Goal: Task Accomplishment & Management: Manage account settings

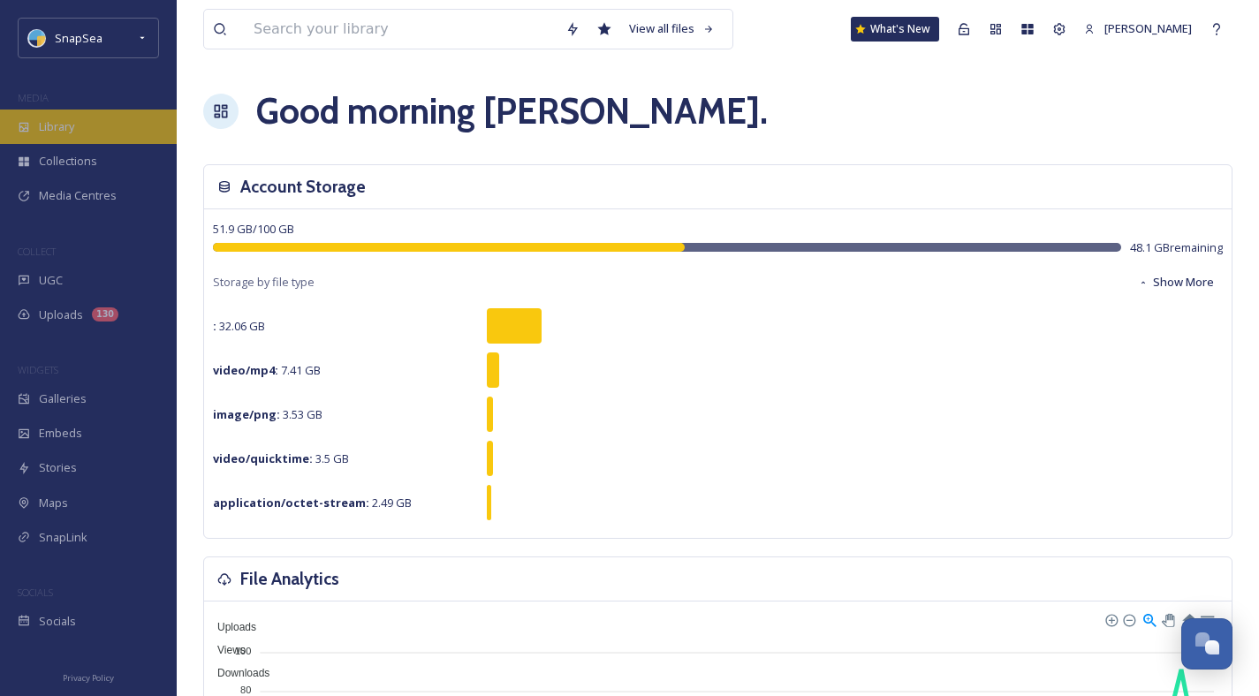
click at [107, 129] on div "Library" at bounding box center [88, 127] width 177 height 34
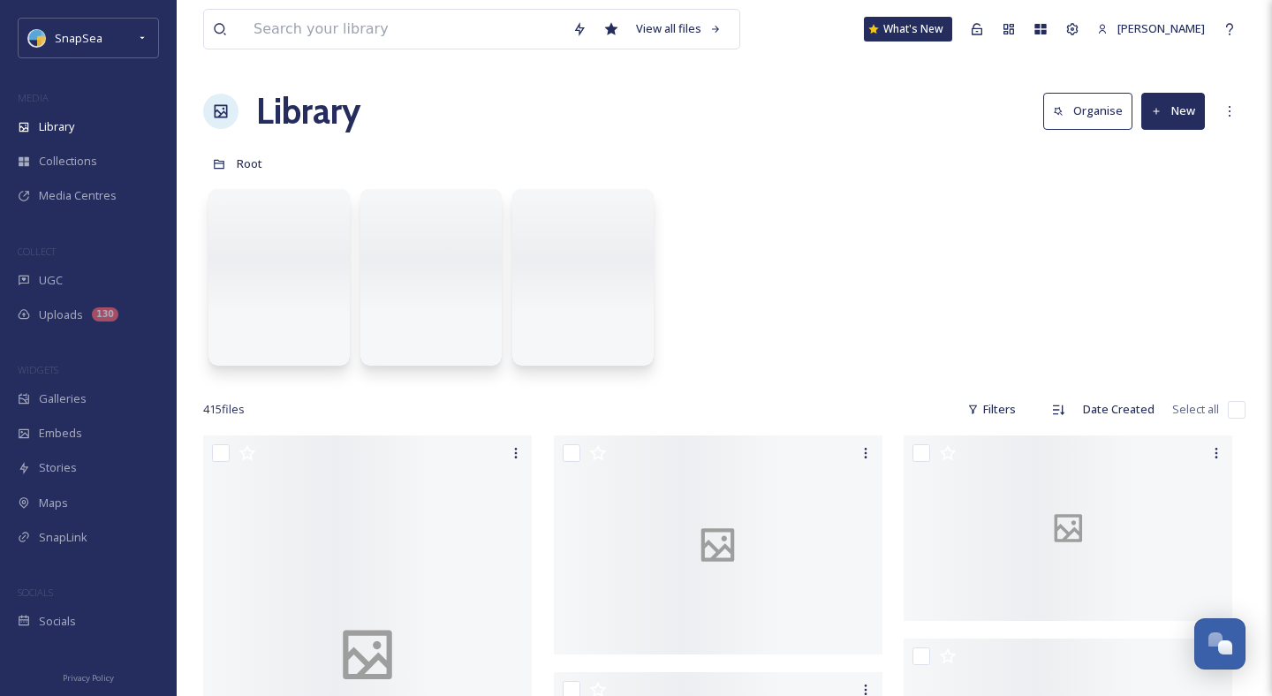
click at [1088, 115] on button "Organise" at bounding box center [1087, 111] width 89 height 36
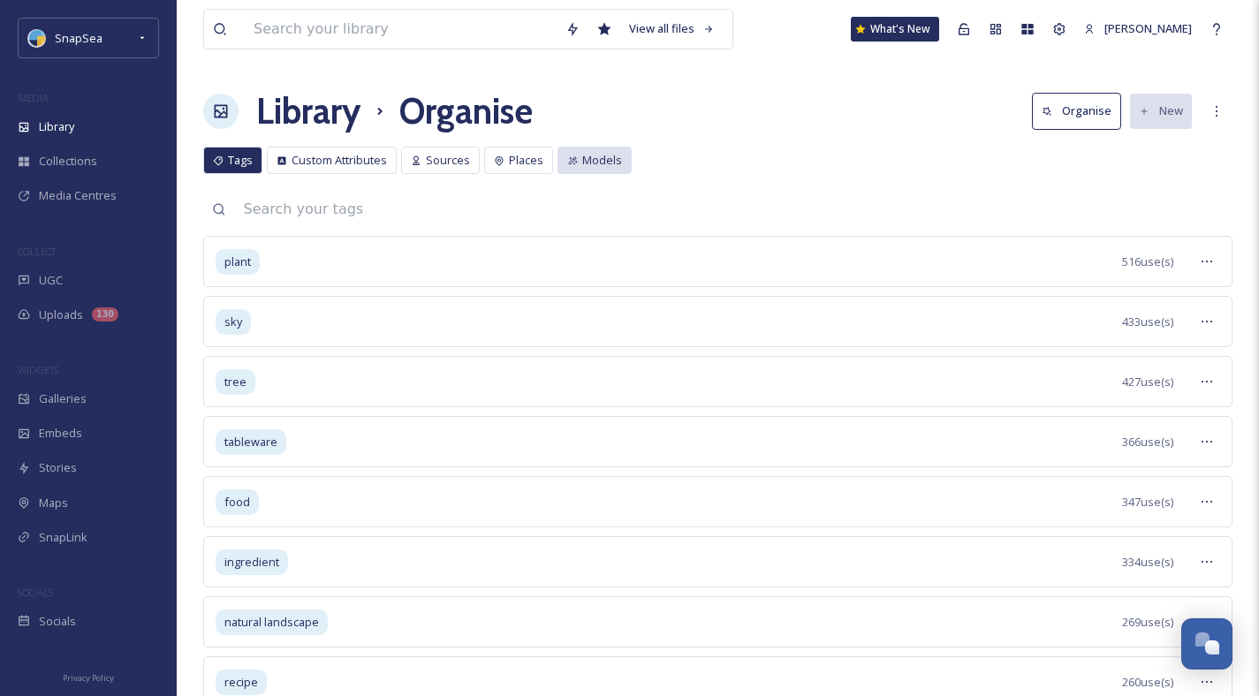
click at [587, 155] on span "Models" at bounding box center [602, 160] width 40 height 17
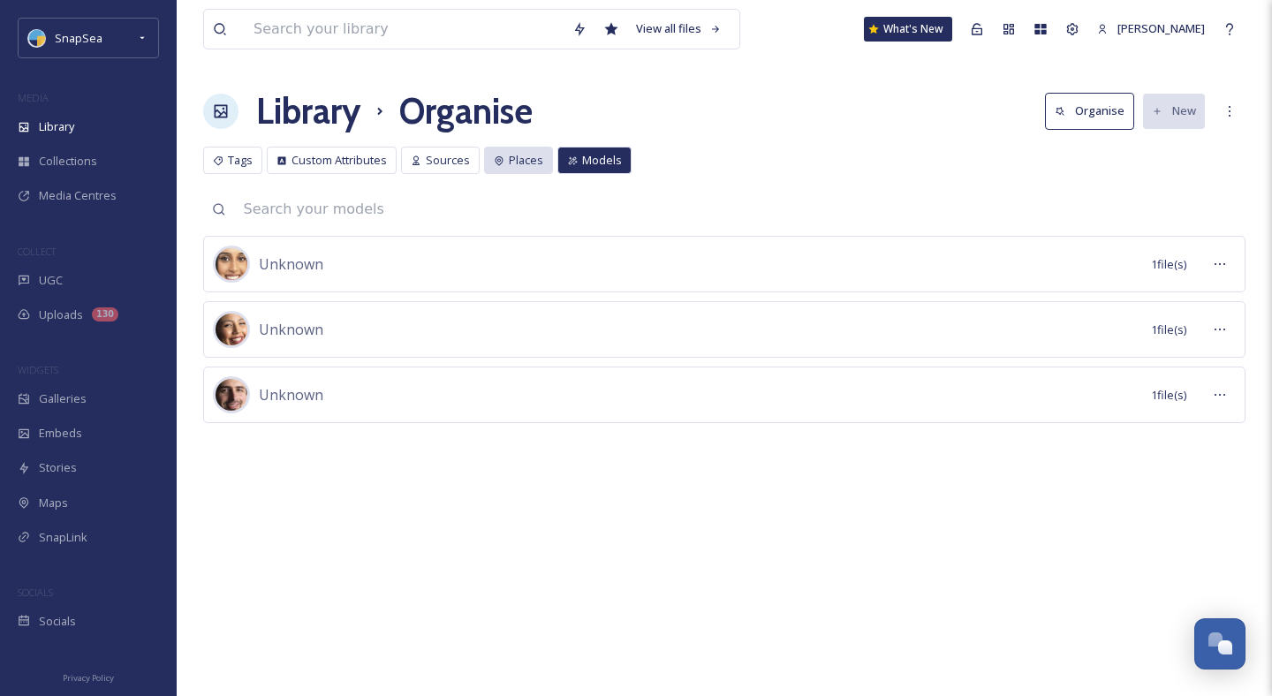
click at [523, 153] on span "Places" at bounding box center [526, 160] width 34 height 17
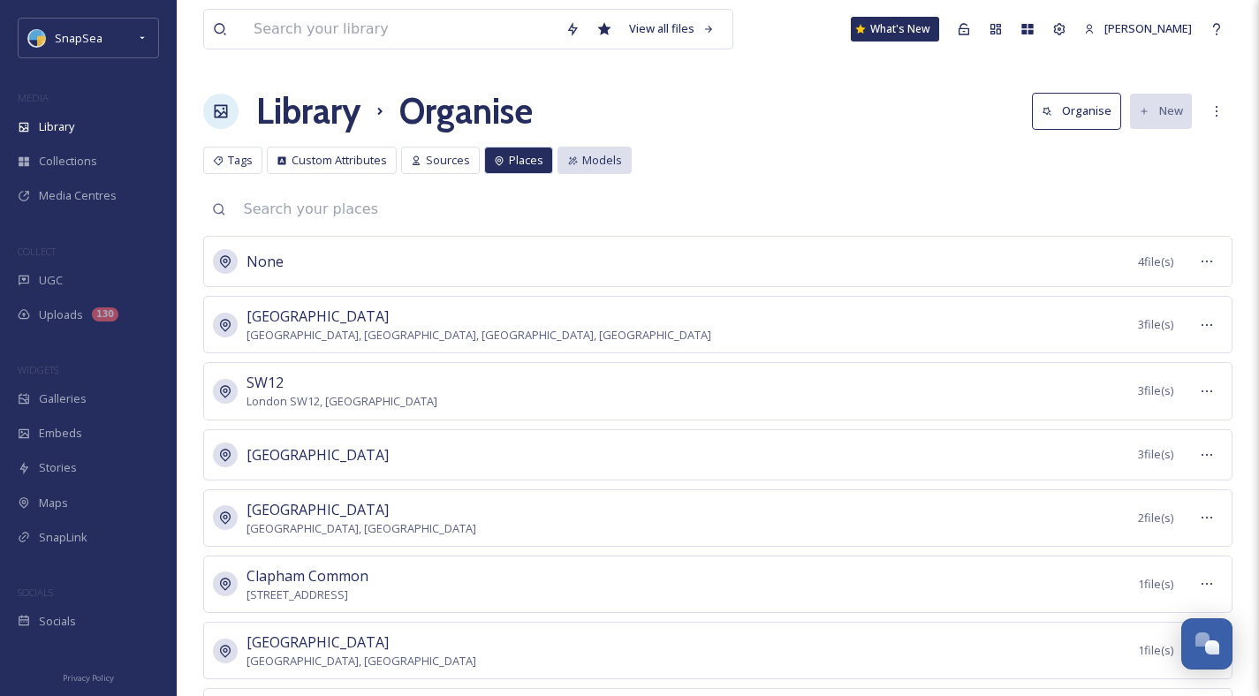
click at [607, 155] on span "Models" at bounding box center [602, 160] width 40 height 17
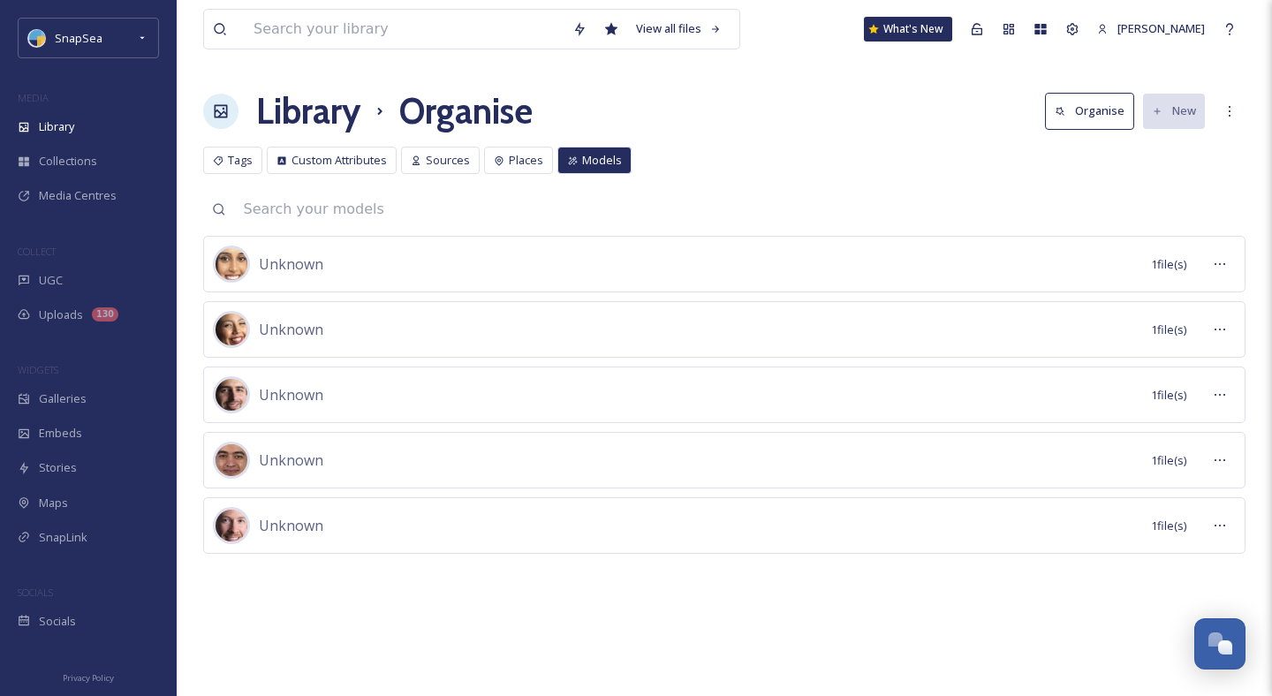
click at [591, 201] on input at bounding box center [740, 209] width 1011 height 39
click at [517, 160] on span "Places" at bounding box center [526, 160] width 34 height 17
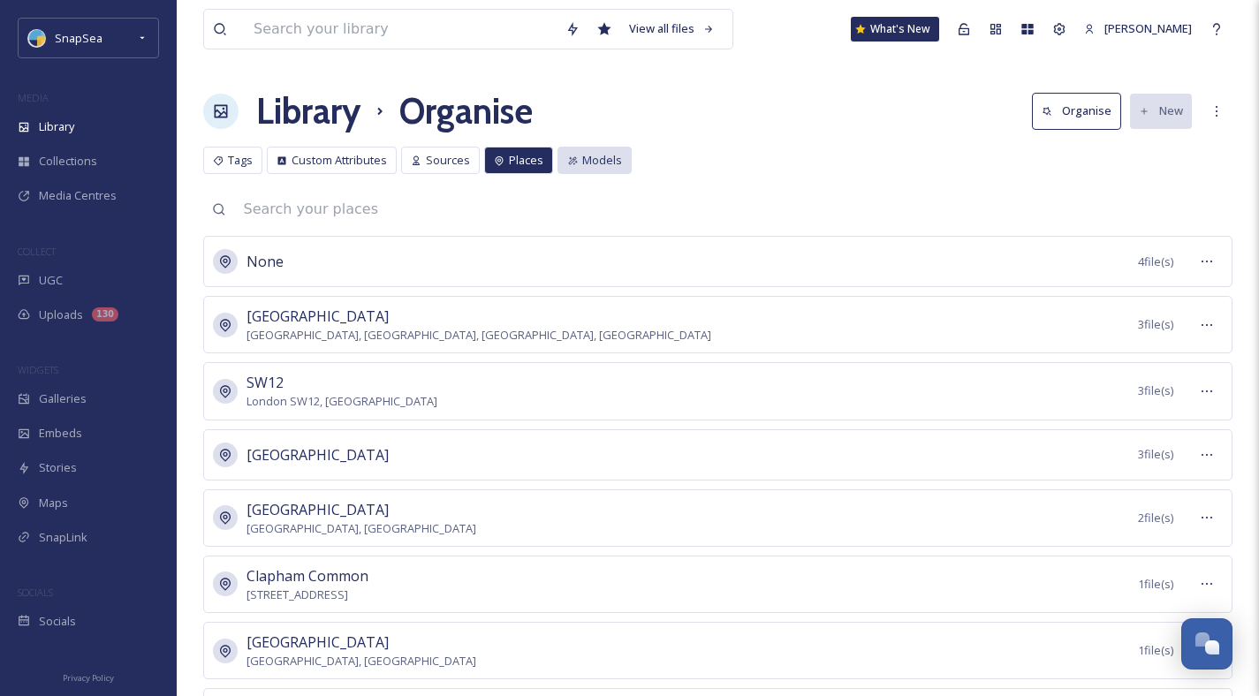
click at [603, 158] on span "Models" at bounding box center [602, 160] width 40 height 17
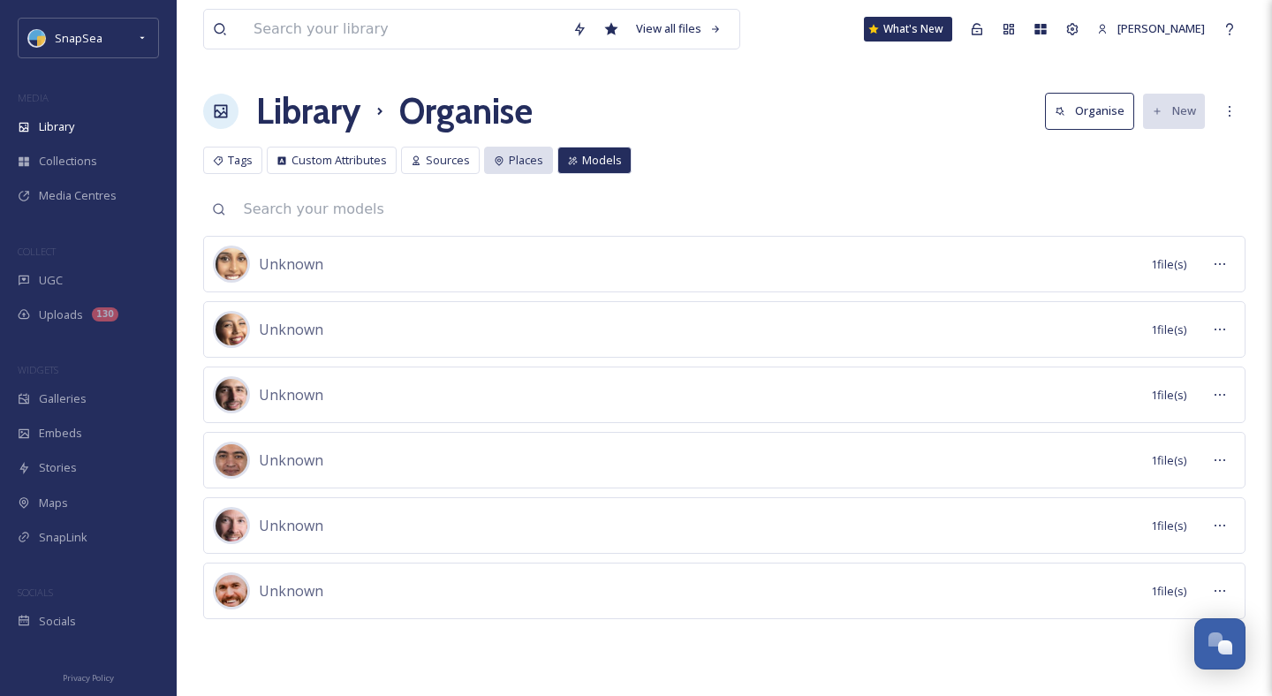
click at [506, 148] on div "Places" at bounding box center [518, 160] width 69 height 27
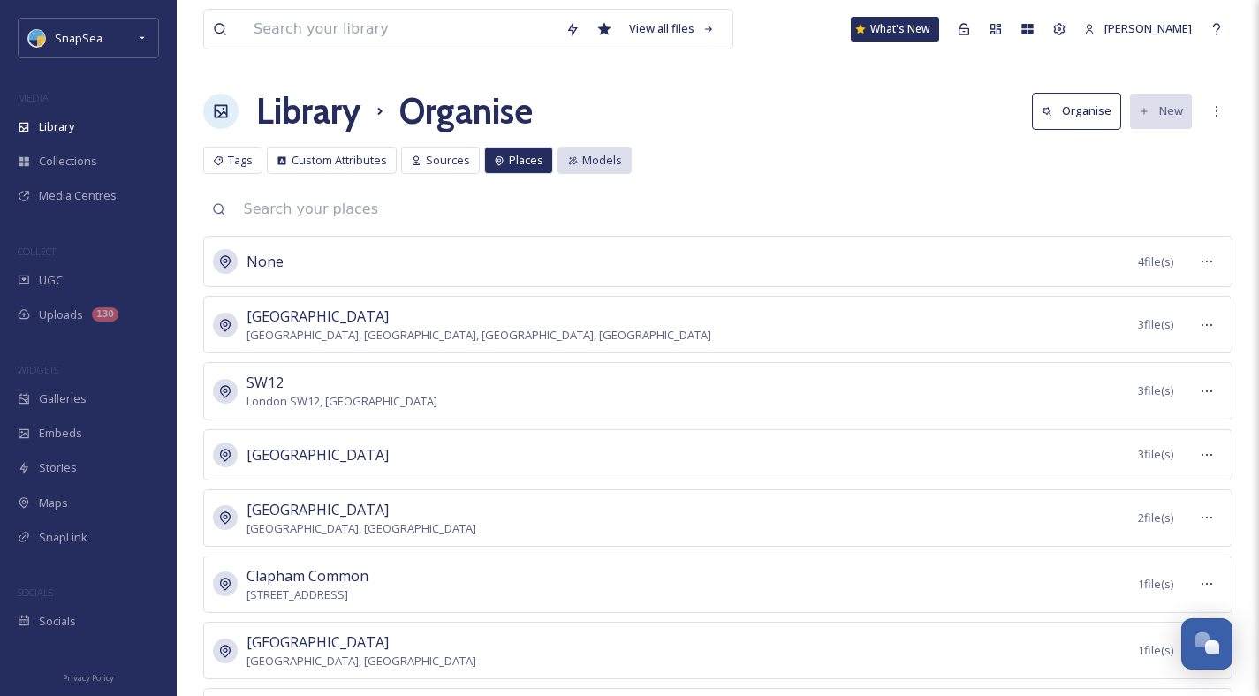
click at [585, 152] on span "Models" at bounding box center [602, 160] width 40 height 17
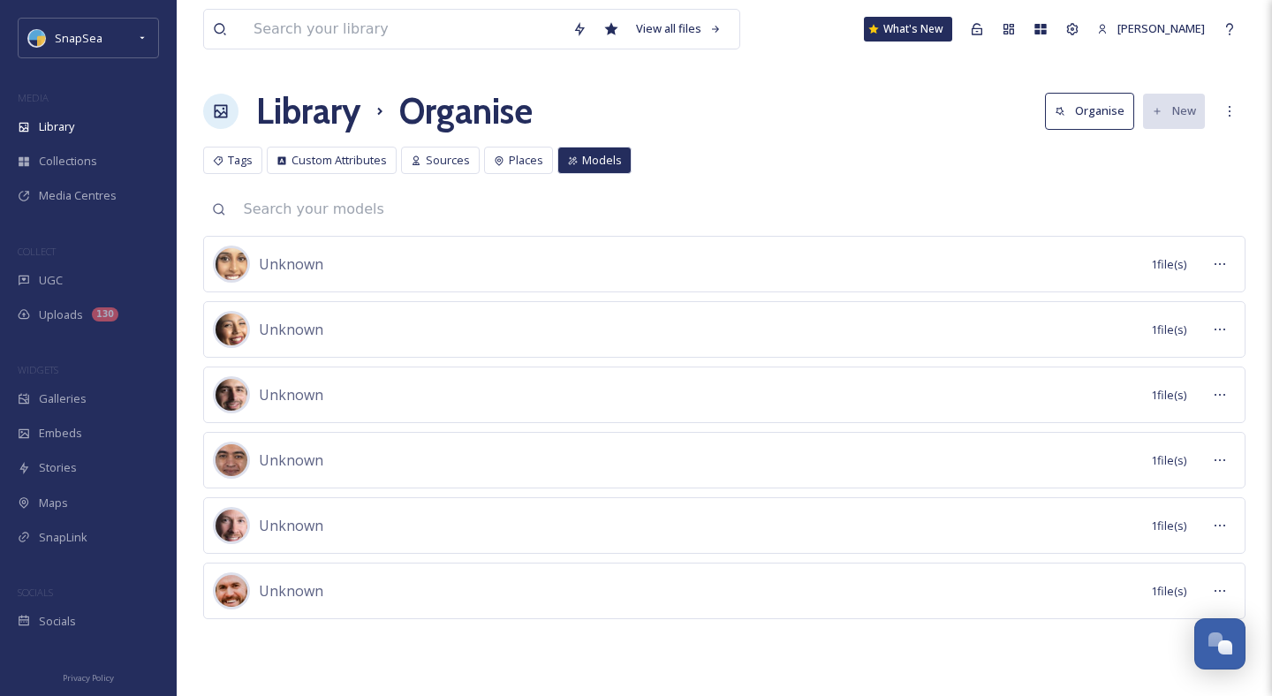
click at [554, 196] on input at bounding box center [740, 209] width 1011 height 39
click at [527, 144] on div "View all files What's New [PERSON_NAME] Library Organise Organise New Your Sele…" at bounding box center [724, 348] width 1095 height 696
click at [527, 155] on span "Places" at bounding box center [526, 160] width 34 height 17
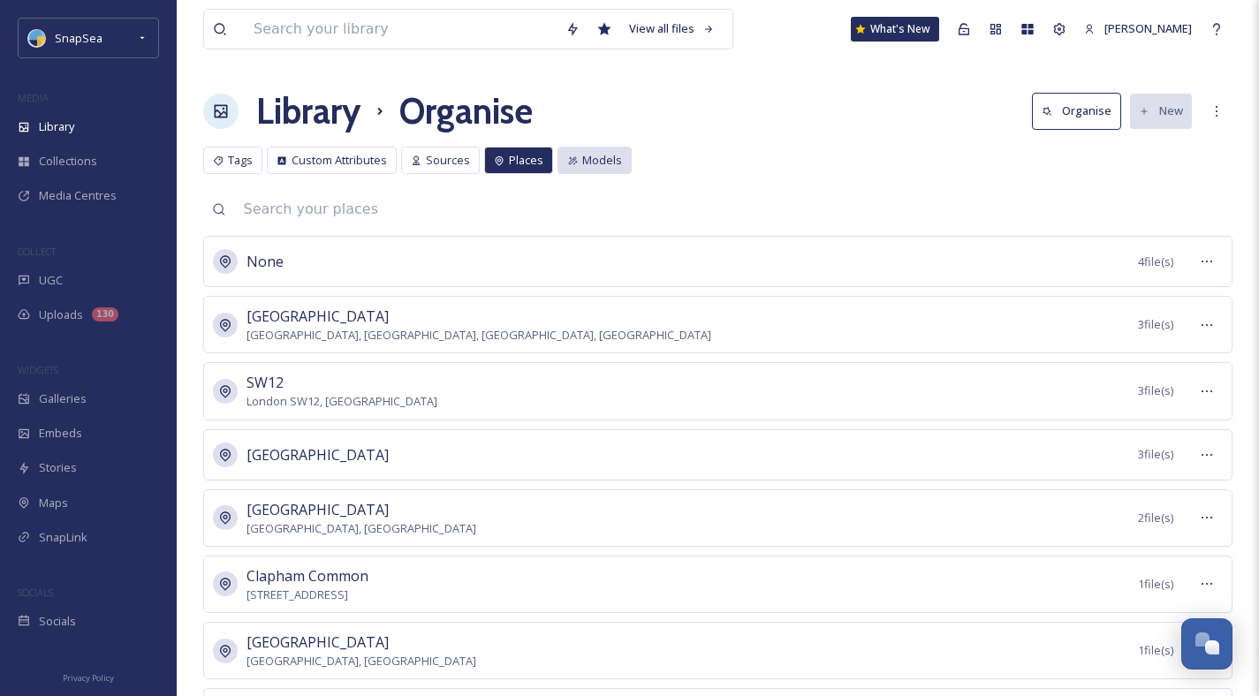
click at [606, 158] on span "Models" at bounding box center [602, 160] width 40 height 17
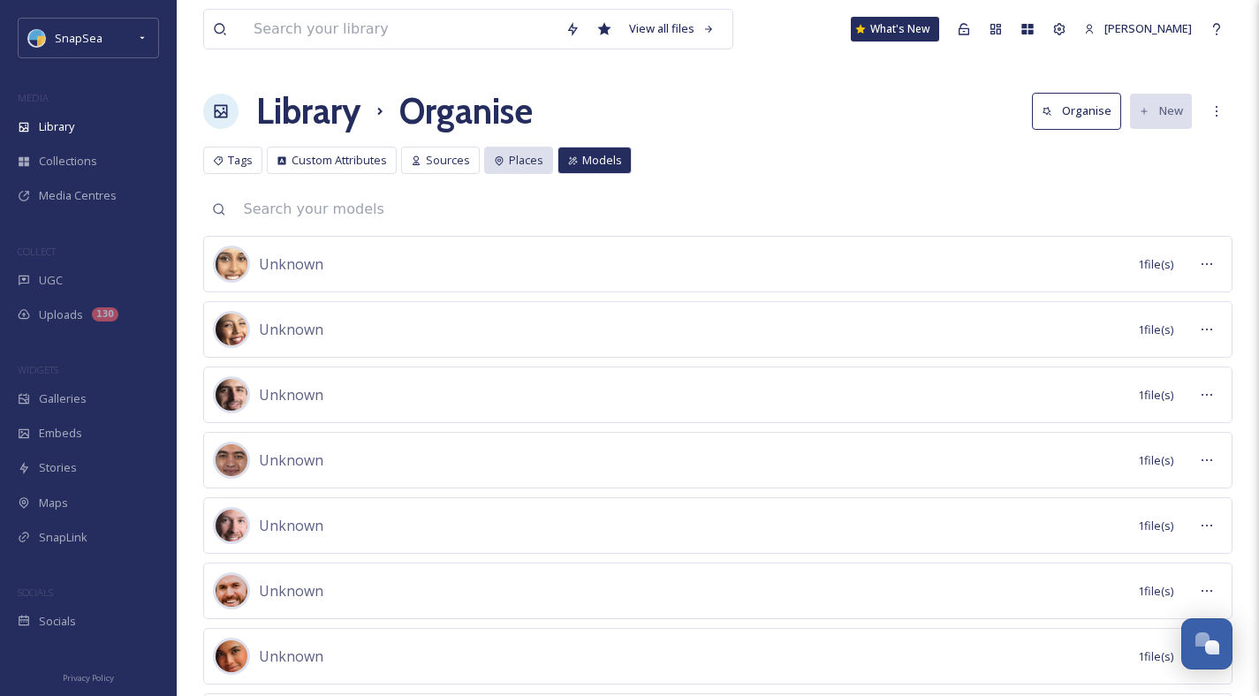
click at [527, 161] on span "Places" at bounding box center [526, 160] width 34 height 17
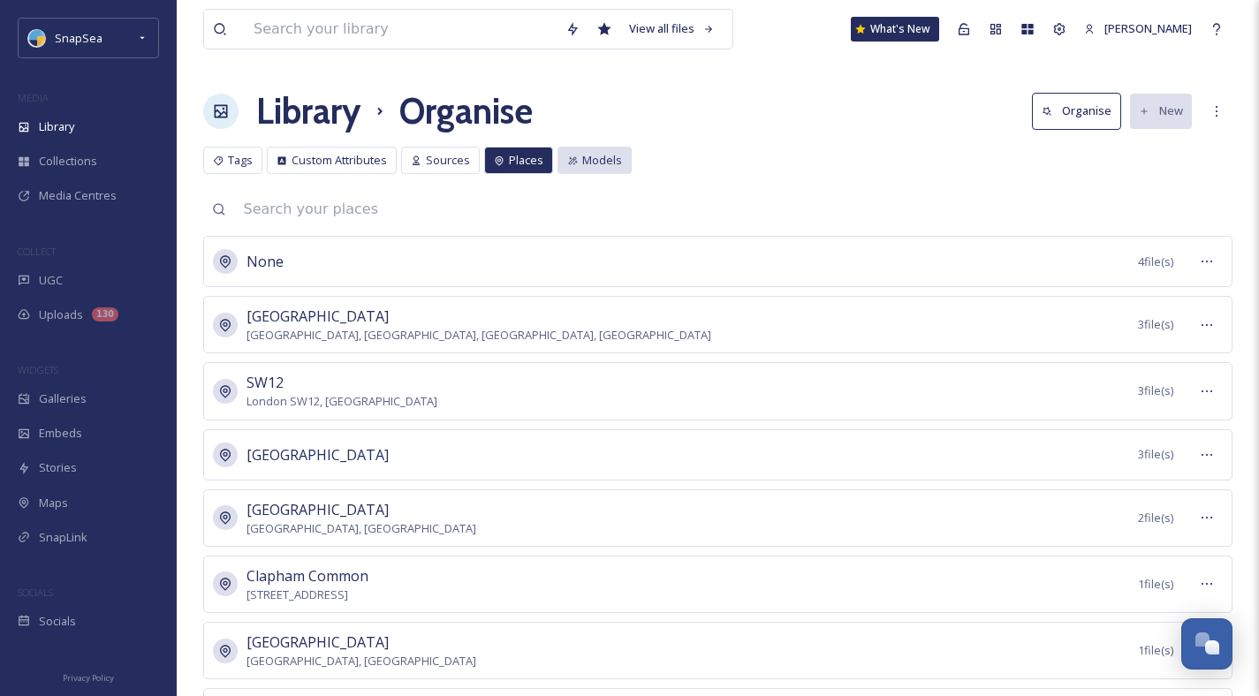
click at [606, 159] on span "Models" at bounding box center [602, 160] width 40 height 17
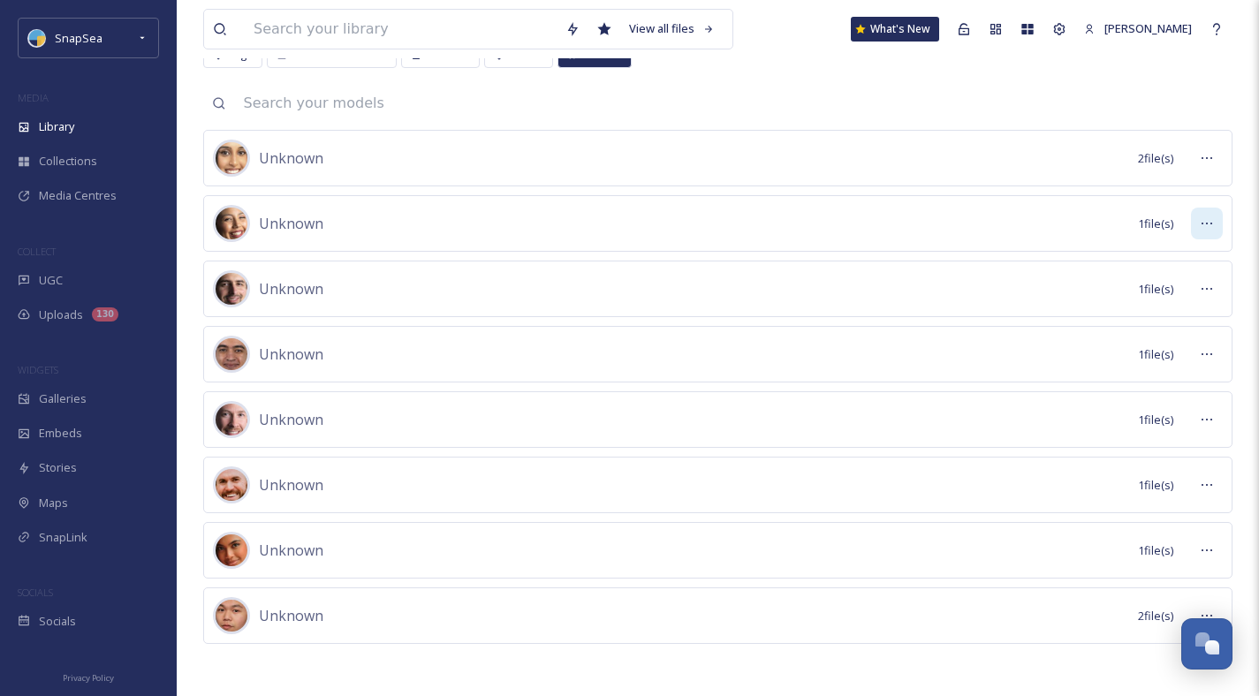
scroll to position [107, 0]
click at [1204, 603] on div at bounding box center [1207, 615] width 32 height 32
click at [1140, 648] on span "Preview Files" at bounding box center [1161, 653] width 69 height 17
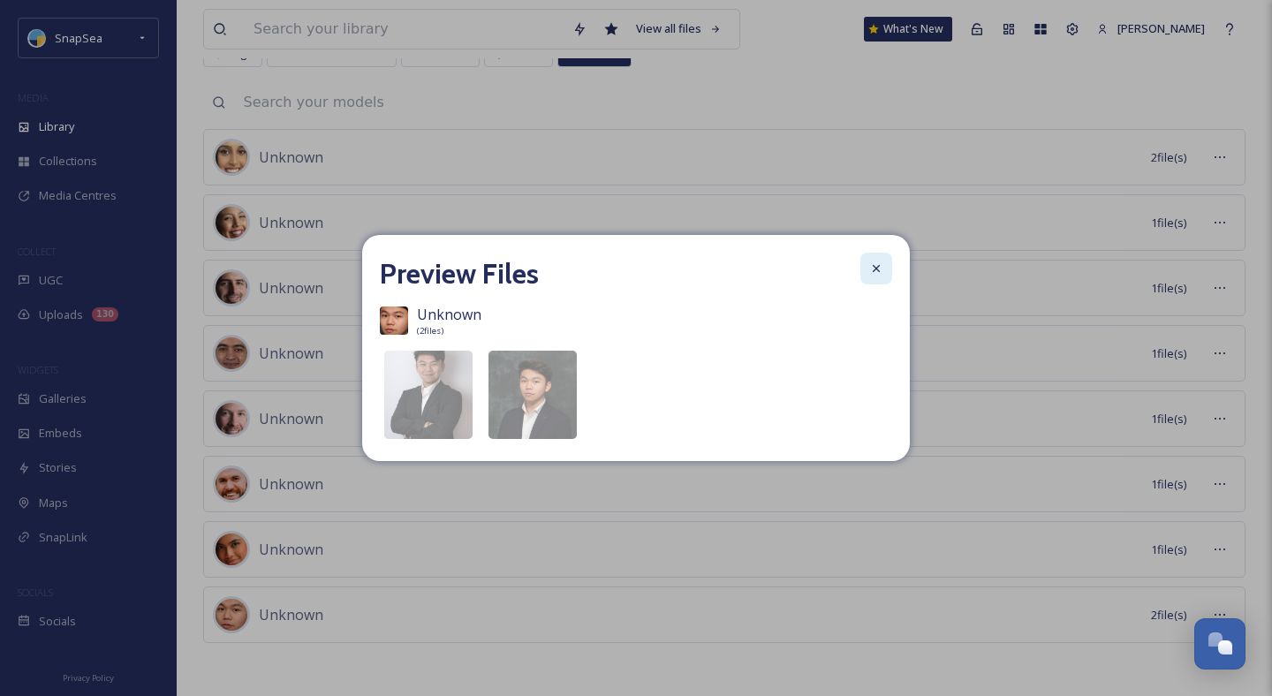
click at [883, 264] on icon at bounding box center [876, 268] width 14 height 14
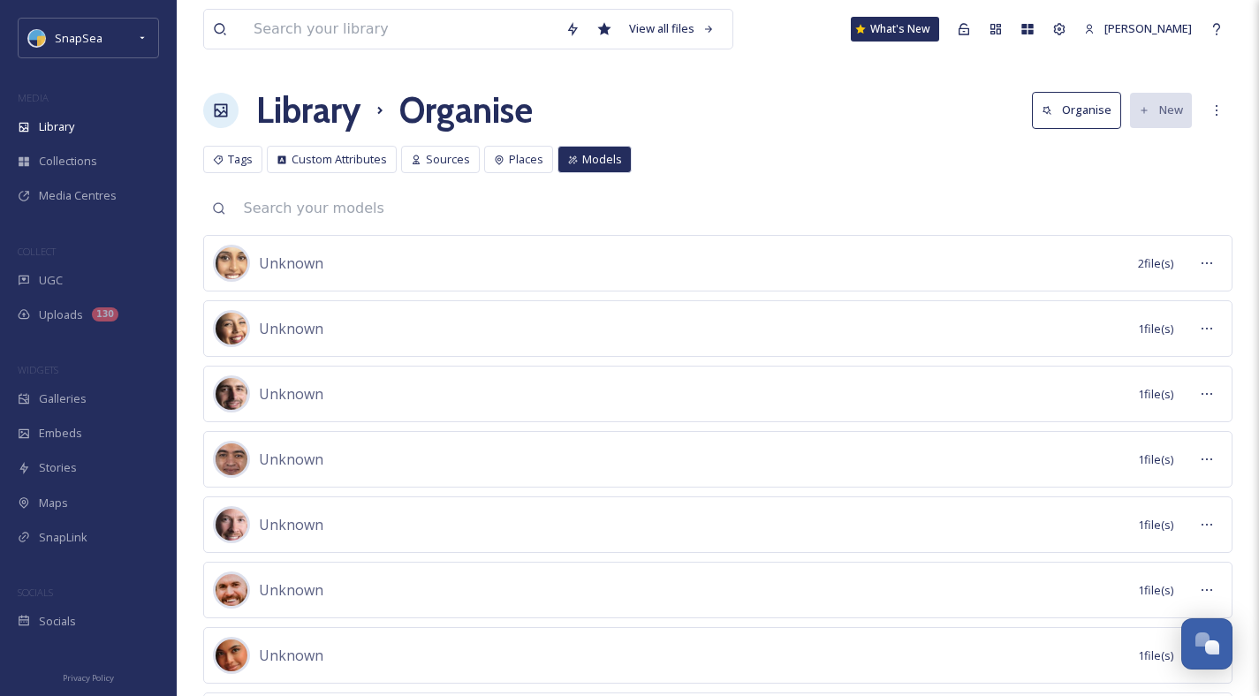
scroll to position [0, 0]
click at [1202, 255] on div at bounding box center [1207, 264] width 32 height 32
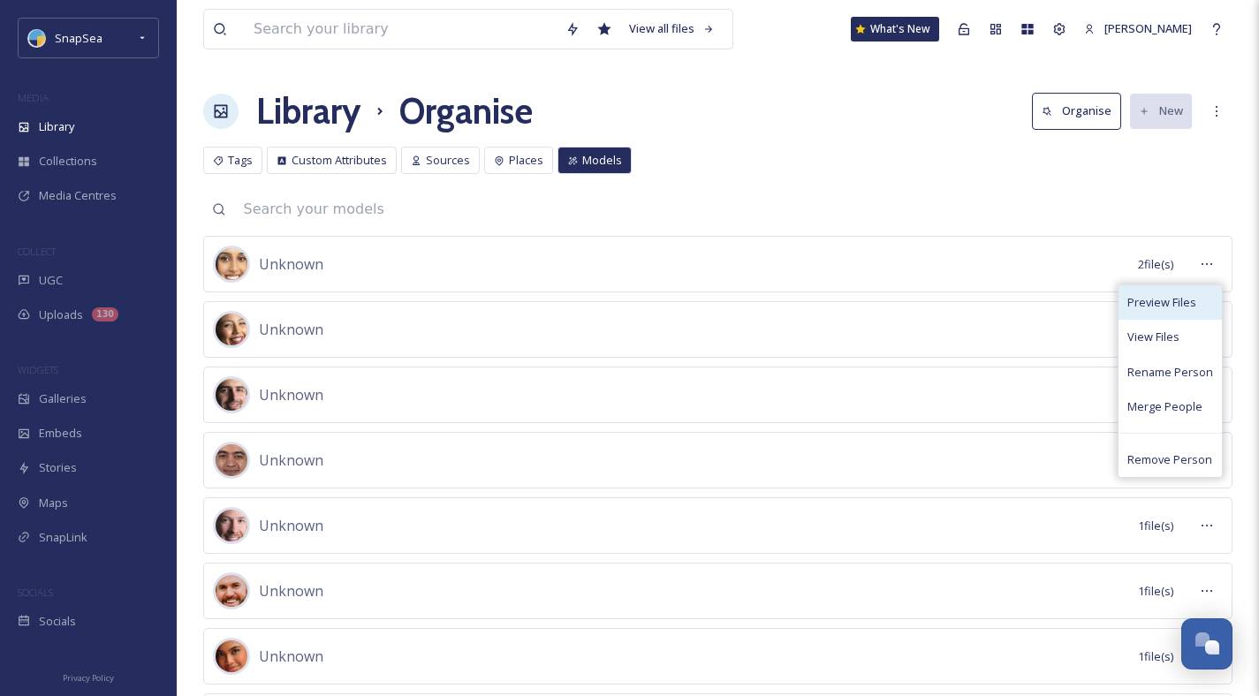
click at [1184, 301] on span "Preview Files" at bounding box center [1161, 302] width 69 height 17
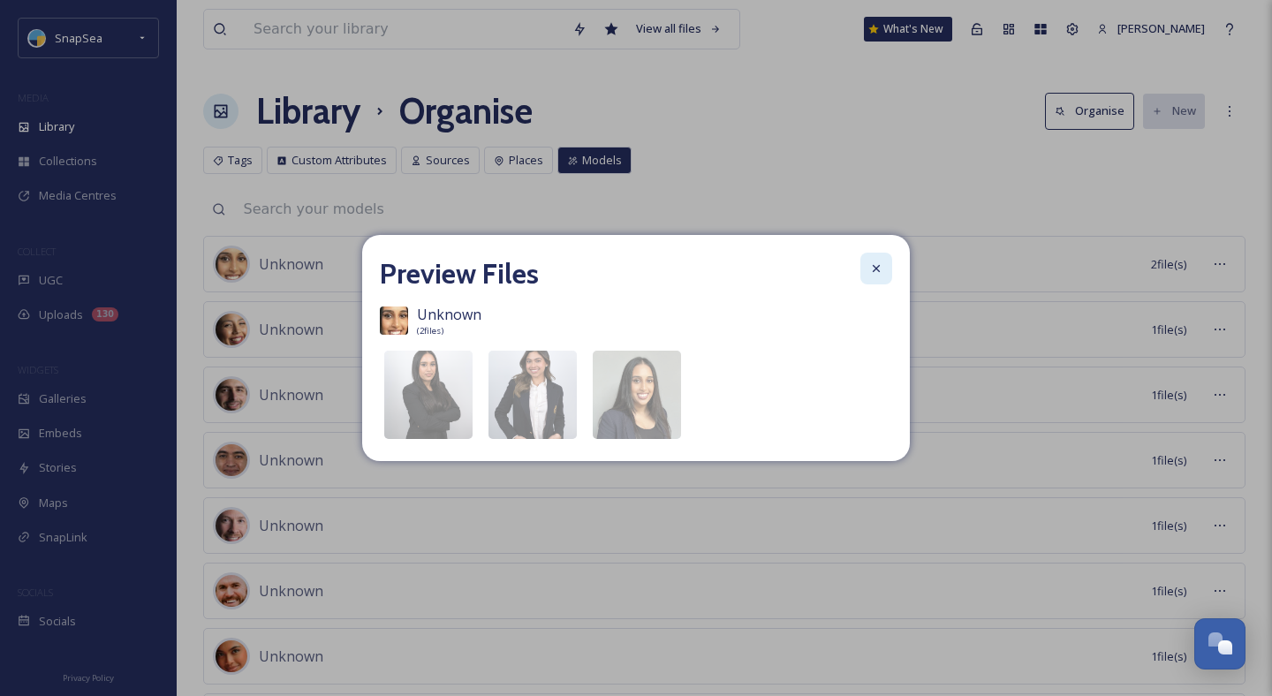
click at [877, 266] on icon at bounding box center [876, 268] width 14 height 14
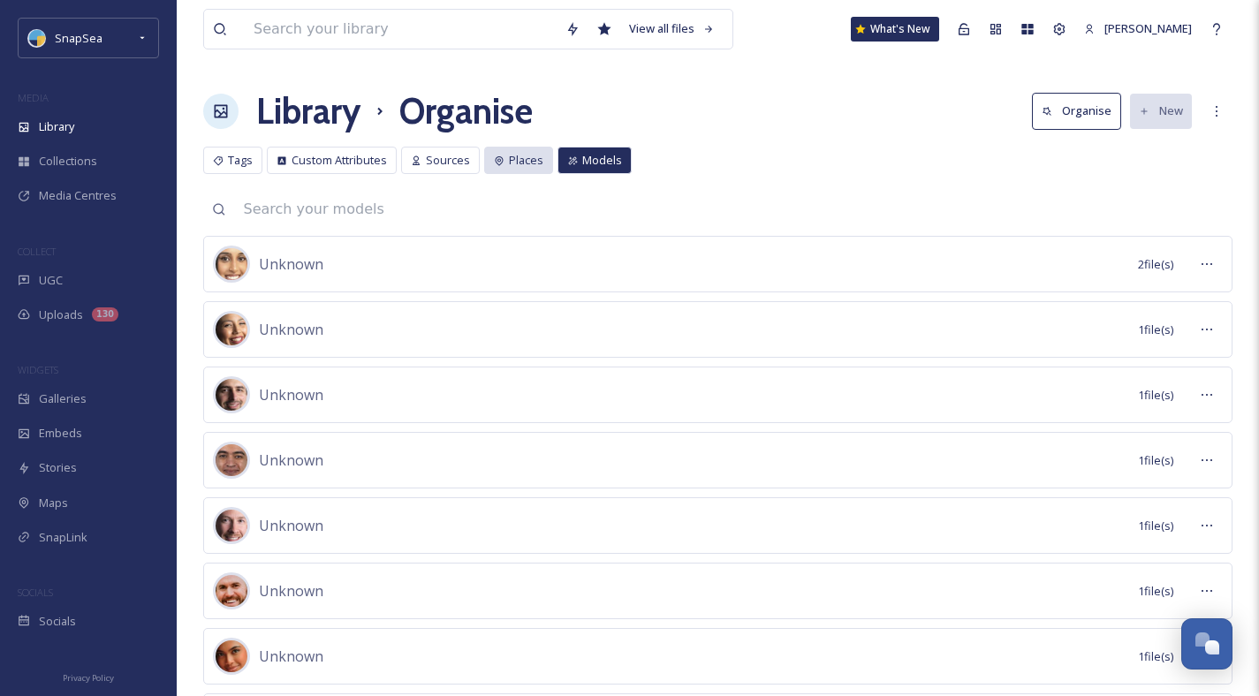
click at [497, 153] on div "Places" at bounding box center [518, 160] width 69 height 27
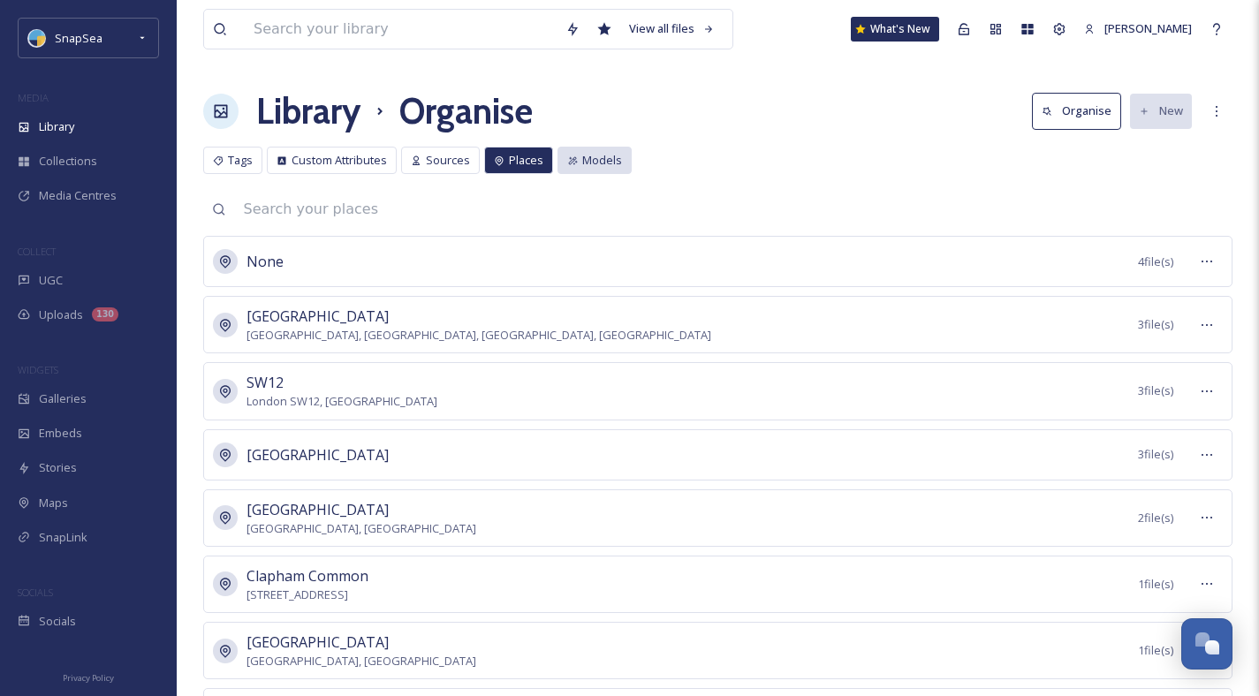
click at [596, 168] on span "Models" at bounding box center [602, 160] width 40 height 17
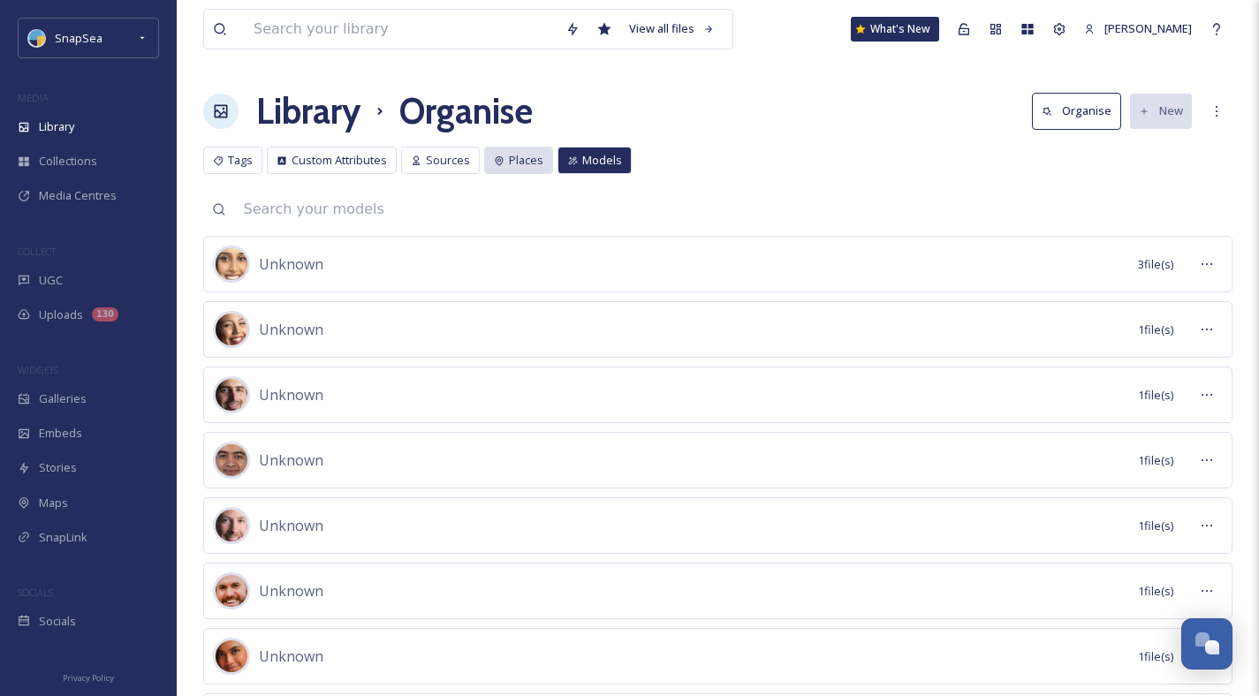
click at [498, 160] on icon at bounding box center [499, 160] width 11 height 11
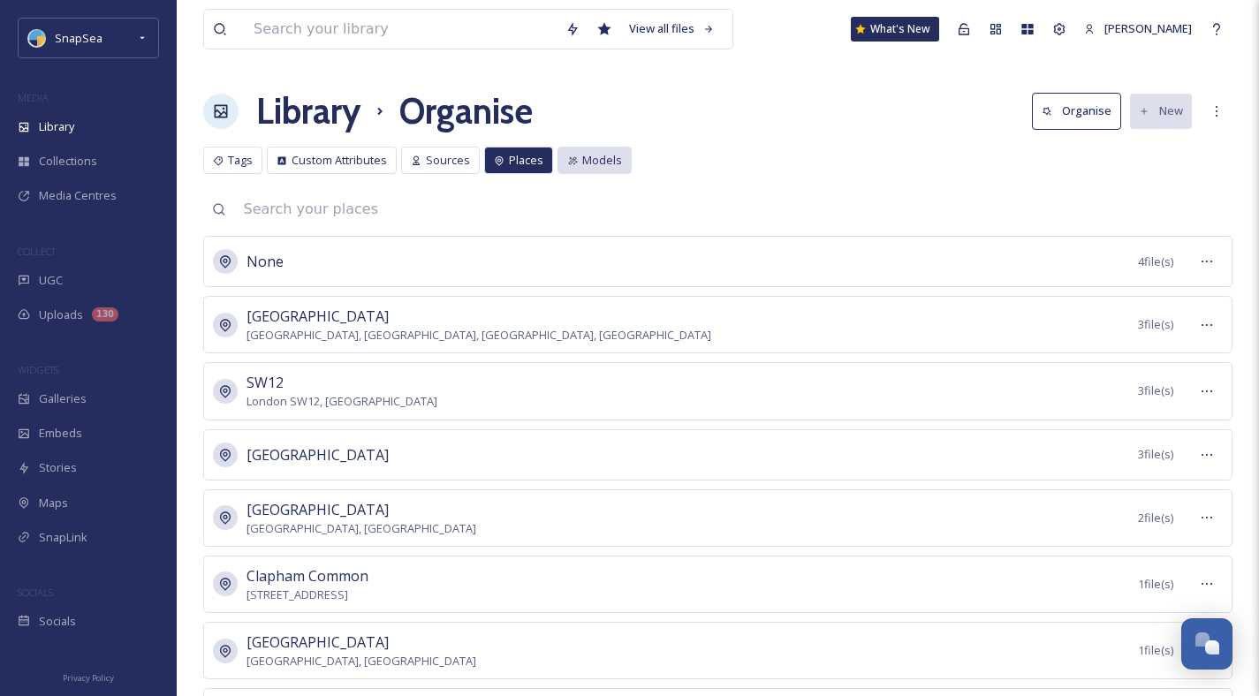
click at [600, 163] on span "Models" at bounding box center [602, 160] width 40 height 17
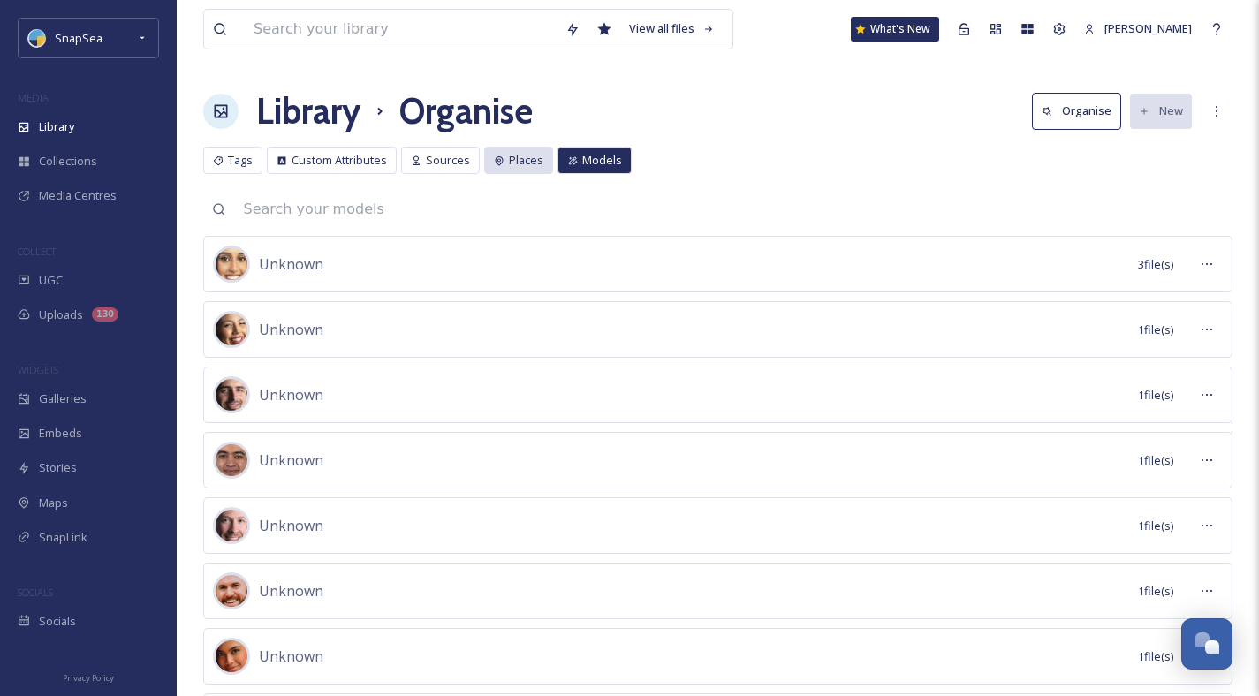
click at [518, 157] on span "Places" at bounding box center [526, 160] width 34 height 17
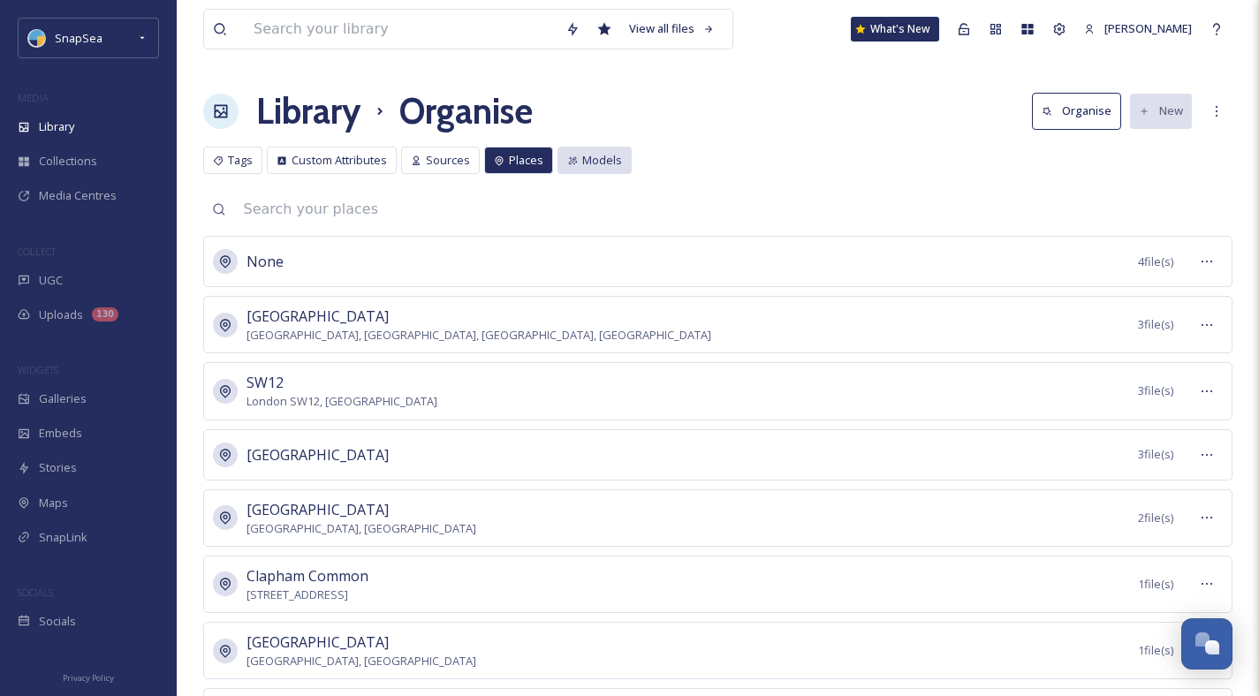
click at [585, 161] on span "Models" at bounding box center [602, 160] width 40 height 17
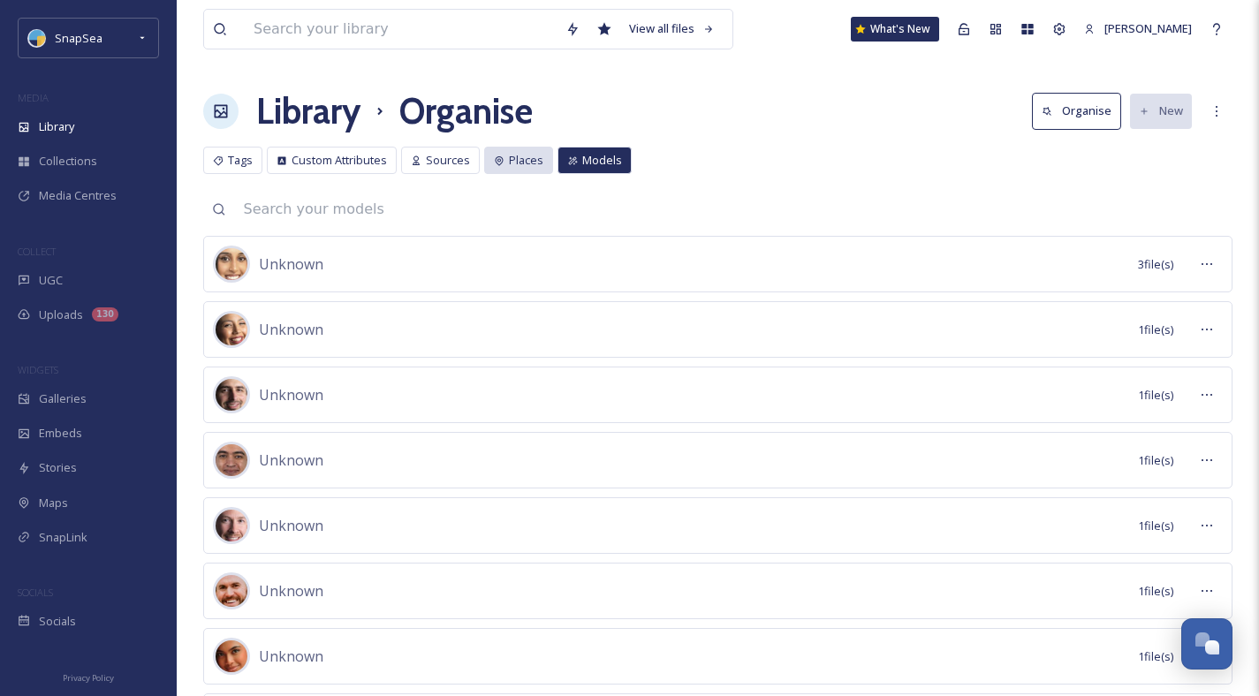
click at [528, 155] on span "Places" at bounding box center [526, 160] width 34 height 17
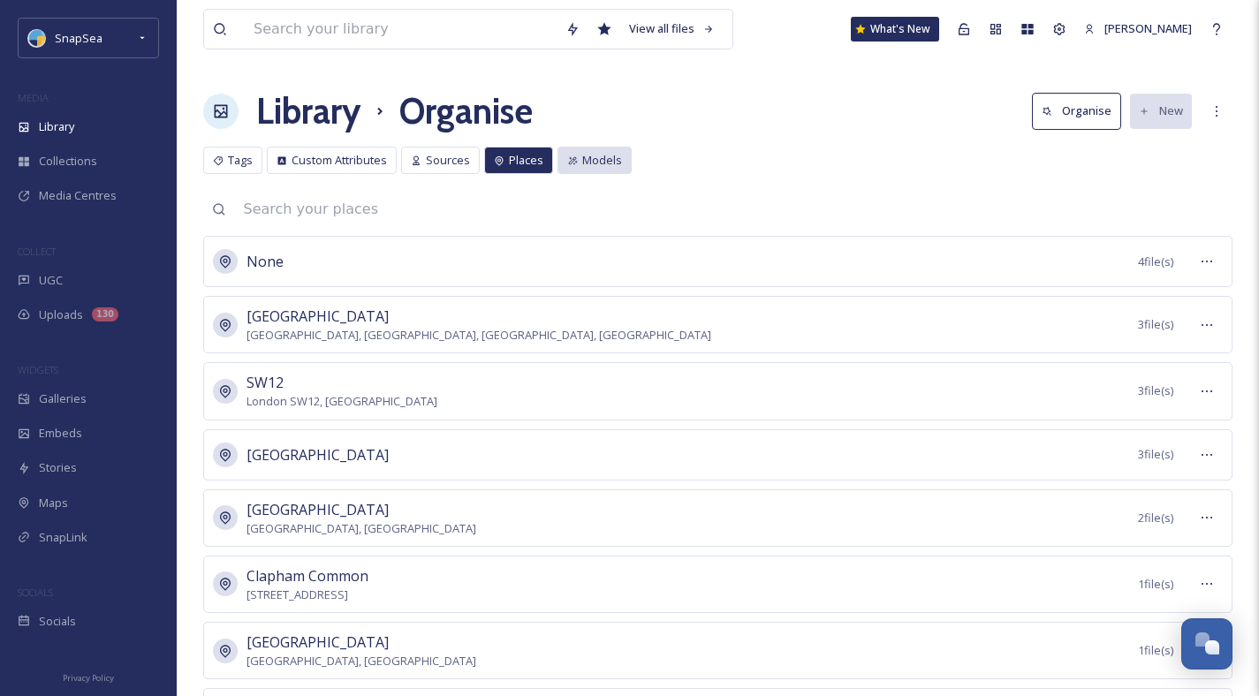
click at [585, 155] on span "Models" at bounding box center [602, 160] width 40 height 17
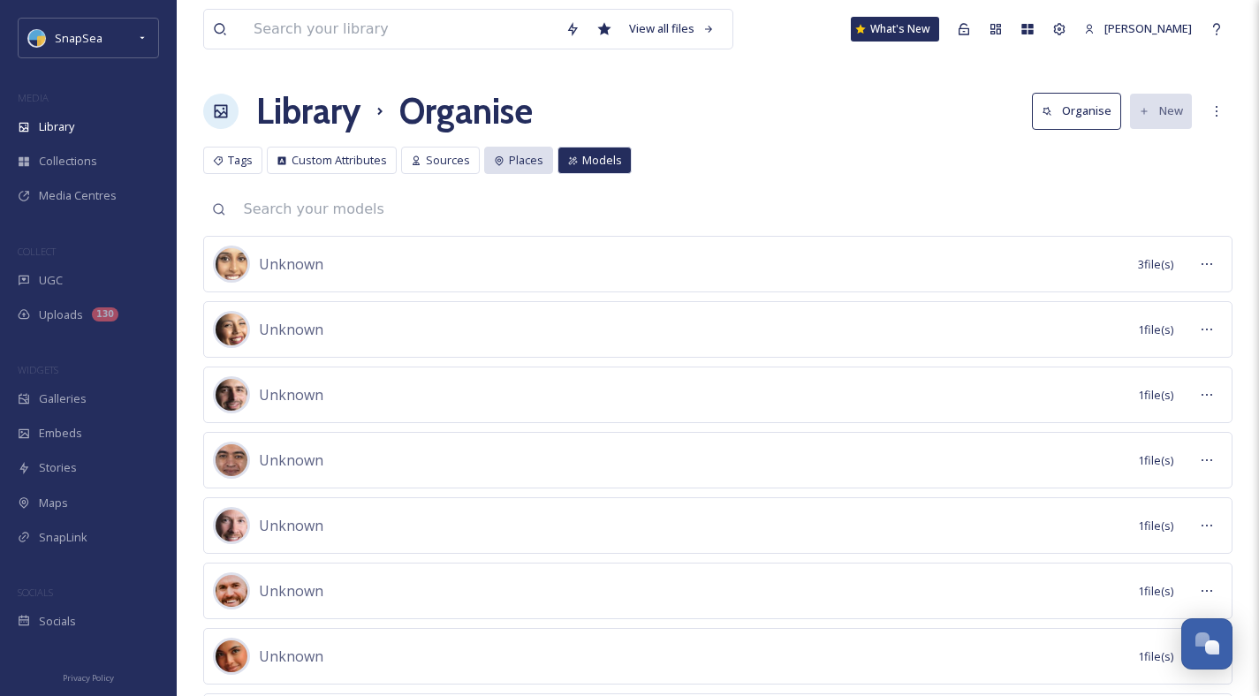
click at [519, 173] on div "Tags Custom Attributes Sources Places Models Tags Custom Attributes Sources Pla…" at bounding box center [717, 165] width 1029 height 36
click at [523, 167] on span "Places" at bounding box center [526, 160] width 34 height 17
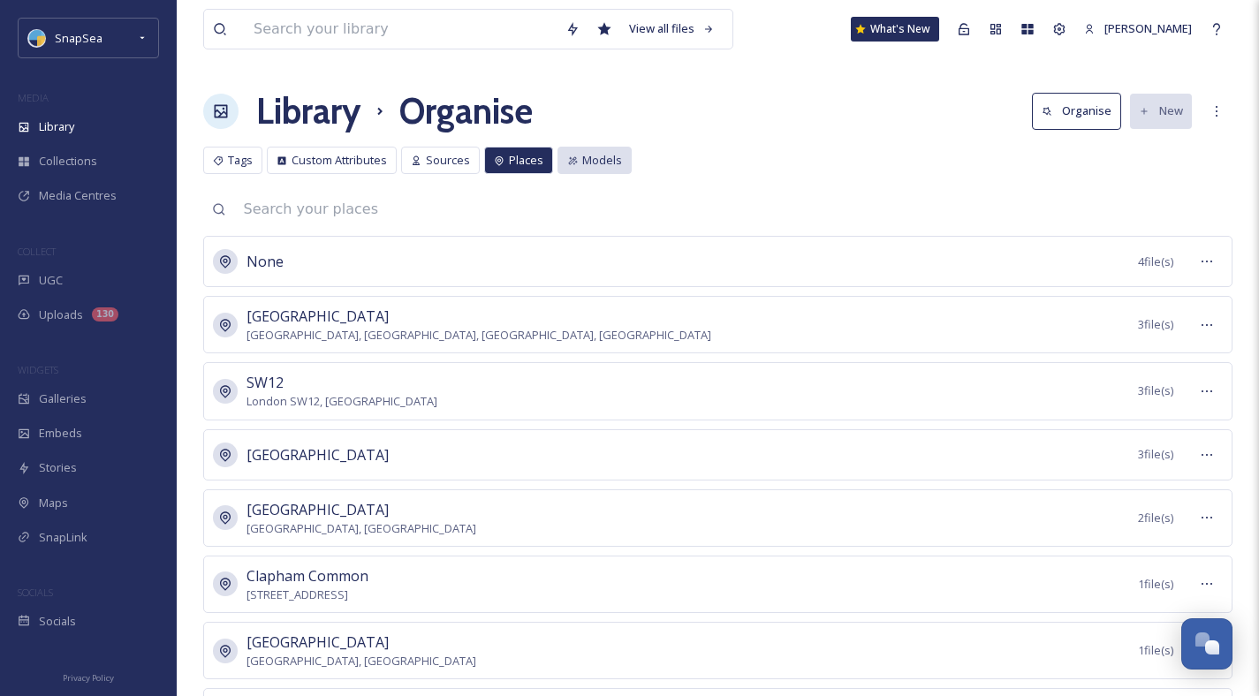
click at [606, 164] on span "Models" at bounding box center [602, 160] width 40 height 17
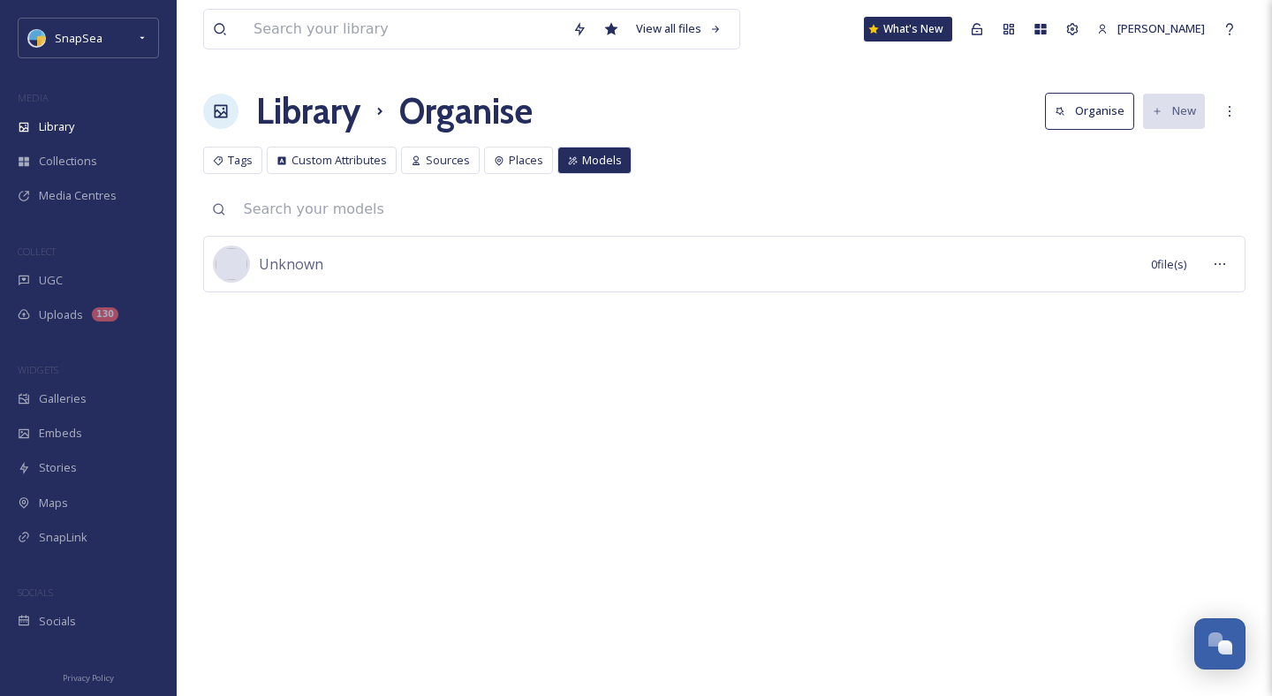
click at [615, 163] on span "Models" at bounding box center [602, 160] width 40 height 17
click at [484, 154] on div "Places" at bounding box center [518, 160] width 69 height 27
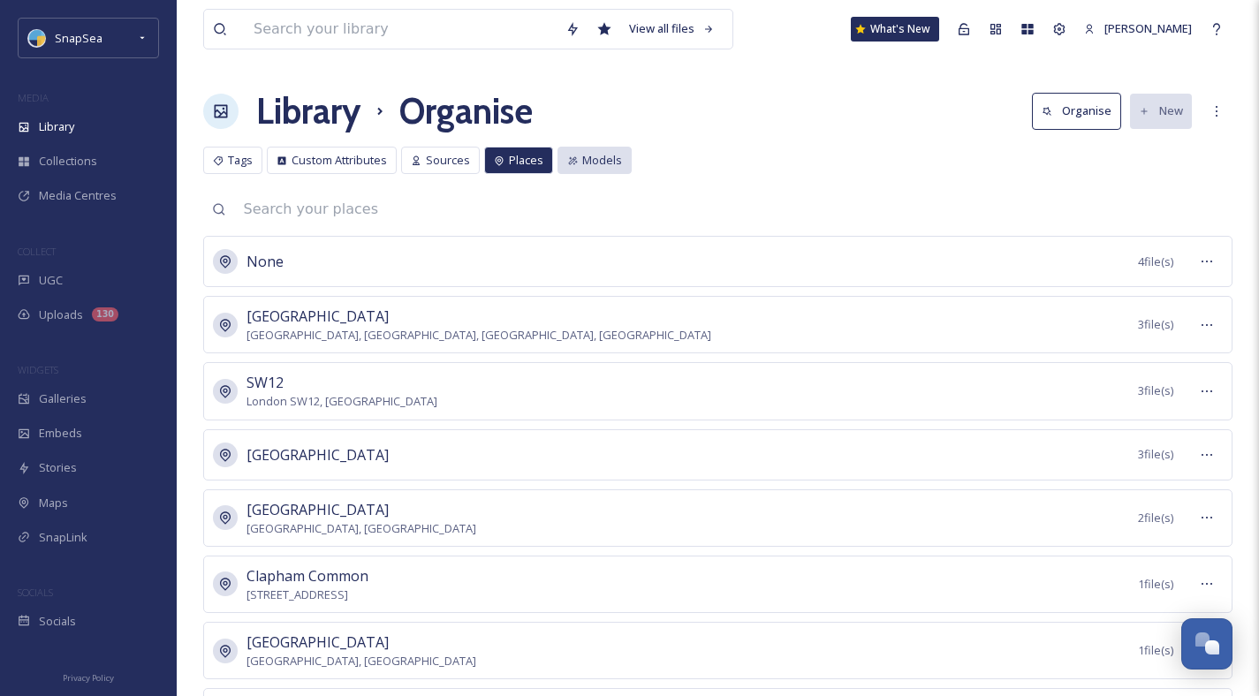
click at [582, 154] on span "Models" at bounding box center [602, 160] width 40 height 17
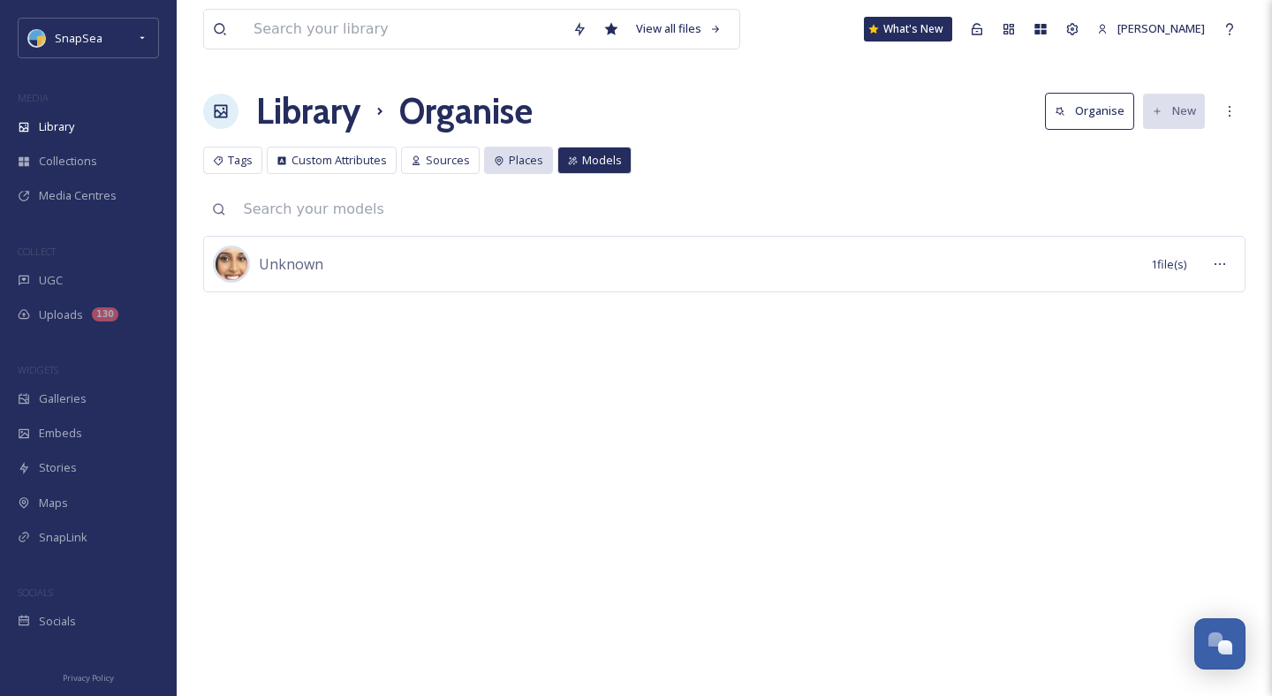
click at [531, 157] on span "Places" at bounding box center [526, 160] width 34 height 17
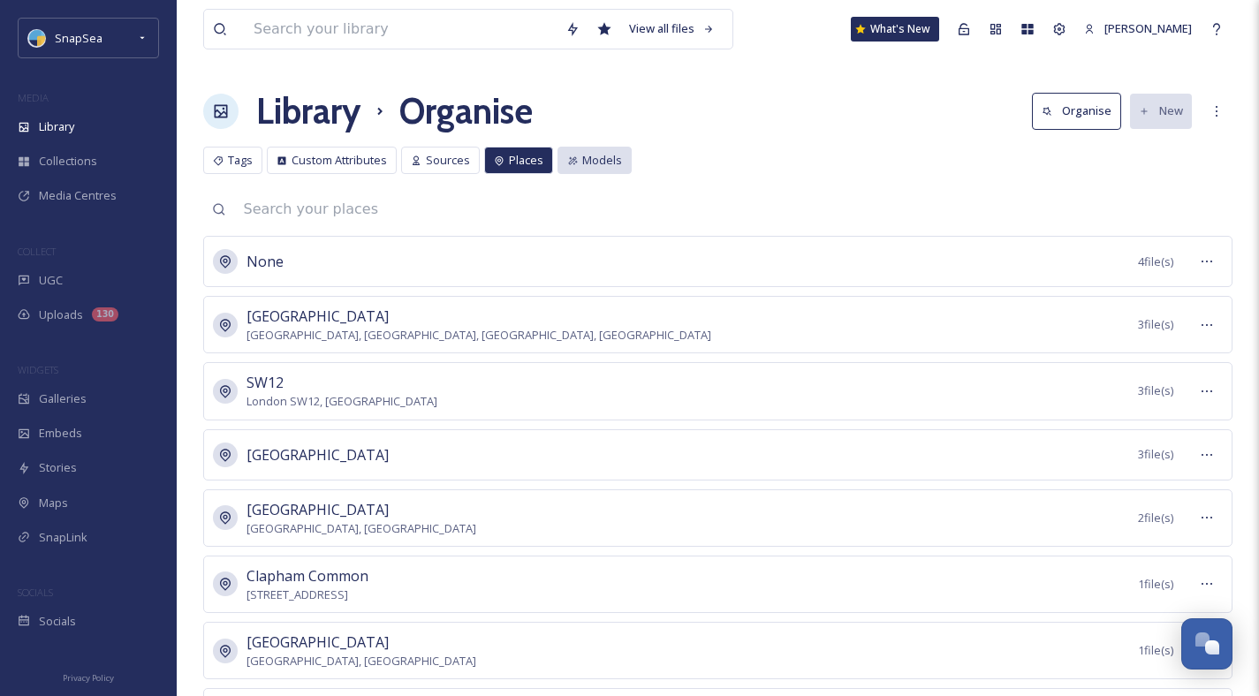
click at [618, 155] on div "Models" at bounding box center [594, 160] width 74 height 27
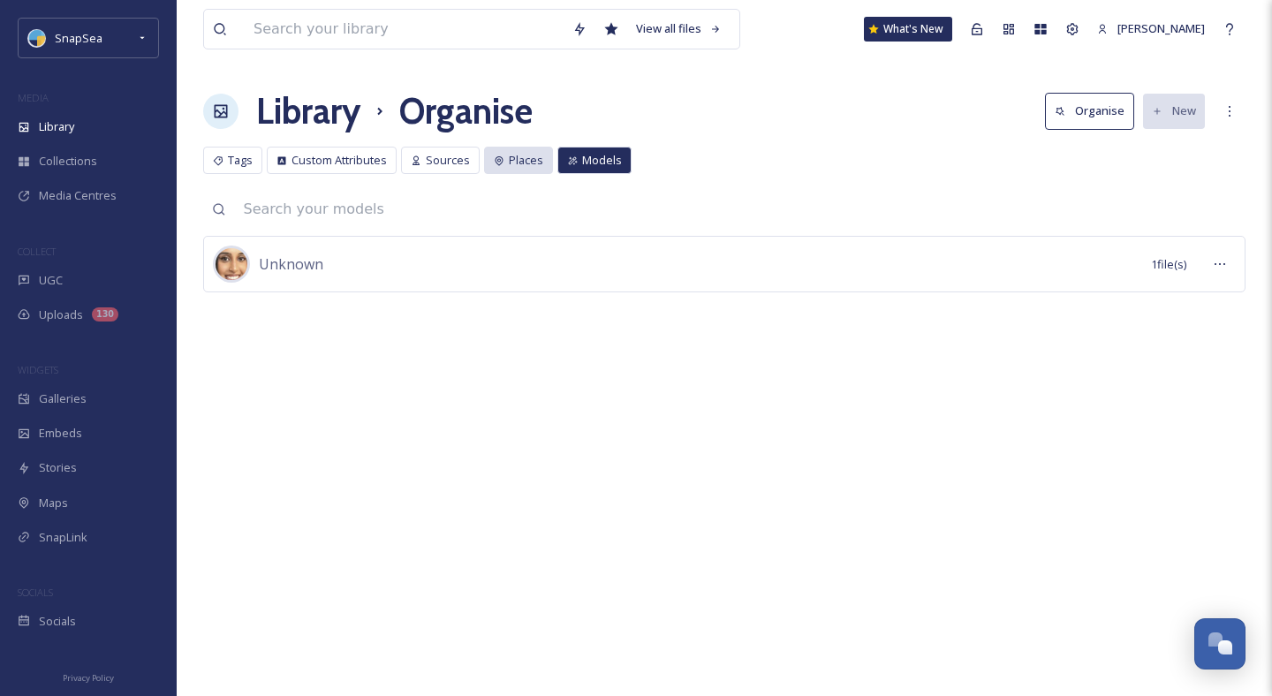
click at [504, 163] on div "Places" at bounding box center [518, 160] width 69 height 27
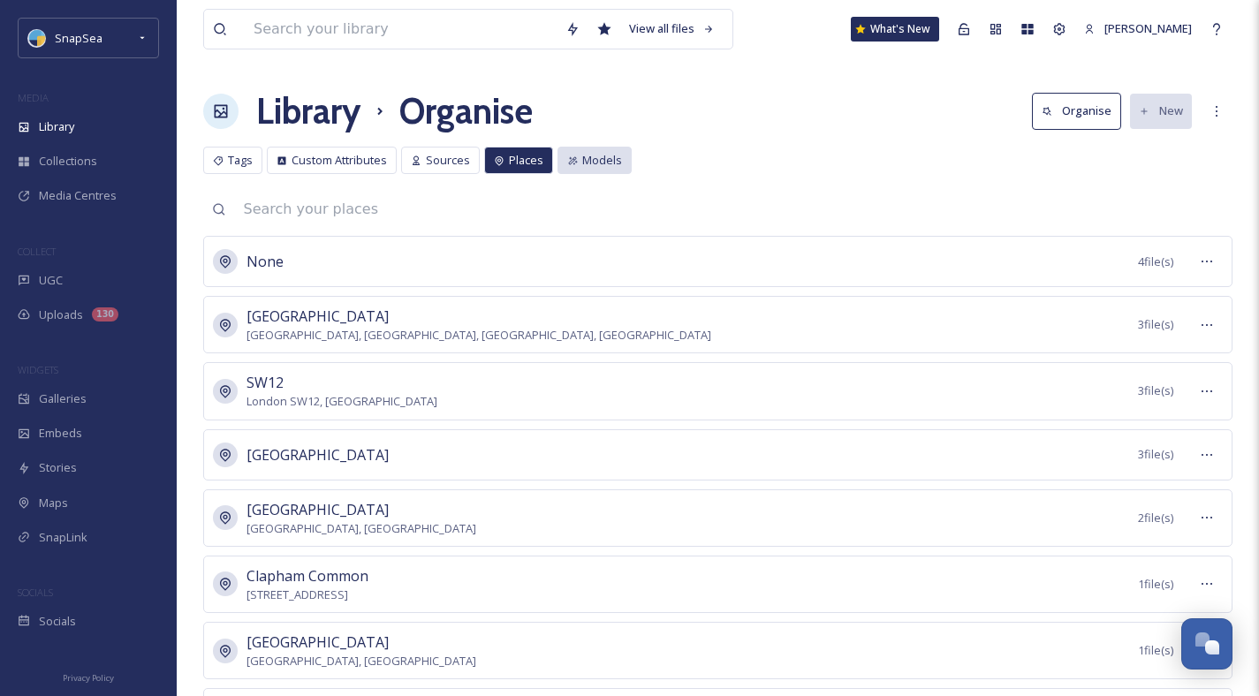
click at [605, 157] on span "Models" at bounding box center [602, 160] width 40 height 17
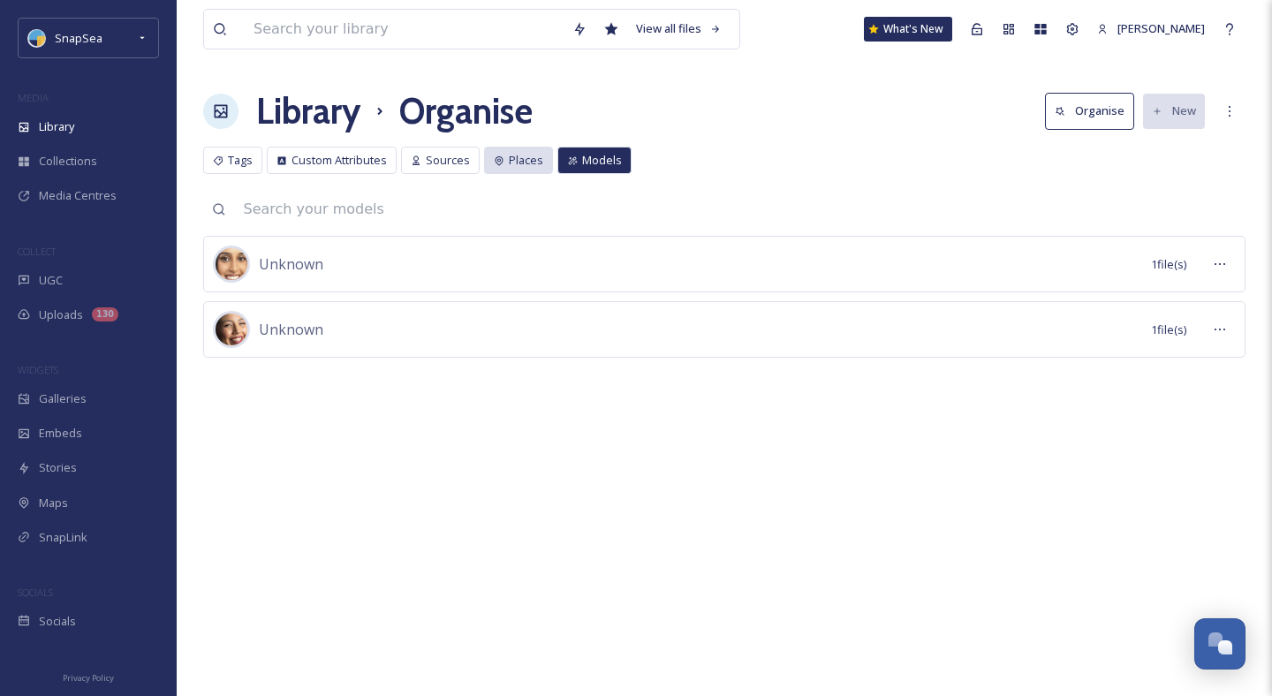
click at [497, 157] on icon at bounding box center [499, 160] width 11 height 11
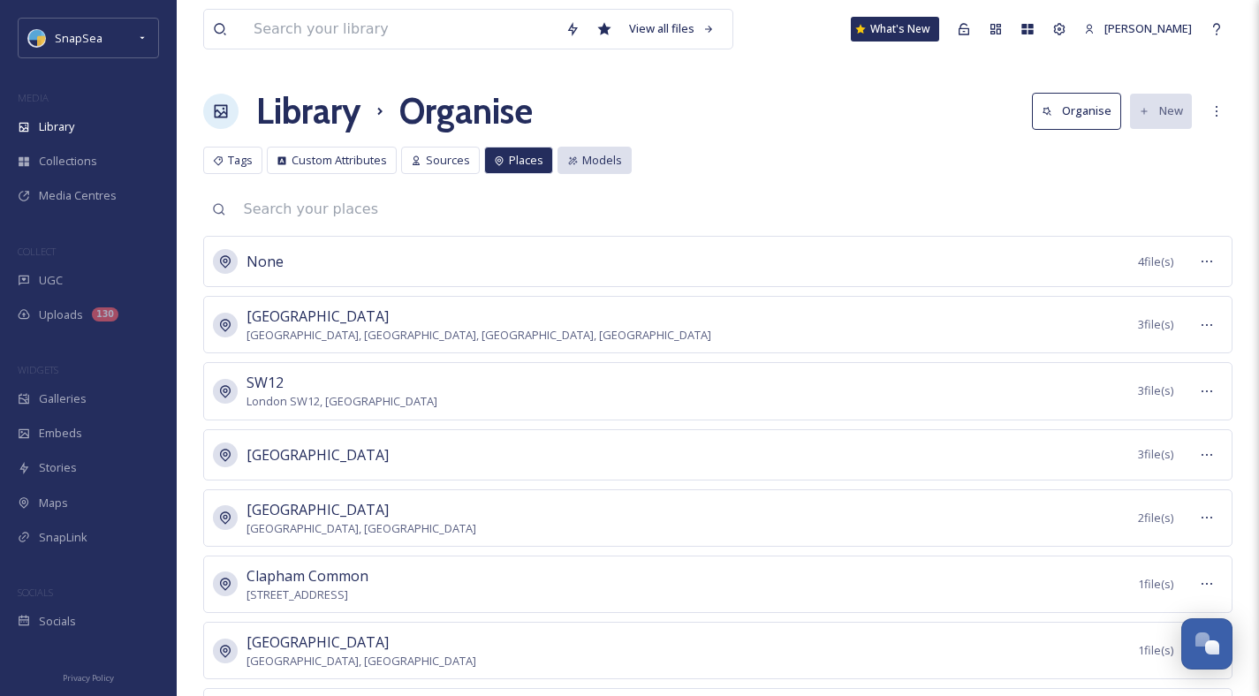
click at [586, 156] on span "Models" at bounding box center [602, 160] width 40 height 17
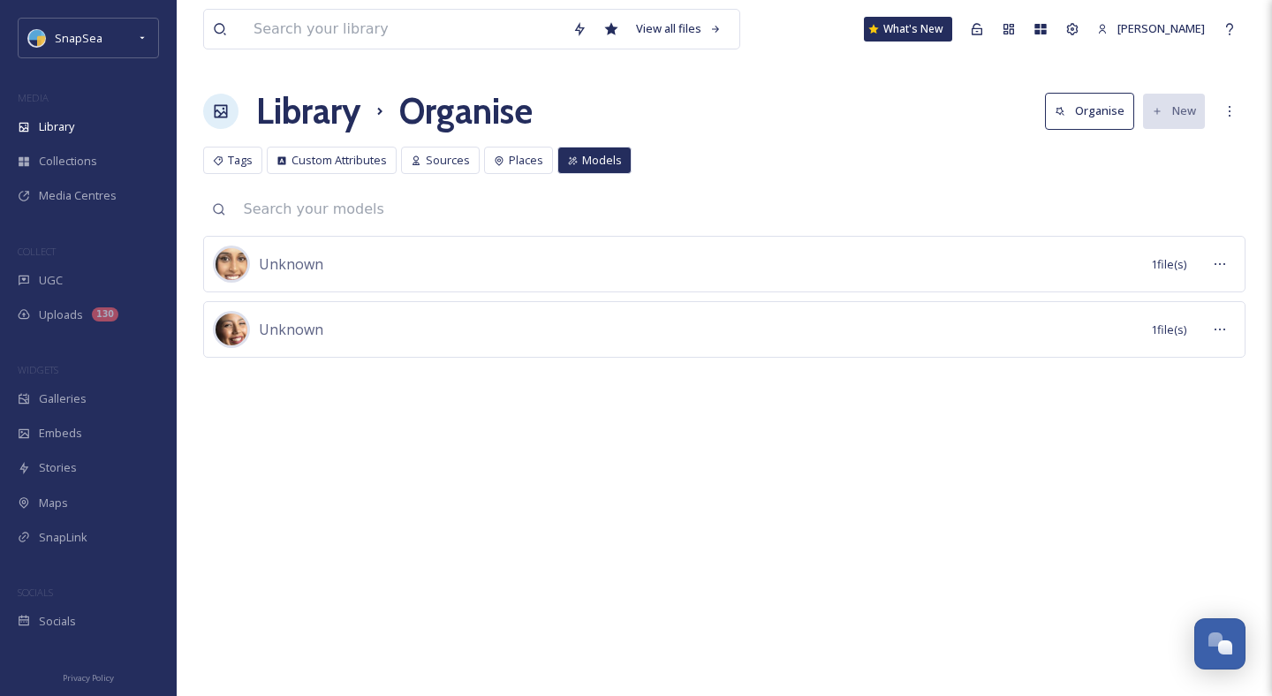
click at [658, 424] on div "View all files What's New [PERSON_NAME] Library Organise Organise New Your Sele…" at bounding box center [724, 348] width 1095 height 696
click at [523, 386] on div "Unknown 1 file(s) Unknown 1 file(s)" at bounding box center [724, 323] width 1042 height 175
click at [538, 165] on span "Places" at bounding box center [526, 160] width 34 height 17
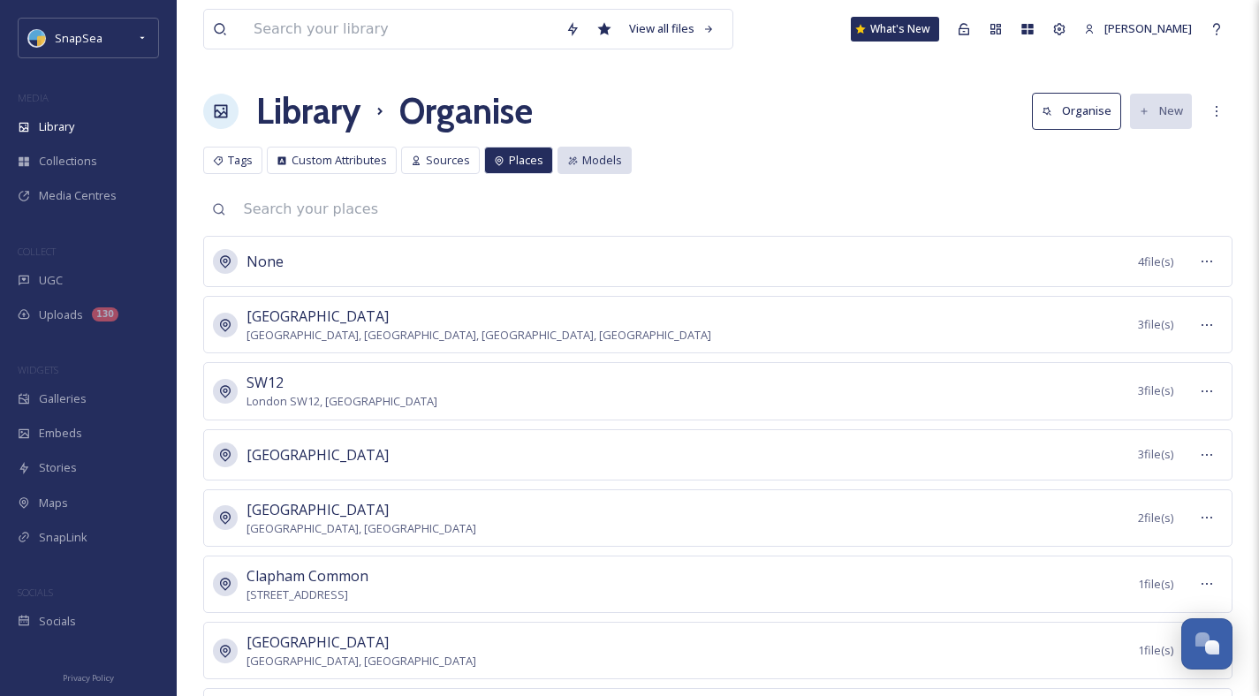
click at [598, 166] on span "Models" at bounding box center [602, 160] width 40 height 17
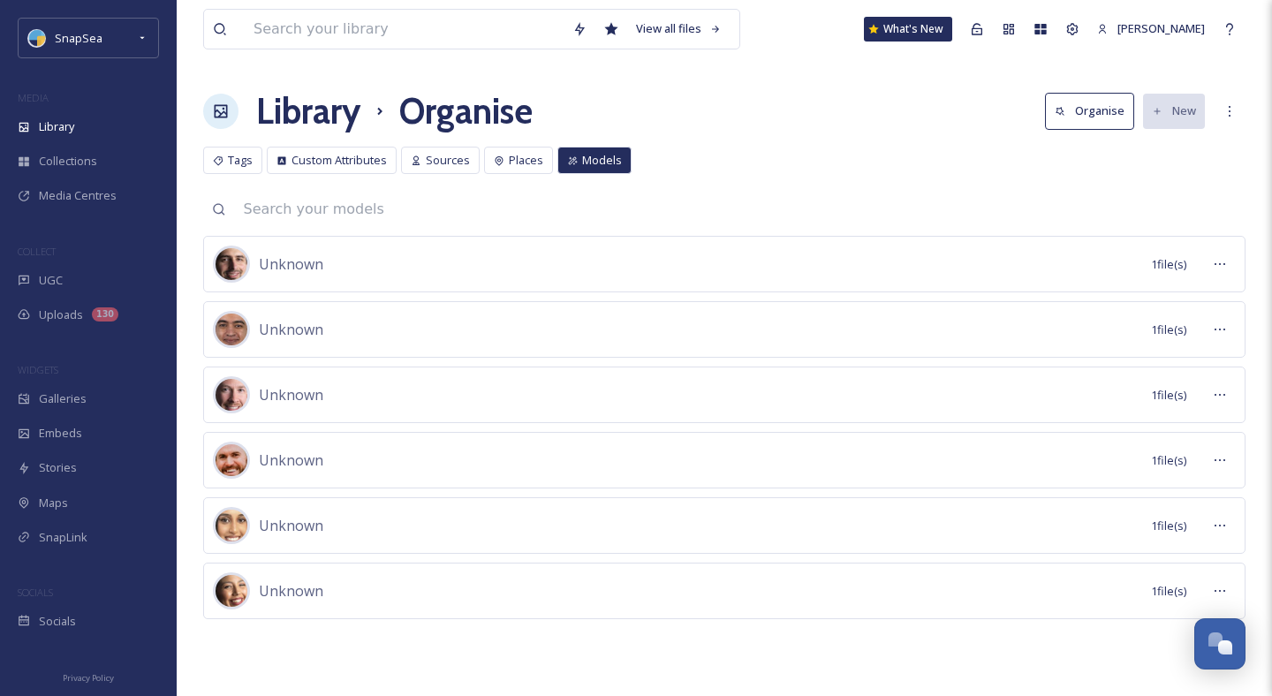
click at [520, 179] on div "Tags Custom Attributes Sources Places Models Tags Custom Attributes Sources Pla…" at bounding box center [724, 165] width 1042 height 36
click at [520, 155] on span "Places" at bounding box center [526, 160] width 34 height 17
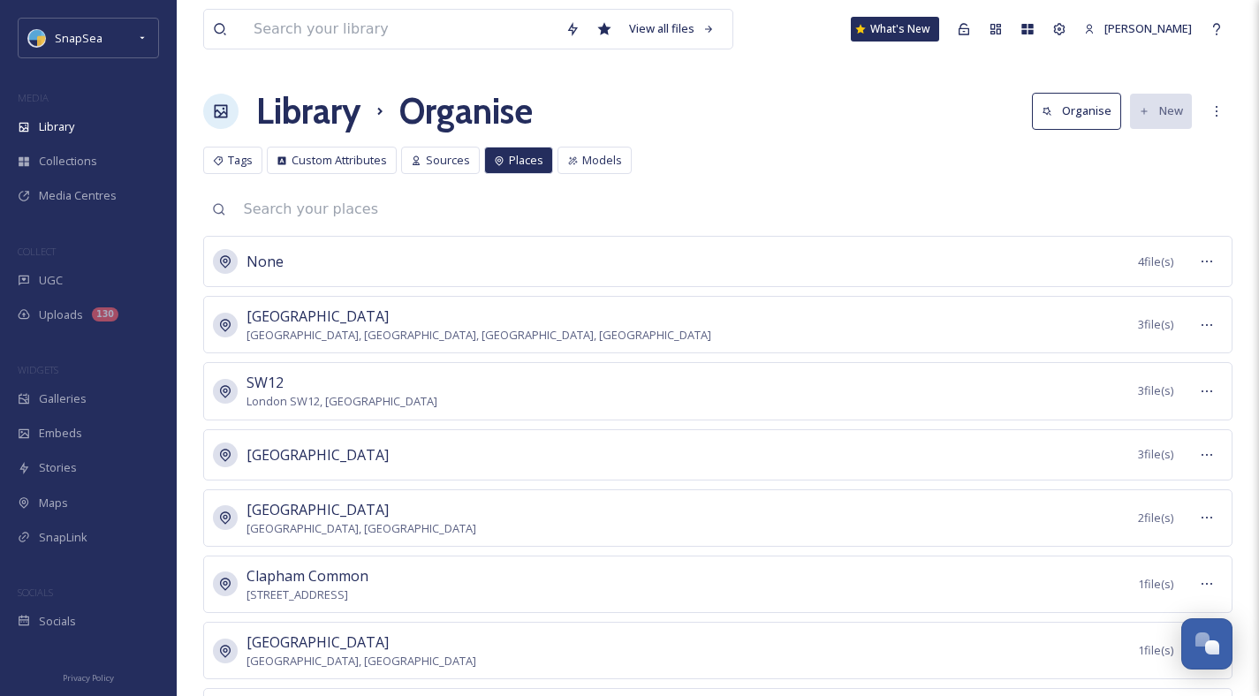
click at [573, 158] on div "Models" at bounding box center [594, 160] width 74 height 27
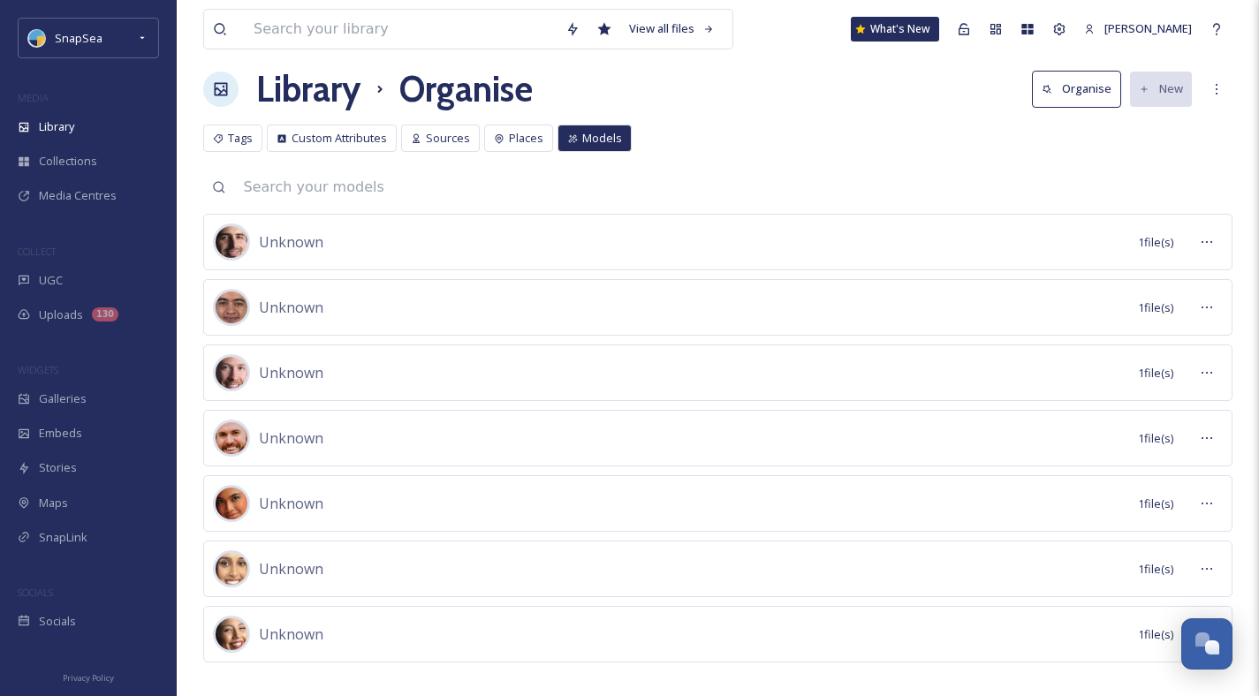
scroll to position [42, 0]
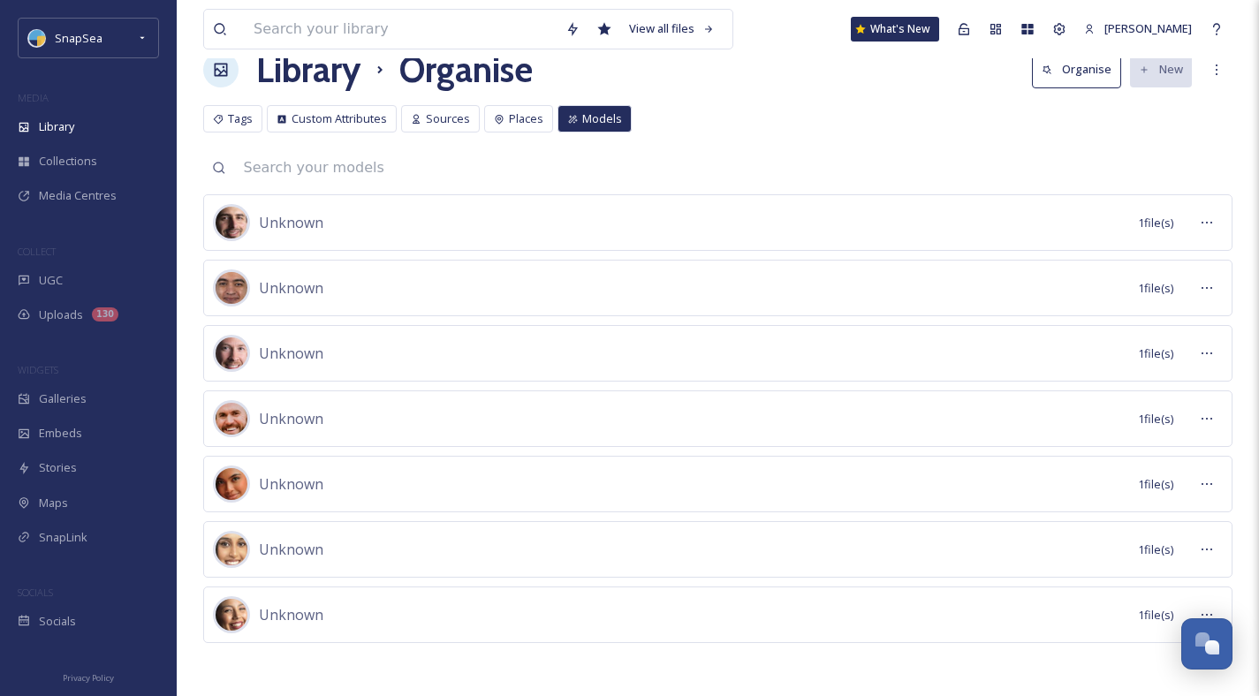
click at [549, 152] on input at bounding box center [734, 167] width 998 height 39
click at [509, 112] on span "Places" at bounding box center [526, 118] width 34 height 17
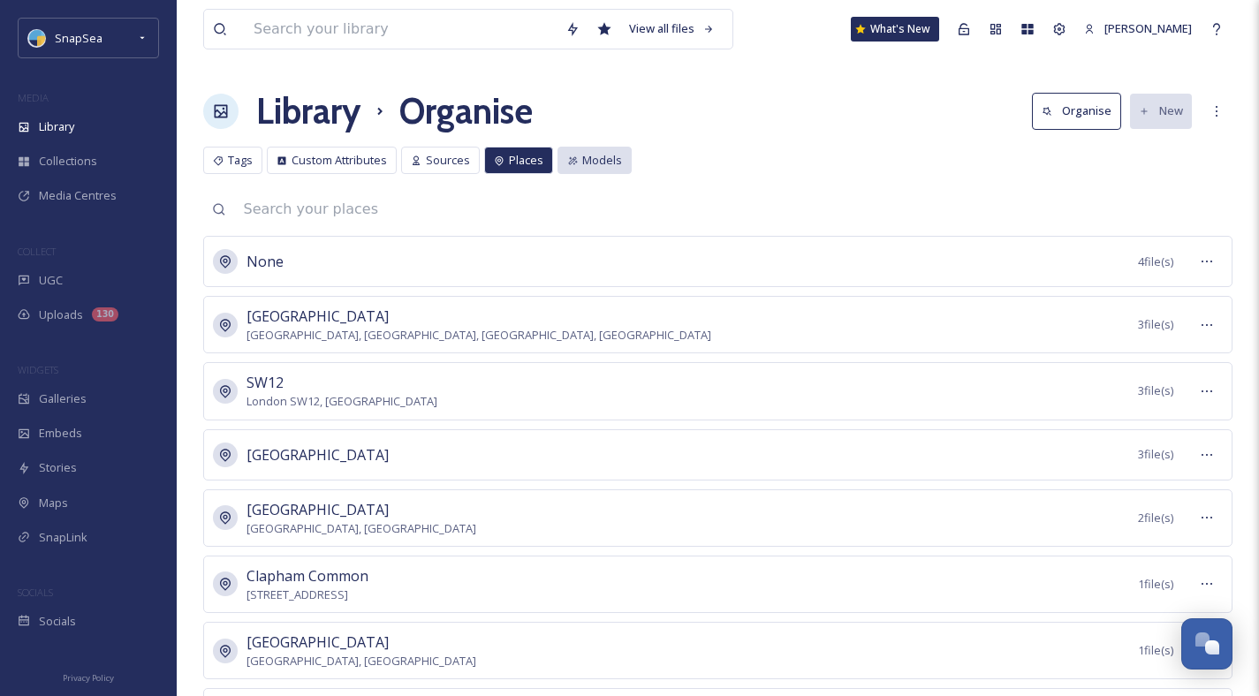
click at [587, 148] on div "Models" at bounding box center [594, 160] width 74 height 27
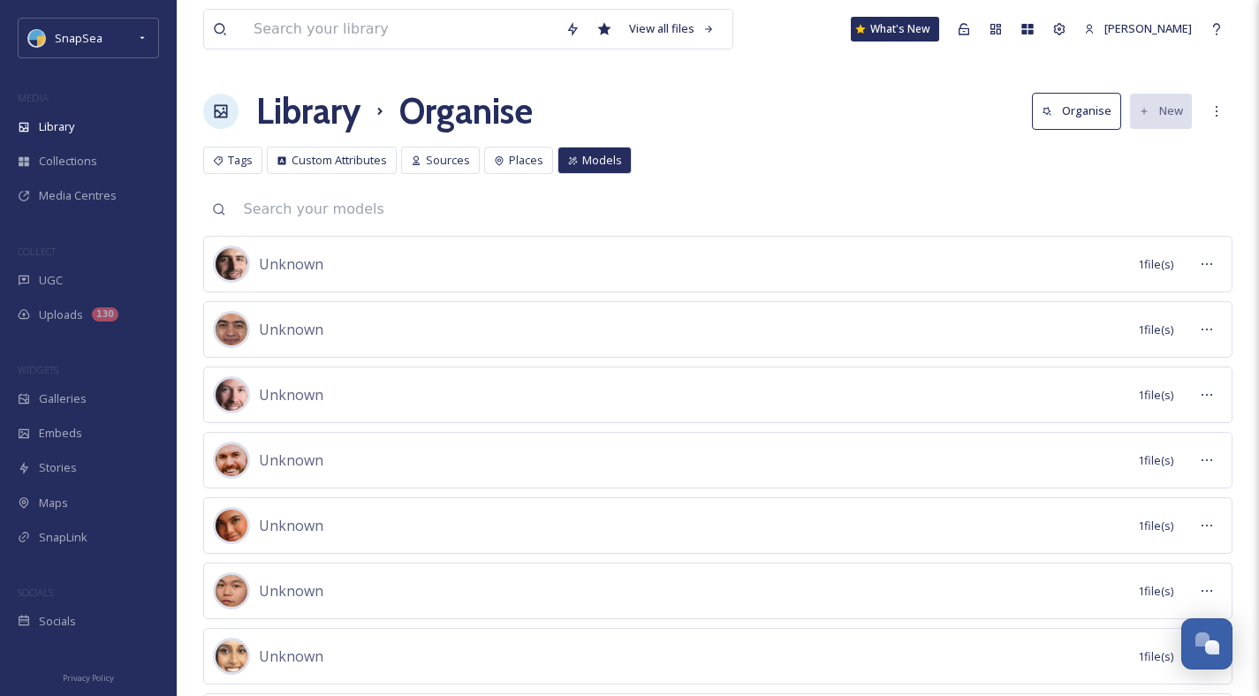
scroll to position [107, 0]
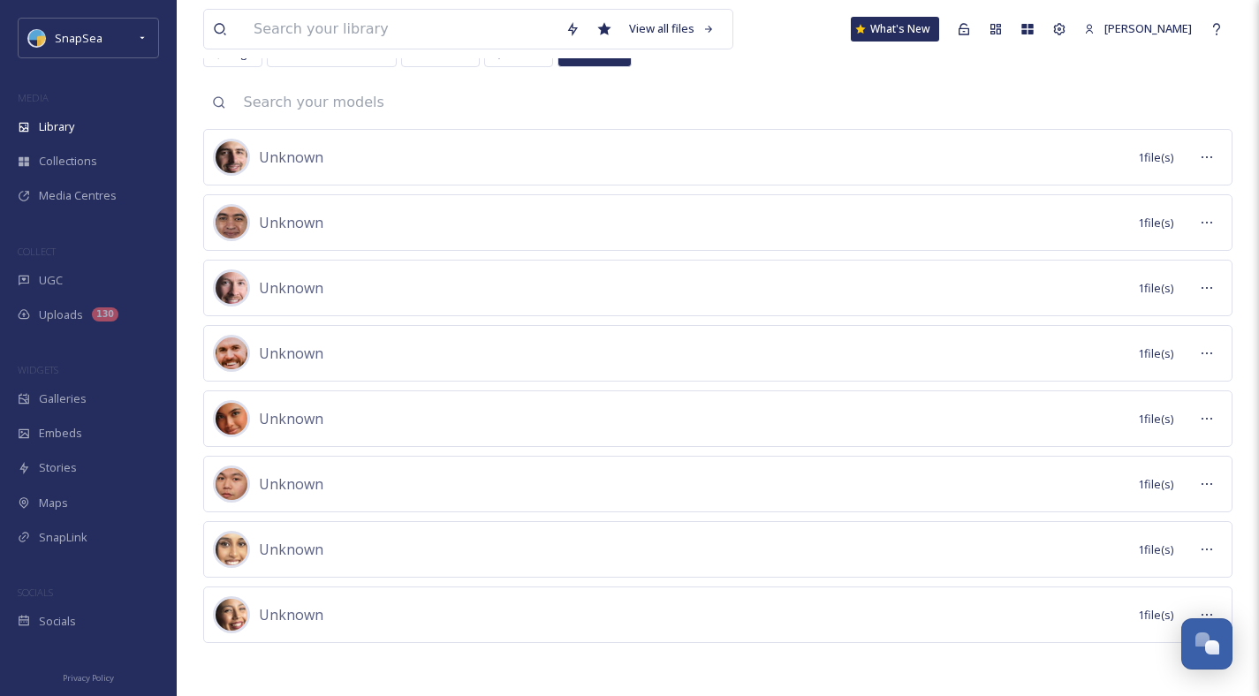
click at [562, 125] on div "View all files What's New [PERSON_NAME] Library Organise Organise New Your Sele…" at bounding box center [718, 294] width 1082 height 803
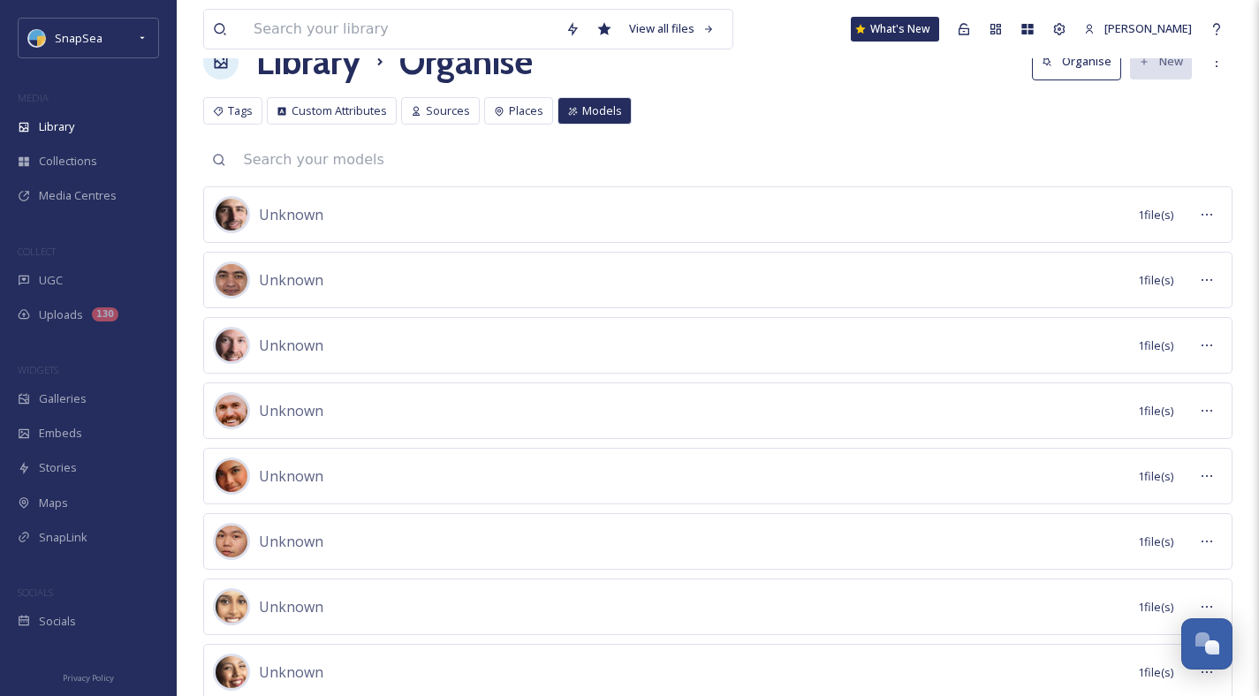
scroll to position [0, 0]
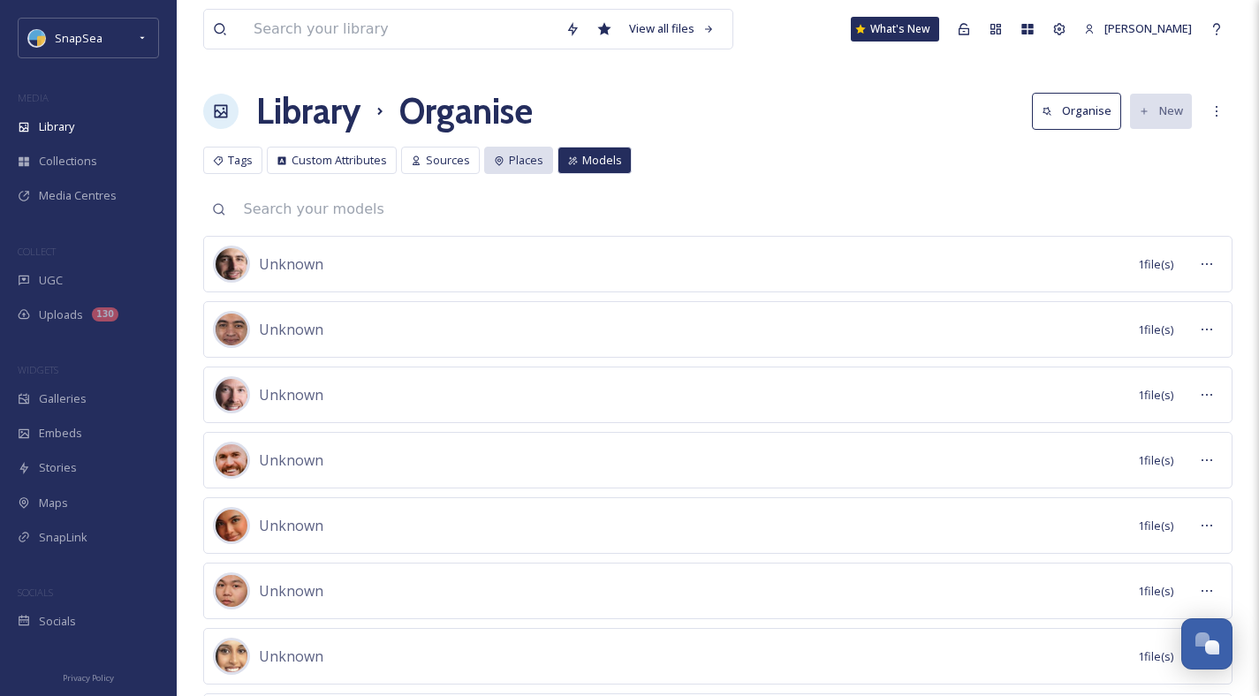
click at [520, 164] on span "Places" at bounding box center [526, 160] width 34 height 17
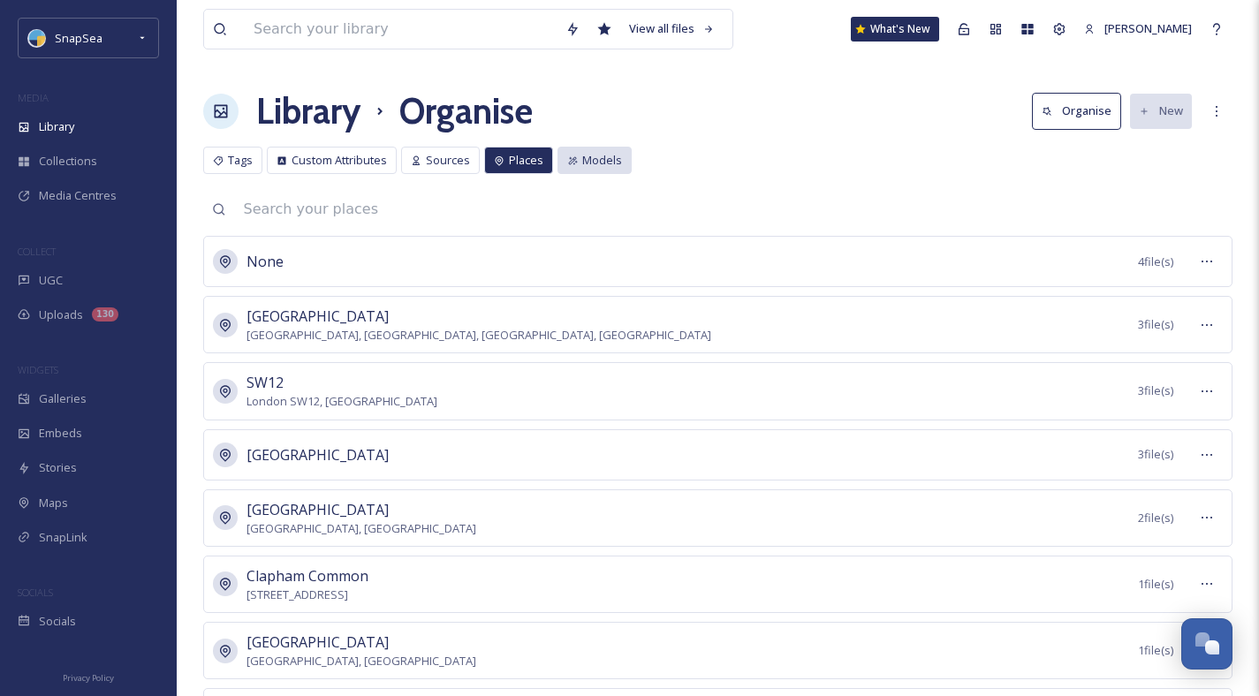
click at [595, 160] on span "Models" at bounding box center [602, 160] width 40 height 17
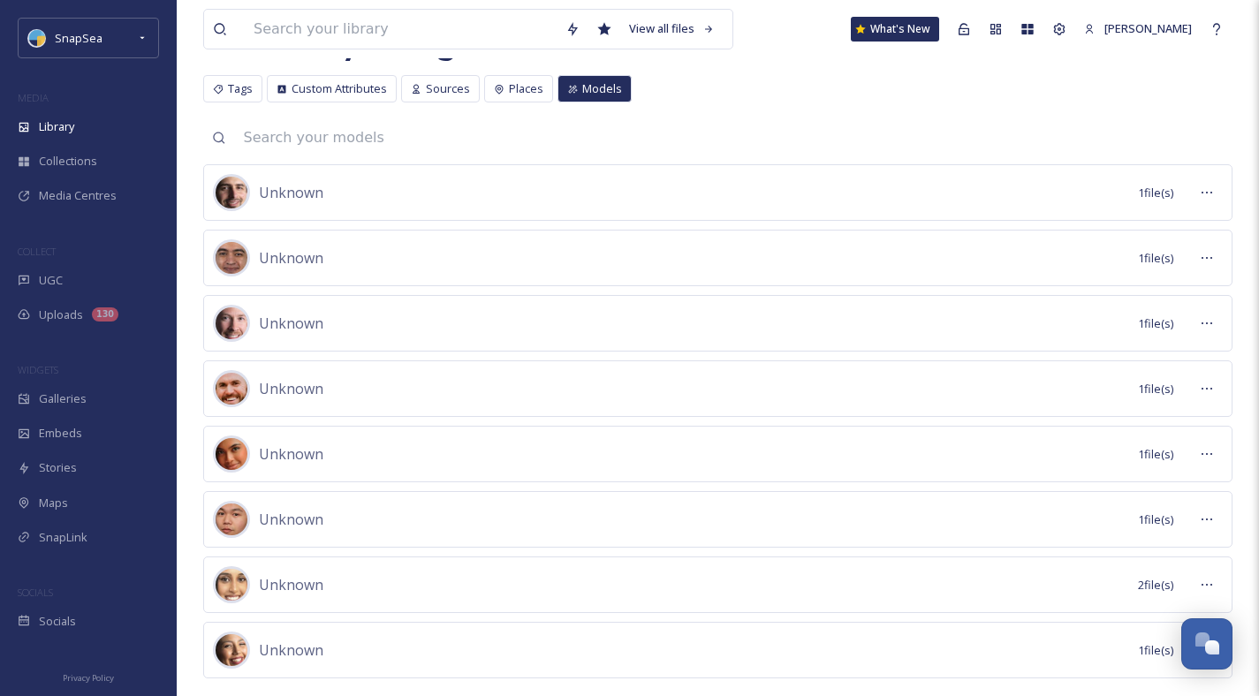
scroll to position [107, 0]
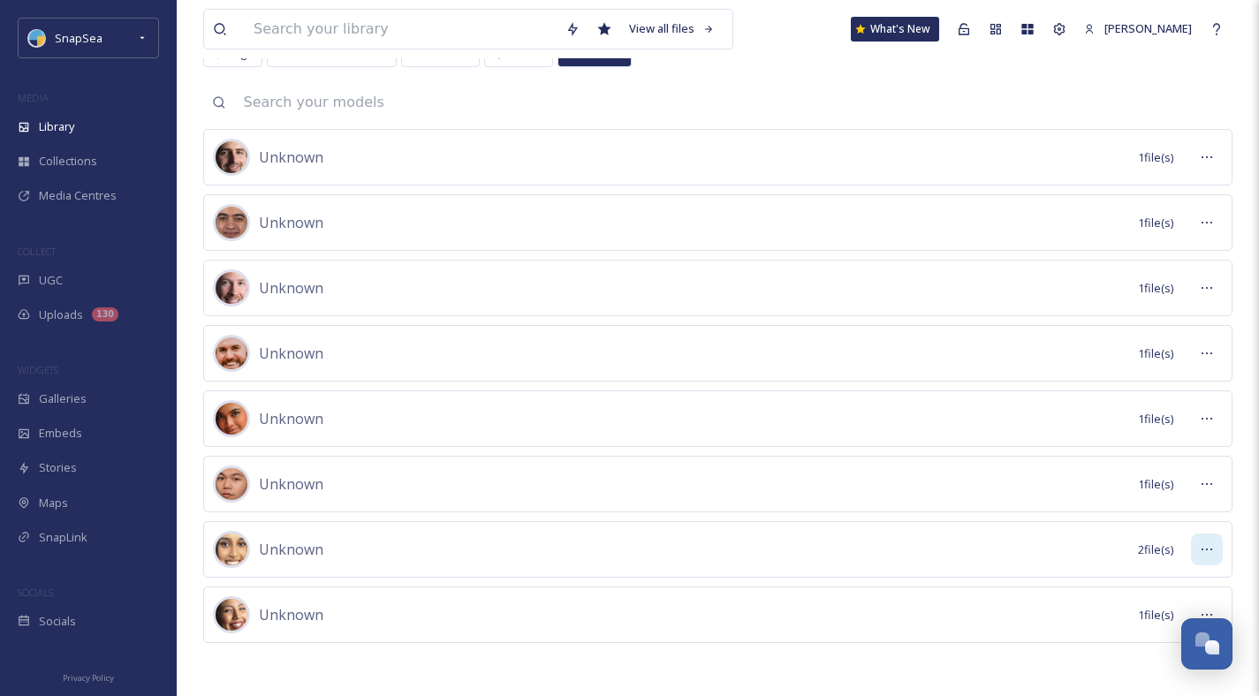
click at [1211, 554] on icon at bounding box center [1207, 549] width 14 height 14
click at [1151, 582] on span "Preview Files" at bounding box center [1161, 588] width 69 height 17
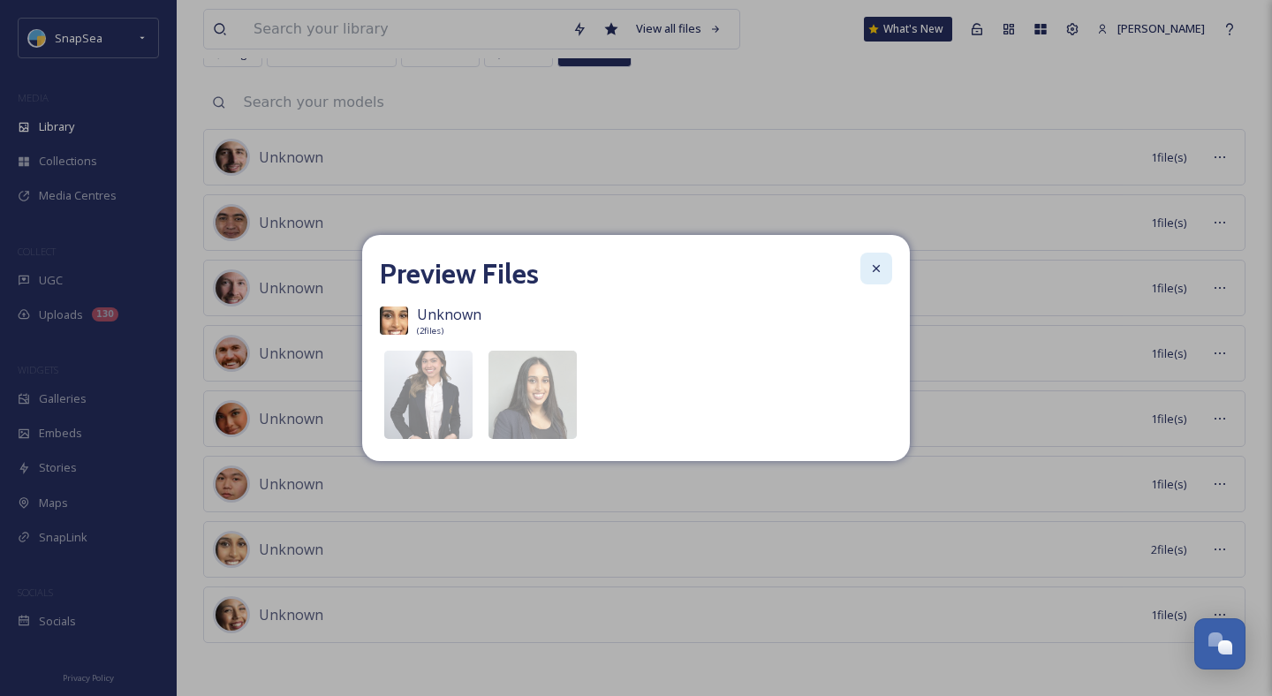
click at [877, 265] on icon at bounding box center [876, 268] width 14 height 14
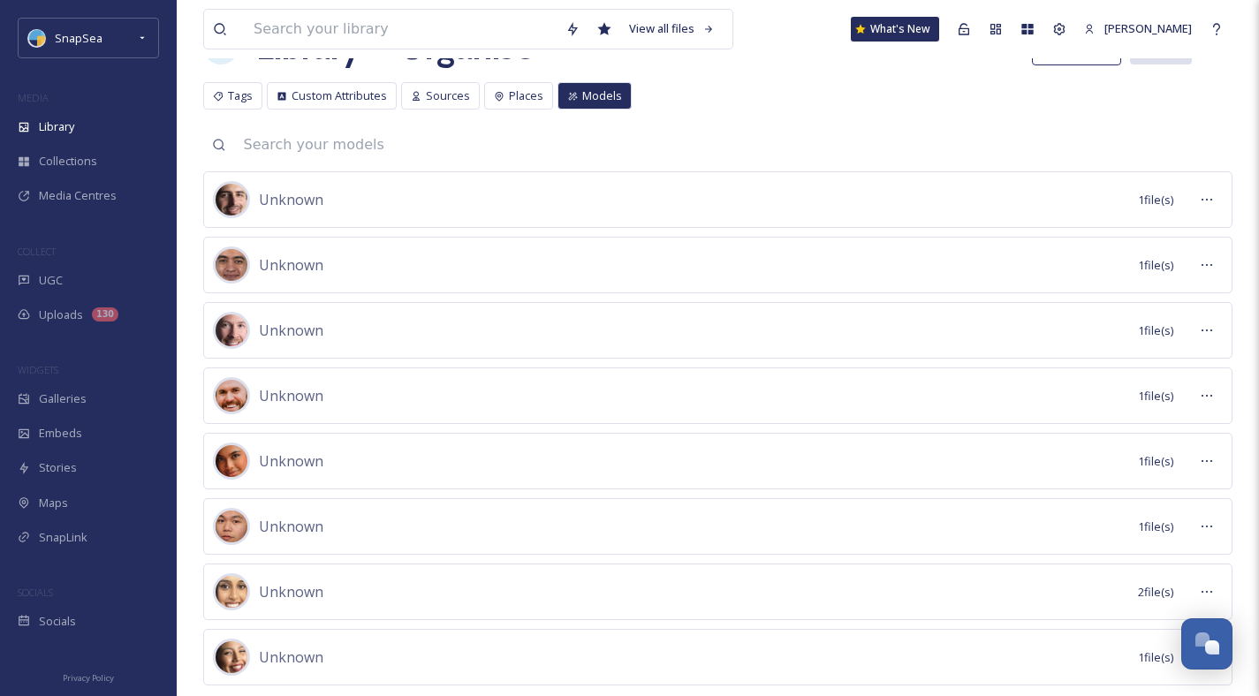
scroll to position [0, 0]
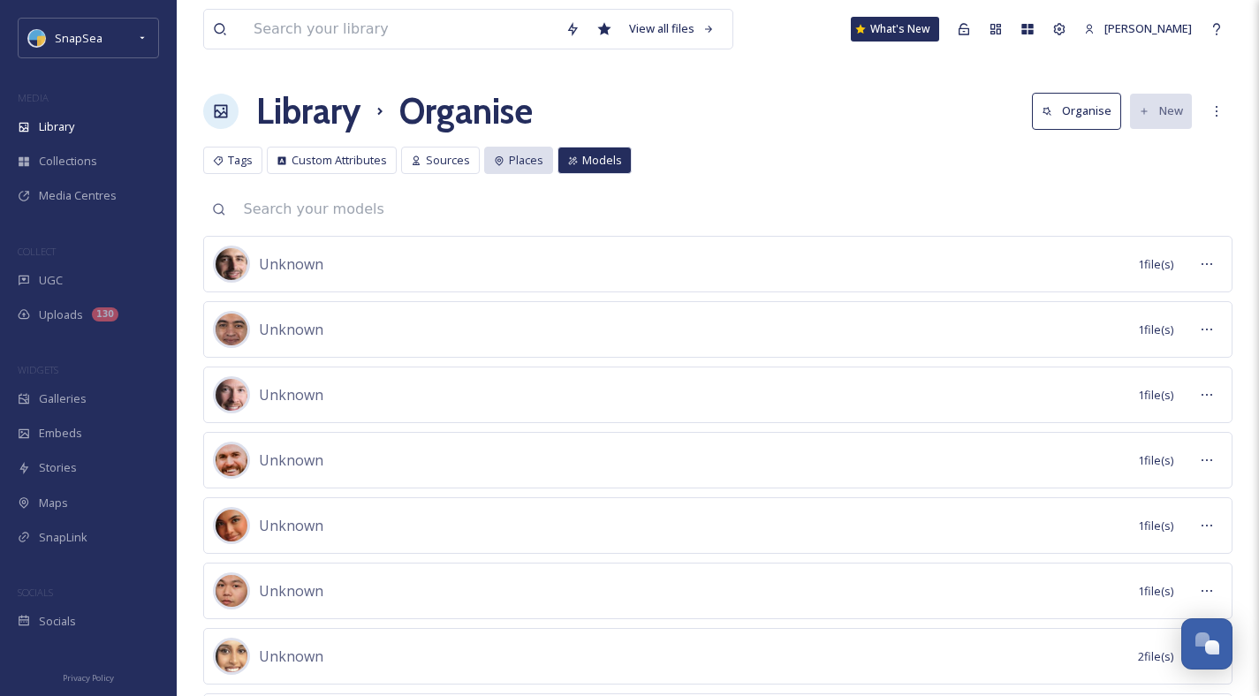
click at [516, 163] on span "Places" at bounding box center [526, 160] width 34 height 17
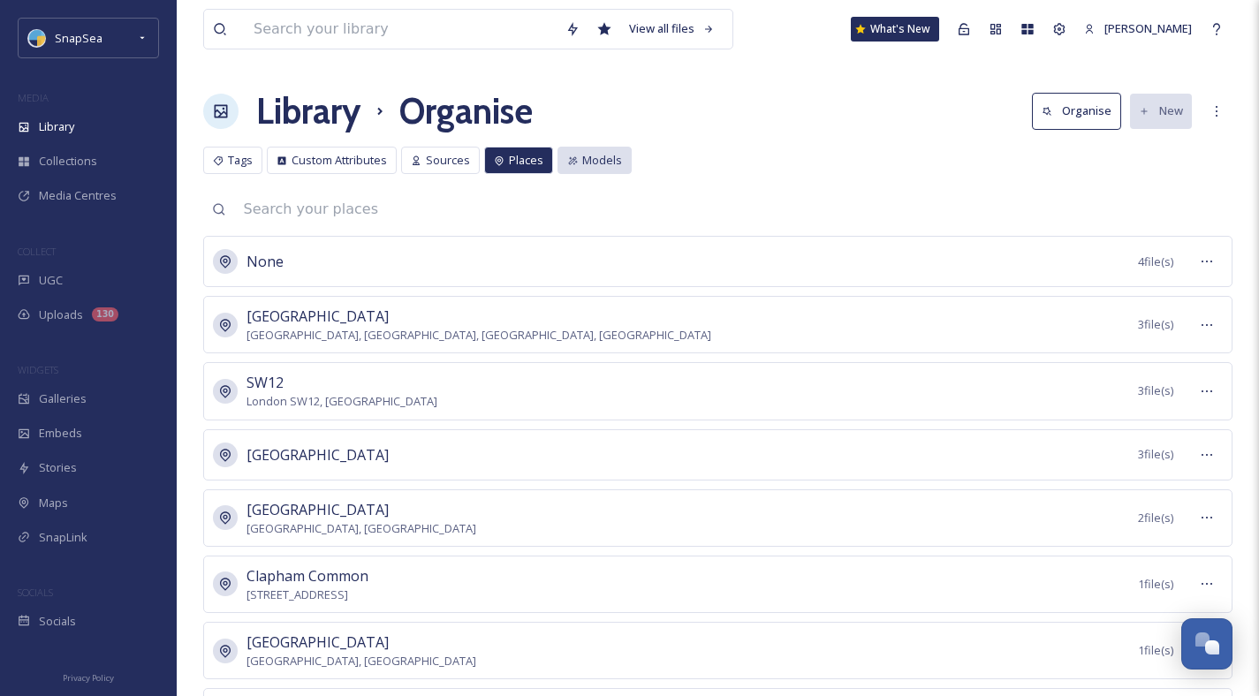
click at [592, 164] on span "Models" at bounding box center [602, 160] width 40 height 17
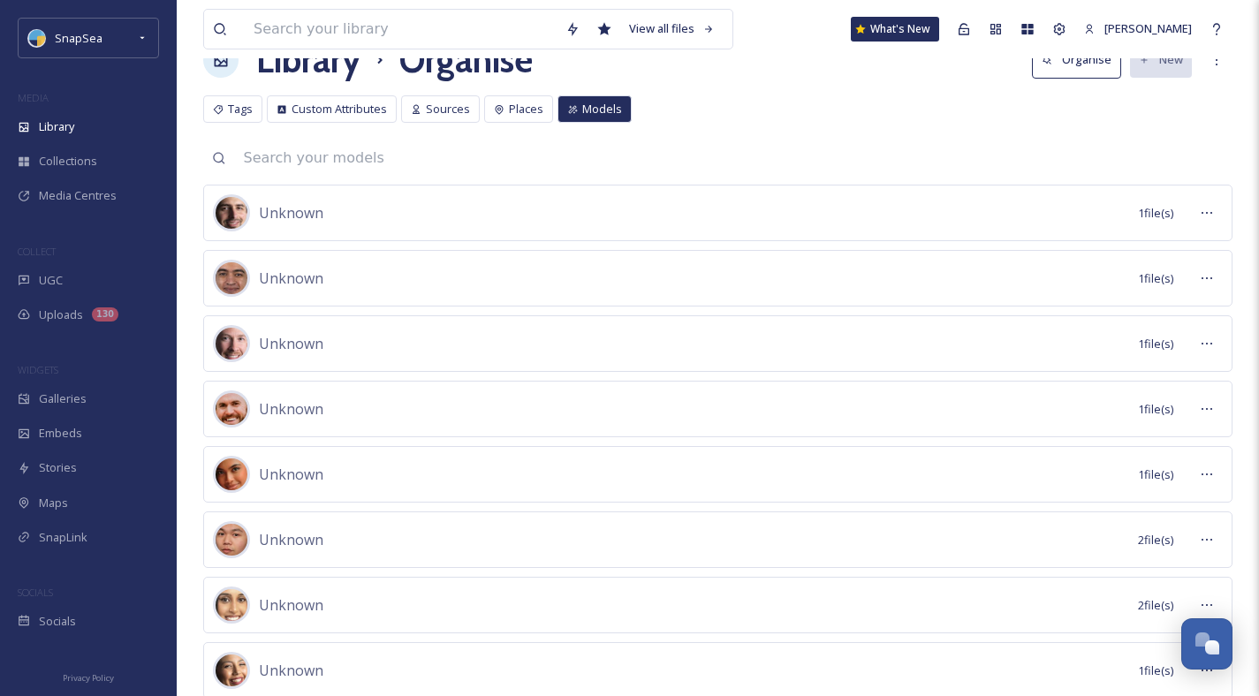
scroll to position [107, 0]
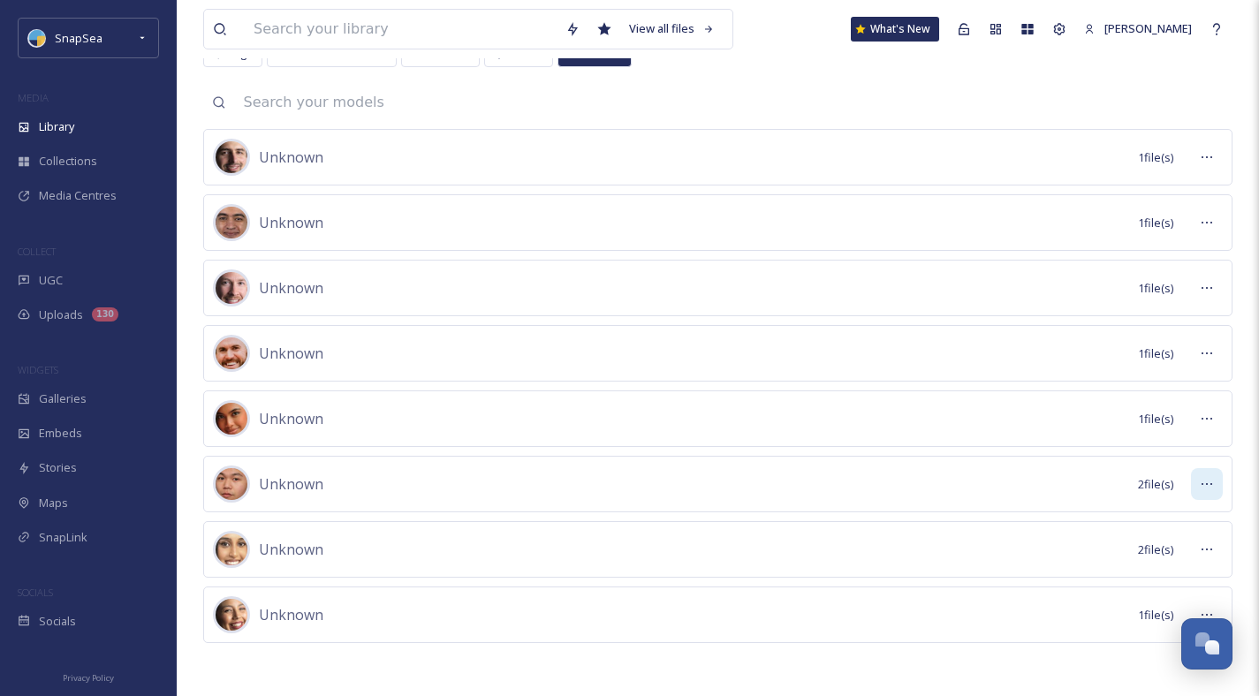
click at [1216, 488] on div at bounding box center [1207, 484] width 32 height 32
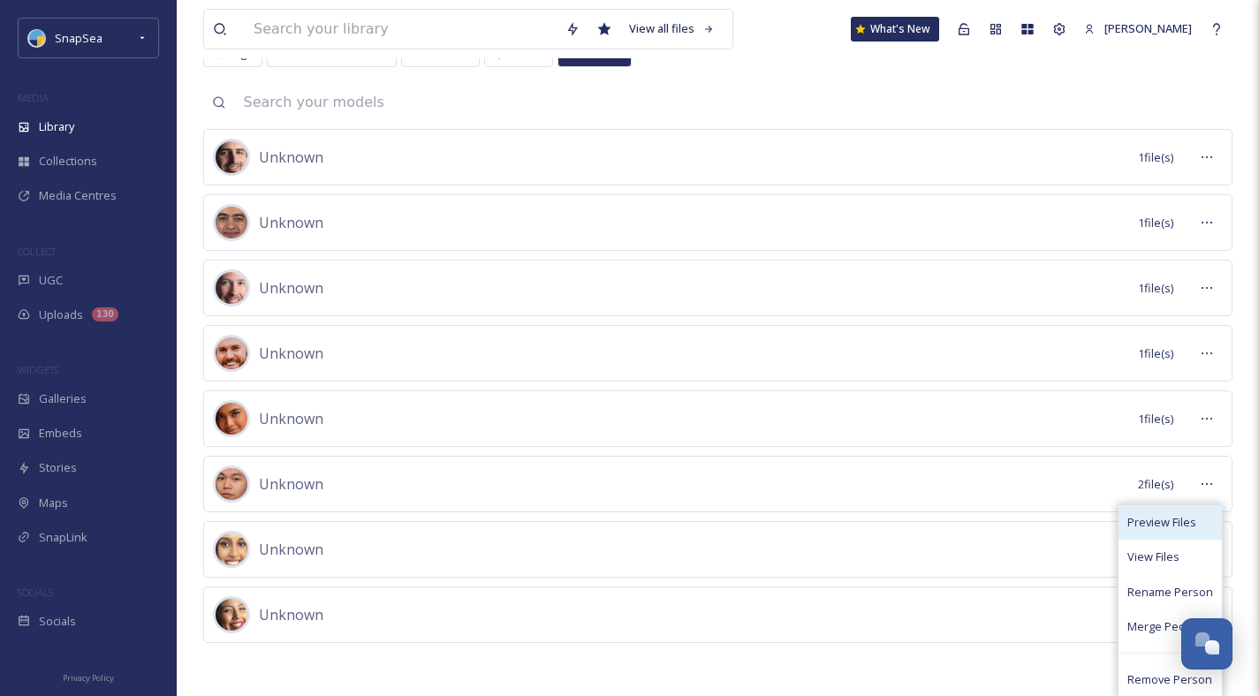
click at [1149, 512] on div "Preview Files" at bounding box center [1169, 522] width 103 height 34
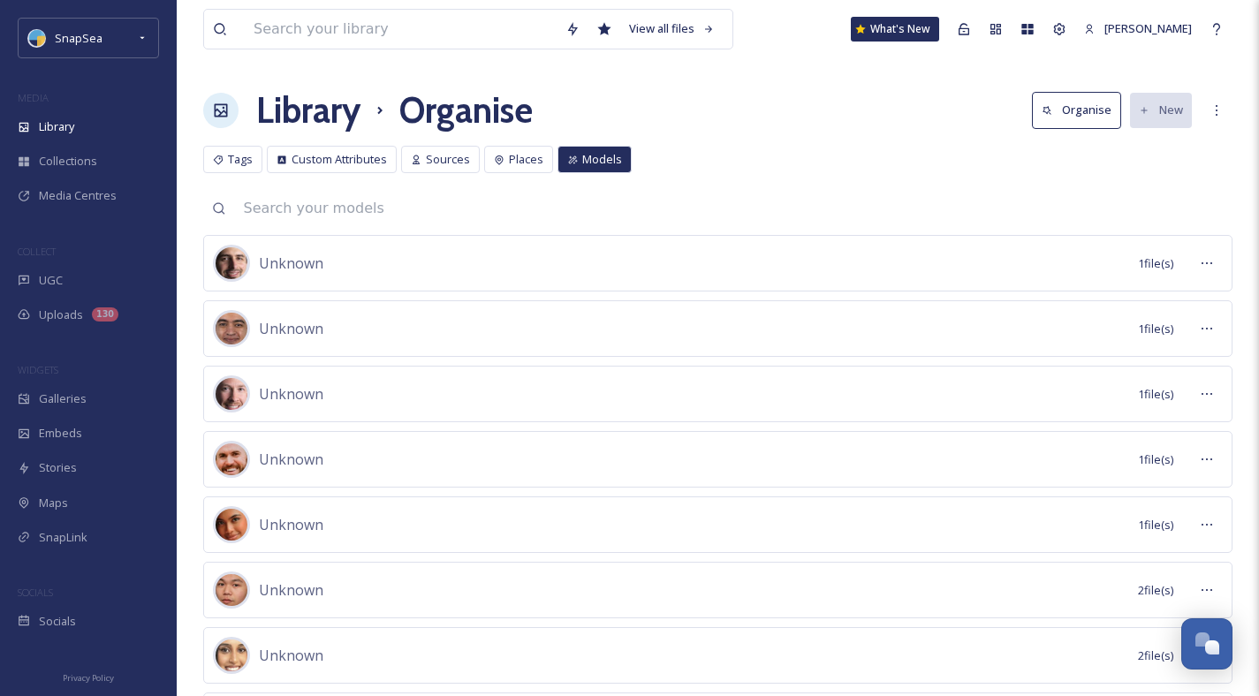
scroll to position [0, 0]
click at [485, 153] on div "Places" at bounding box center [518, 160] width 69 height 27
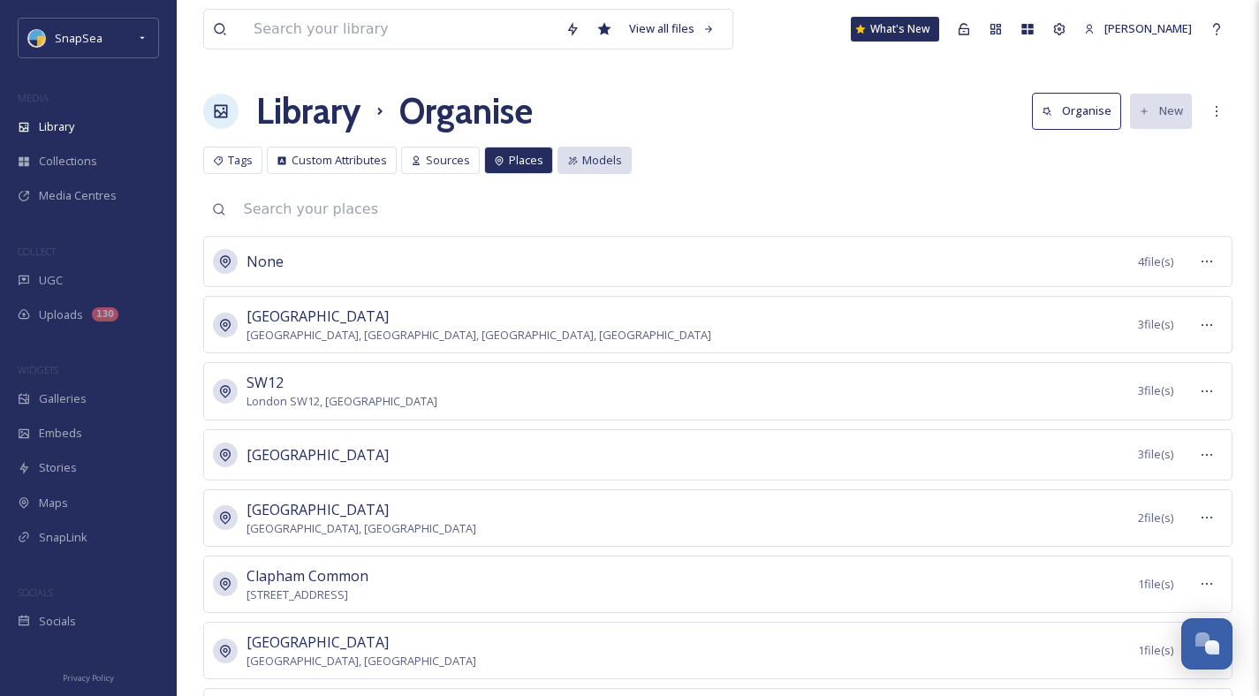
click at [571, 161] on icon at bounding box center [572, 160] width 11 height 11
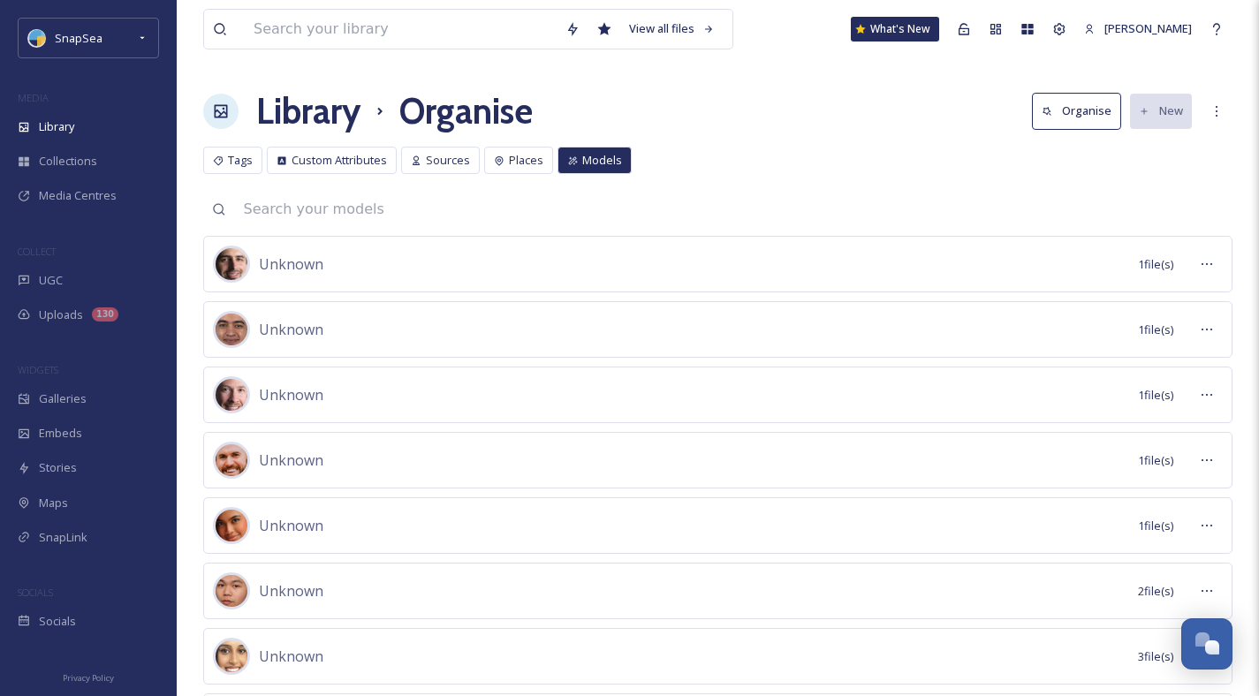
scroll to position [107, 0]
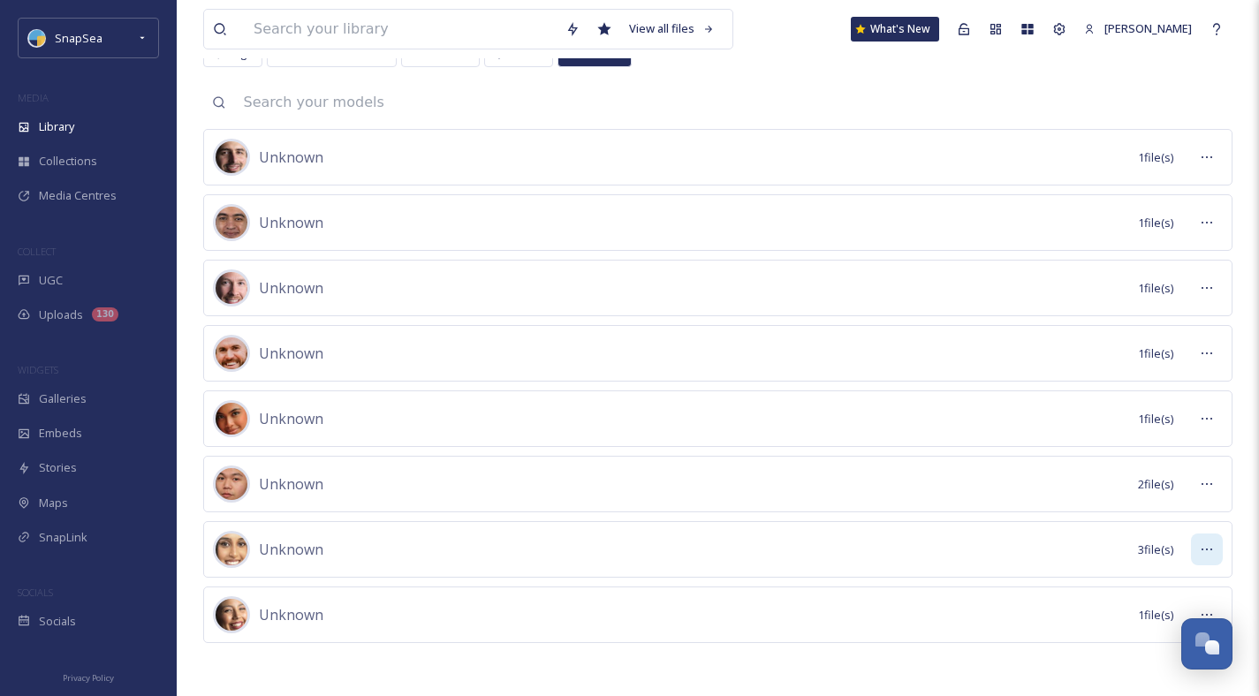
click at [1210, 544] on icon at bounding box center [1207, 549] width 14 height 14
click at [1138, 584] on span "Preview Files" at bounding box center [1161, 588] width 69 height 17
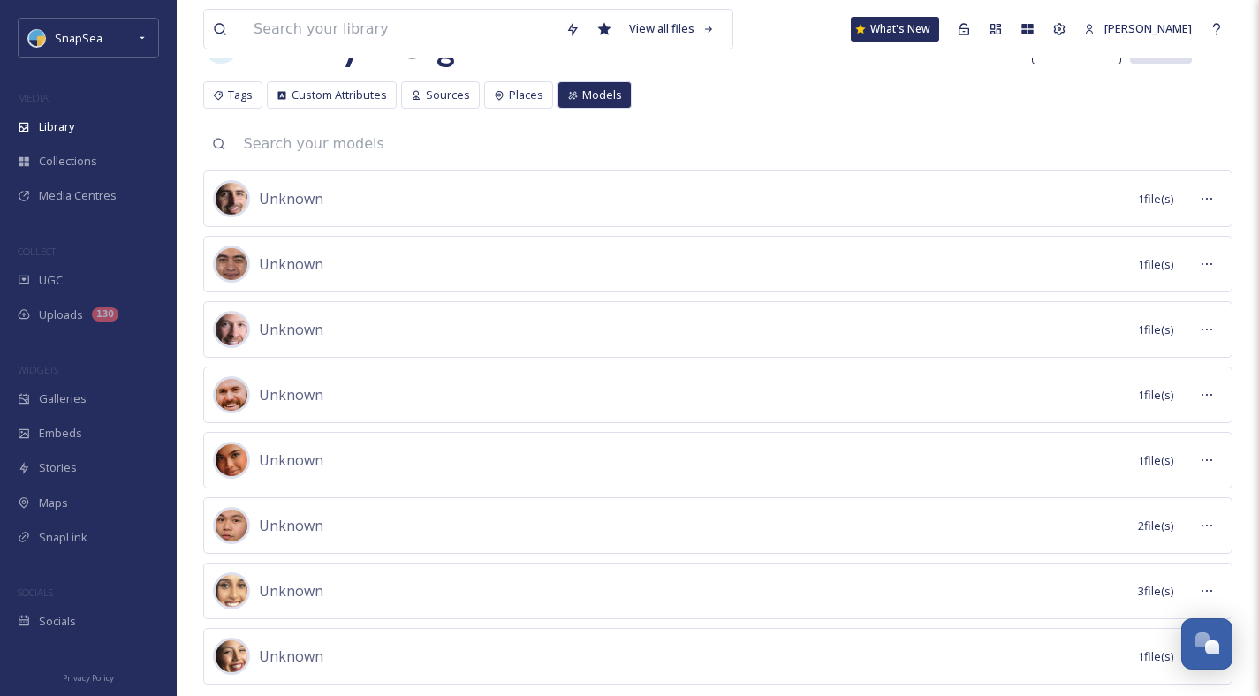
scroll to position [0, 0]
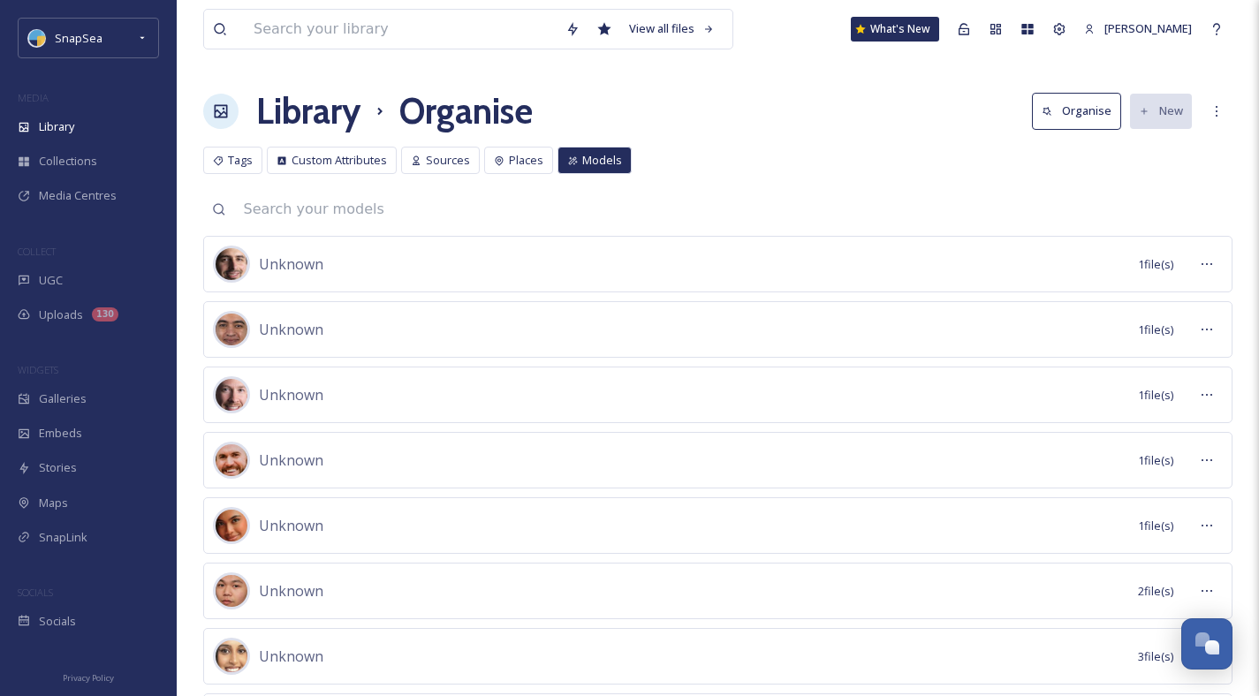
click at [648, 213] on input at bounding box center [734, 209] width 998 height 39
click at [509, 166] on span "Places" at bounding box center [526, 160] width 34 height 17
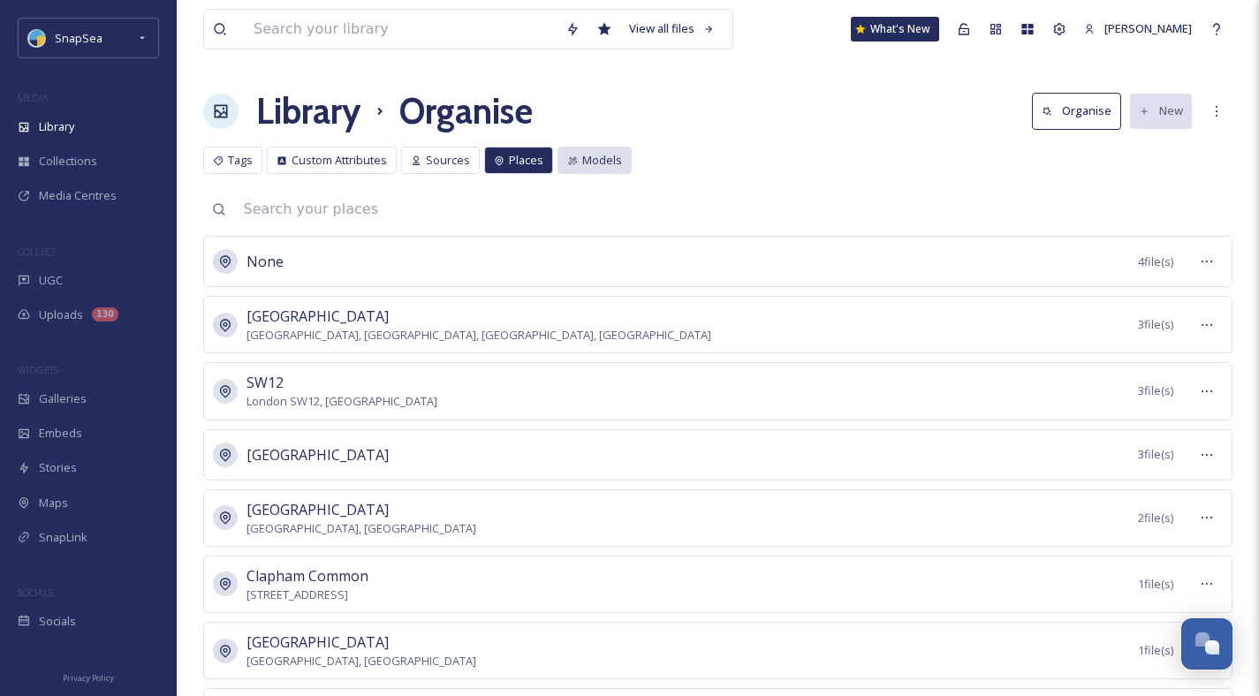
click at [610, 163] on span "Models" at bounding box center [602, 160] width 40 height 17
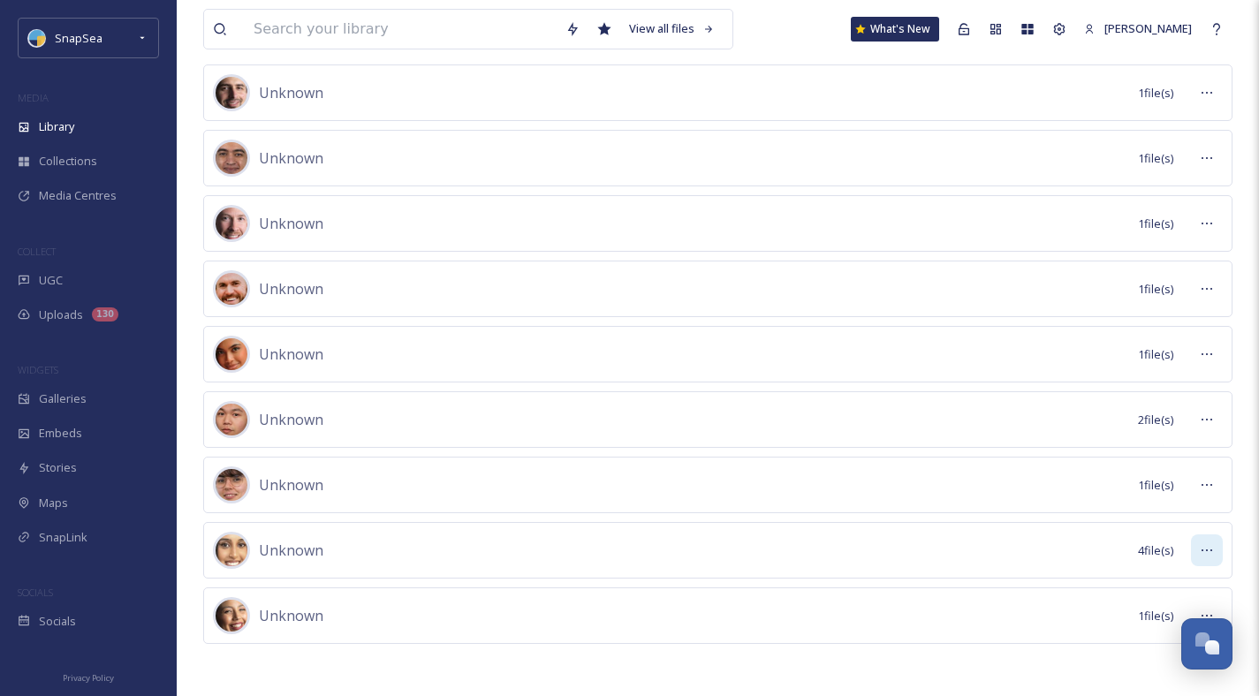
scroll to position [172, 0]
drag, startPoint x: 1210, startPoint y: 550, endPoint x: 1158, endPoint y: 567, distance: 54.8
click at [1209, 551] on icon at bounding box center [1207, 549] width 14 height 14
click at [1147, 587] on span "Preview Files" at bounding box center [1161, 588] width 69 height 17
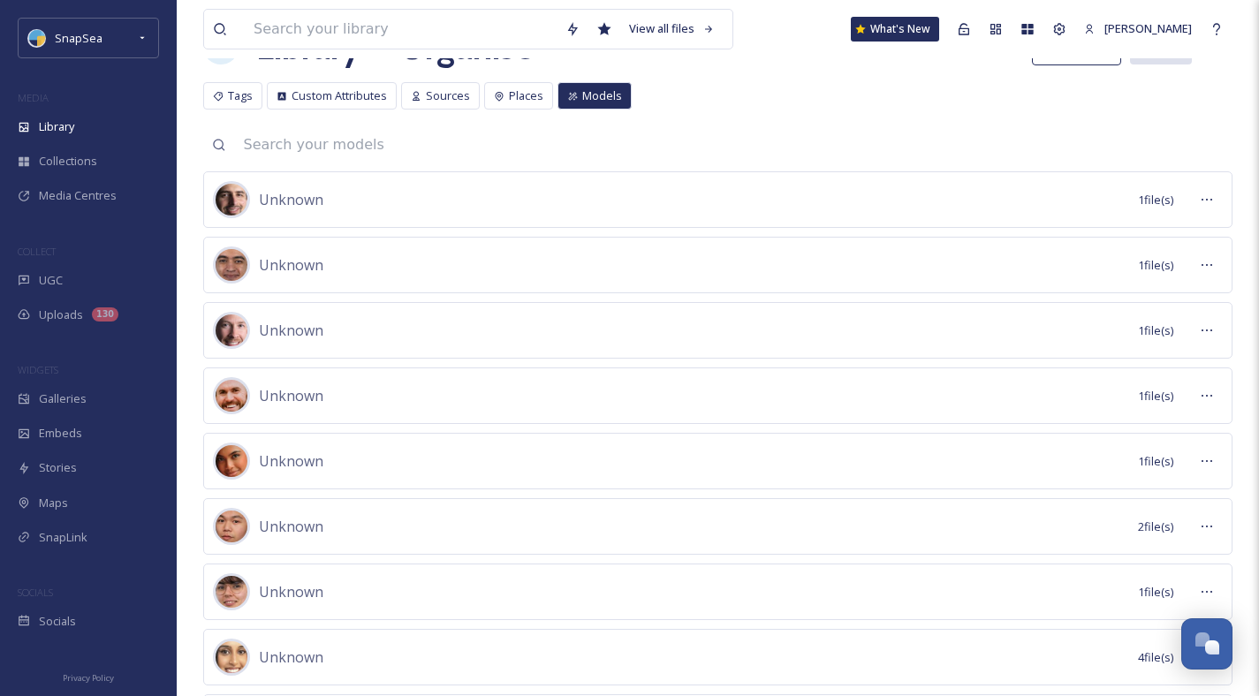
scroll to position [0, 0]
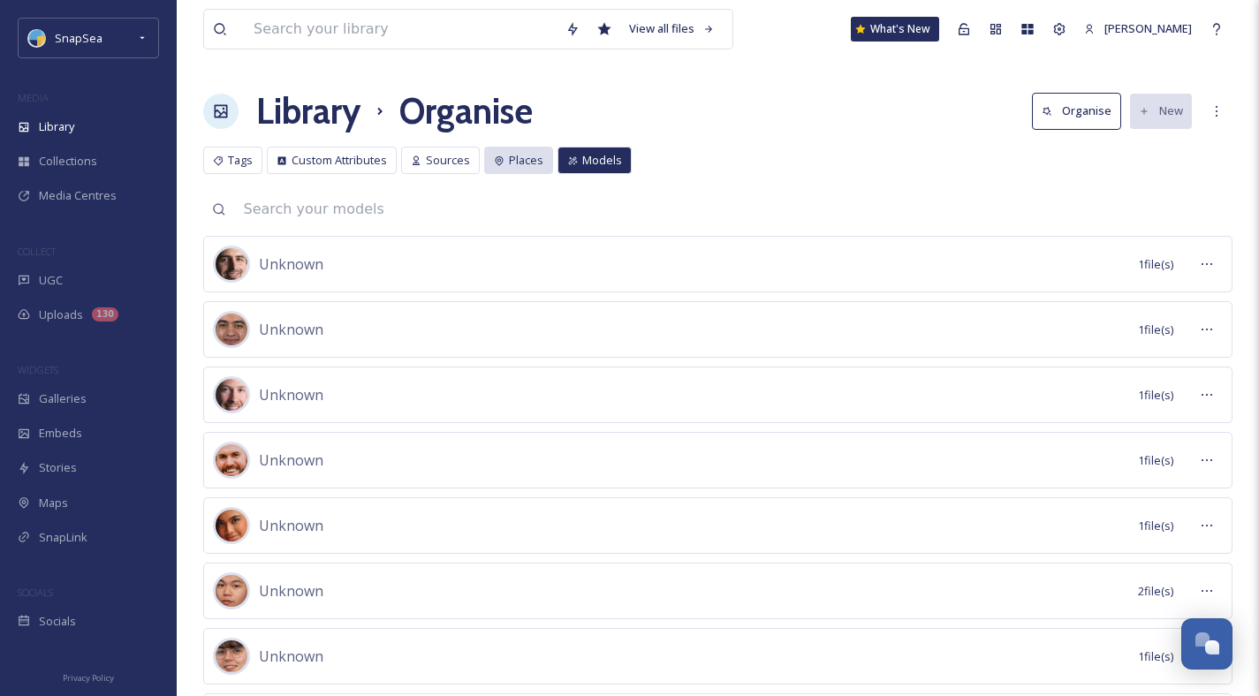
click at [500, 161] on icon at bounding box center [499, 160] width 11 height 11
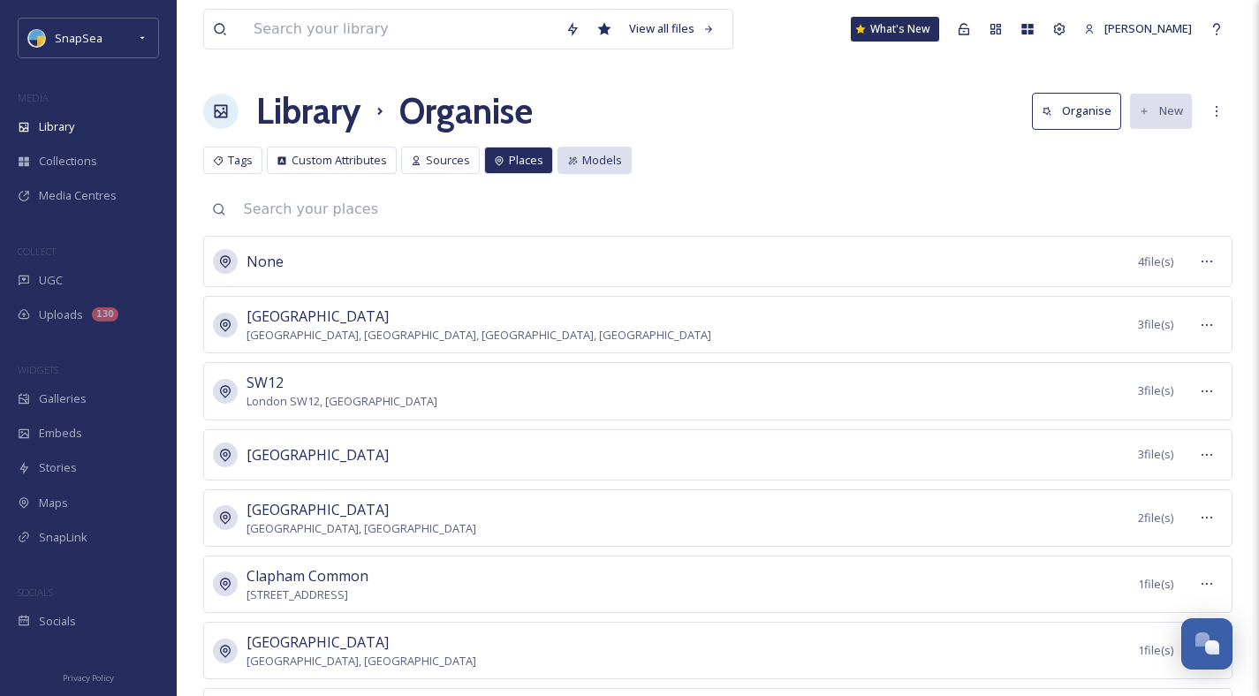
click at [561, 155] on div "Models" at bounding box center [594, 160] width 74 height 27
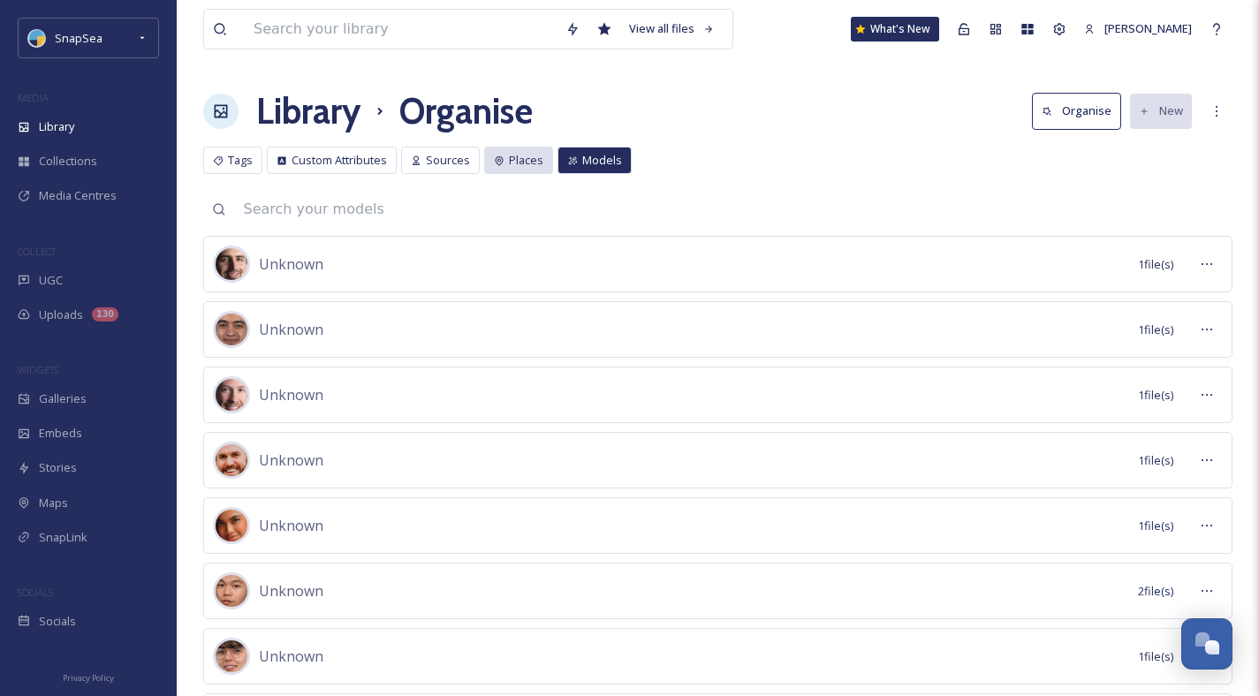
click at [538, 162] on span "Places" at bounding box center [526, 160] width 34 height 17
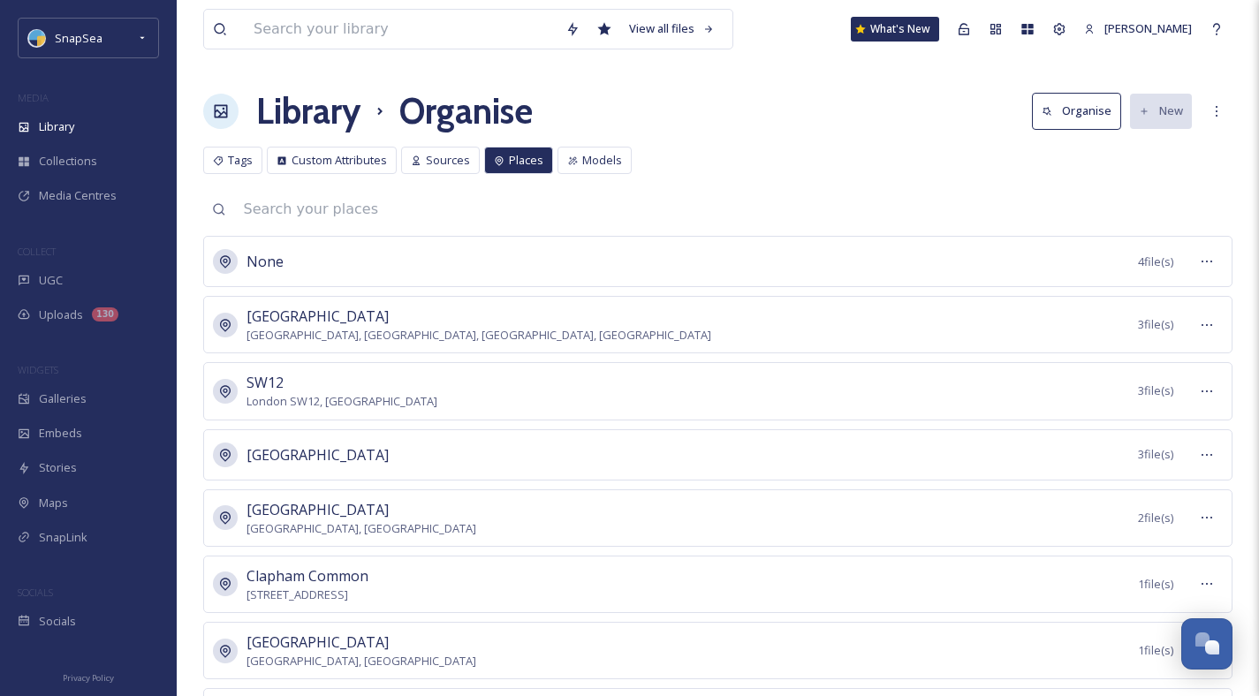
click at [594, 161] on span "Models" at bounding box center [602, 160] width 40 height 17
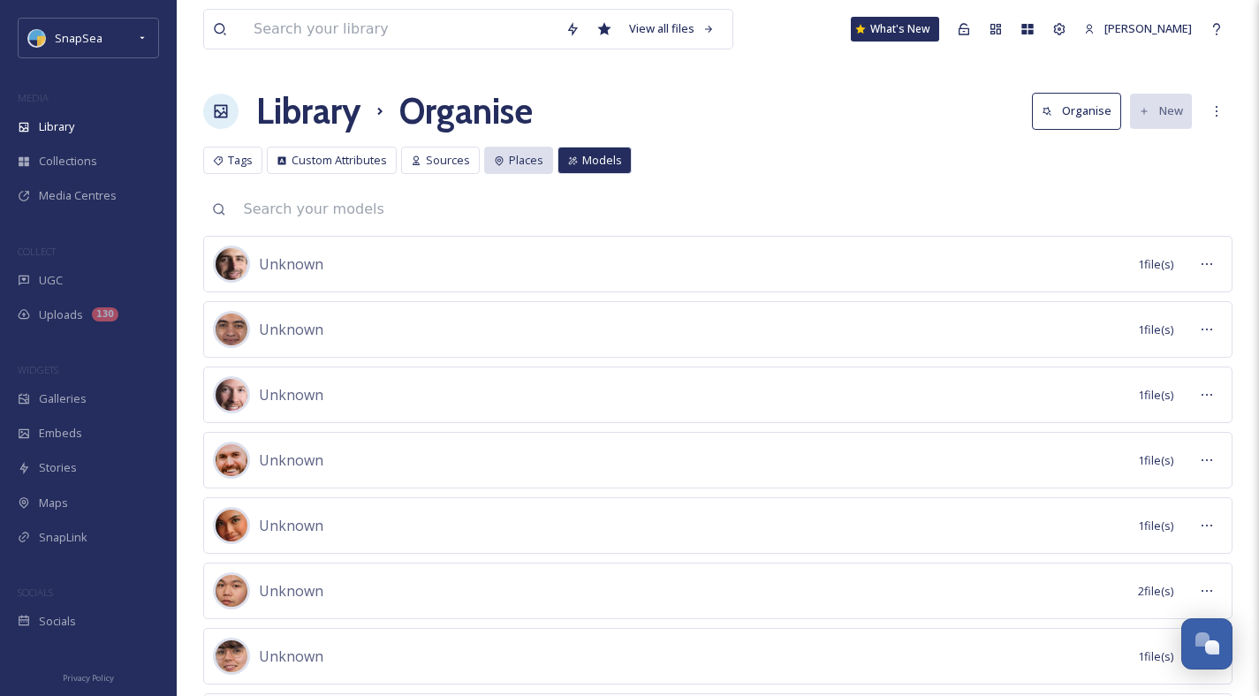
click at [495, 155] on icon at bounding box center [499, 160] width 11 height 11
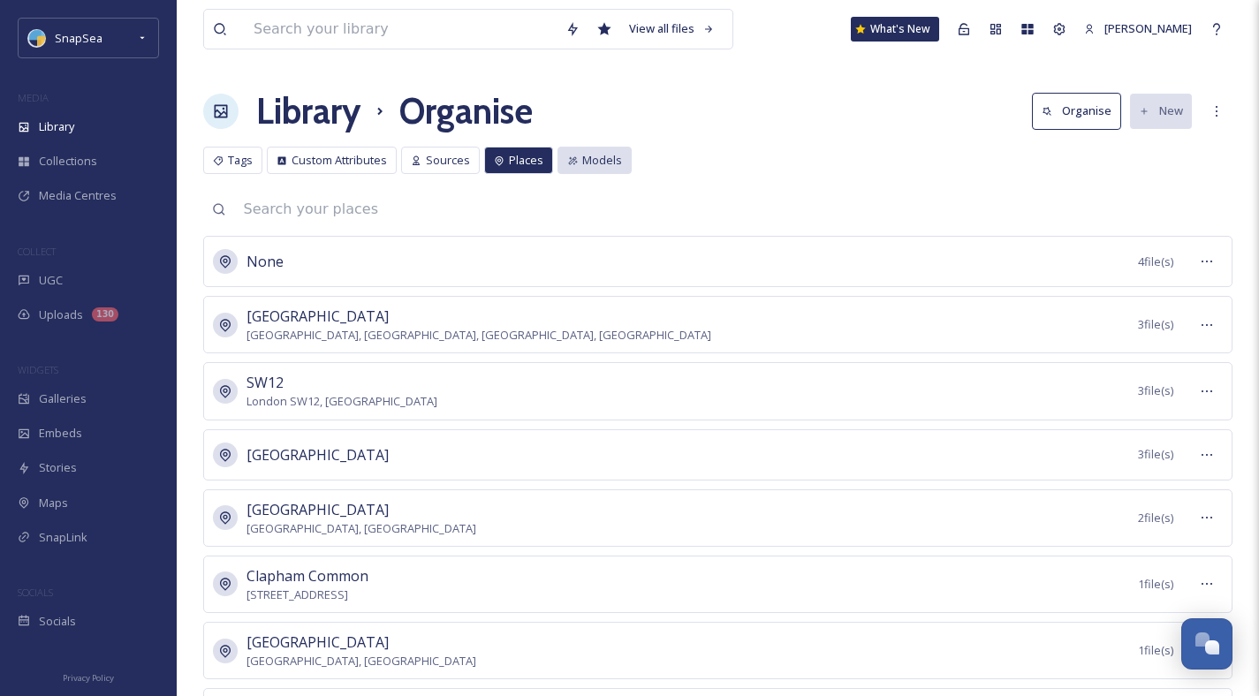
click at [595, 159] on span "Models" at bounding box center [602, 160] width 40 height 17
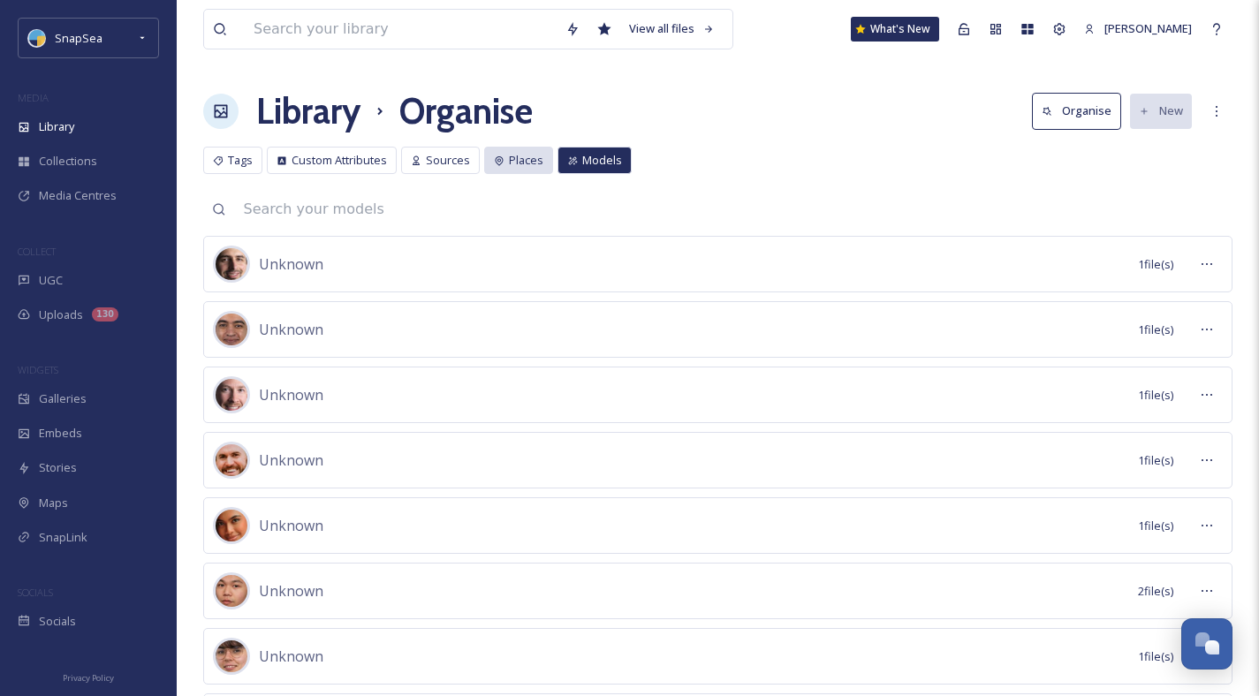
click at [509, 156] on span "Places" at bounding box center [526, 160] width 34 height 17
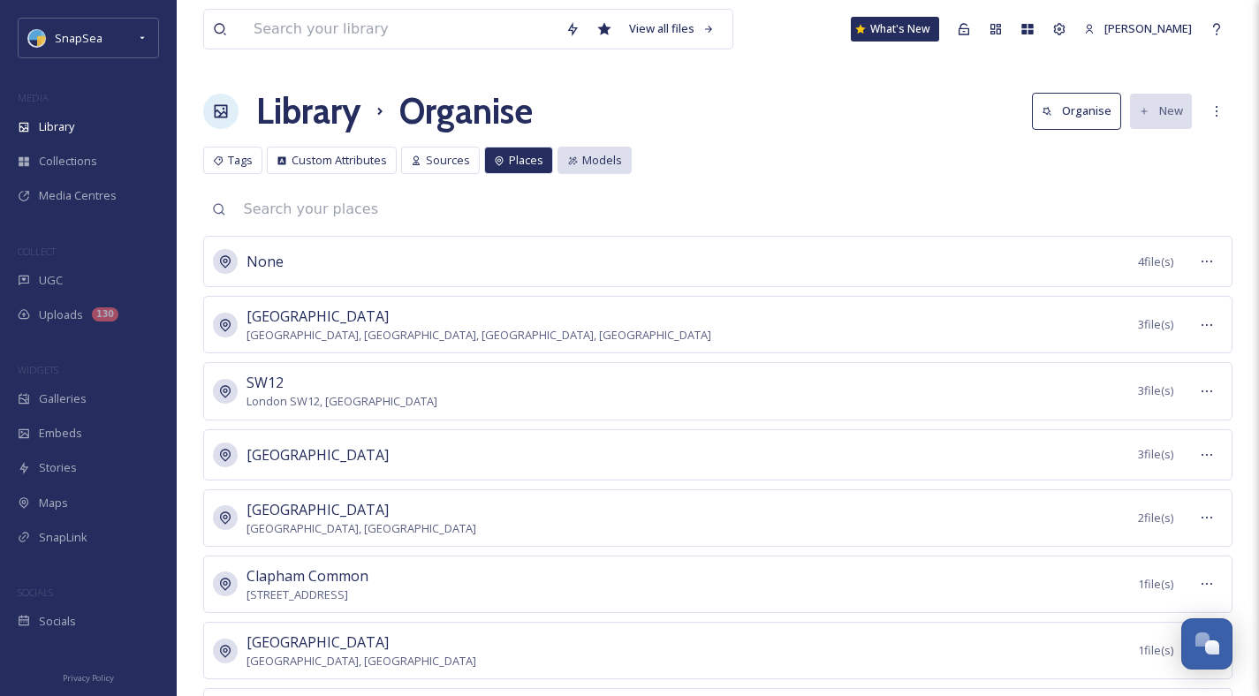
click at [609, 162] on span "Models" at bounding box center [602, 160] width 40 height 17
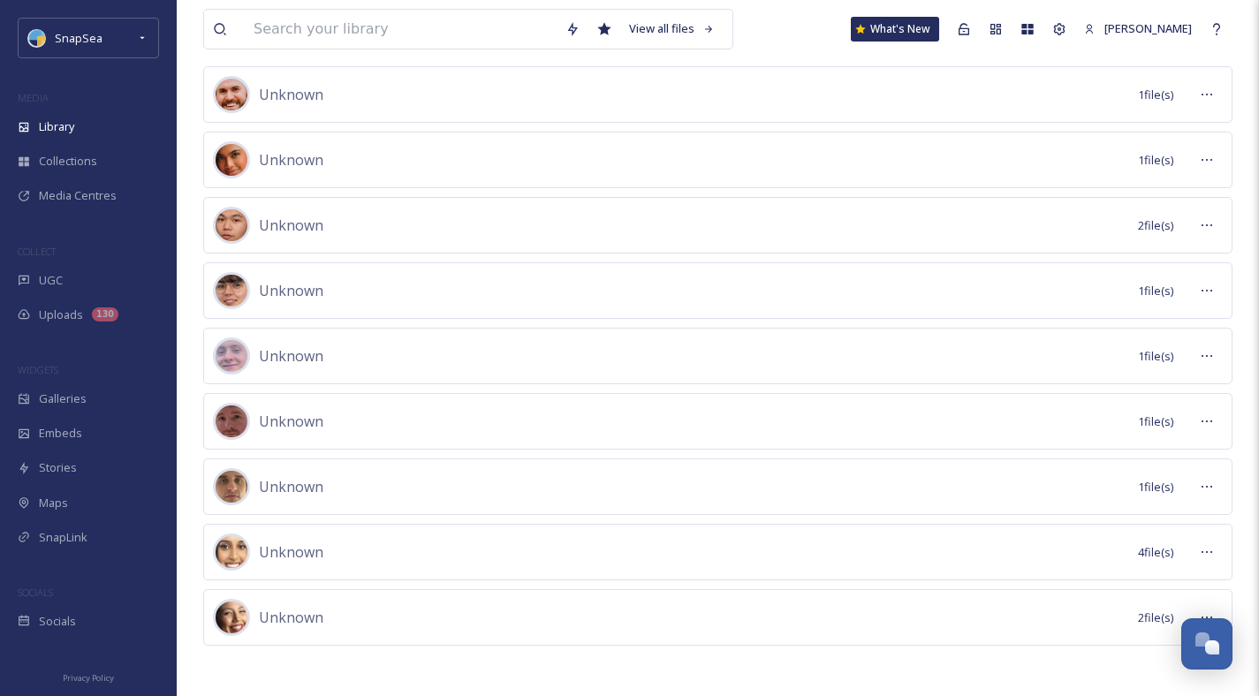
scroll to position [368, 0]
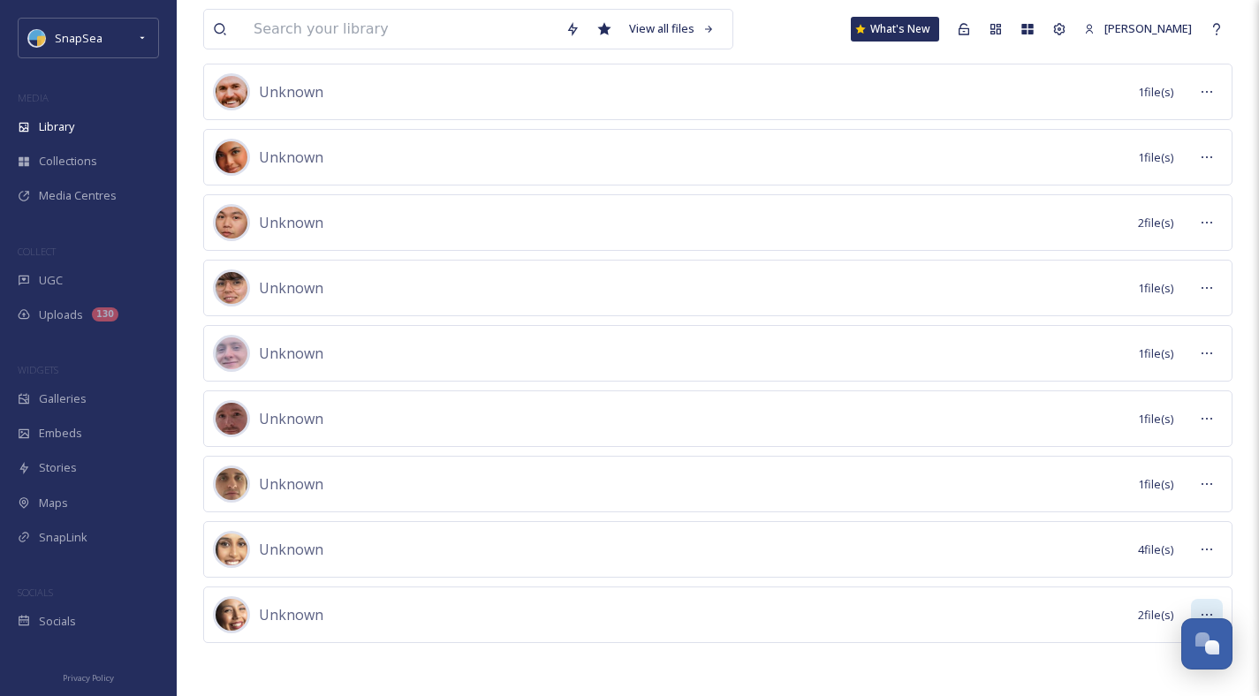
click at [1214, 609] on div at bounding box center [1207, 615] width 32 height 32
click at [1141, 642] on div "Preview Files" at bounding box center [1169, 653] width 103 height 34
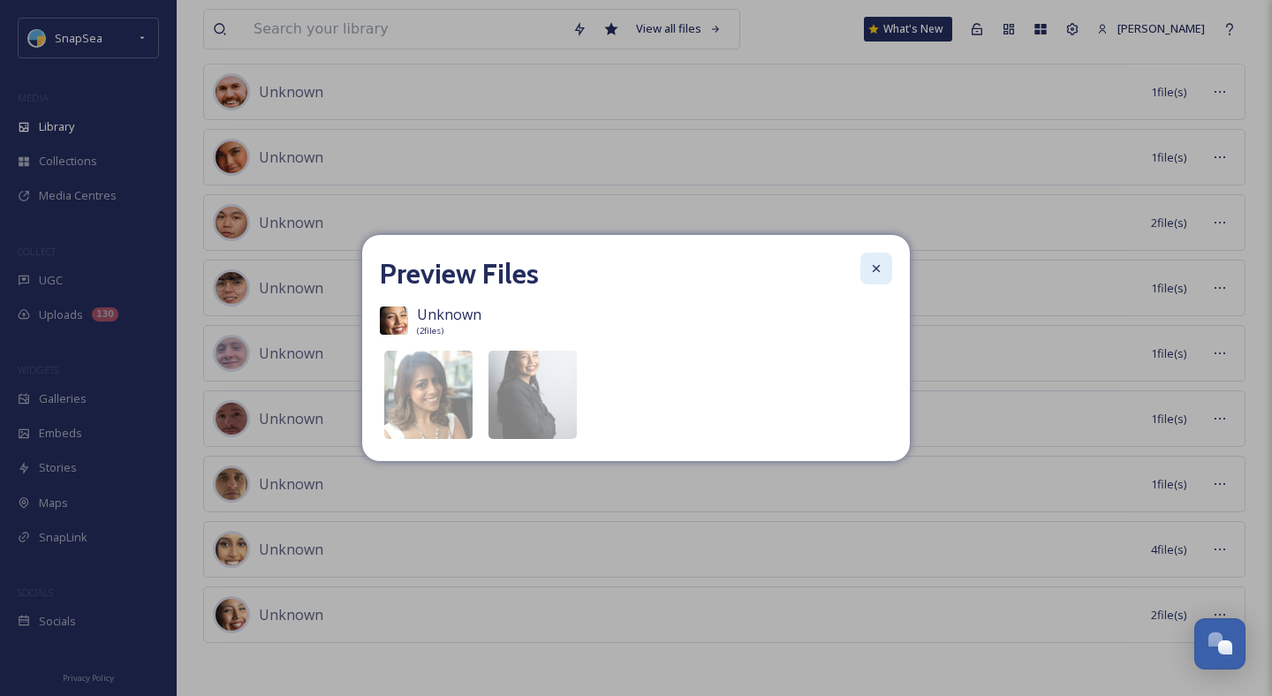
click at [875, 269] on icon at bounding box center [876, 268] width 7 height 7
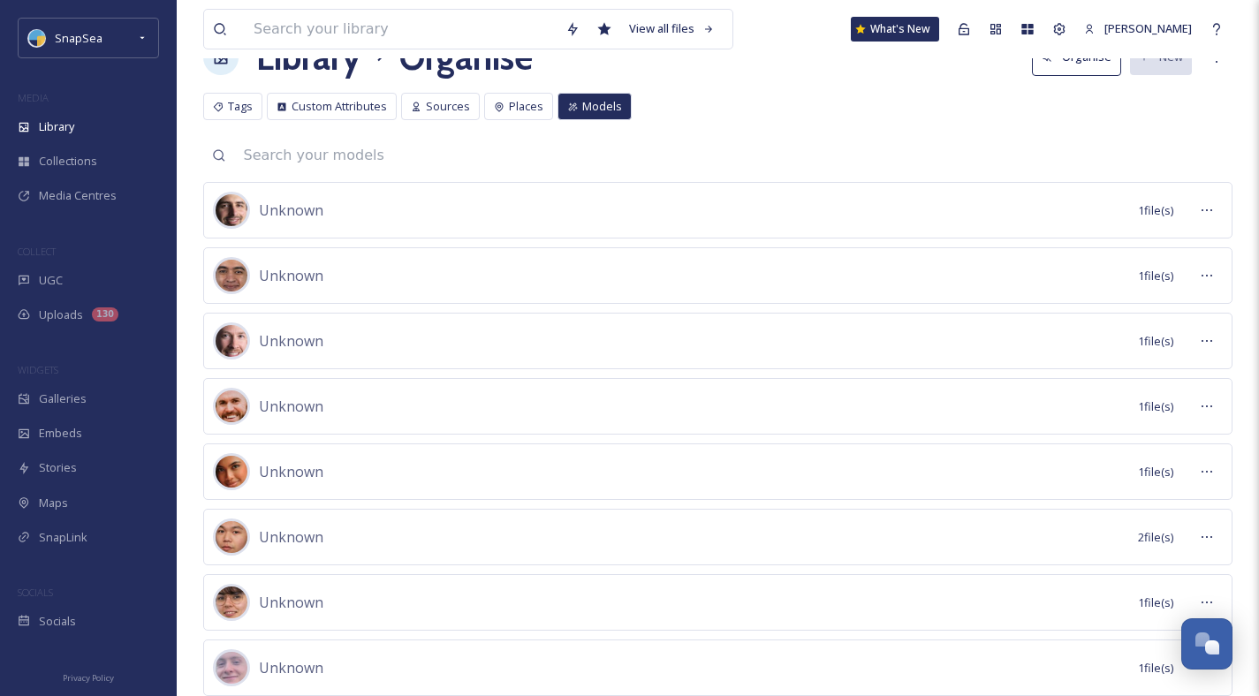
scroll to position [0, 0]
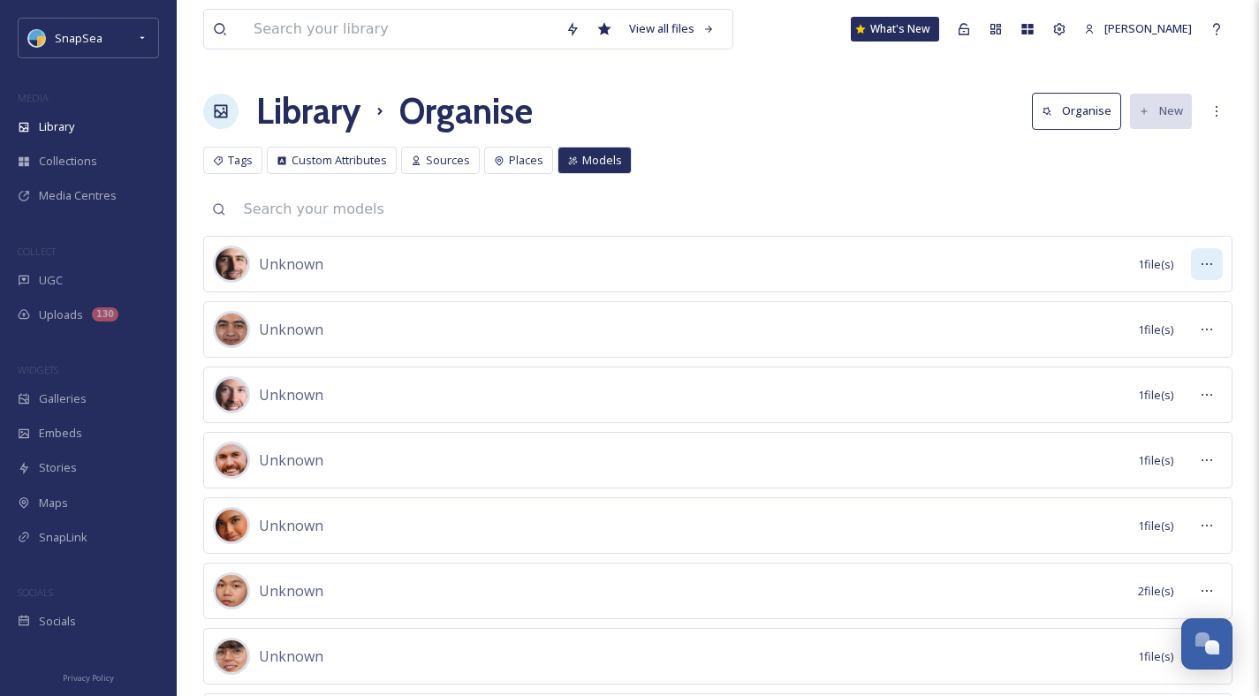
click at [1203, 263] on icon at bounding box center [1207, 264] width 14 height 14
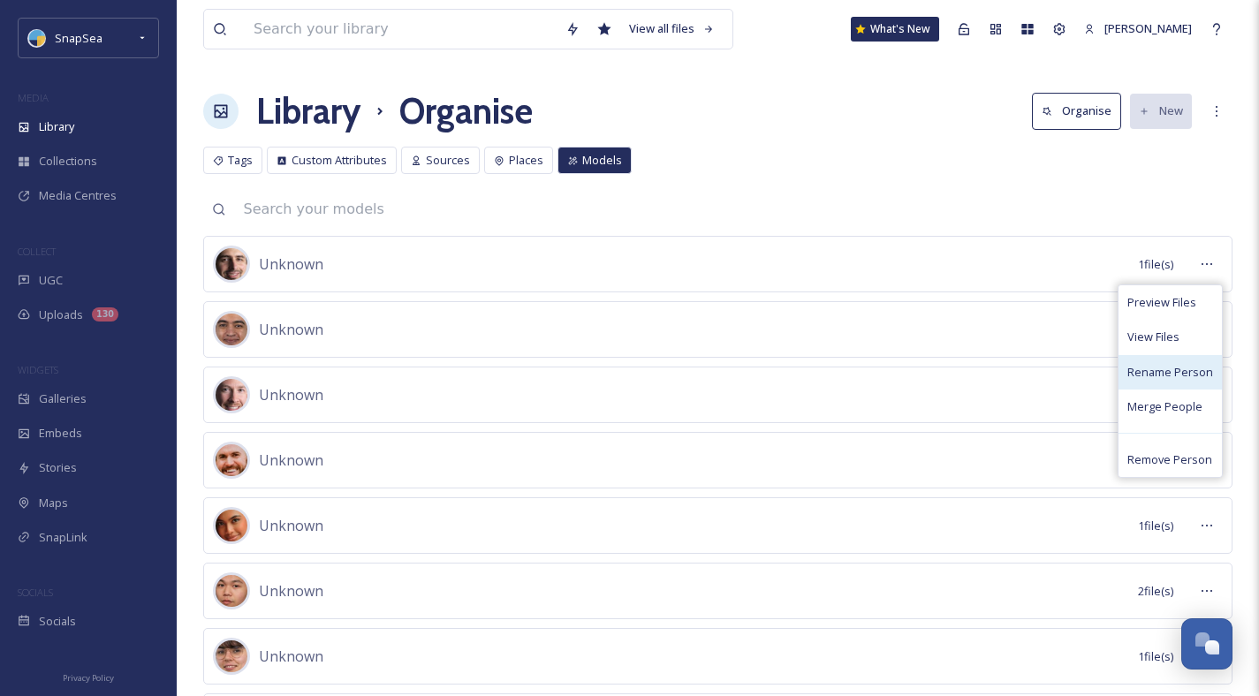
click at [1166, 381] on div "Rename Person" at bounding box center [1169, 372] width 103 height 34
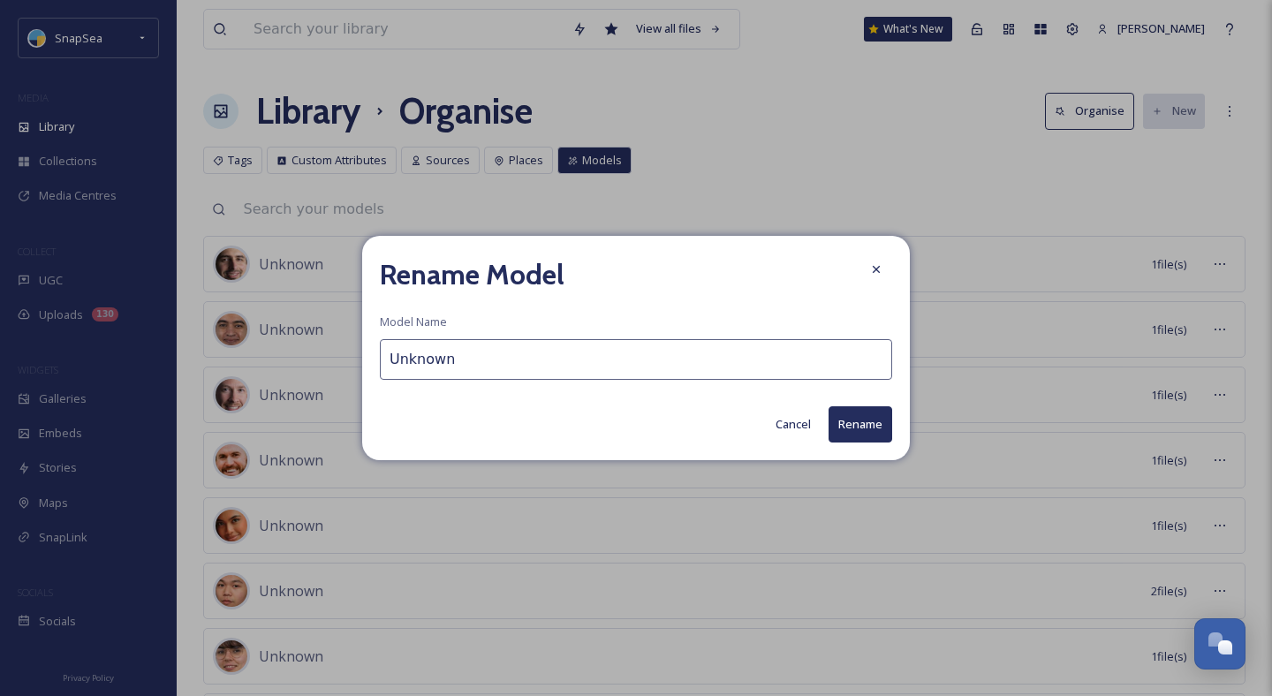
click at [455, 363] on input "Unknown" at bounding box center [636, 359] width 512 height 41
type input "[PERSON_NAME]"
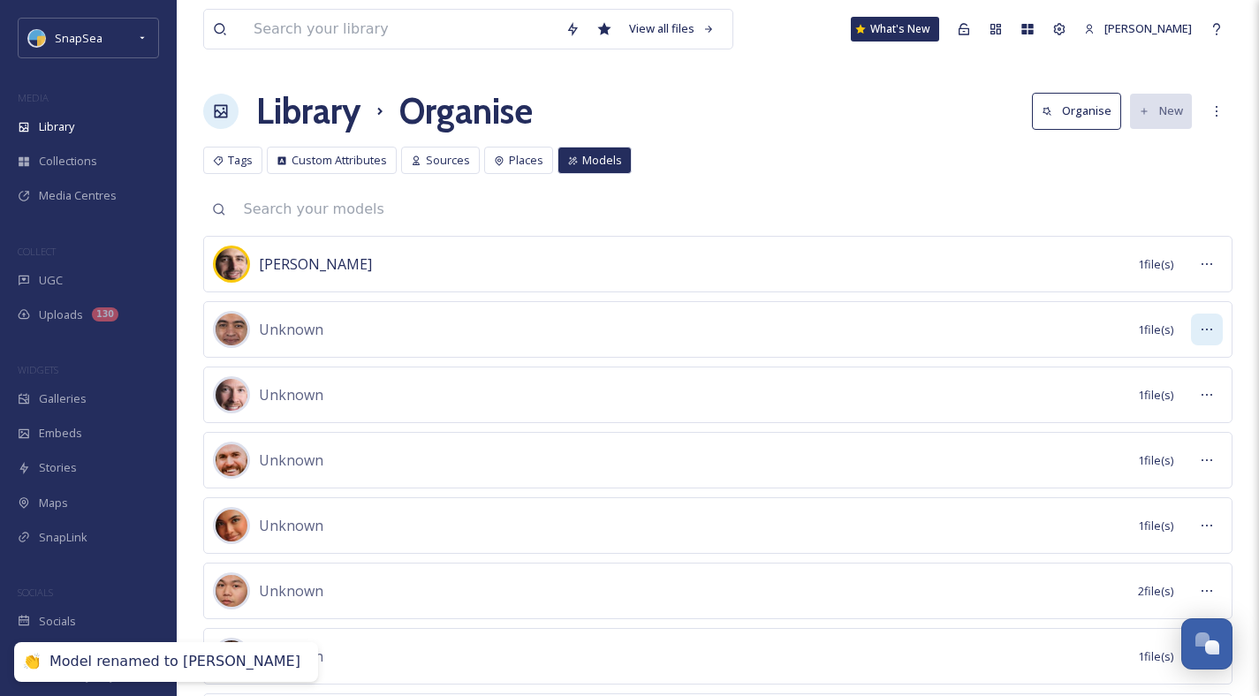
click at [1209, 325] on icon at bounding box center [1207, 329] width 14 height 14
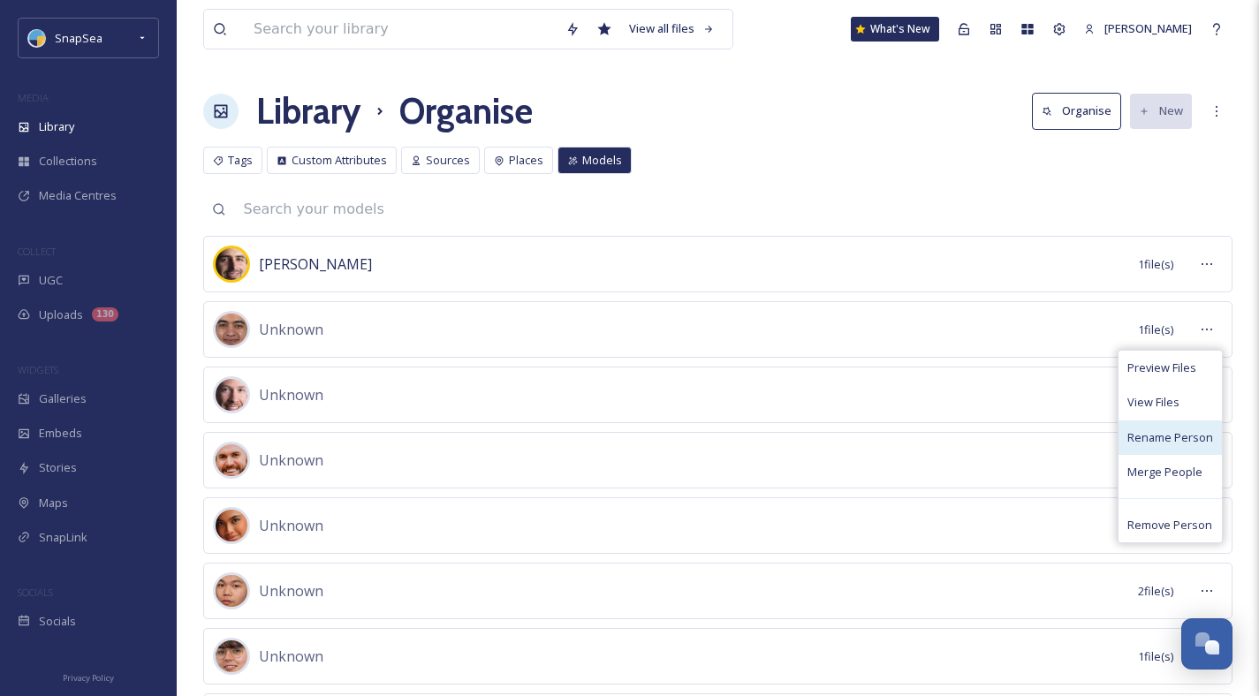
click at [1148, 445] on span "Rename Person" at bounding box center [1170, 437] width 86 height 17
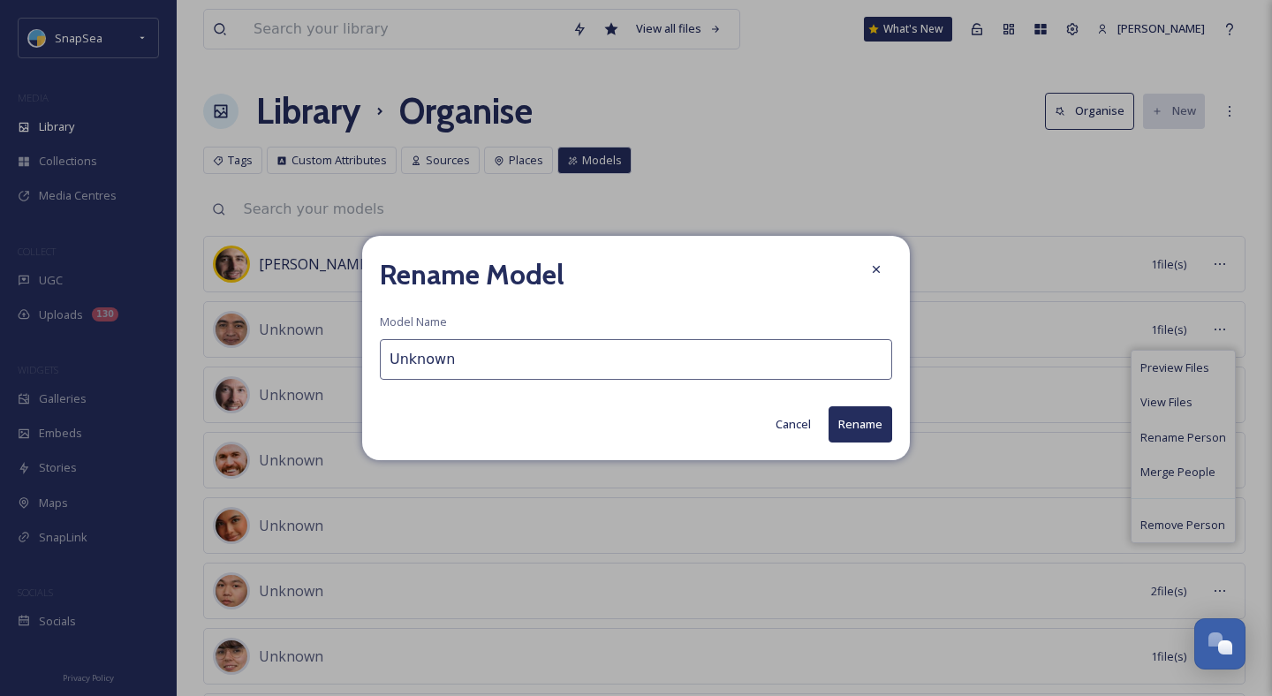
click at [640, 360] on input "Unknown" at bounding box center [636, 359] width 512 height 41
type input "[DEMOGRAPHIC_DATA]"
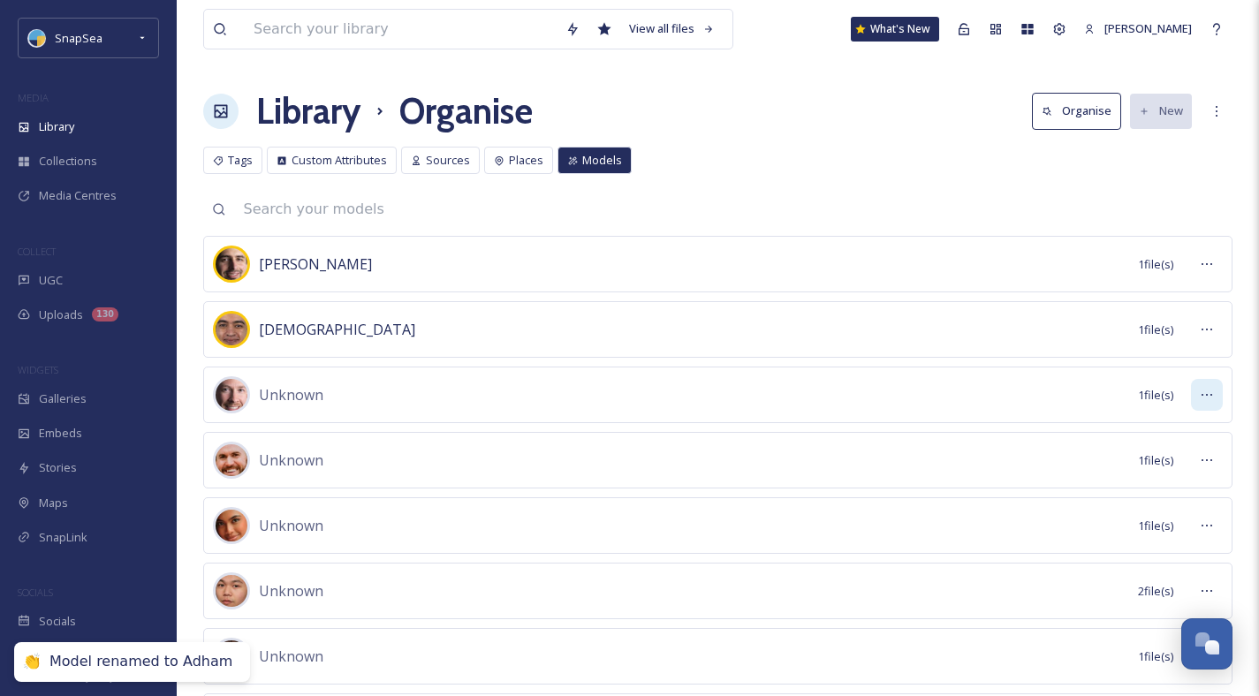
click at [1208, 389] on icon at bounding box center [1207, 395] width 14 height 14
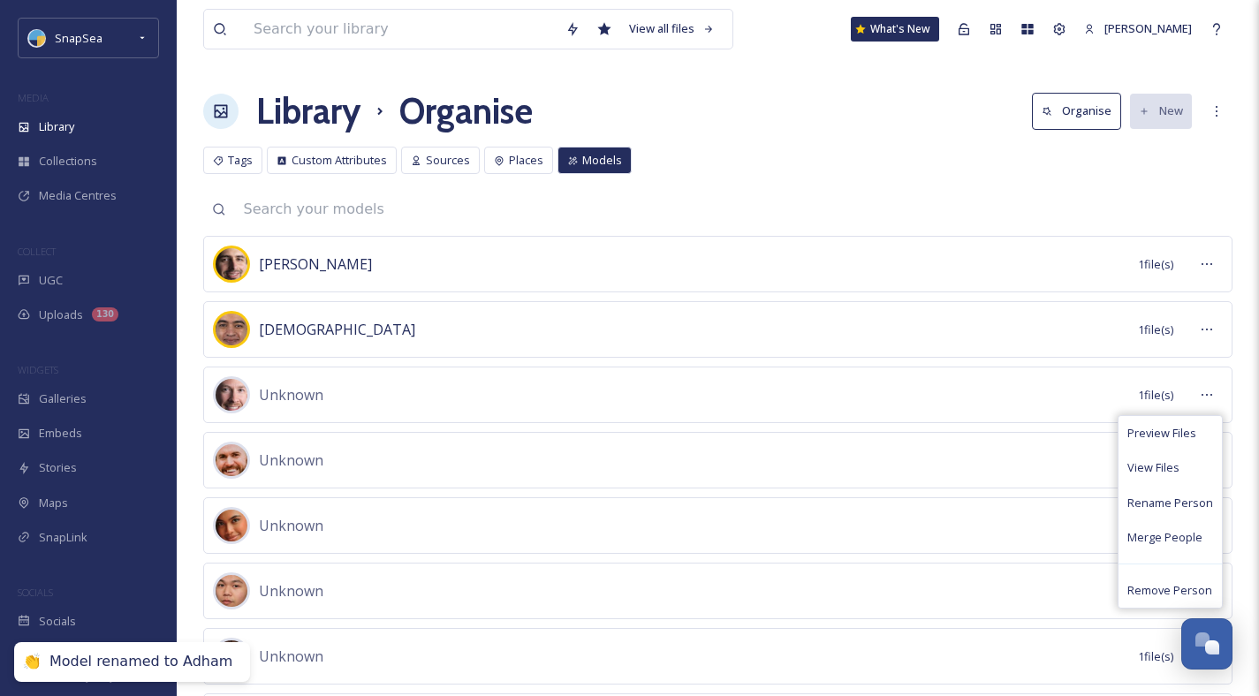
drag, startPoint x: 1160, startPoint y: 470, endPoint x: 1068, endPoint y: 459, distance: 92.5
click at [1160, 470] on span "View Files" at bounding box center [1153, 467] width 52 height 17
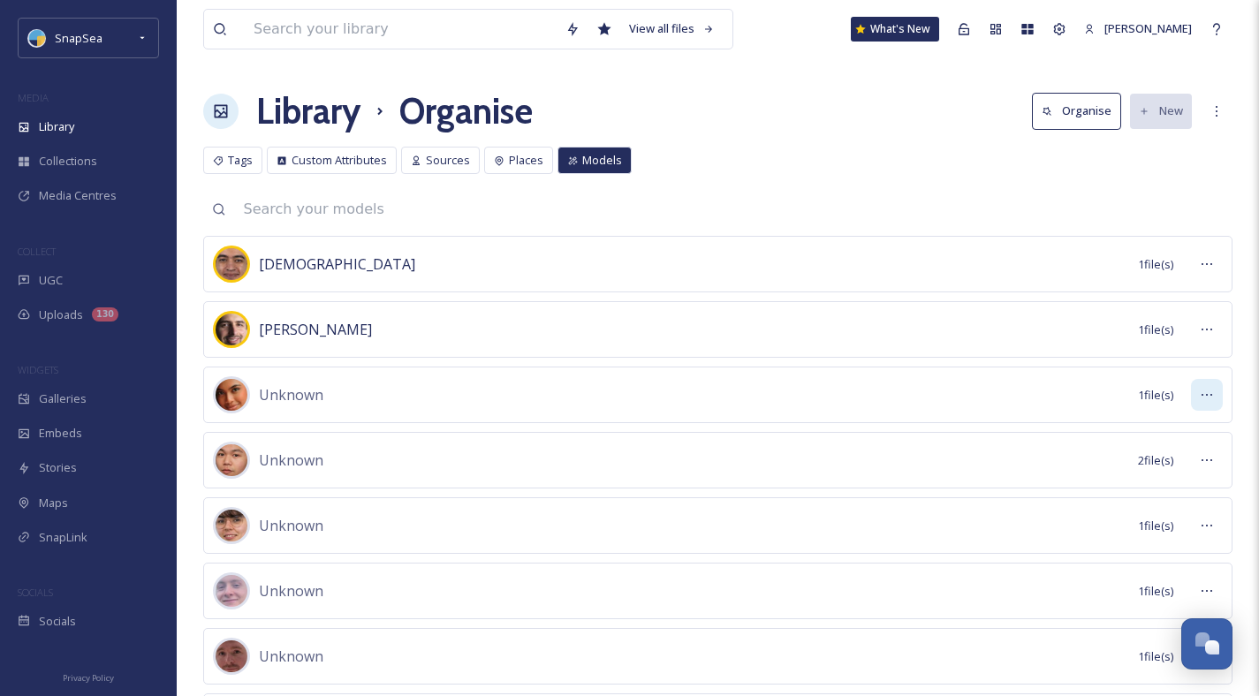
click at [1214, 390] on div at bounding box center [1207, 395] width 32 height 32
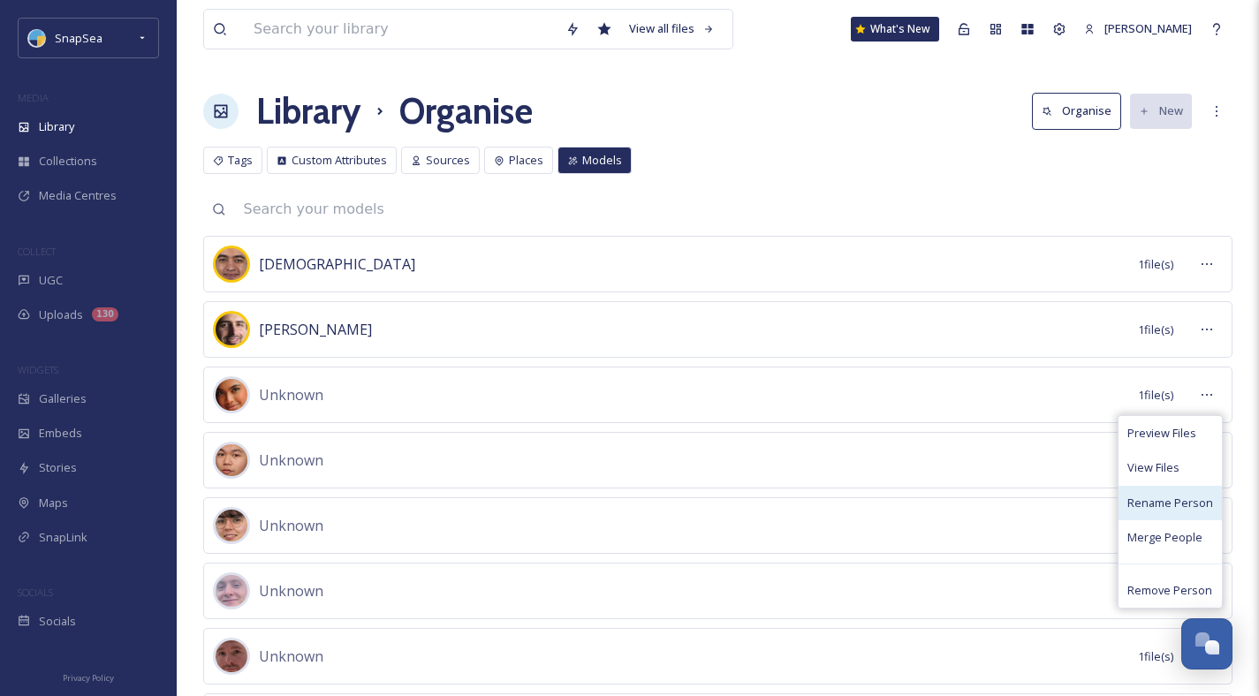
click at [1165, 500] on span "Rename Person" at bounding box center [1170, 503] width 86 height 17
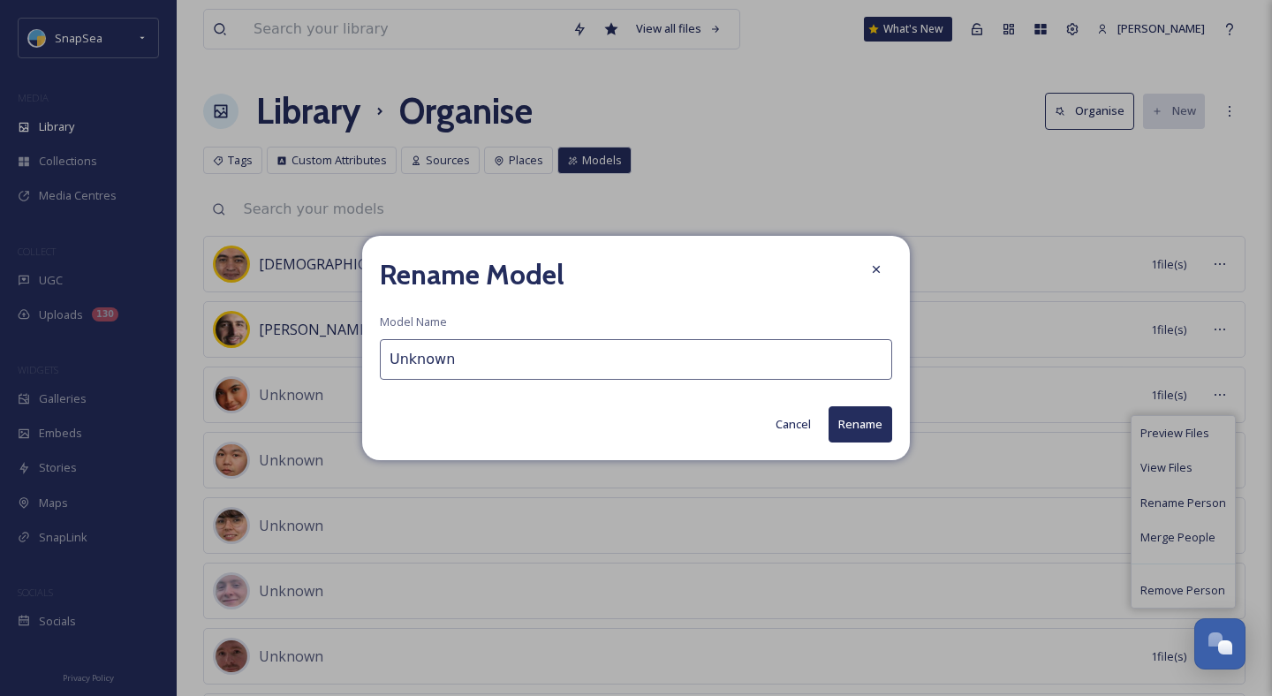
drag, startPoint x: 548, startPoint y: 365, endPoint x: 398, endPoint y: 336, distance: 152.1
click at [421, 337] on div "Rename Model Model Name Unknown Cancel Rename" at bounding box center [636, 348] width 548 height 224
type input "Darwisyah"
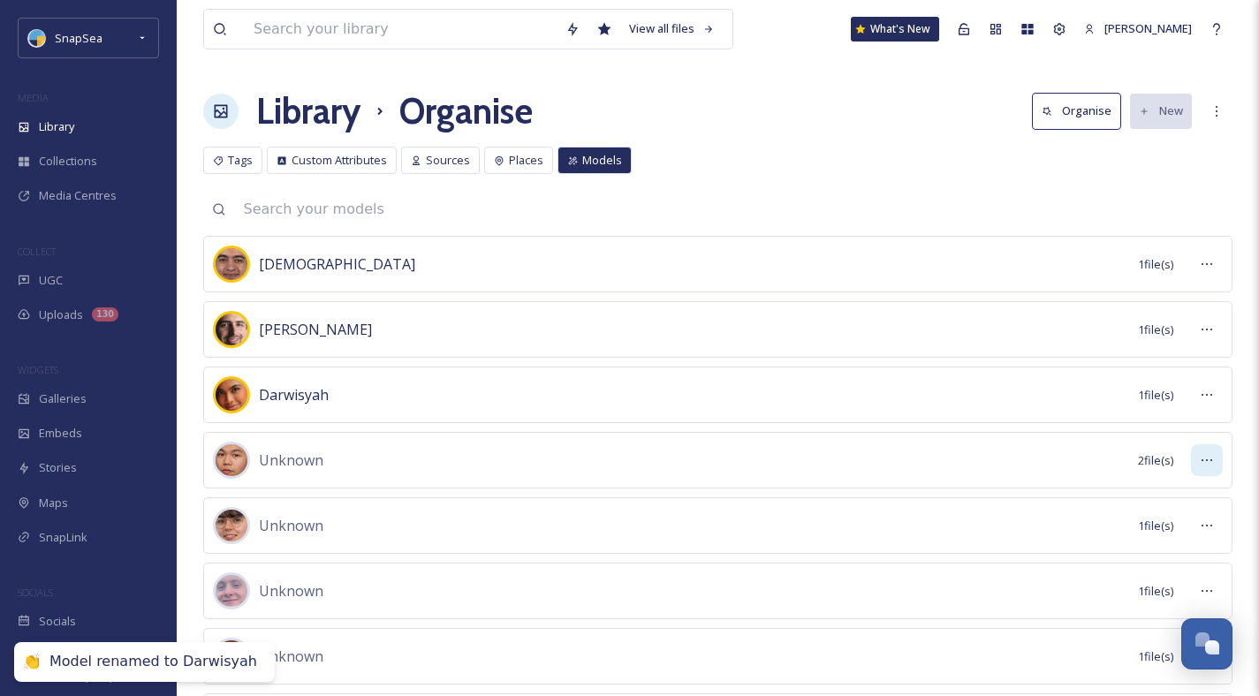
click at [1205, 457] on icon at bounding box center [1207, 460] width 14 height 14
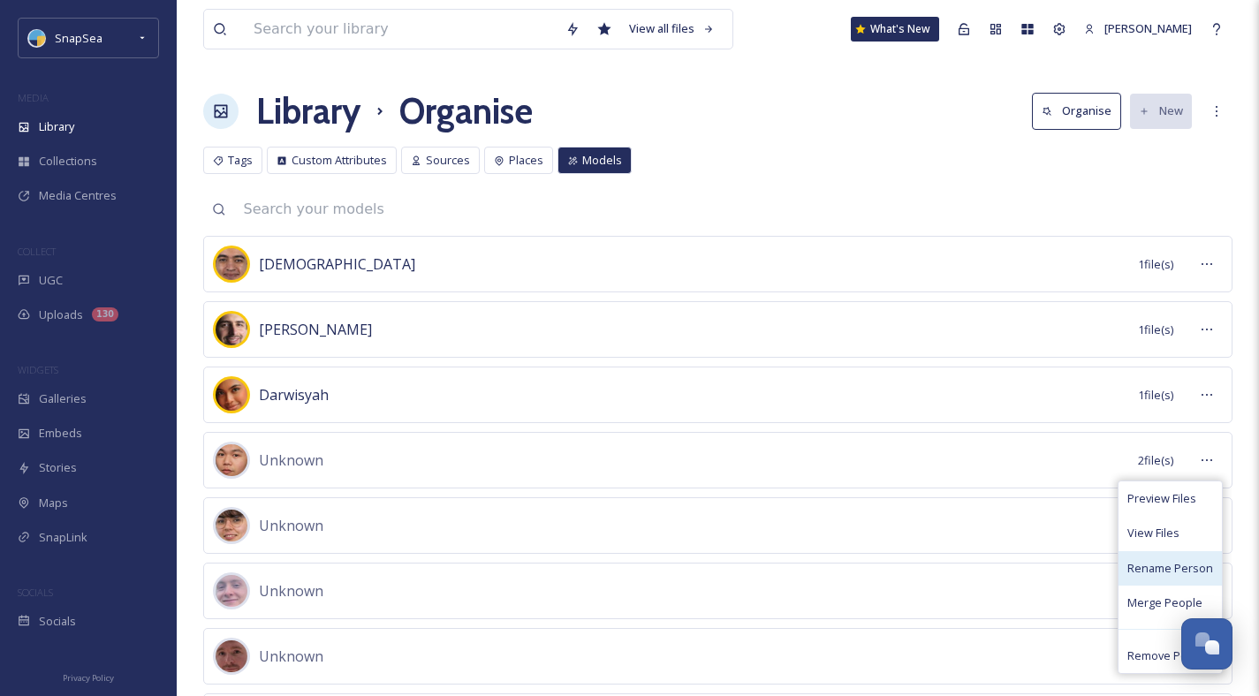
click at [1176, 561] on span "Rename Person" at bounding box center [1170, 568] width 86 height 17
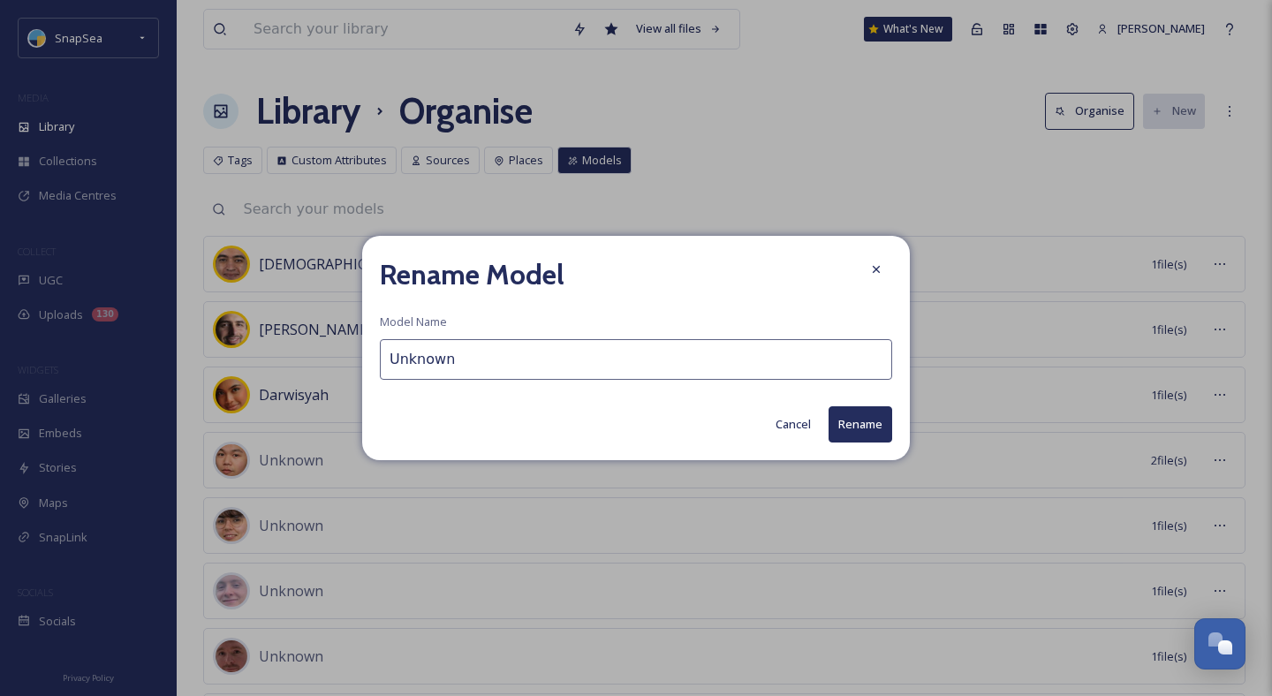
drag, startPoint x: 483, startPoint y: 363, endPoint x: 269, endPoint y: 315, distance: 219.9
click at [269, 315] on div "Rename Model Model Name Unknown Cancel Rename" at bounding box center [636, 348] width 1272 height 696
type input "[PERSON_NAME]"
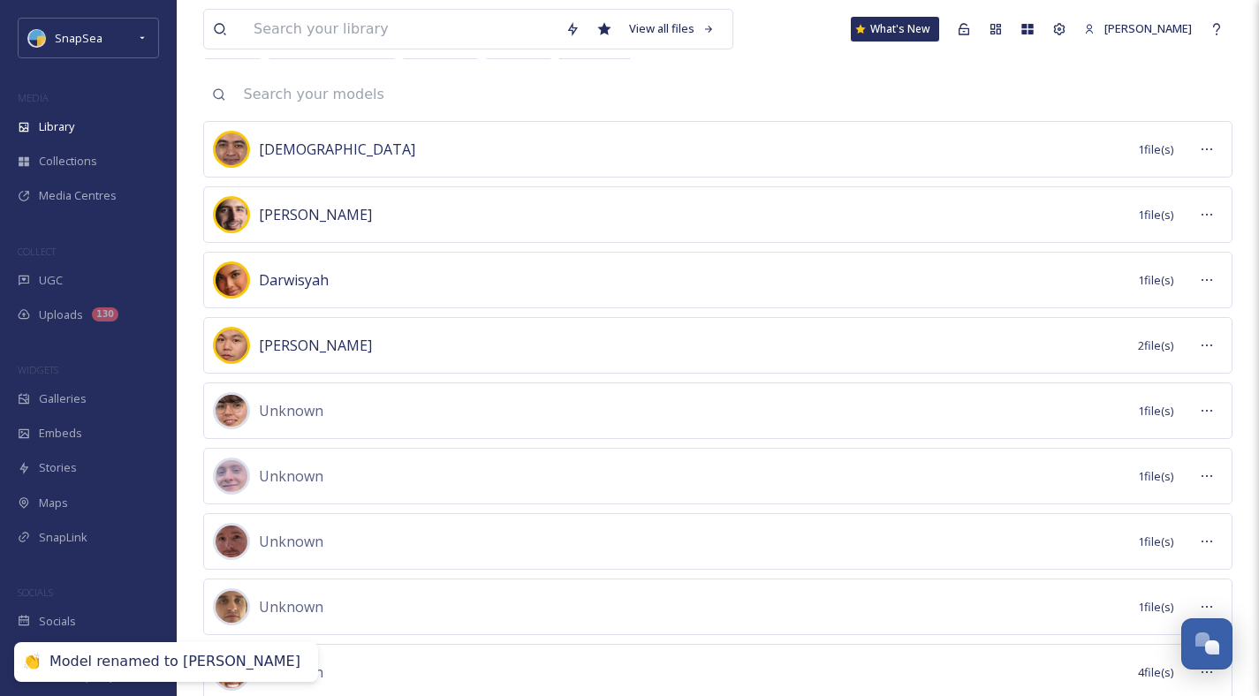
scroll to position [119, 0]
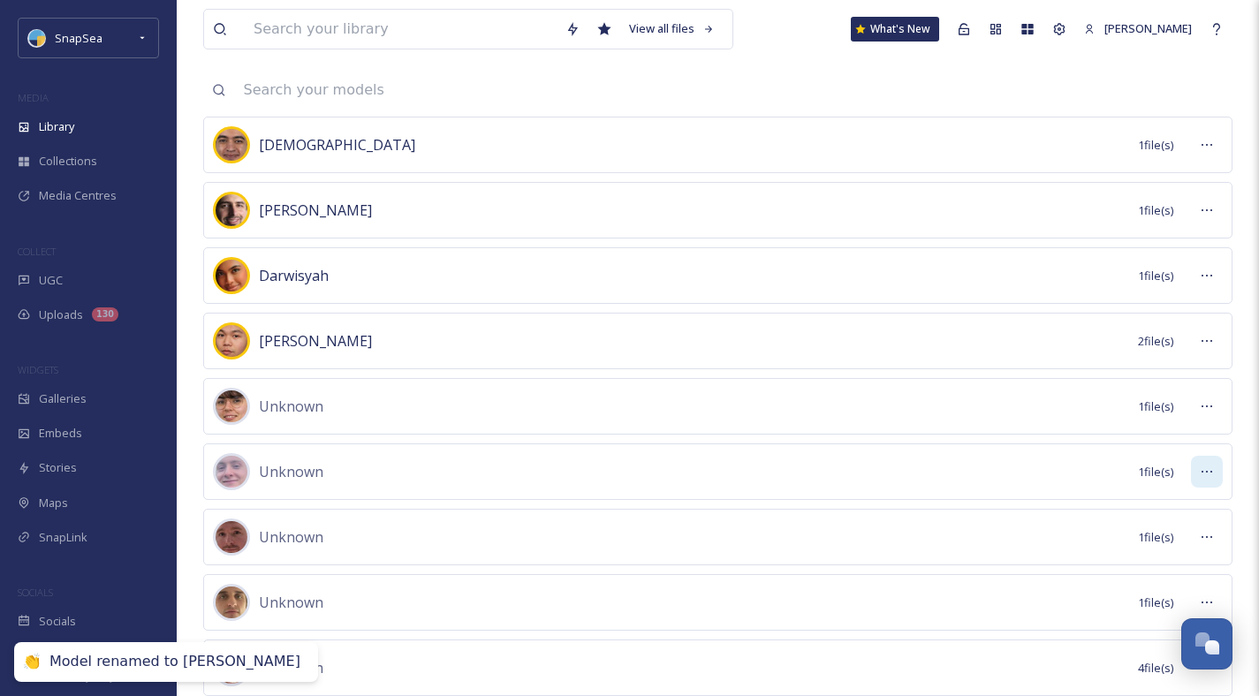
click at [1209, 465] on icon at bounding box center [1207, 472] width 14 height 14
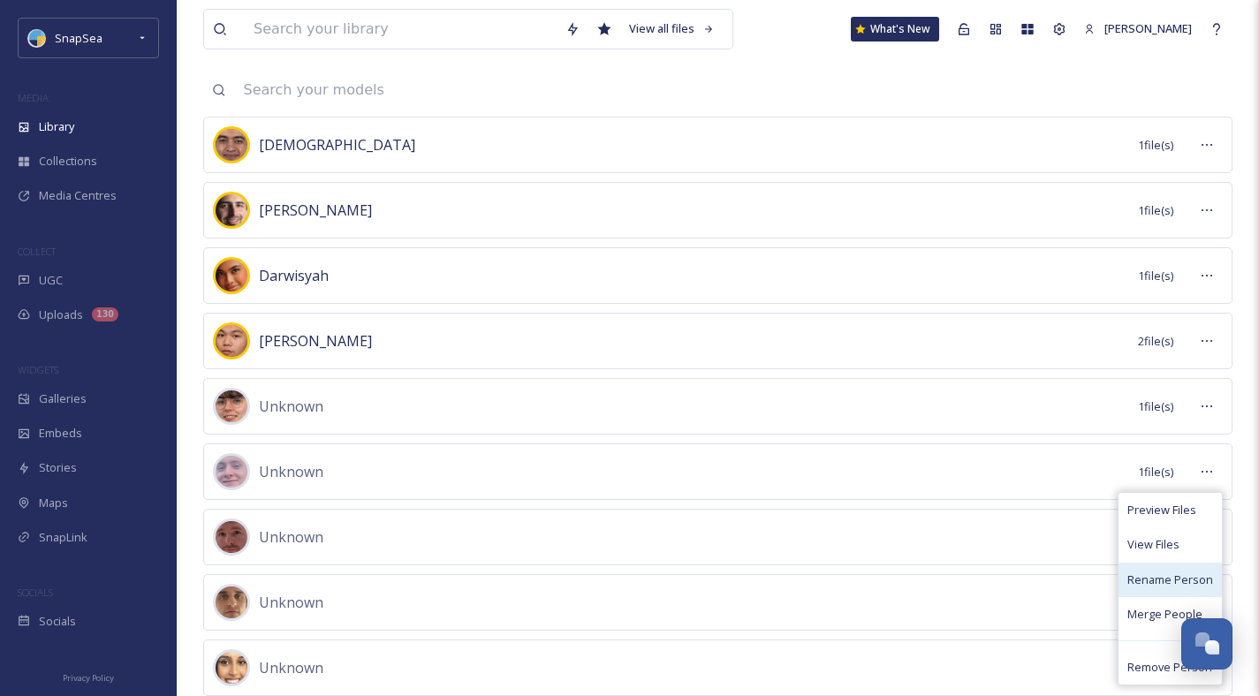
click at [1156, 582] on span "Rename Person" at bounding box center [1170, 580] width 86 height 17
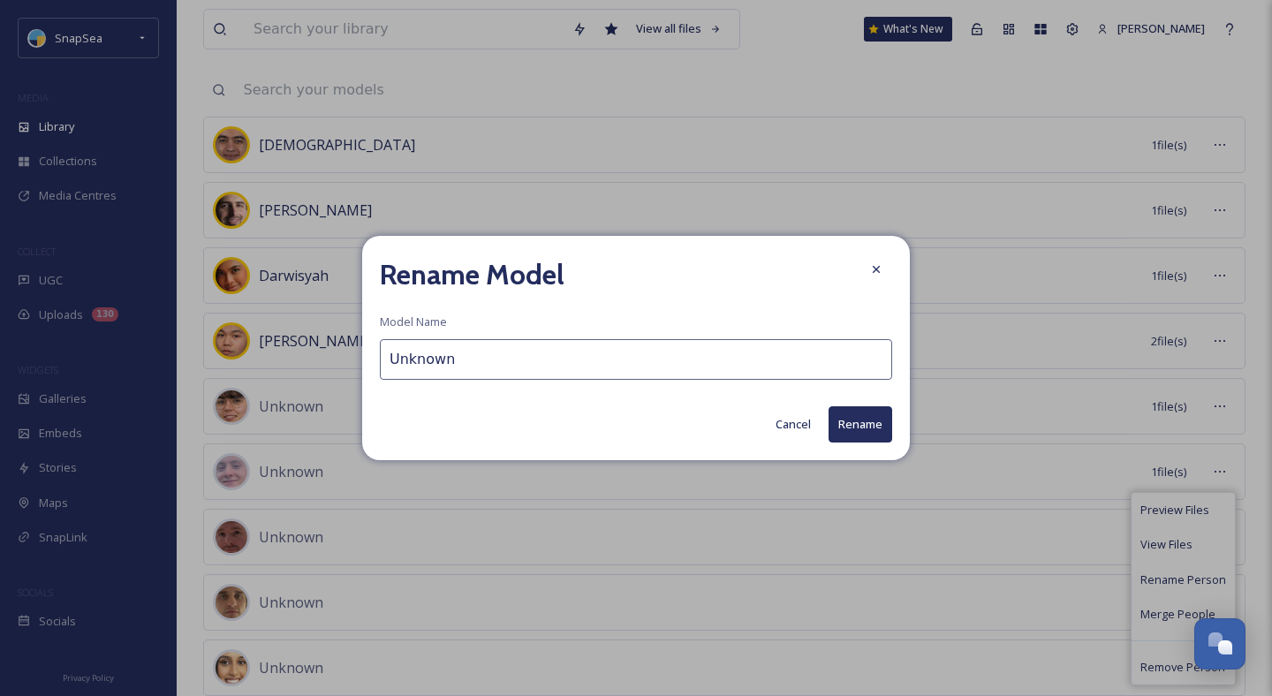
drag, startPoint x: 474, startPoint y: 355, endPoint x: 352, endPoint y: 337, distance: 123.2
click at [366, 340] on div "Rename Model Model Name Unknown Cancel Rename" at bounding box center [636, 348] width 548 height 224
type input "[PERSON_NAME]"
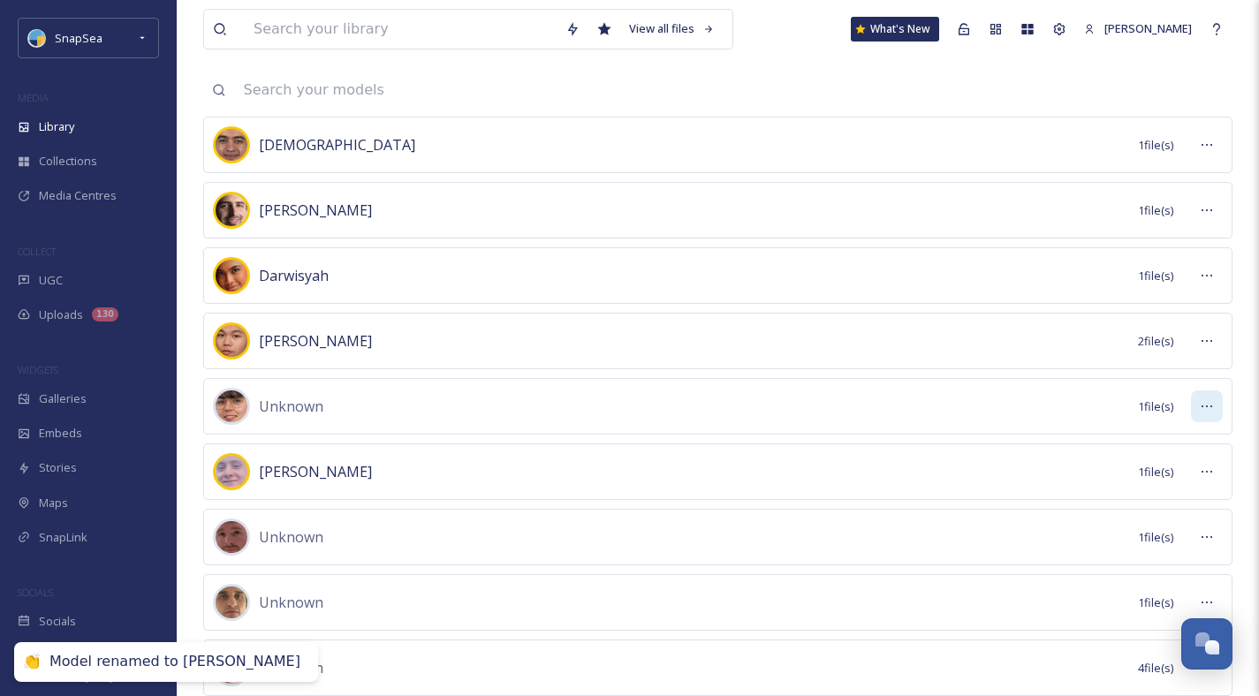
click at [1206, 405] on icon at bounding box center [1207, 406] width 14 height 14
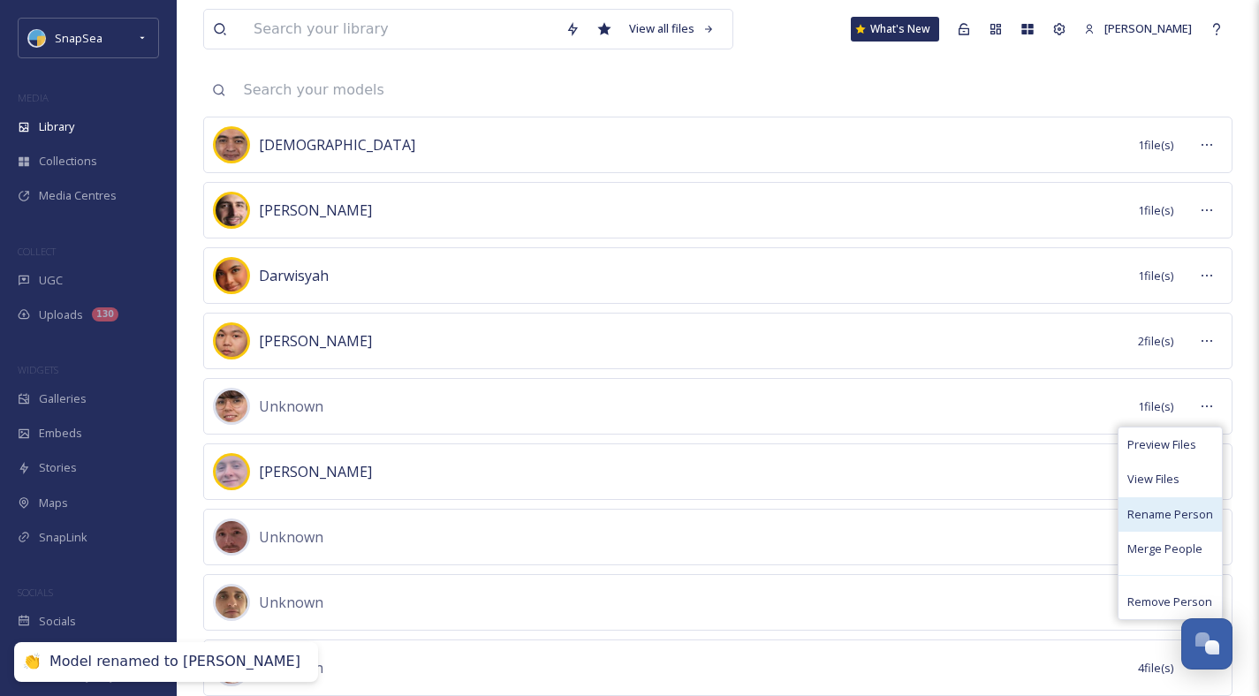
click at [1179, 516] on span "Rename Person" at bounding box center [1170, 514] width 86 height 17
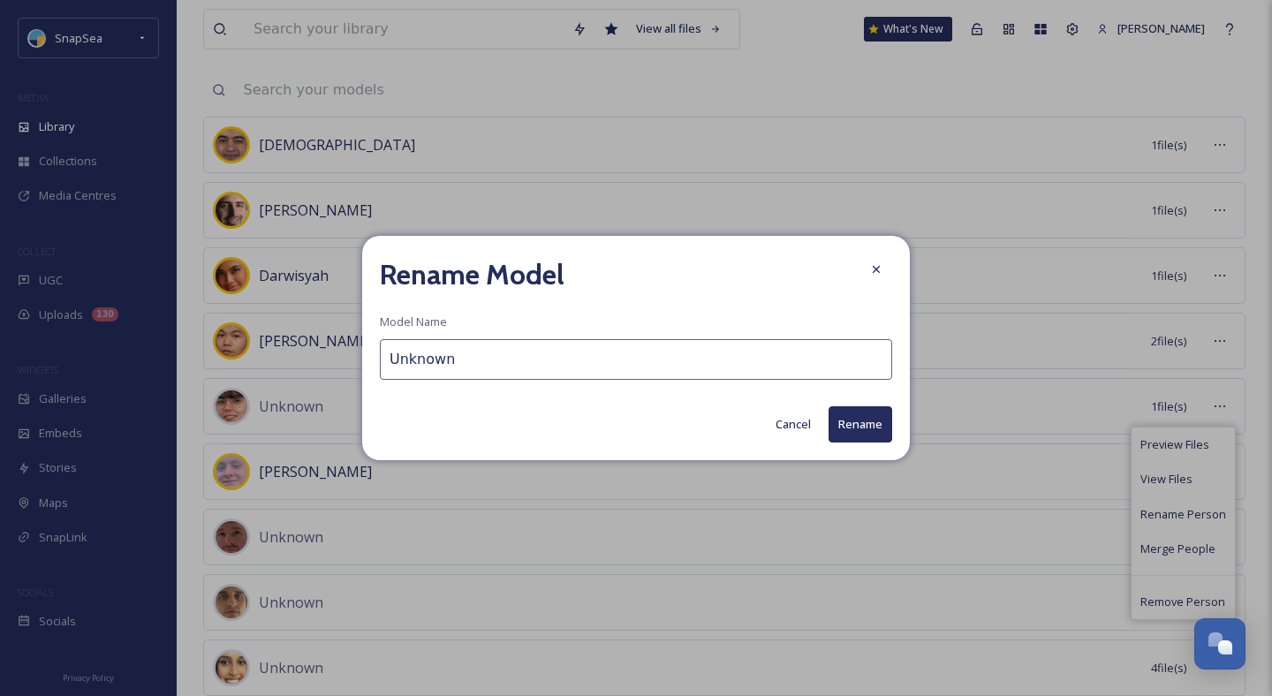
drag, startPoint x: 476, startPoint y: 369, endPoint x: 293, endPoint y: 317, distance: 190.2
click at [294, 318] on div "Rename Model Model Name Unknown Cancel Rename" at bounding box center [636, 348] width 1272 height 696
type input "[PERSON_NAME]"
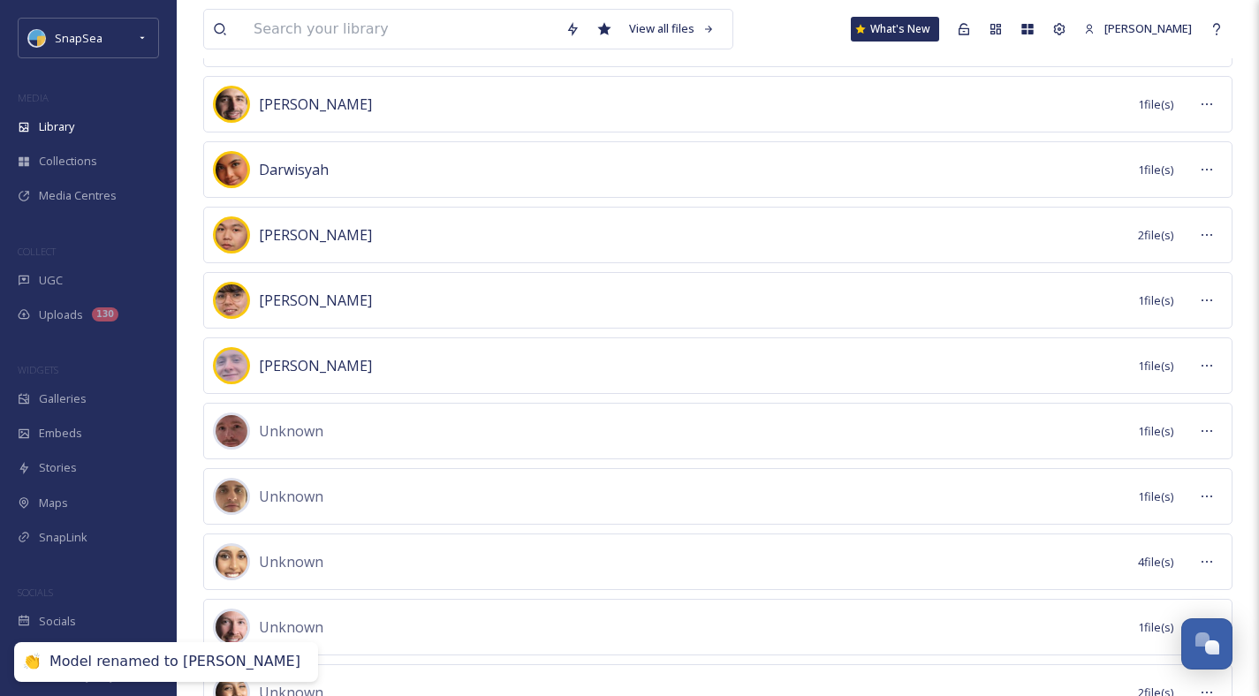
scroll to position [233, 0]
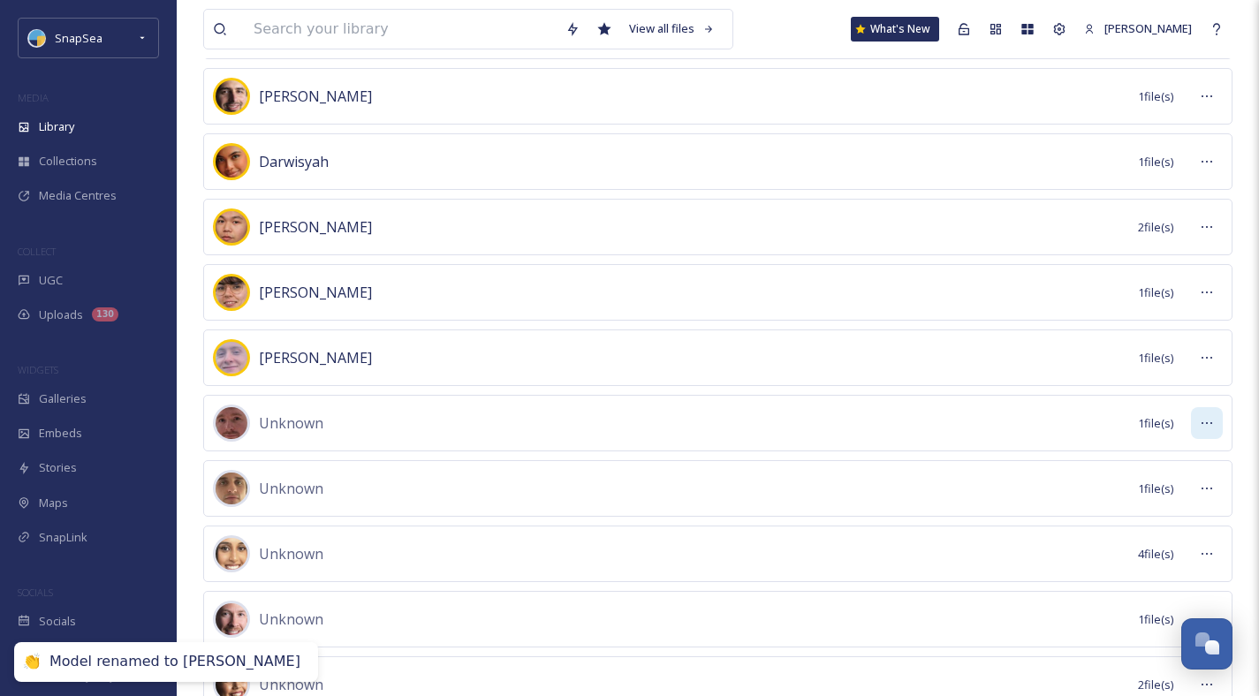
click at [1200, 420] on icon at bounding box center [1207, 423] width 14 height 14
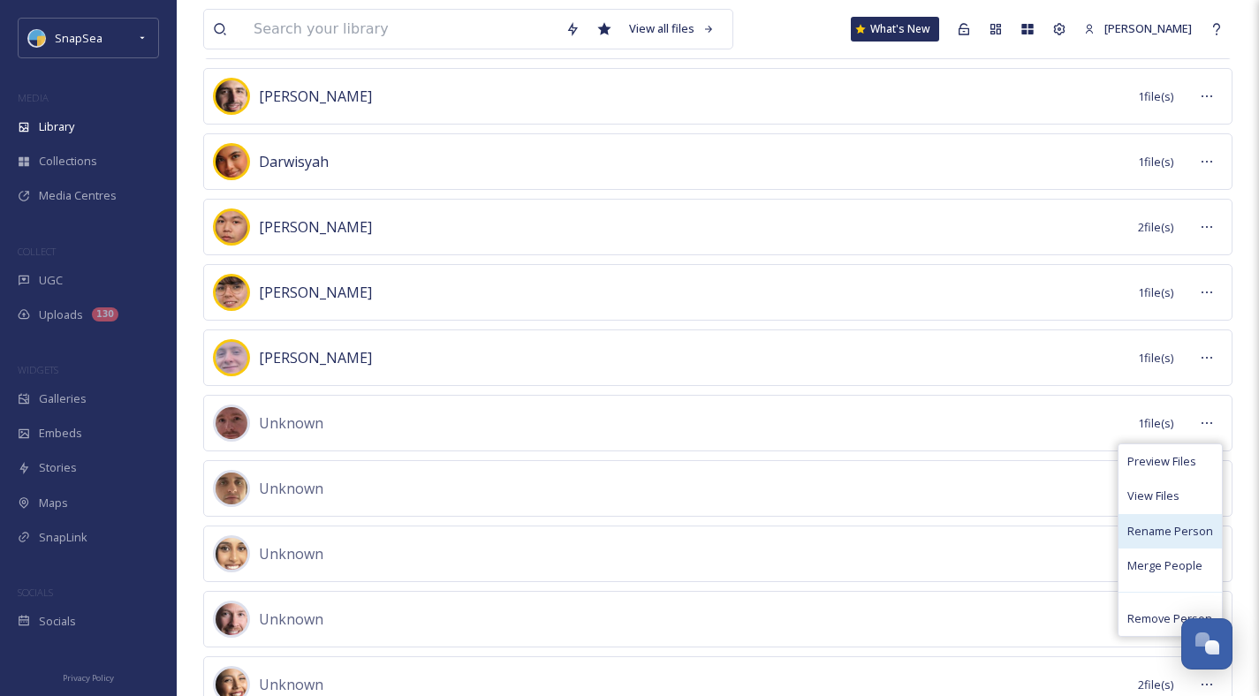
click at [1161, 536] on span "Rename Person" at bounding box center [1170, 531] width 86 height 17
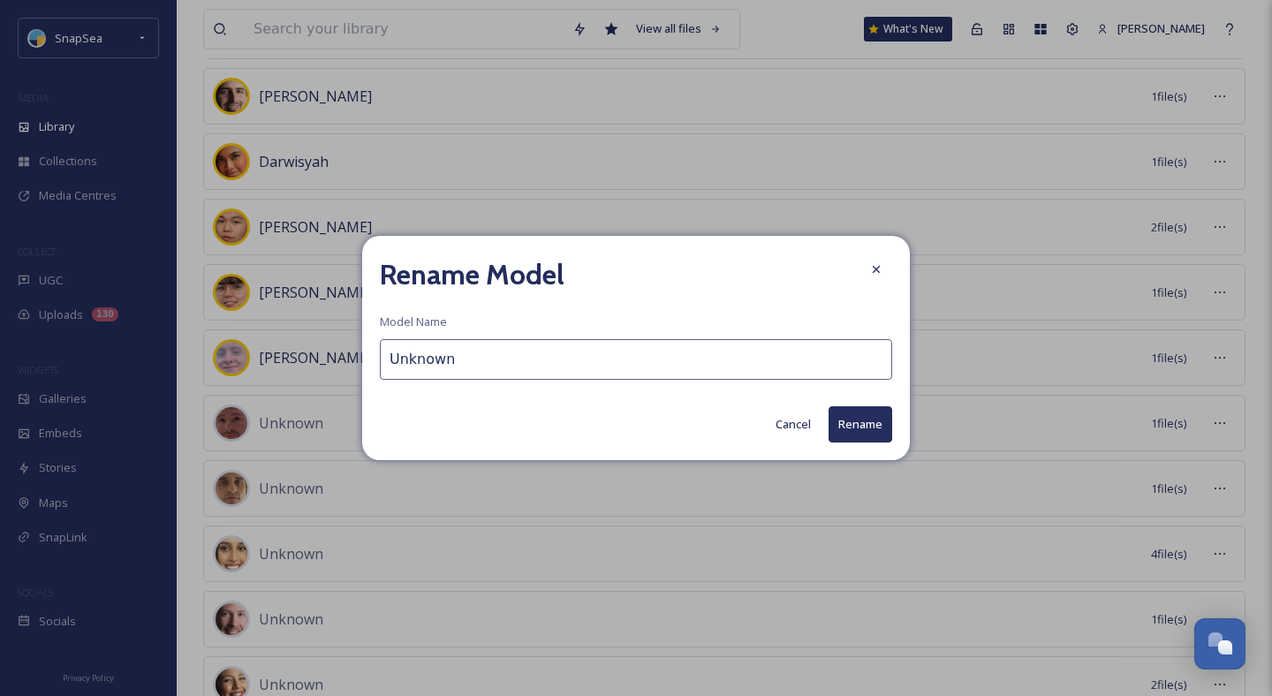
drag, startPoint x: 512, startPoint y: 362, endPoint x: 224, endPoint y: 293, distance: 296.1
click at [285, 310] on div "Rename Model Model Name Unknown Cancel Rename" at bounding box center [636, 348] width 1272 height 696
type input "[PERSON_NAME]"
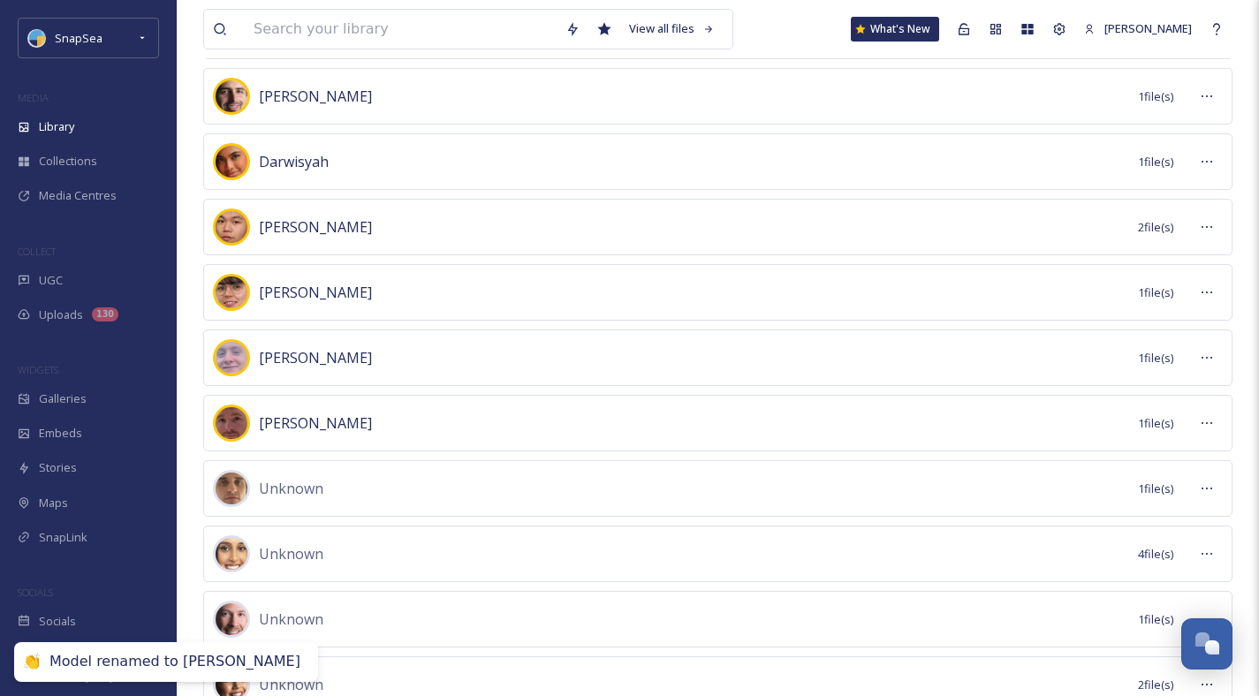
click at [1223, 495] on div "Unknown 1 file(s)" at bounding box center [717, 488] width 1029 height 57
click at [1208, 488] on icon at bounding box center [1207, 488] width 14 height 14
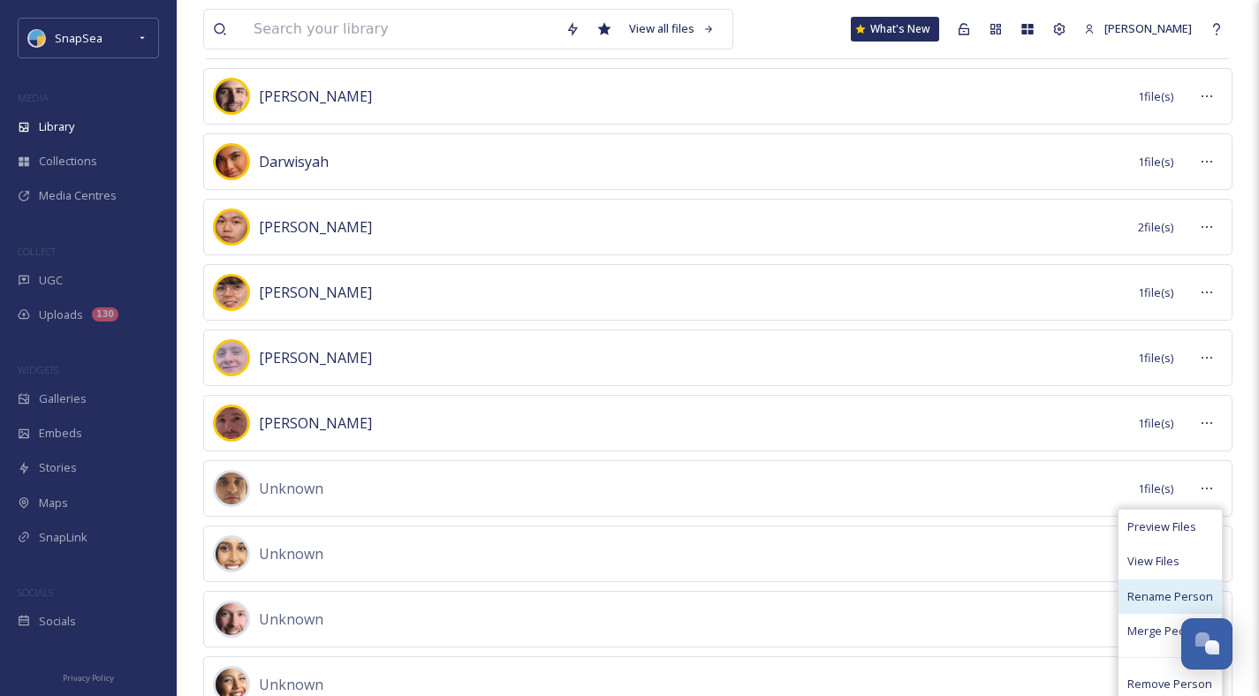
click at [1147, 596] on span "Rename Person" at bounding box center [1170, 596] width 86 height 17
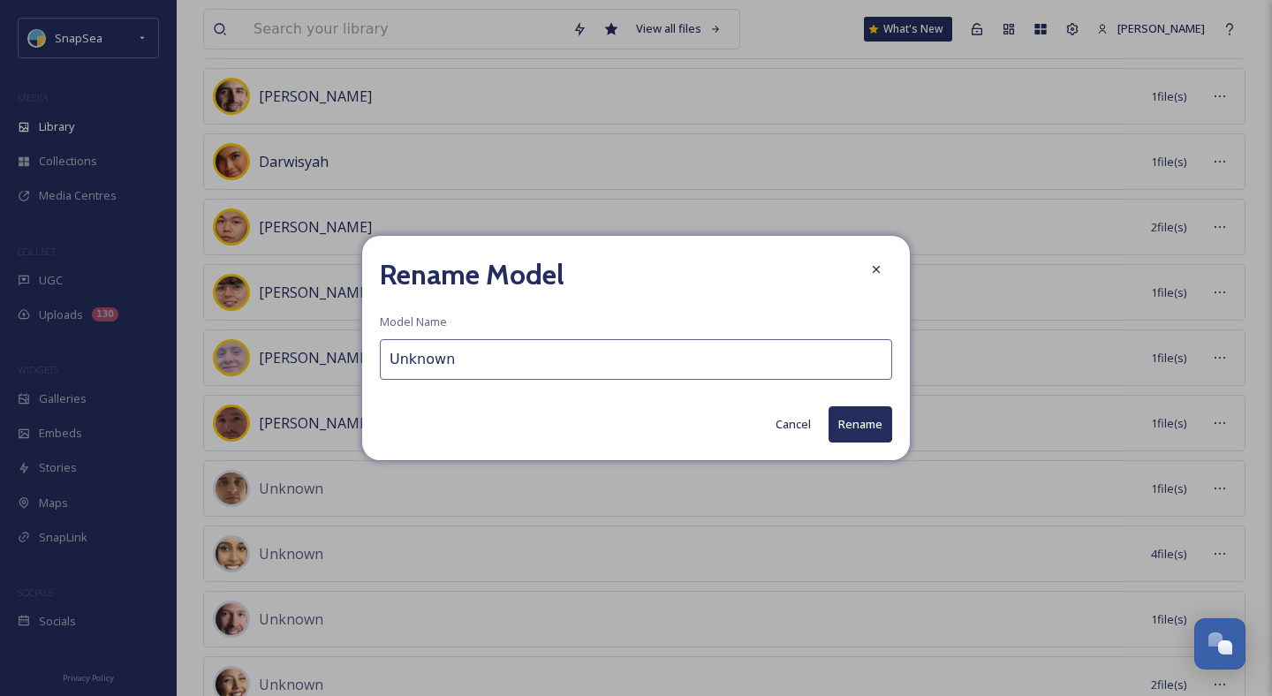
drag, startPoint x: 486, startPoint y: 360, endPoint x: 326, endPoint y: 337, distance: 161.5
click at [326, 337] on div "Rename Model Model Name Unknown Cancel Rename" at bounding box center [636, 348] width 1272 height 696
type input "[PERSON_NAME]"
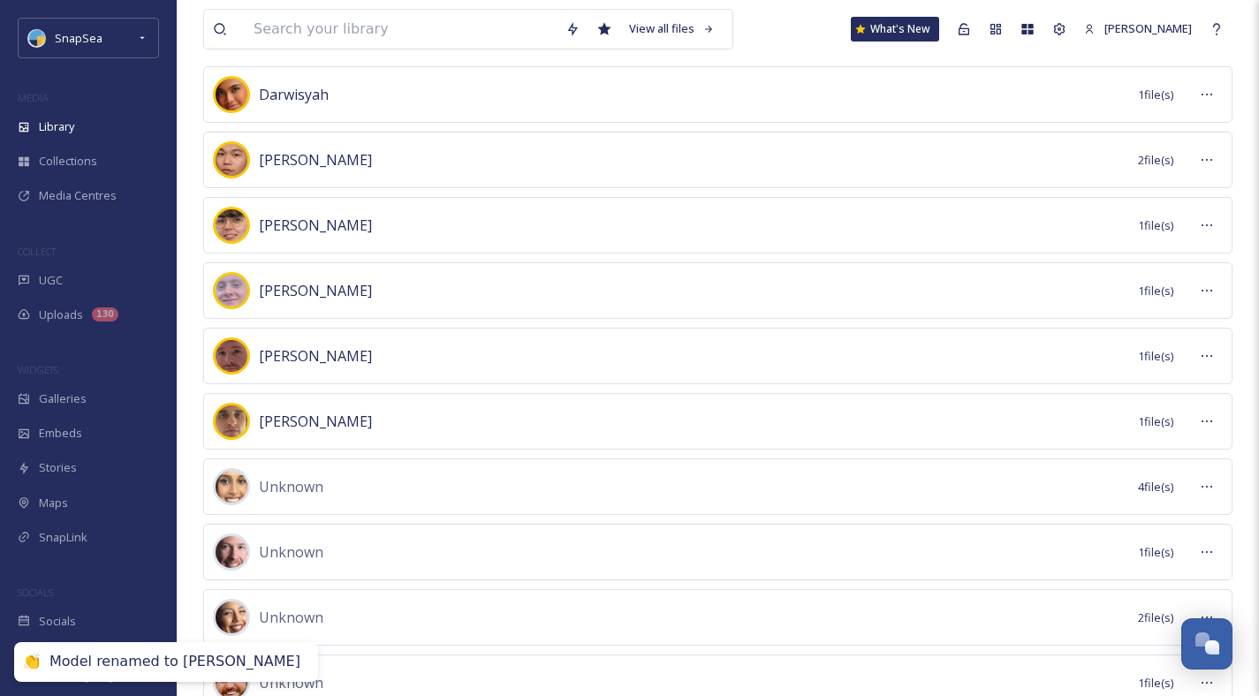
scroll to position [368, 0]
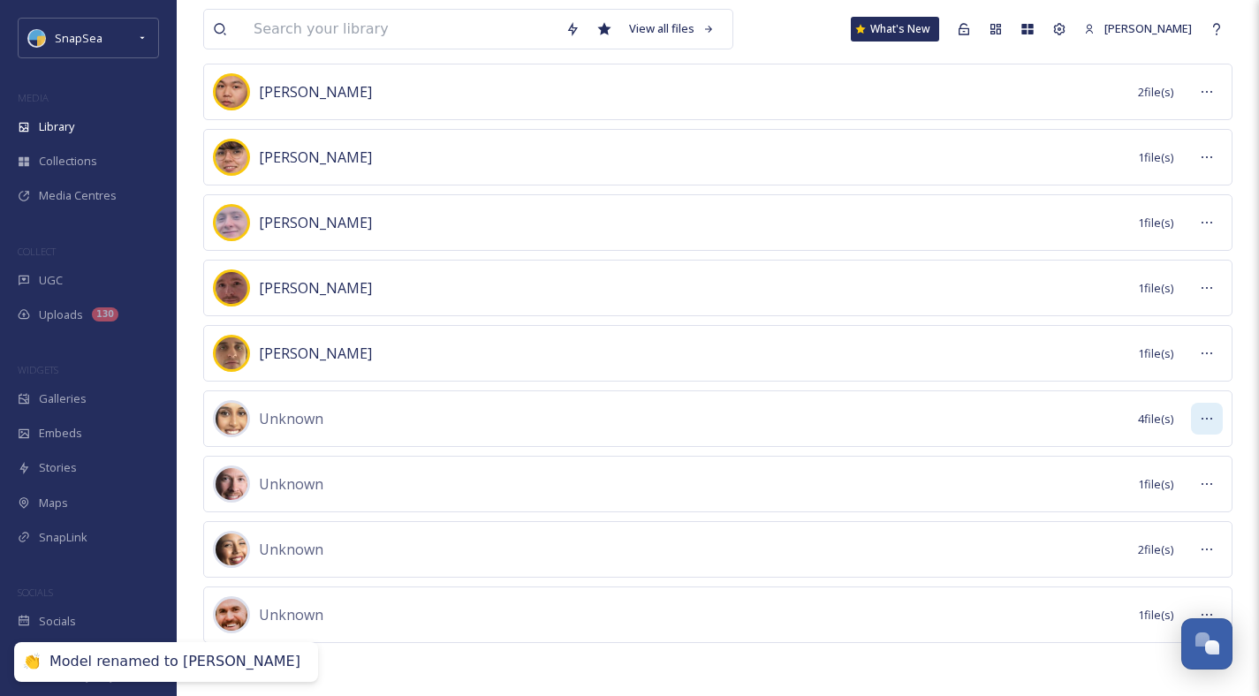
click at [1197, 415] on div at bounding box center [1207, 419] width 32 height 32
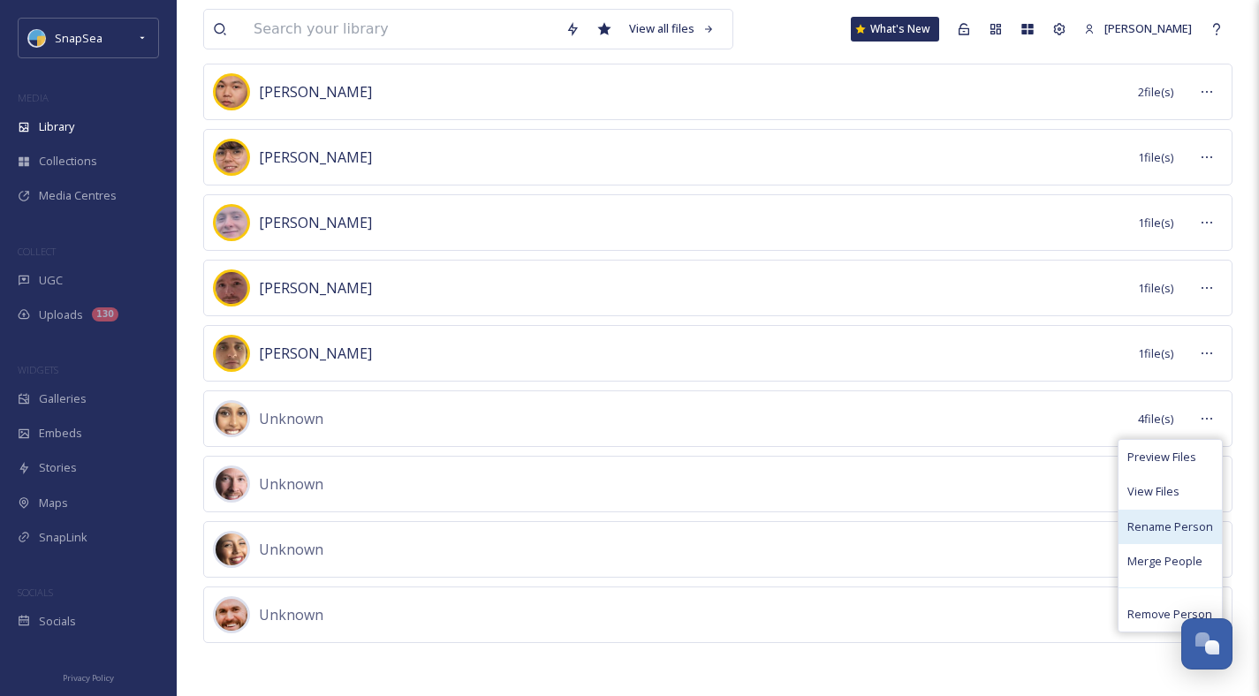
click at [1148, 530] on span "Rename Person" at bounding box center [1170, 527] width 86 height 17
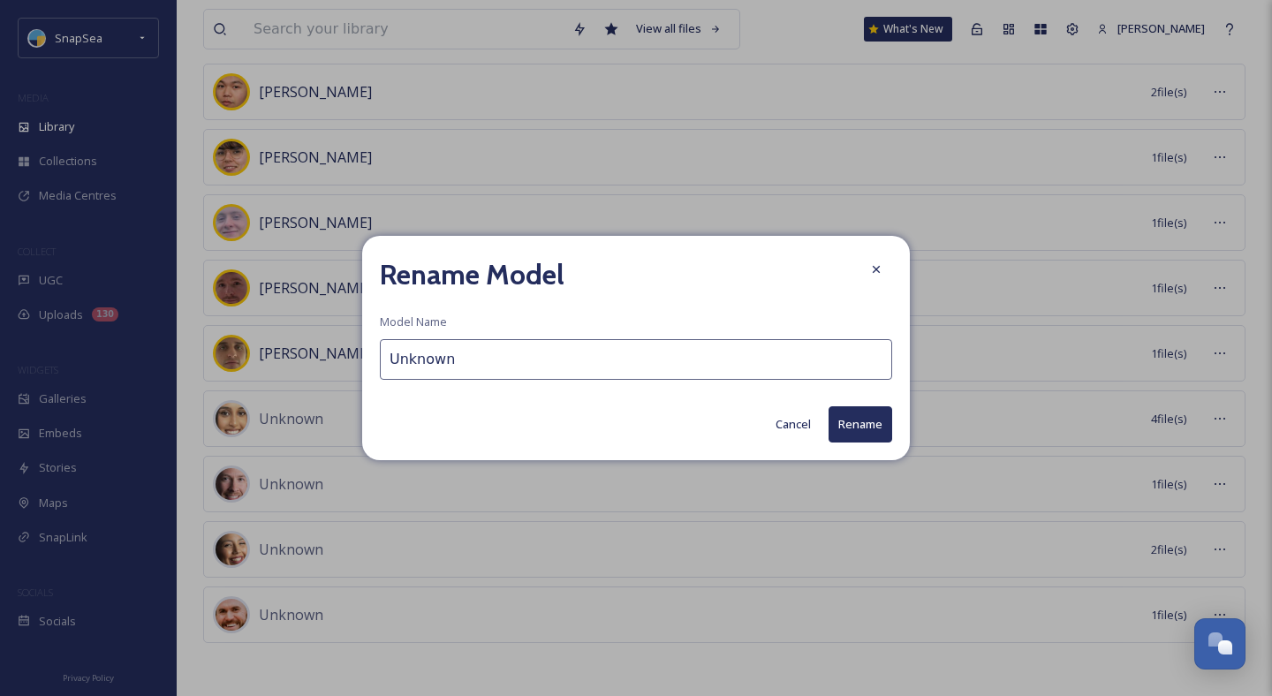
drag, startPoint x: 480, startPoint y: 360, endPoint x: 370, endPoint y: 335, distance: 112.5
click at [370, 335] on div "Rename Model Model Name Unknown Cancel Rename" at bounding box center [636, 348] width 548 height 224
type input "[PERSON_NAME]"
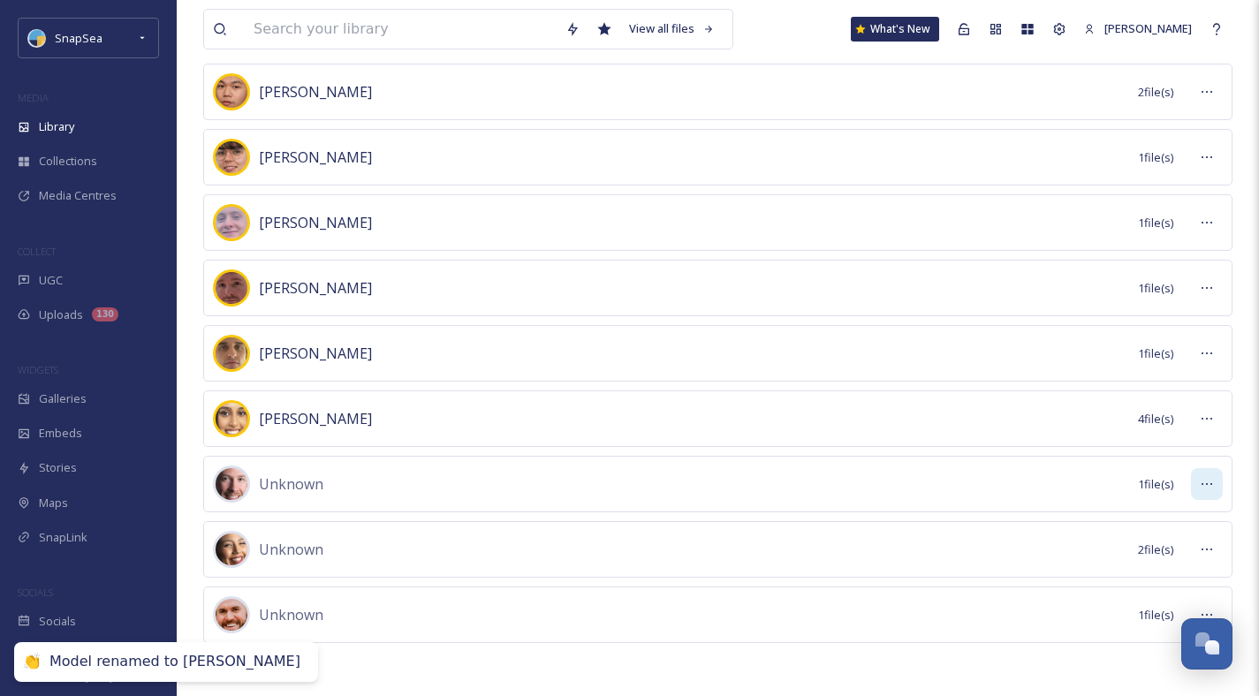
click at [1198, 478] on div at bounding box center [1207, 484] width 32 height 32
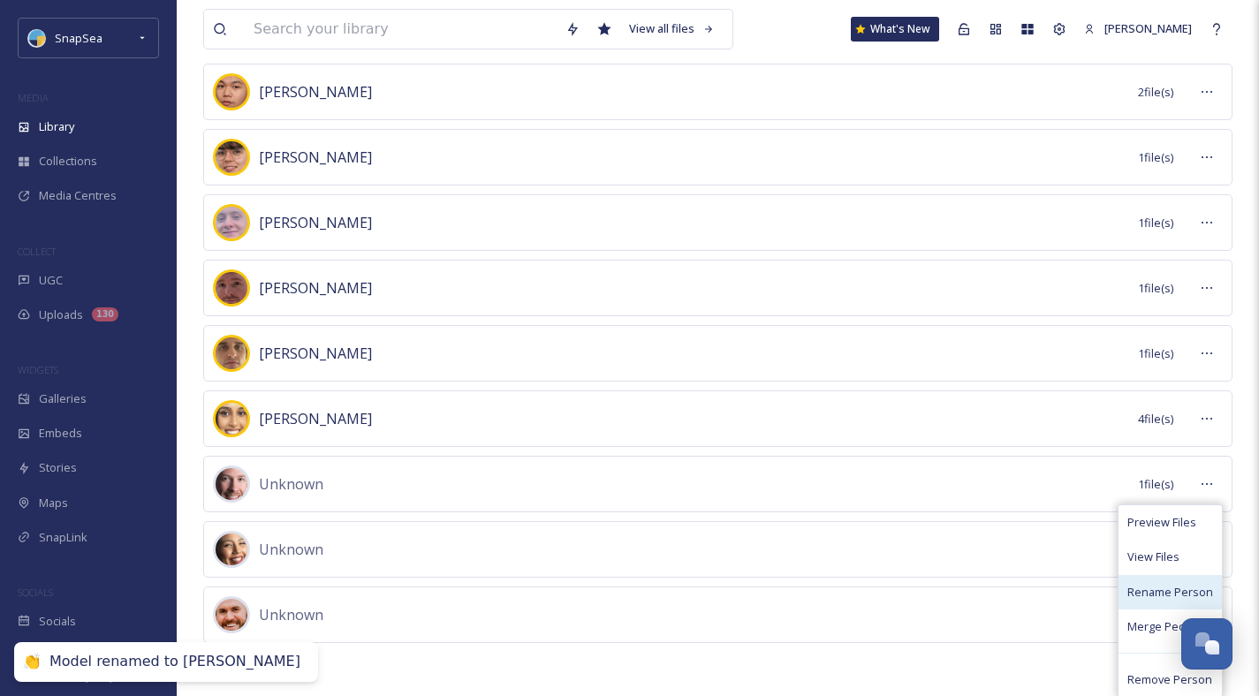
click at [1176, 593] on span "Rename Person" at bounding box center [1170, 592] width 86 height 17
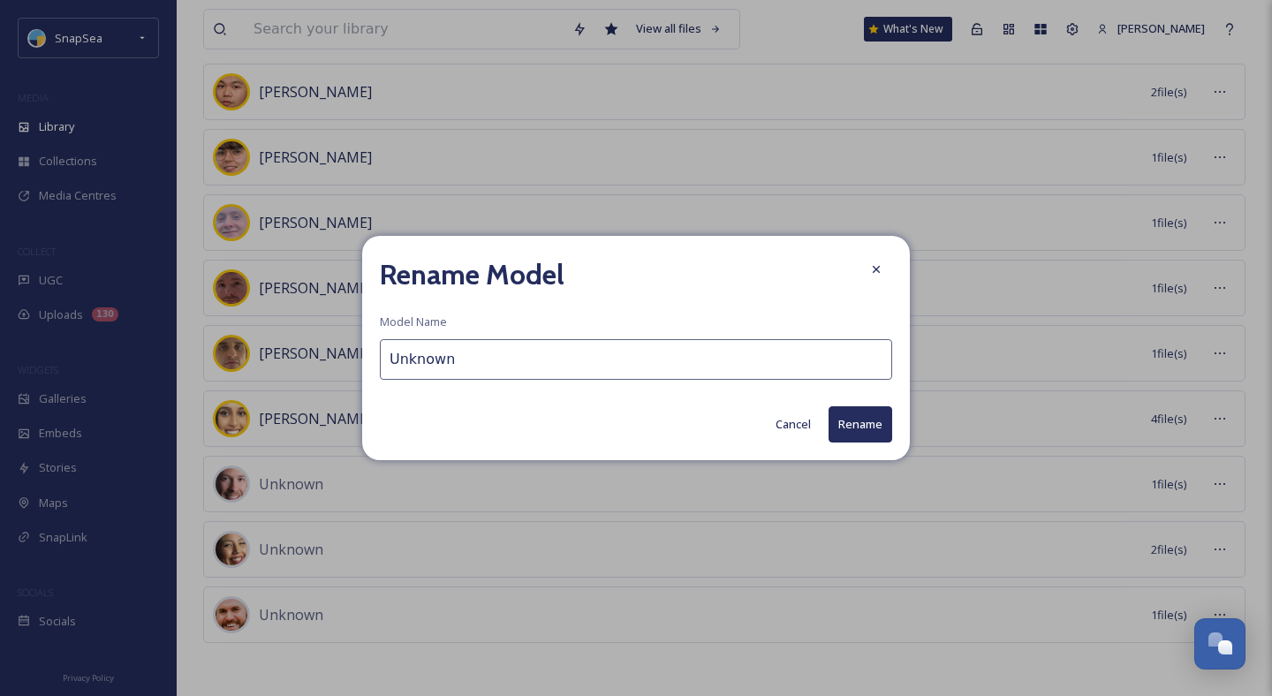
drag, startPoint x: 475, startPoint y: 358, endPoint x: 383, endPoint y: 336, distance: 95.4
click at [383, 336] on div "Rename Model Model Name Unknown Cancel Rename" at bounding box center [636, 348] width 548 height 224
type input "[PERSON_NAME]"
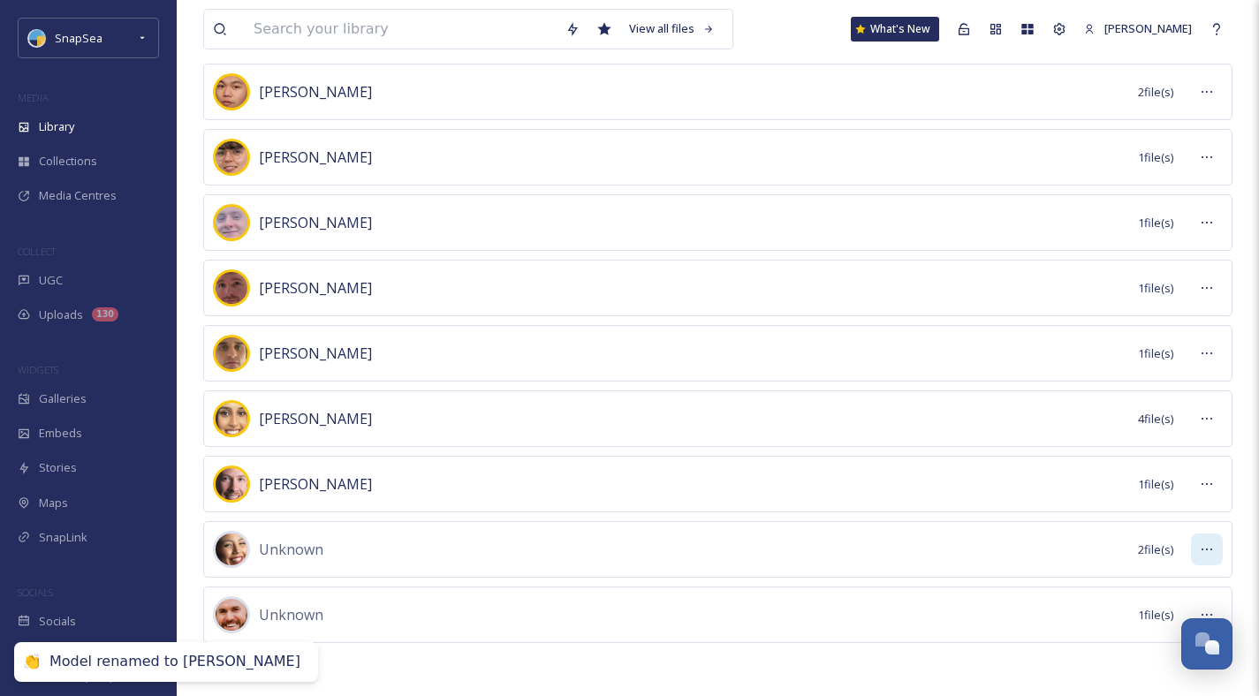
click at [1206, 551] on icon at bounding box center [1207, 549] width 14 height 14
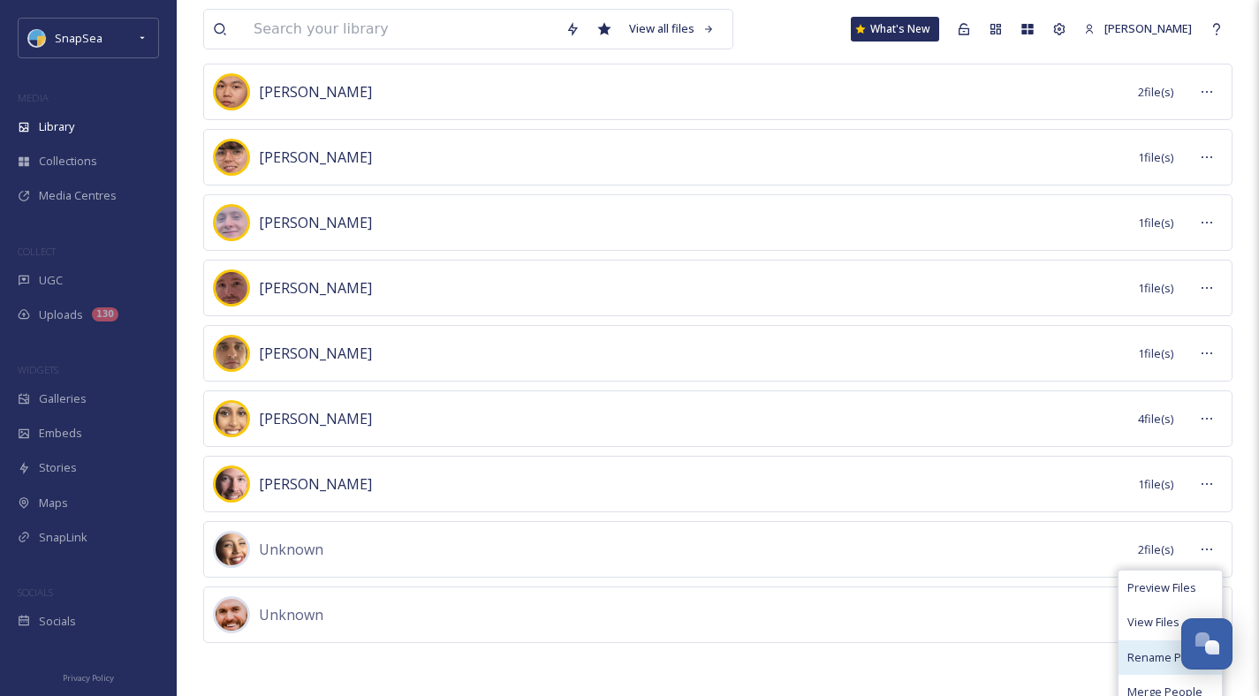
click at [1152, 659] on span "Rename Person" at bounding box center [1170, 657] width 86 height 17
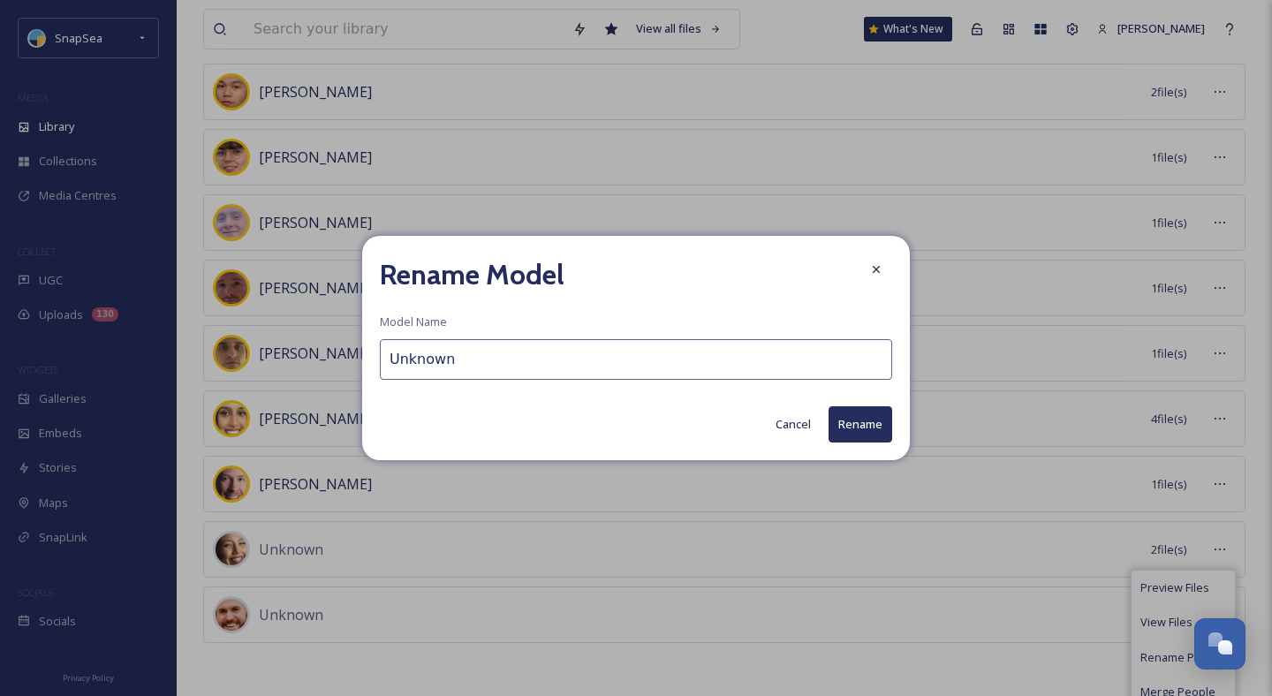
drag, startPoint x: 469, startPoint y: 355, endPoint x: 346, endPoint y: 331, distance: 125.1
click at [346, 331] on div "Rename Model Model Name Unknown Cancel Rename" at bounding box center [636, 348] width 1272 height 696
type input "Scarlette"
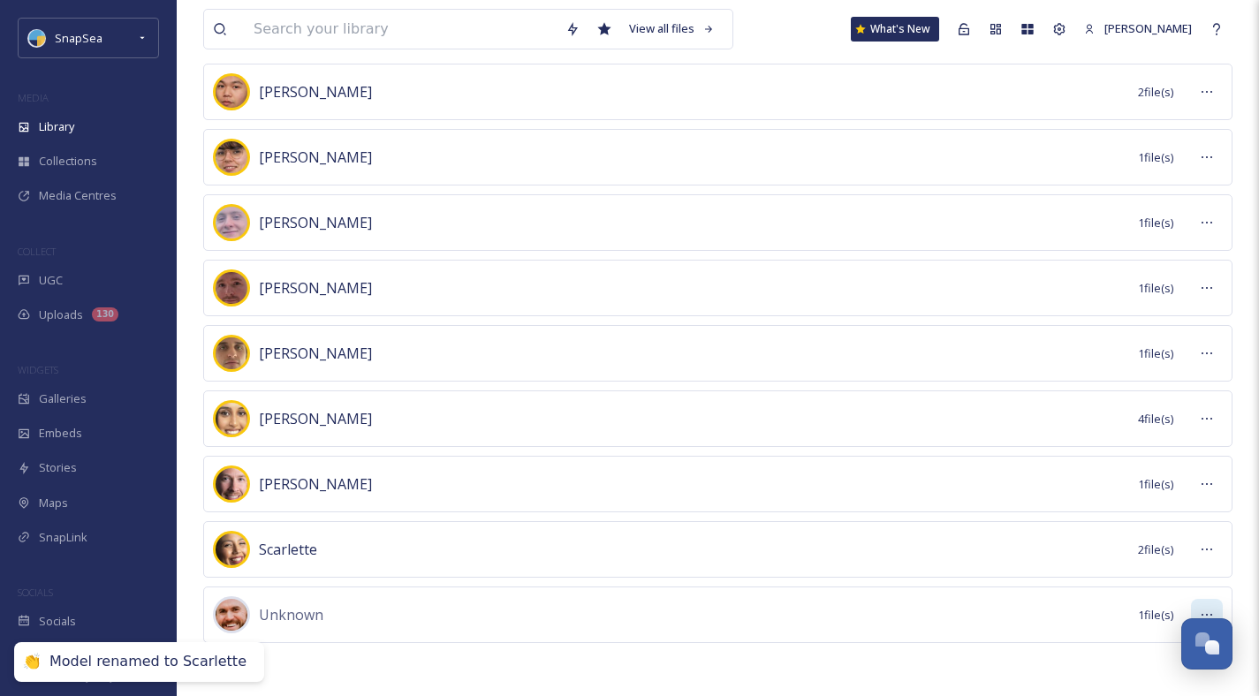
click at [1200, 602] on div at bounding box center [1207, 615] width 32 height 32
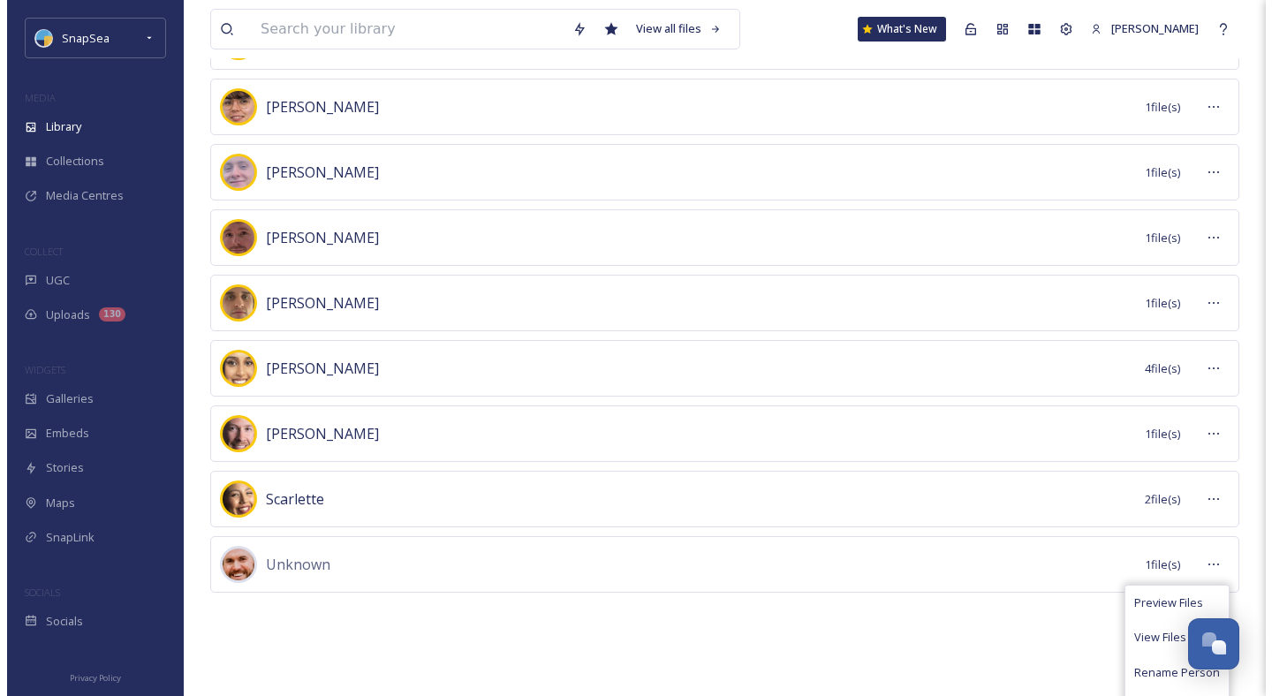
scroll to position [501, 0]
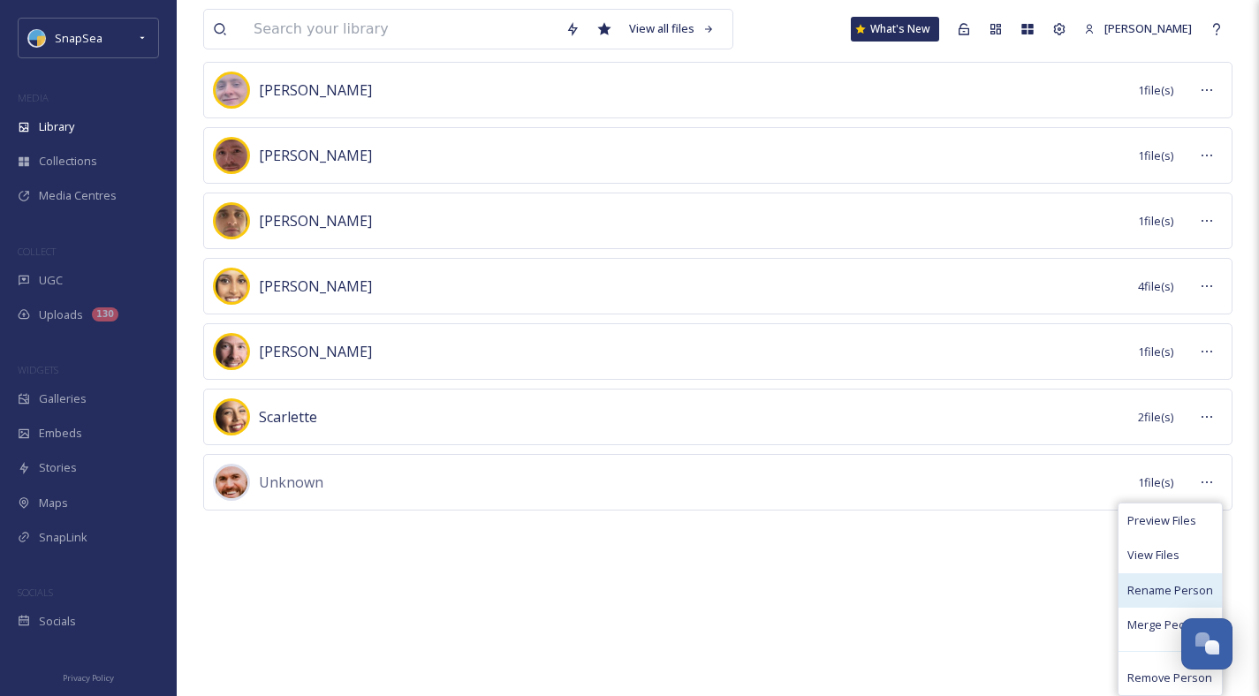
click at [1151, 596] on span "Rename Person" at bounding box center [1170, 590] width 86 height 17
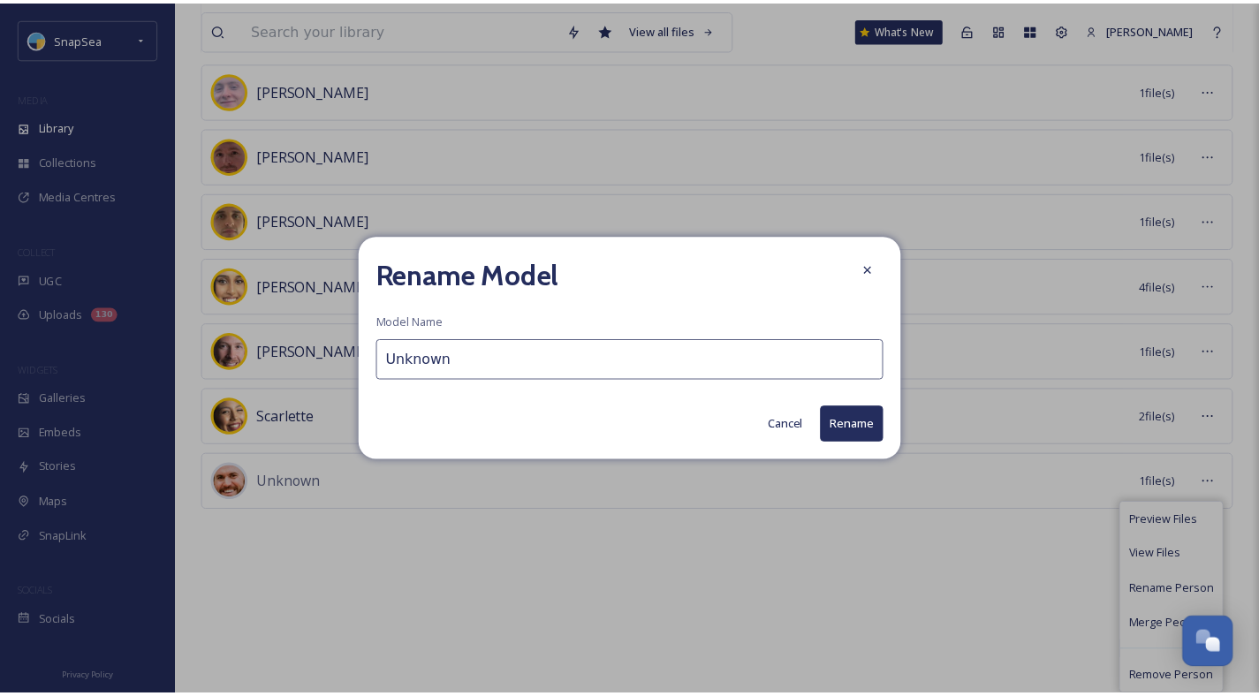
scroll to position [368, 0]
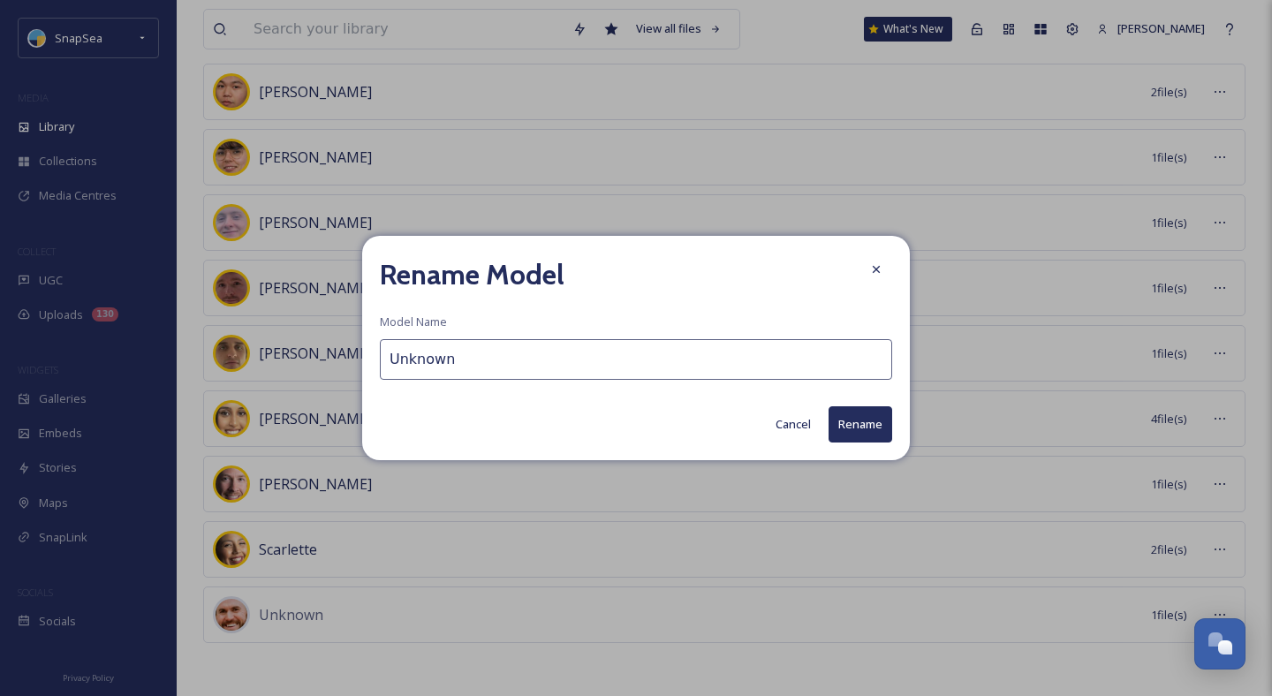
drag, startPoint x: 345, startPoint y: 337, endPoint x: 322, endPoint y: 332, distance: 23.6
click at [324, 333] on div "Rename Model Model Name Unknown Cancel Rename" at bounding box center [636, 348] width 1272 height 696
type input "[PERSON_NAME]"
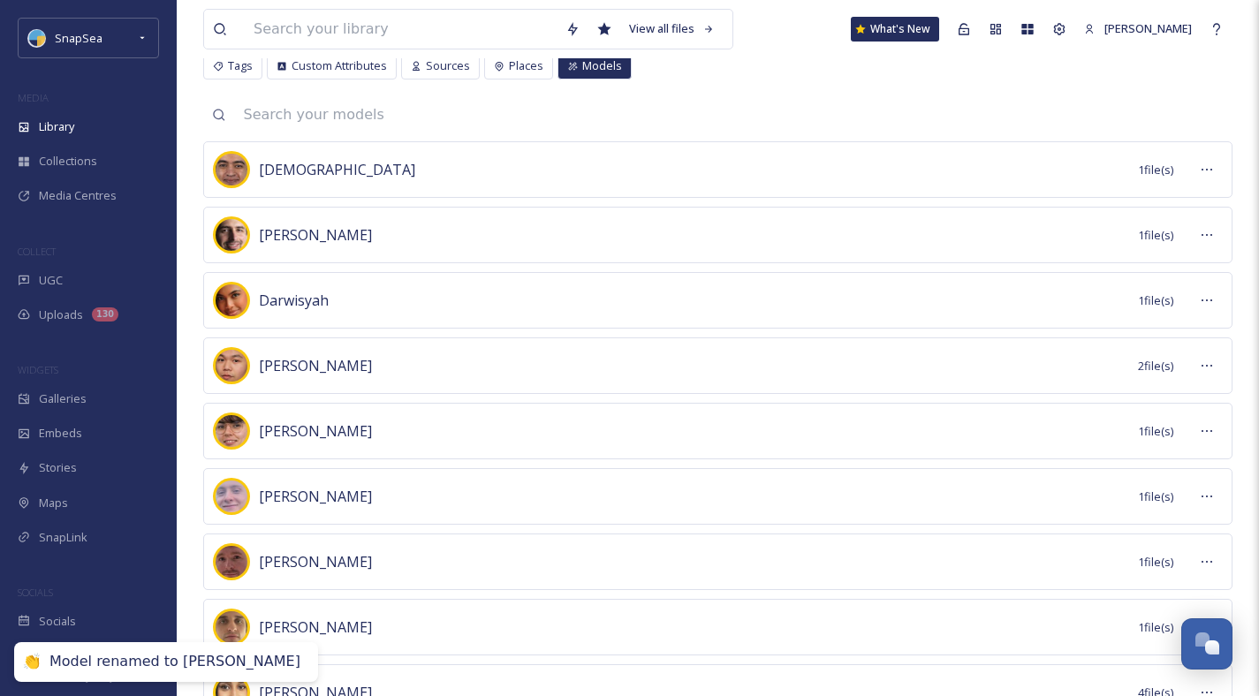
scroll to position [0, 0]
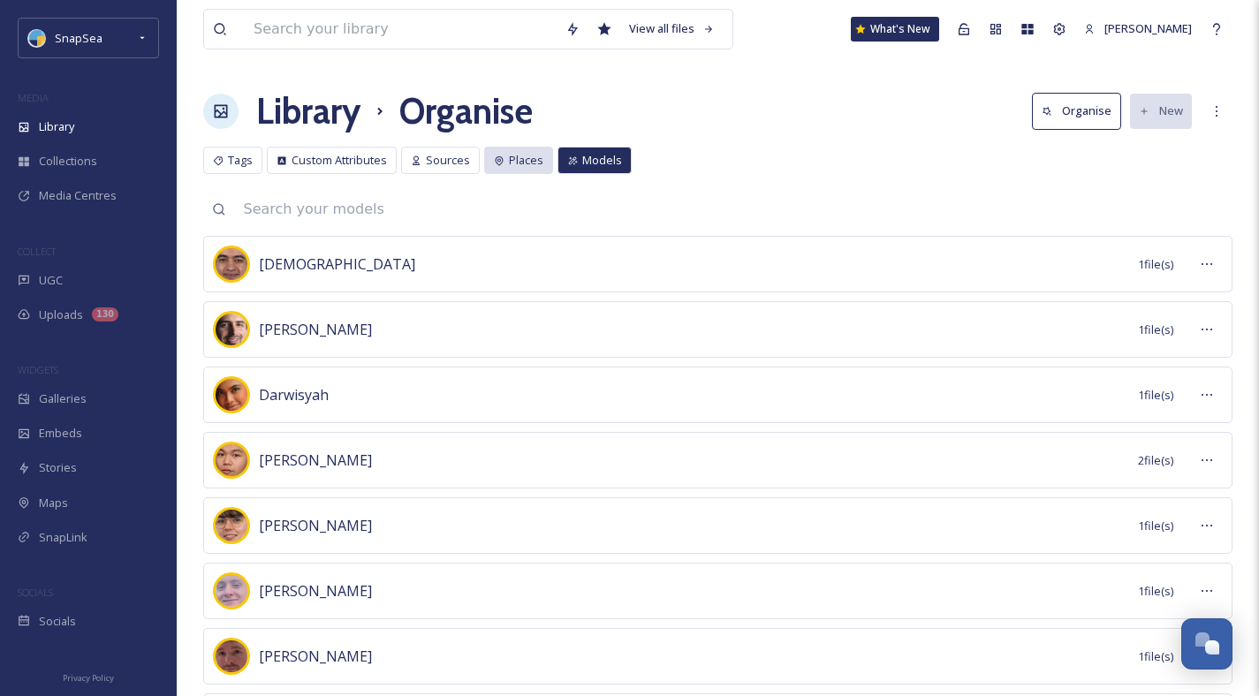
click at [513, 152] on span "Places" at bounding box center [526, 160] width 34 height 17
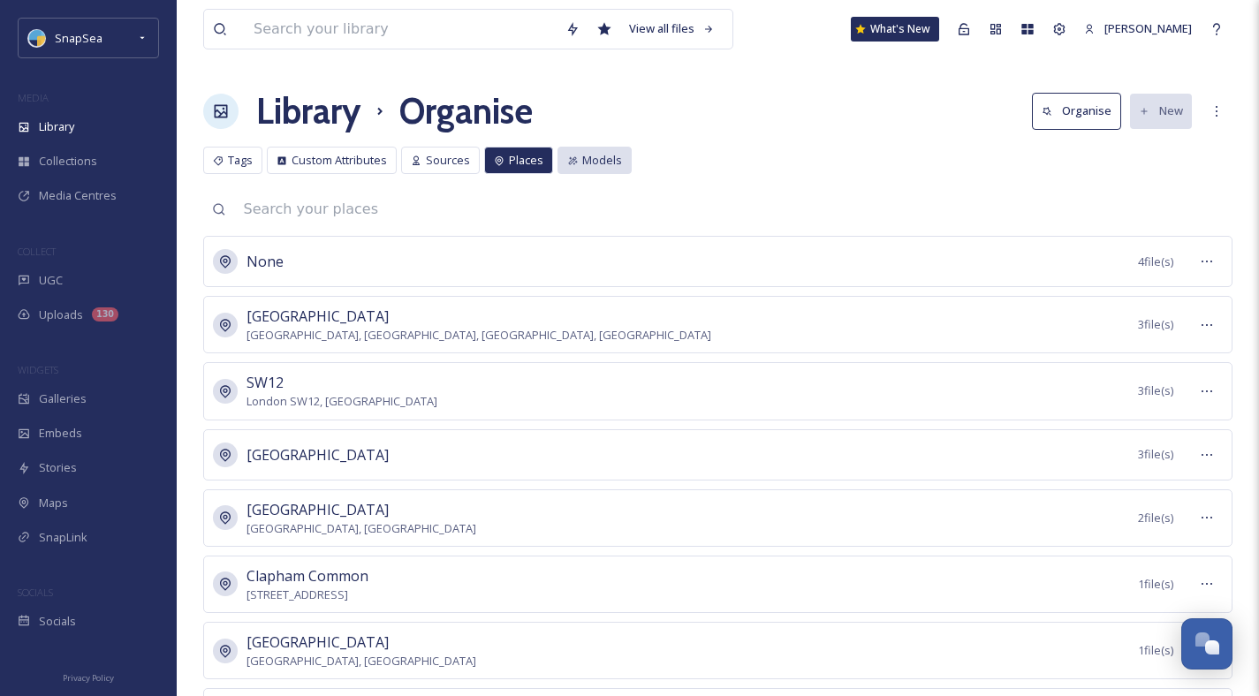
click at [582, 157] on span "Models" at bounding box center [602, 160] width 40 height 17
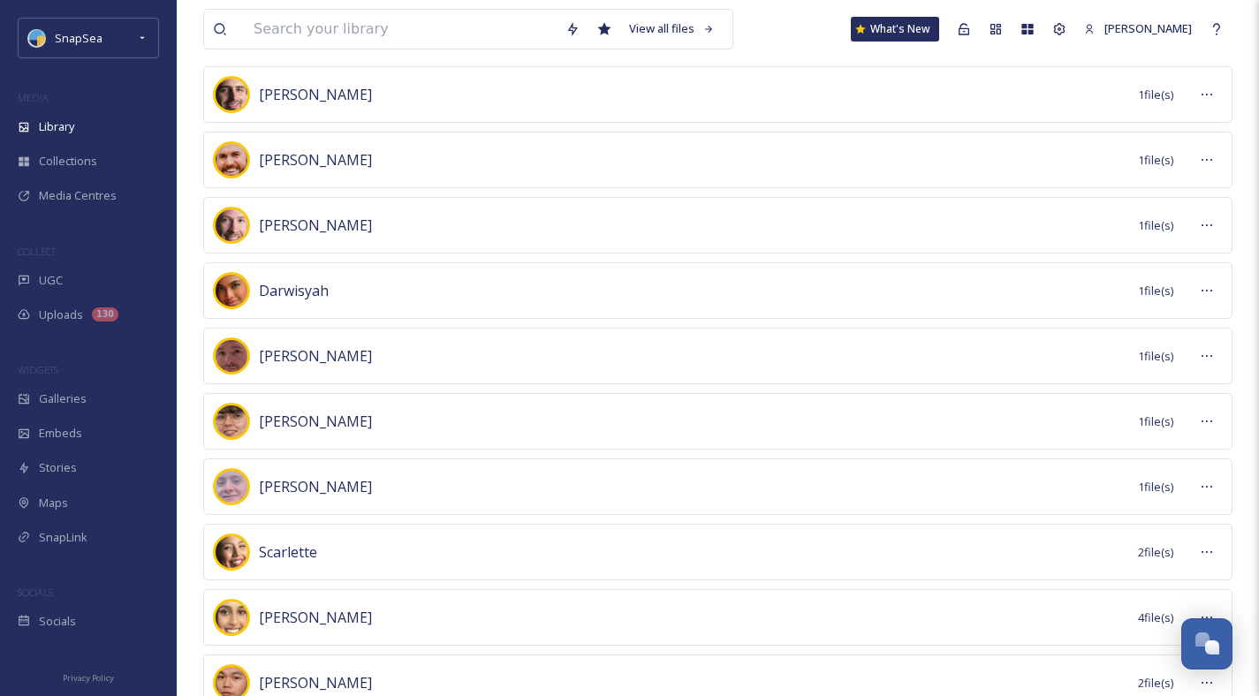
scroll to position [368, 0]
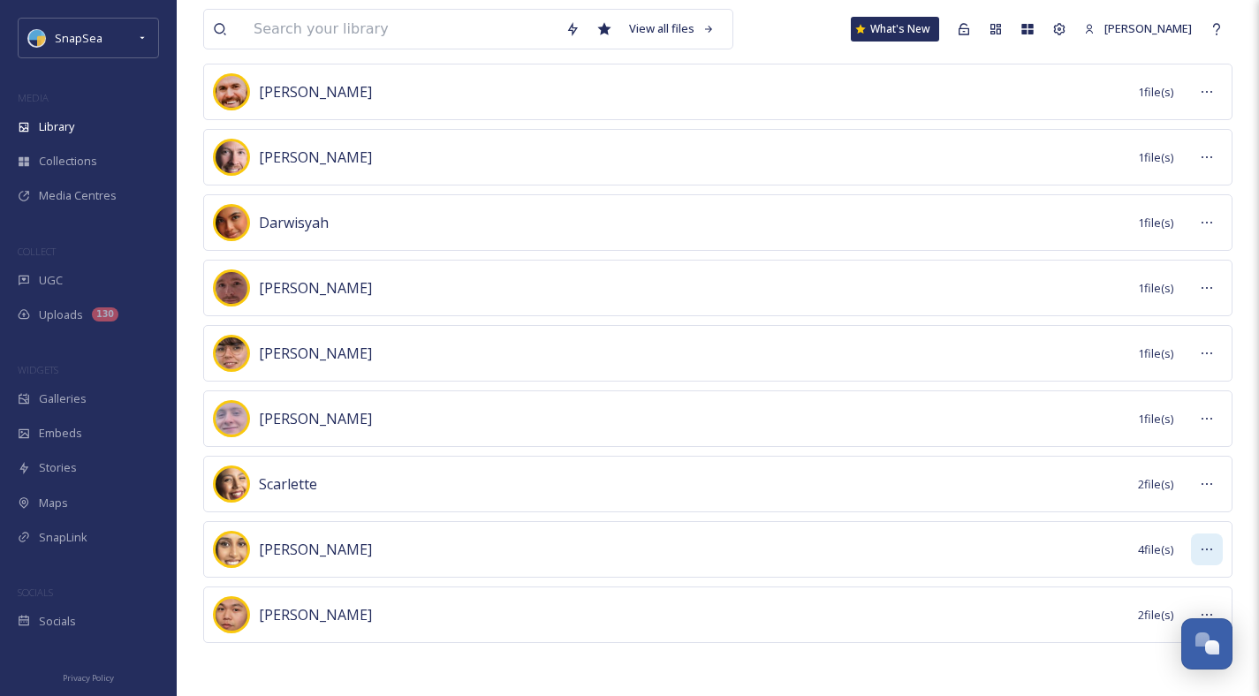
click at [1209, 547] on icon at bounding box center [1207, 549] width 14 height 14
click at [1145, 625] on span "View Files" at bounding box center [1153, 622] width 52 height 17
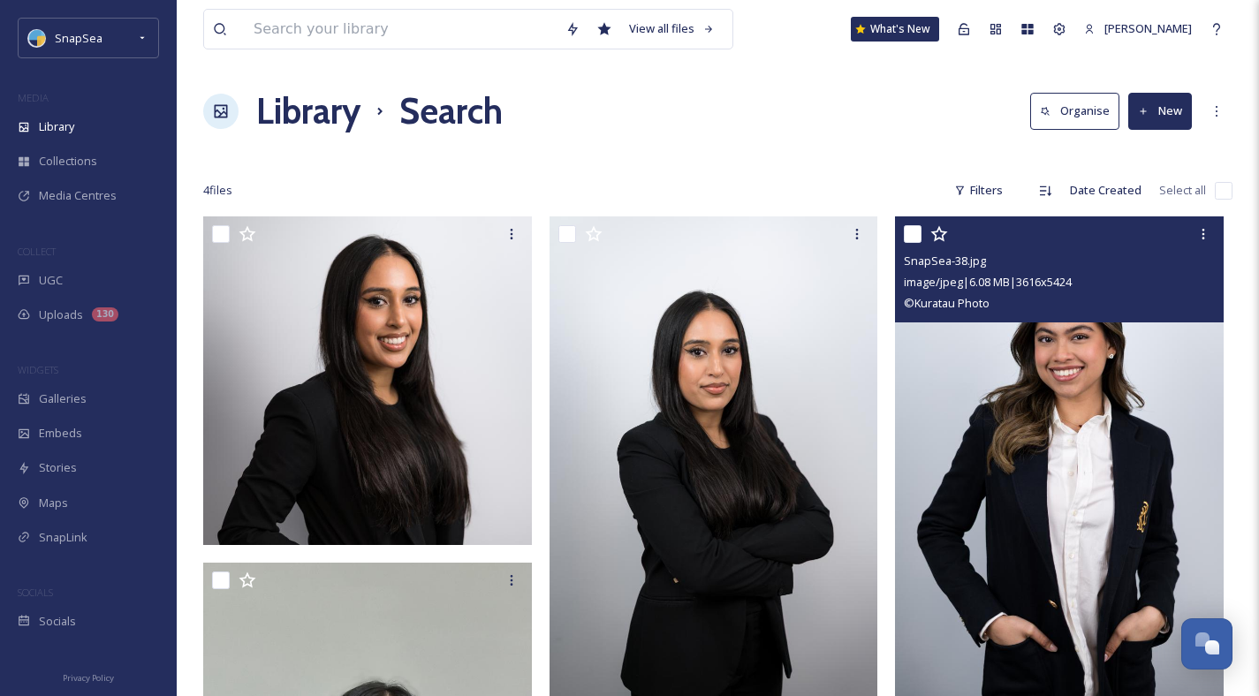
click at [1084, 399] on img at bounding box center [1059, 462] width 329 height 493
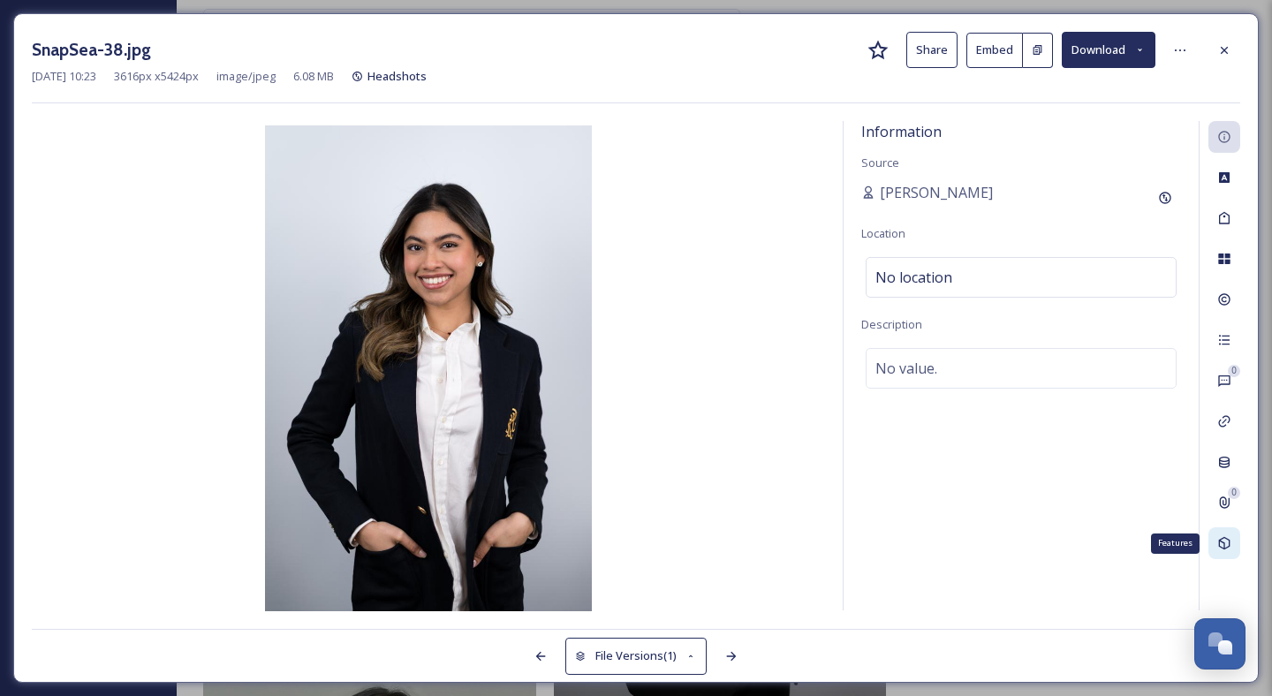
click at [1209, 536] on div "Features" at bounding box center [1225, 543] width 32 height 32
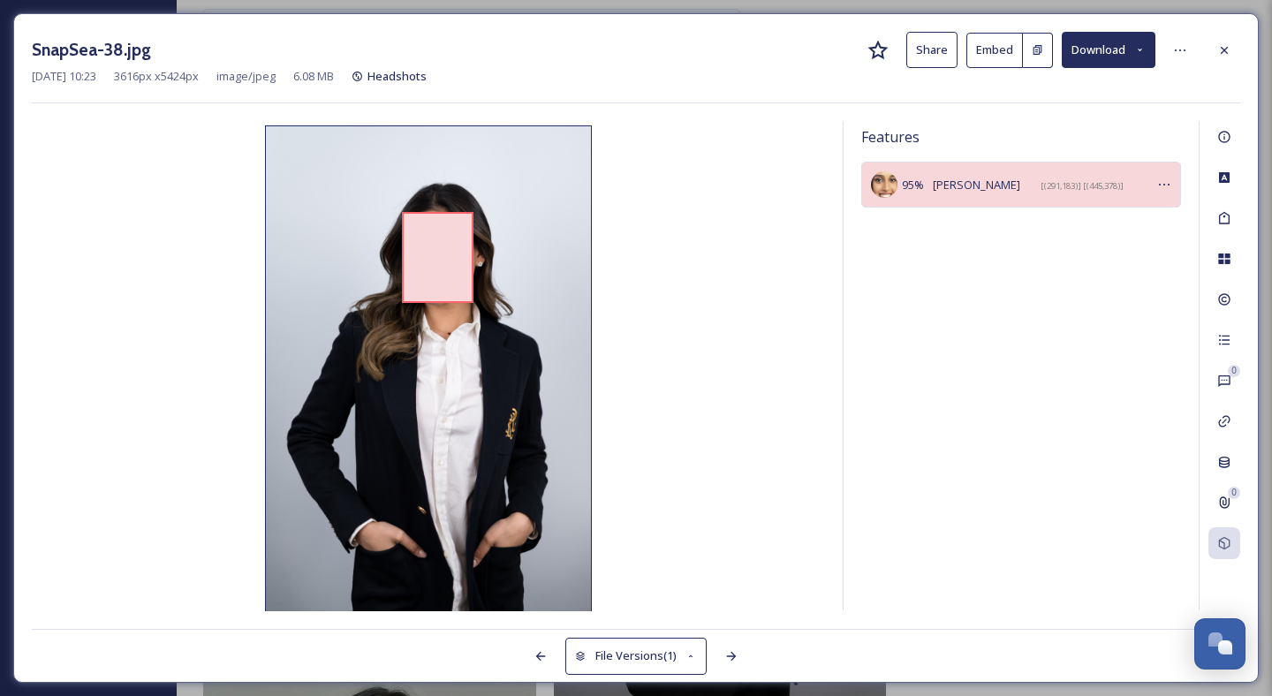
click at [1163, 180] on icon at bounding box center [1164, 185] width 14 height 14
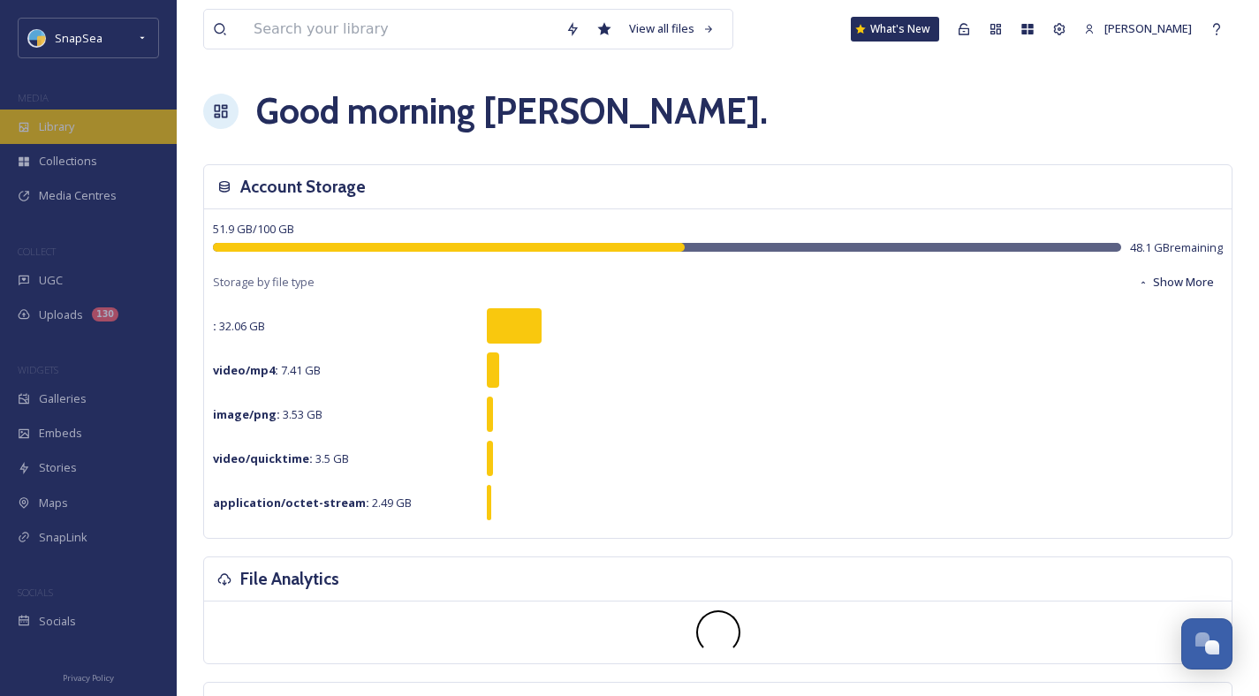
click at [47, 134] on span "Library" at bounding box center [56, 126] width 35 height 17
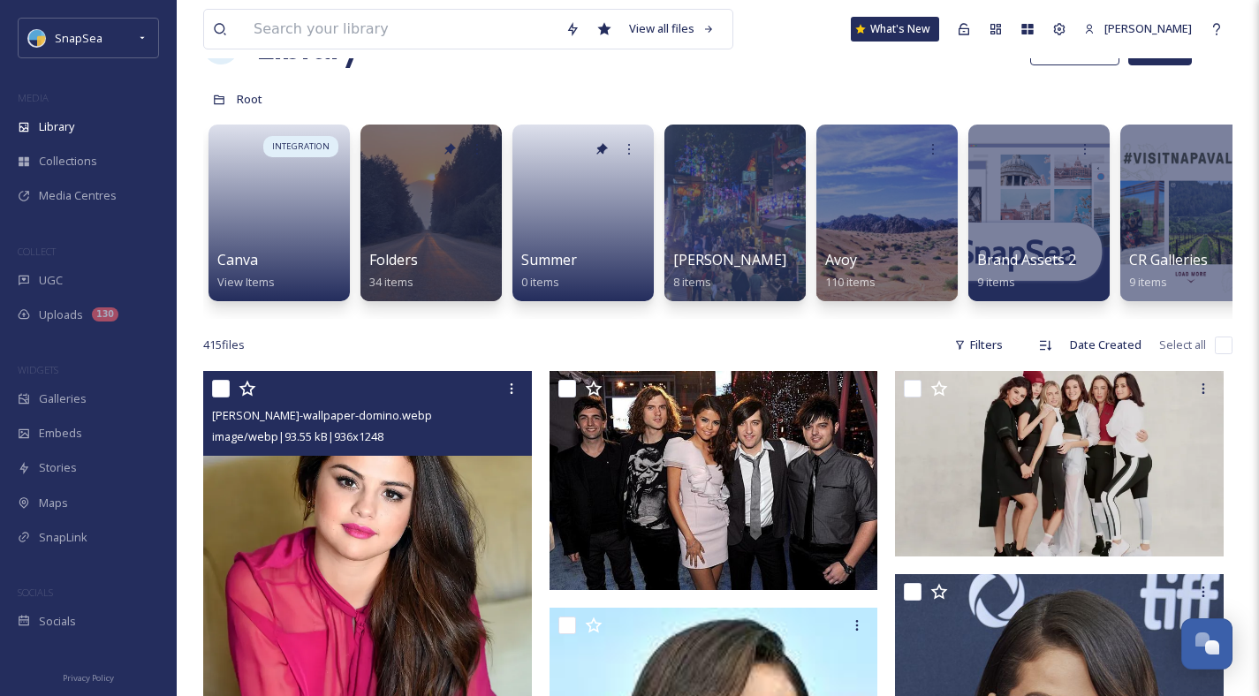
scroll to position [305, 0]
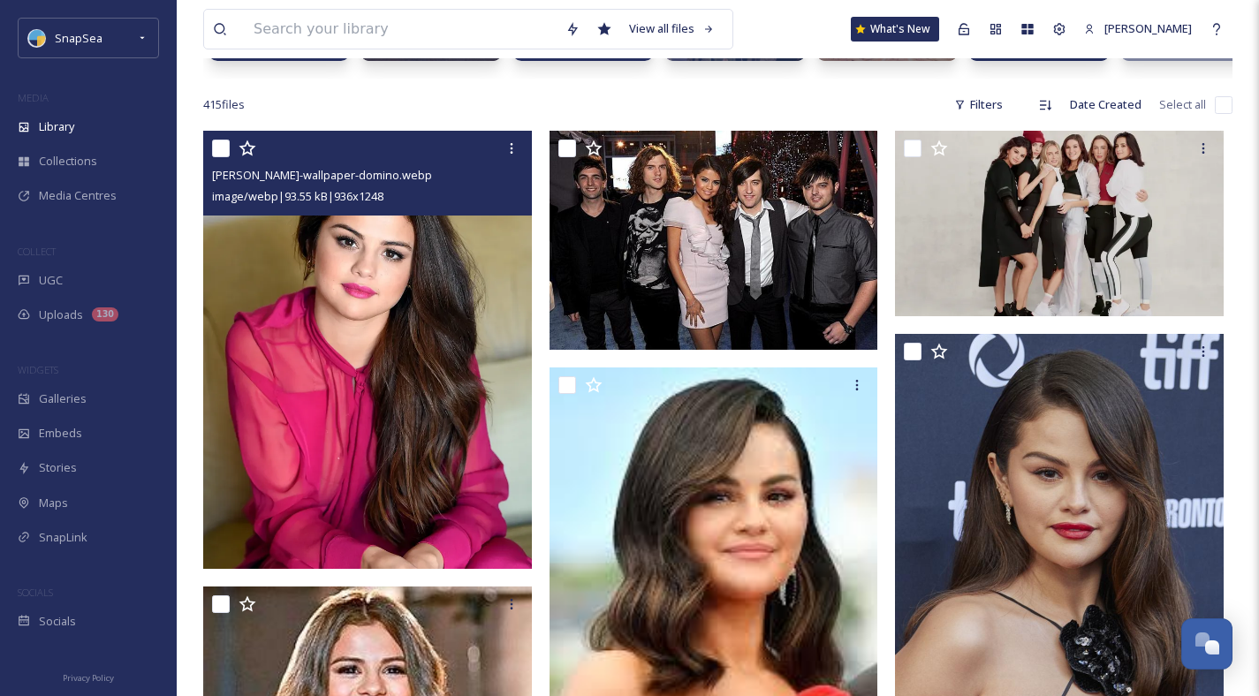
click at [212, 157] on input "checkbox" at bounding box center [221, 149] width 18 height 18
checkbox input "true"
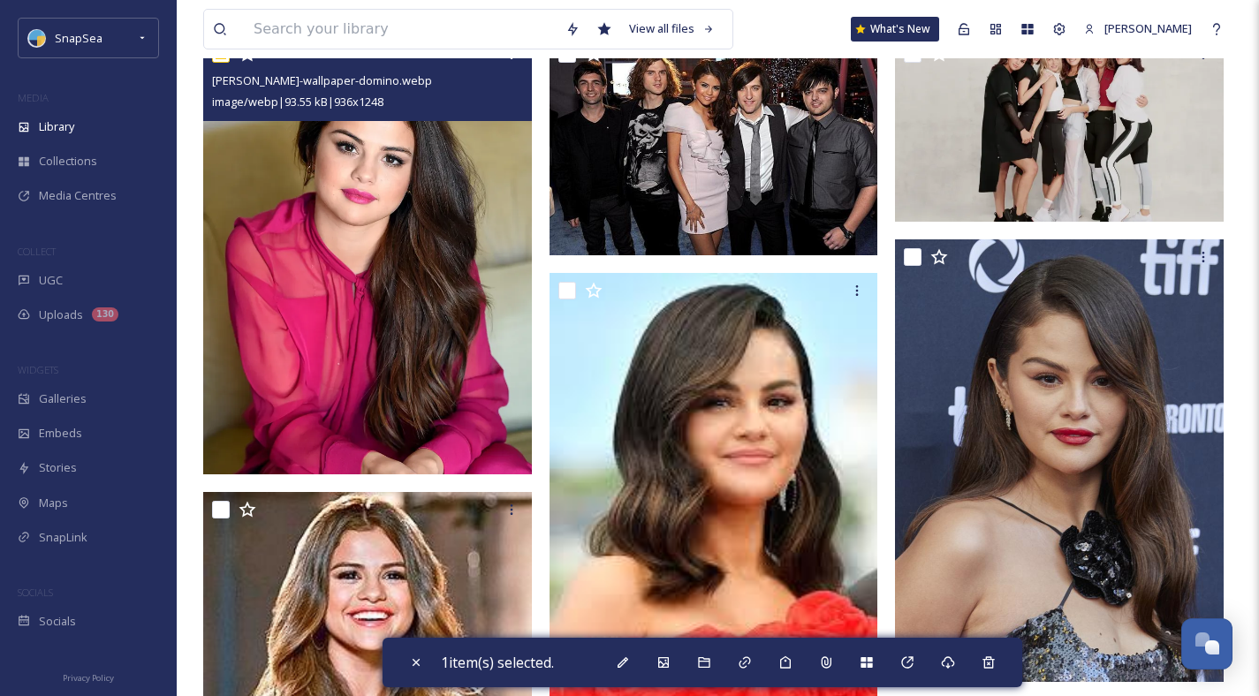
scroll to position [422, 0]
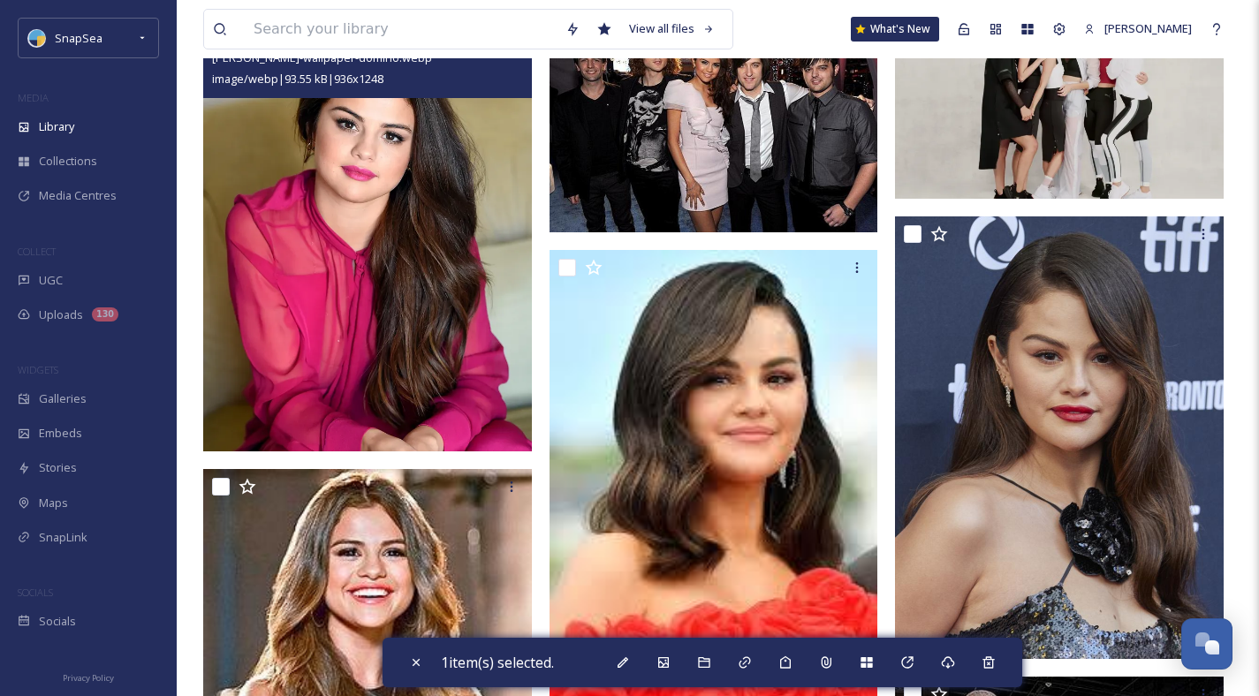
click at [215, 496] on input "checkbox" at bounding box center [221, 487] width 18 height 18
checkbox input "true"
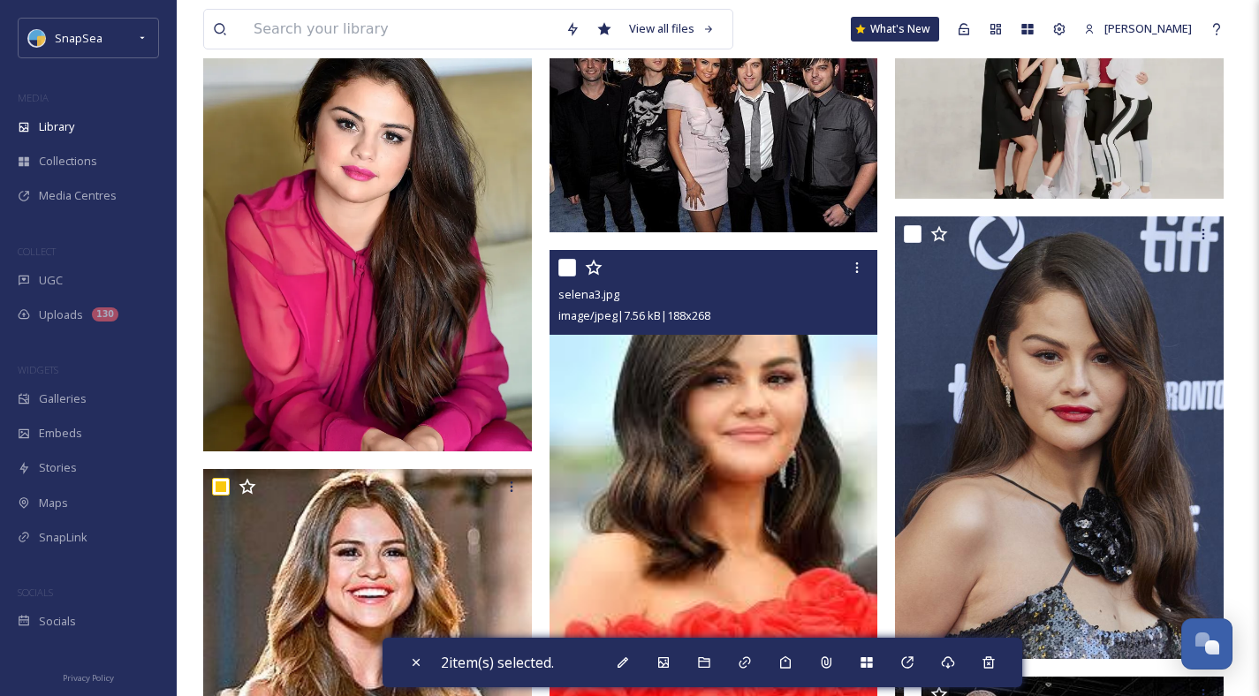
click at [568, 277] on input "checkbox" at bounding box center [567, 268] width 18 height 18
checkbox input "true"
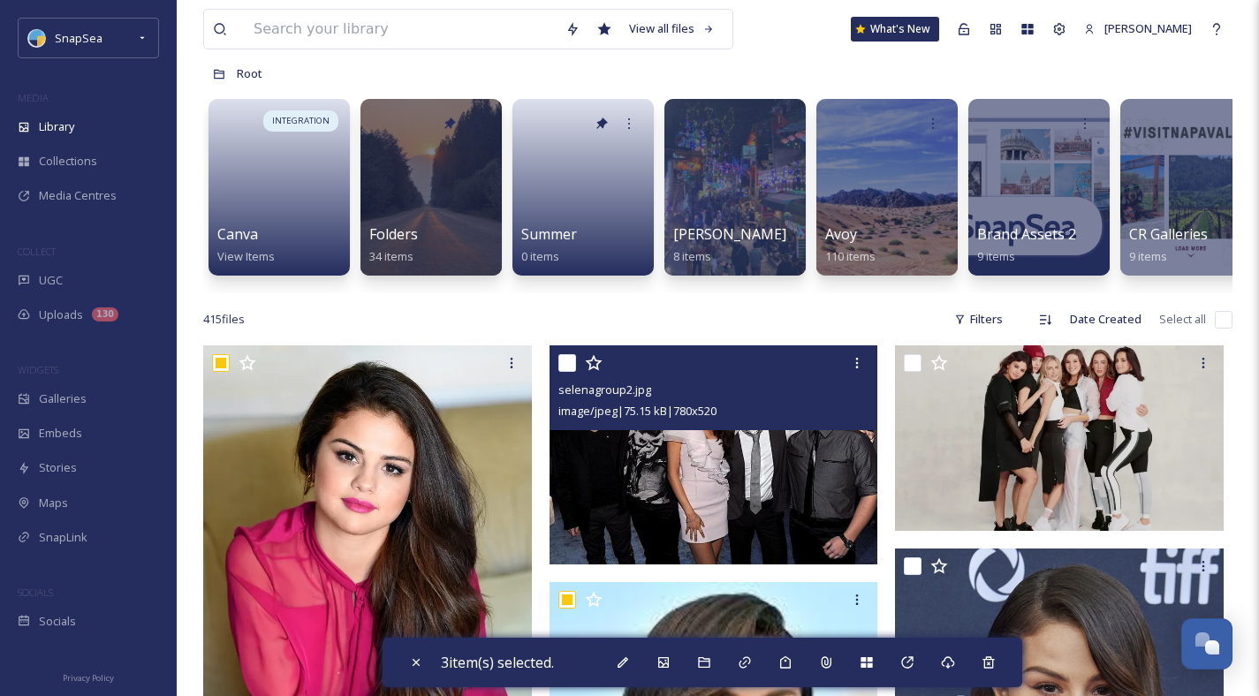
drag, startPoint x: 566, startPoint y: 372, endPoint x: 1030, endPoint y: 368, distance: 463.8
click at [567, 372] on input "checkbox" at bounding box center [567, 363] width 18 height 18
checkbox input "true"
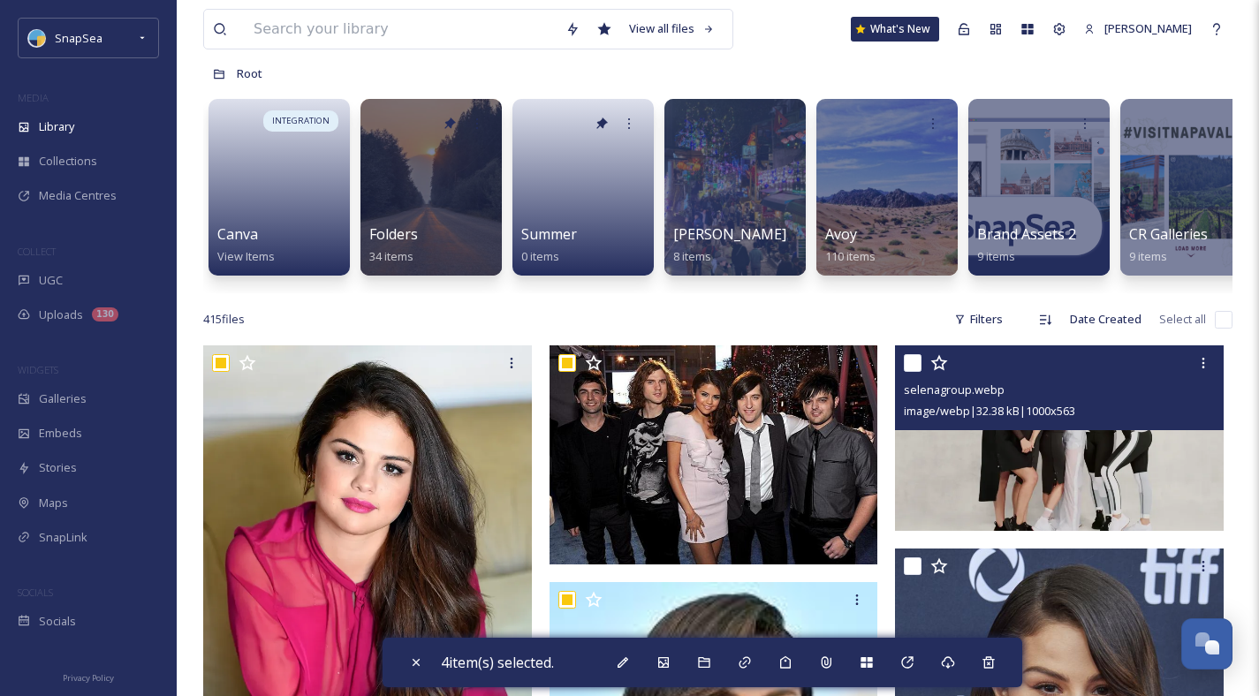
click at [911, 372] on input "checkbox" at bounding box center [913, 363] width 18 height 18
checkbox input "true"
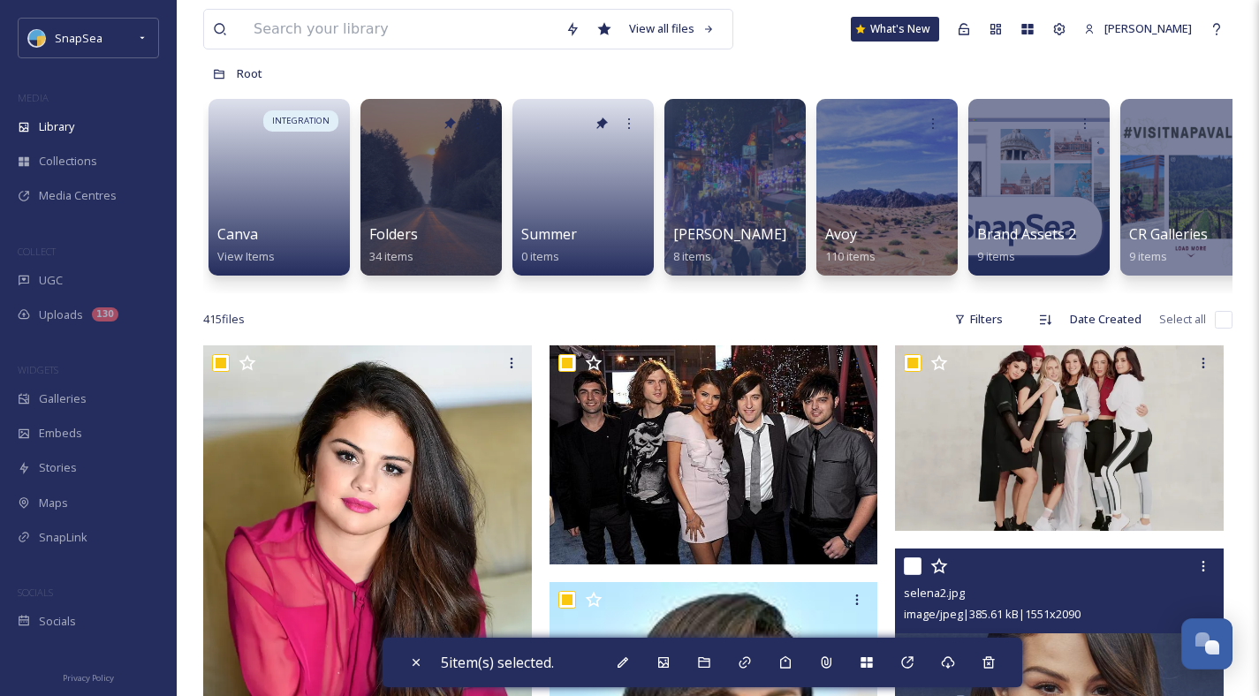
click at [913, 573] on input "checkbox" at bounding box center [913, 566] width 18 height 18
checkbox input "true"
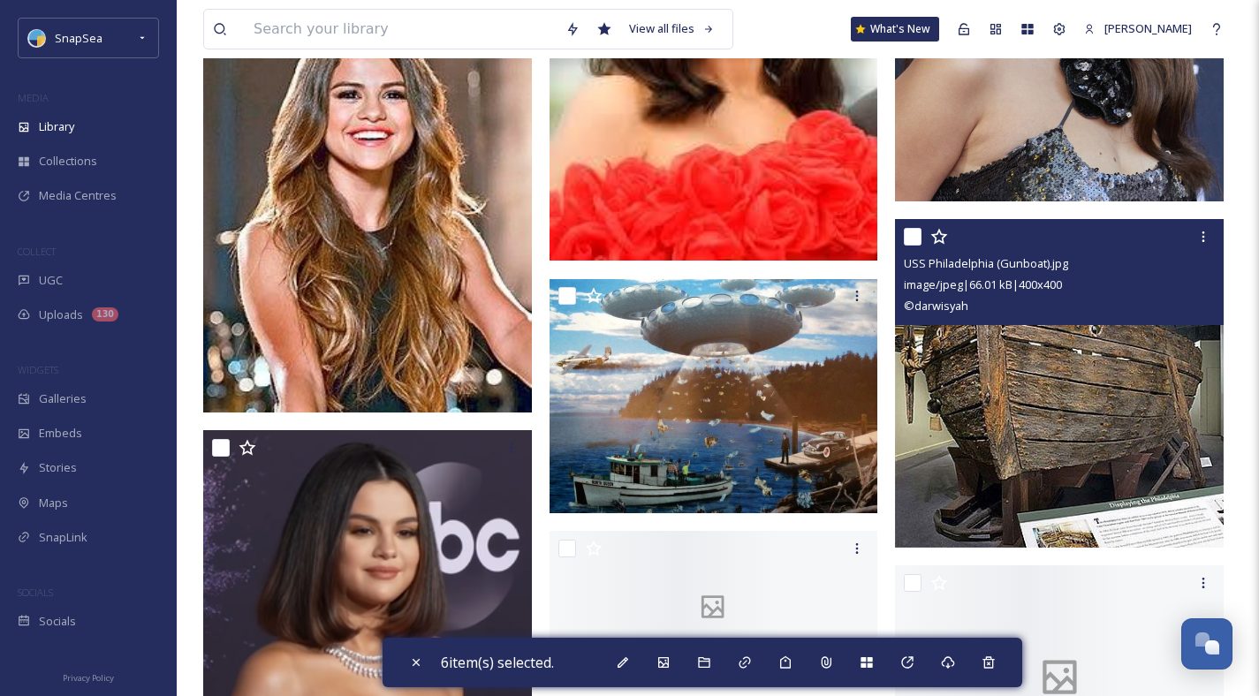
scroll to position [883, 0]
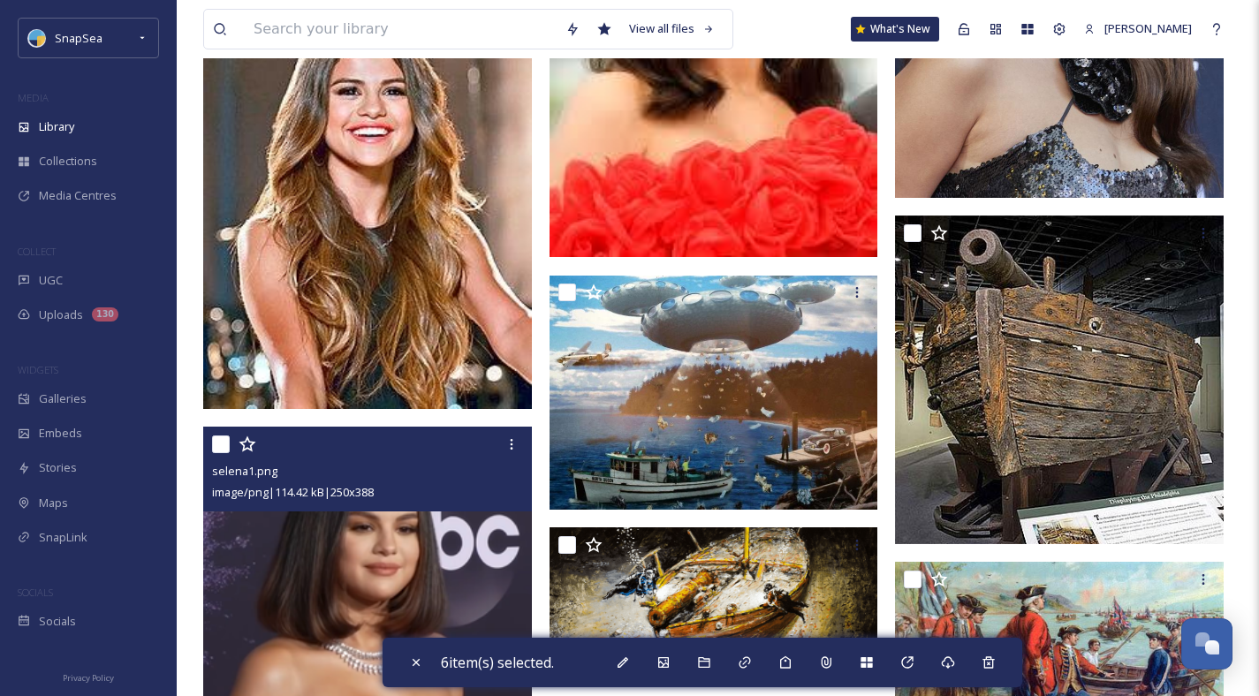
click at [219, 453] on input "checkbox" at bounding box center [221, 445] width 18 height 18
checkbox input "true"
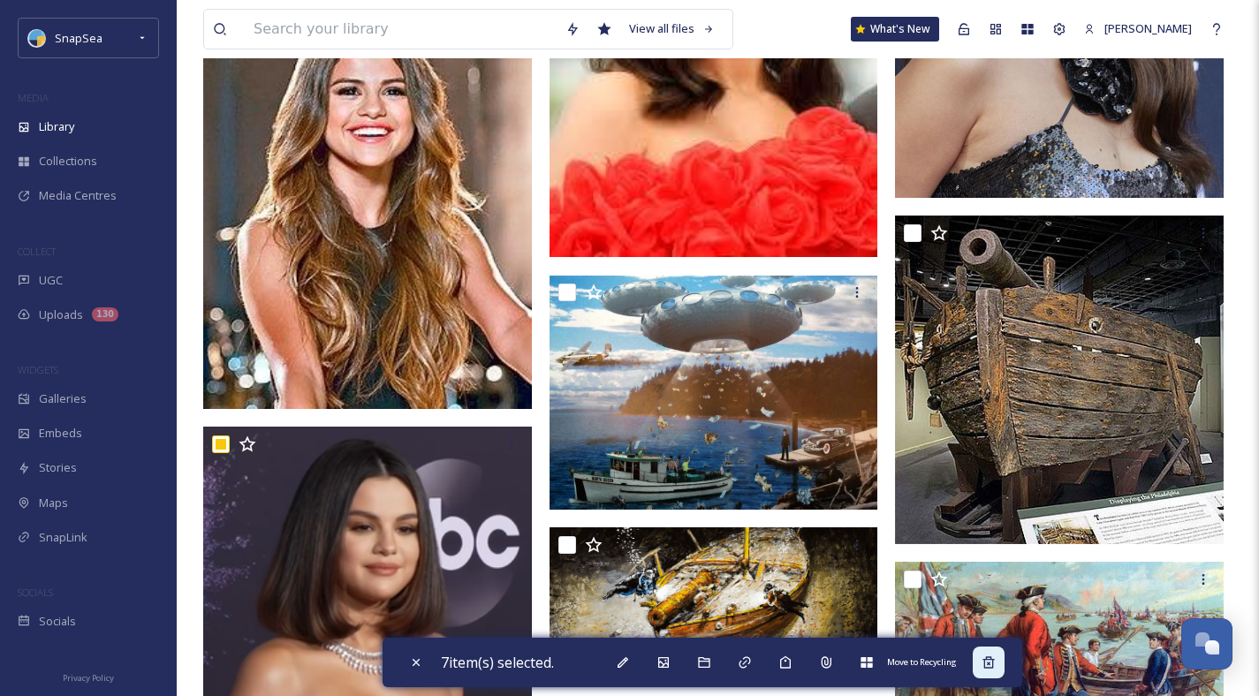
click at [1002, 663] on div "Move to Recycling" at bounding box center [989, 663] width 32 height 32
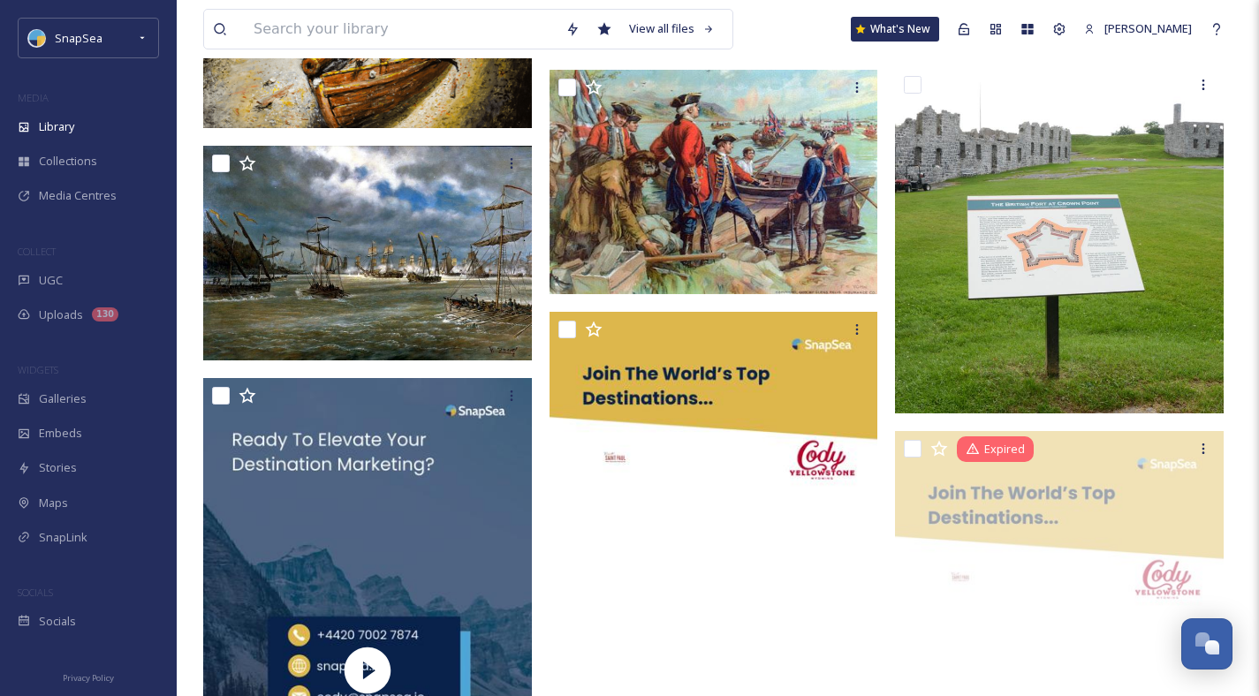
scroll to position [0, 0]
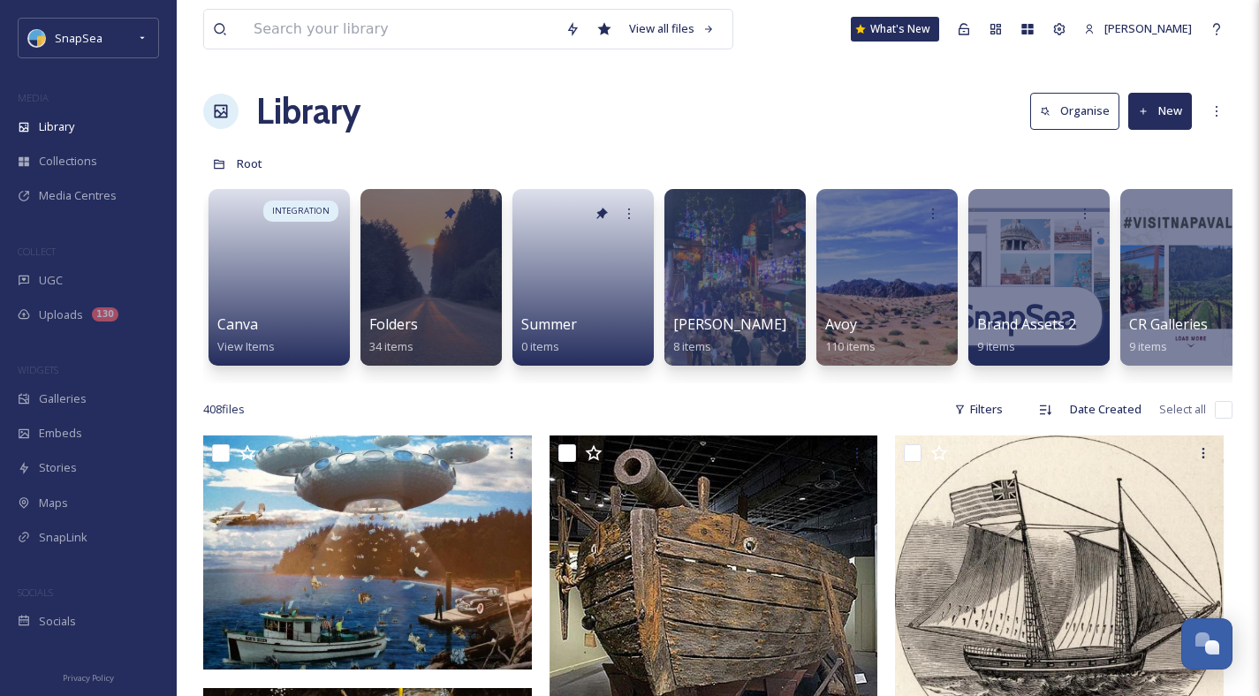
click at [1170, 111] on button "New" at bounding box center [1160, 111] width 64 height 36
click at [1157, 148] on span "File Upload" at bounding box center [1152, 152] width 58 height 17
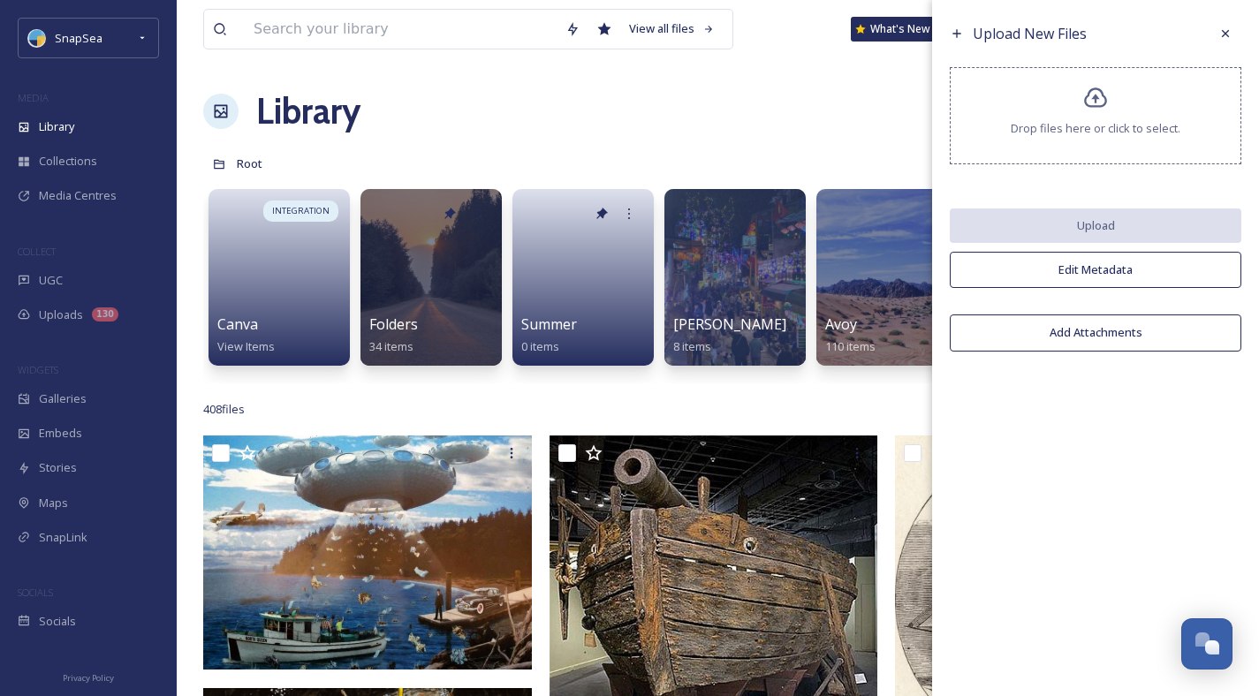
click at [1070, 139] on div "Drop files here or click to select." at bounding box center [1096, 115] width 292 height 97
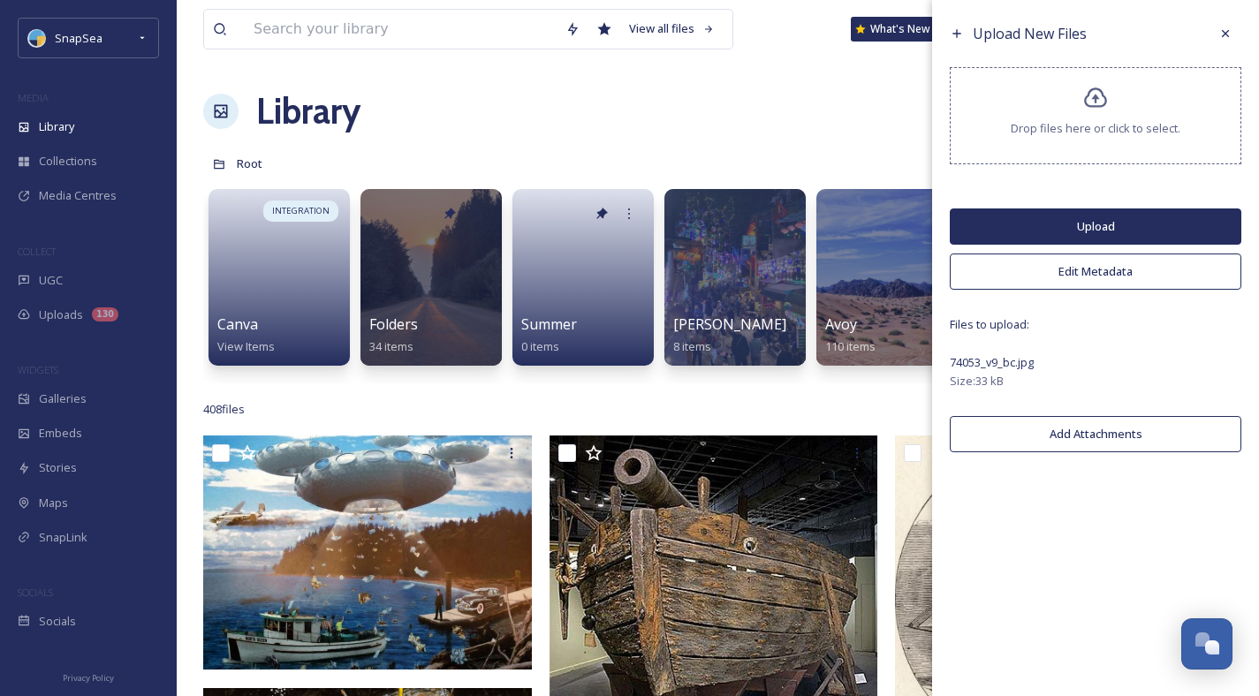
click at [1088, 227] on button "Upload" at bounding box center [1096, 226] width 292 height 36
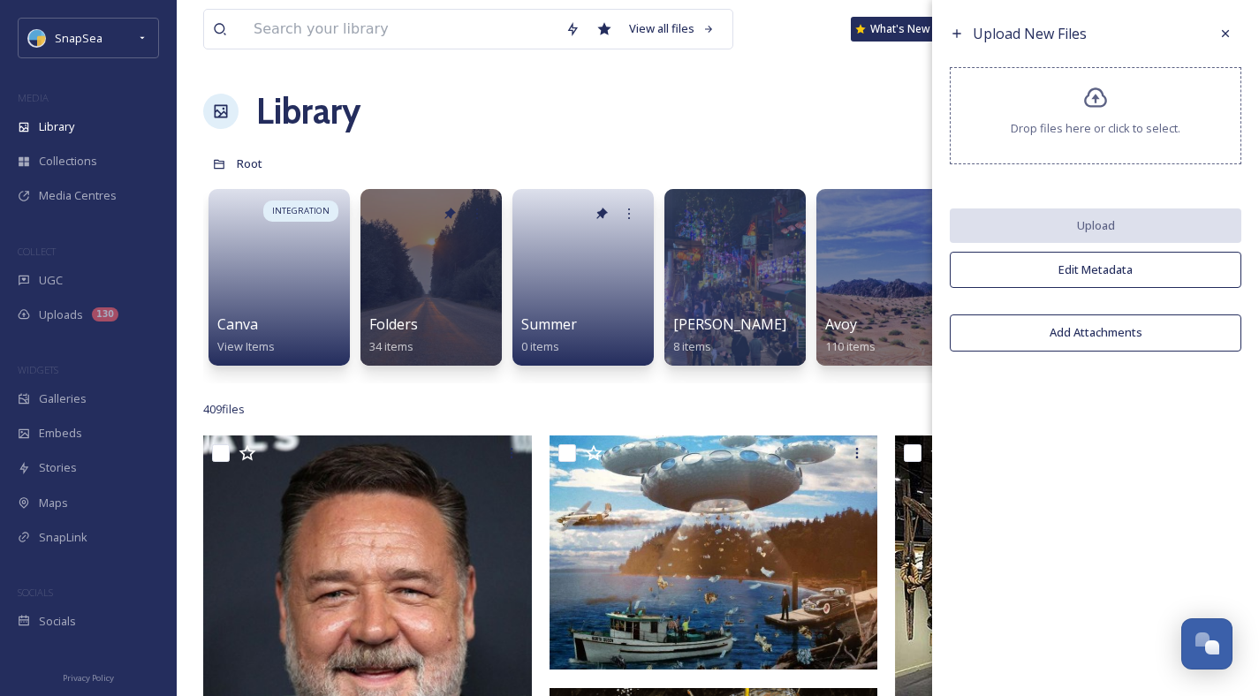
click at [1065, 113] on div "Drop files here or click to select." at bounding box center [1096, 115] width 292 height 97
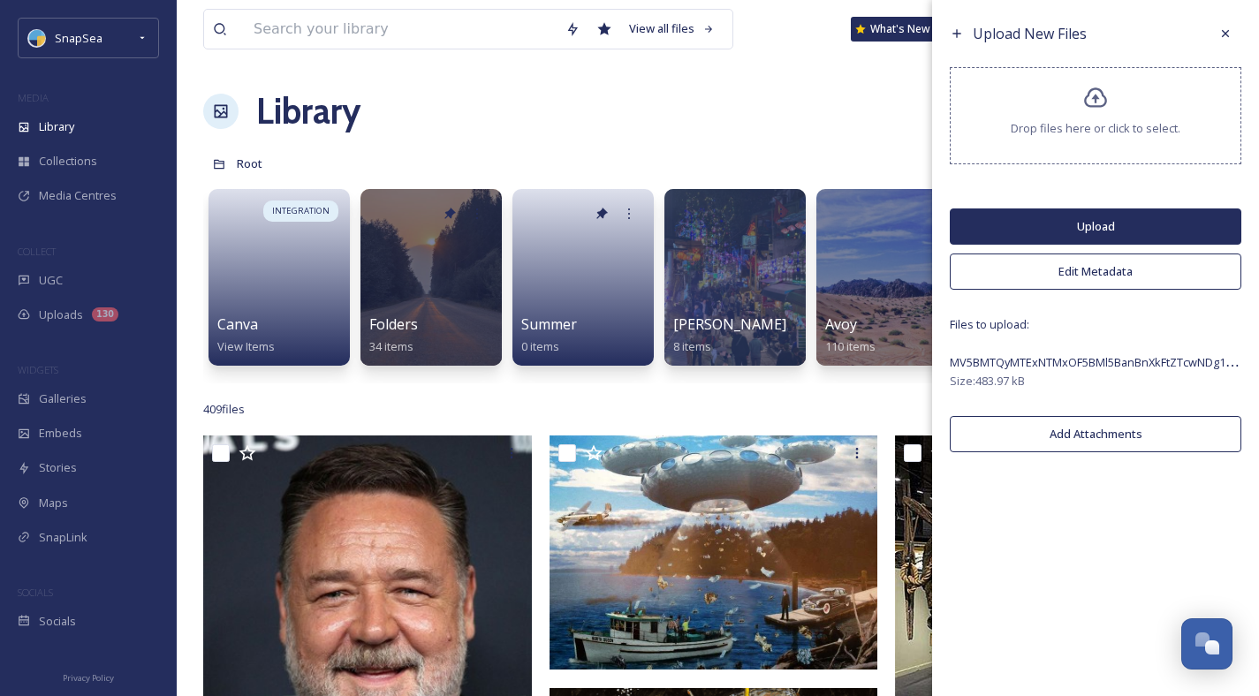
click at [1043, 224] on button "Upload" at bounding box center [1096, 226] width 292 height 36
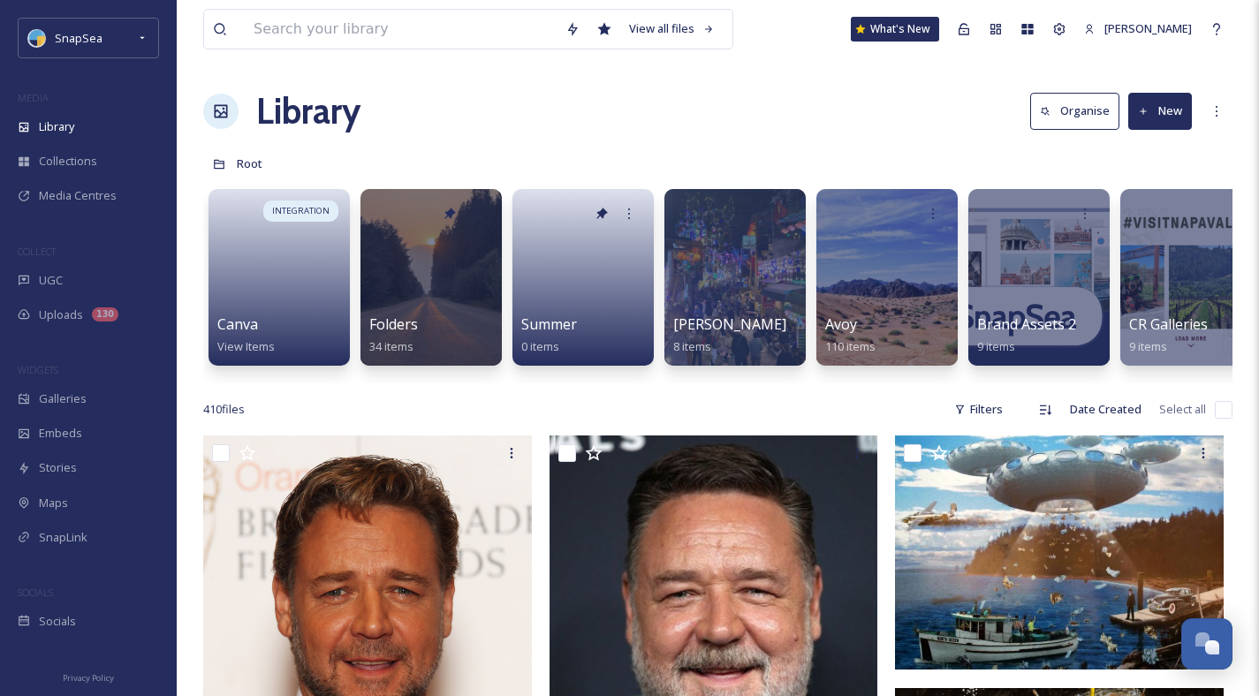
drag, startPoint x: 672, startPoint y: 153, endPoint x: 807, endPoint y: 143, distance: 135.5
click at [673, 153] on div "Root" at bounding box center [717, 164] width 1029 height 34
click at [1058, 117] on button "Organise" at bounding box center [1074, 111] width 89 height 36
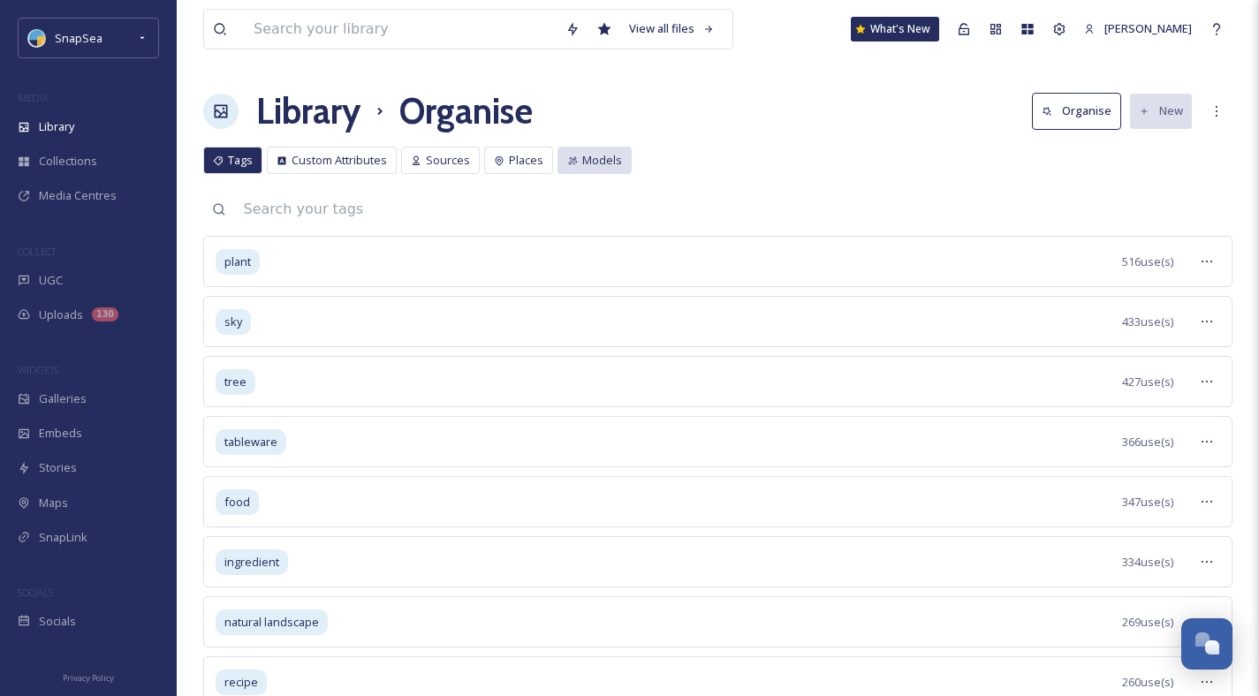
click at [610, 164] on span "Models" at bounding box center [602, 160] width 40 height 17
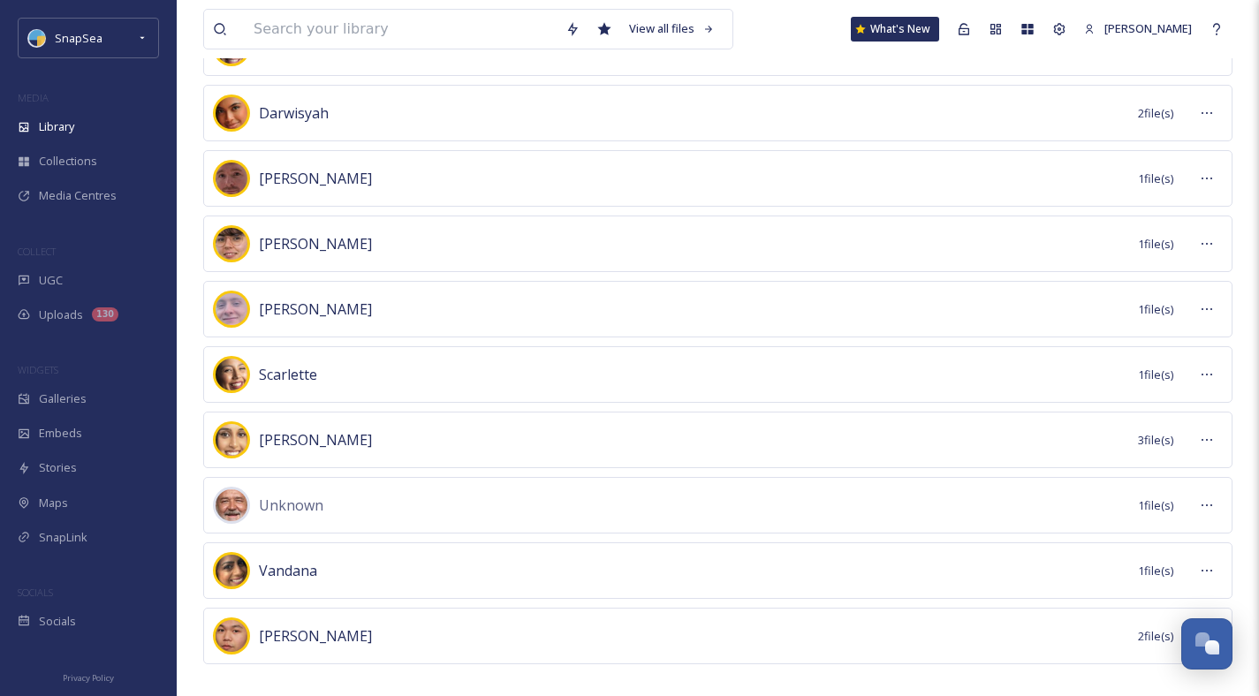
scroll to position [499, 0]
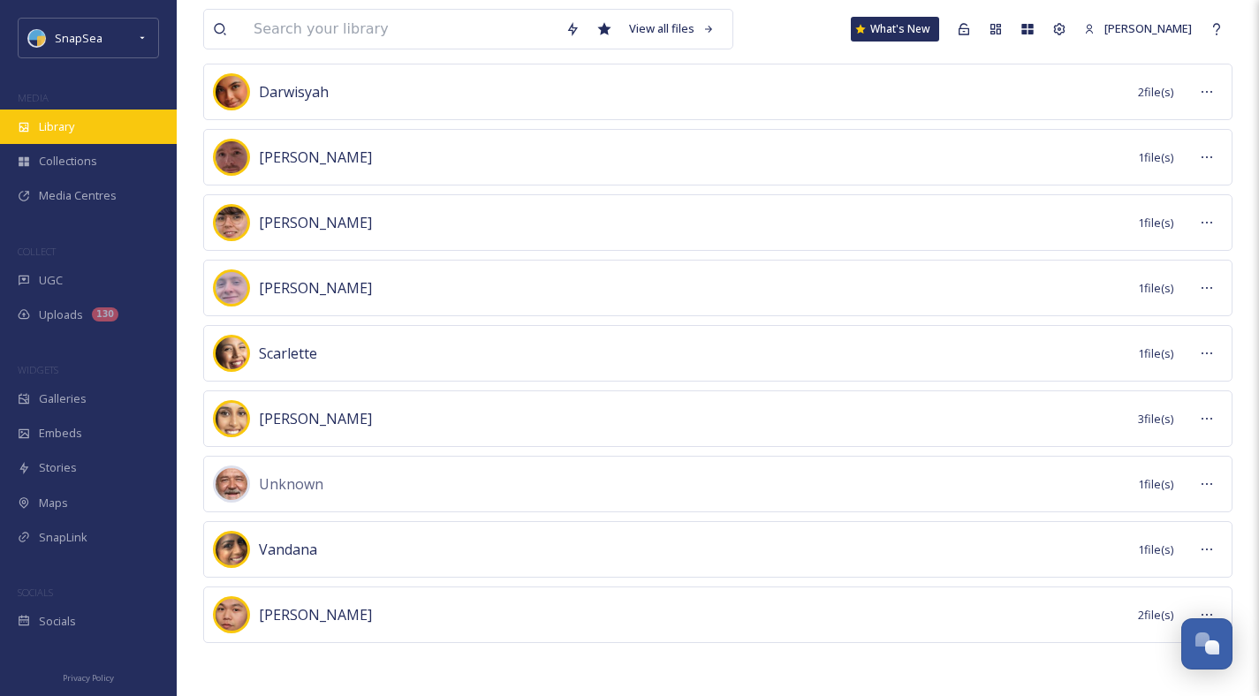
click at [47, 122] on span "Library" at bounding box center [56, 126] width 35 height 17
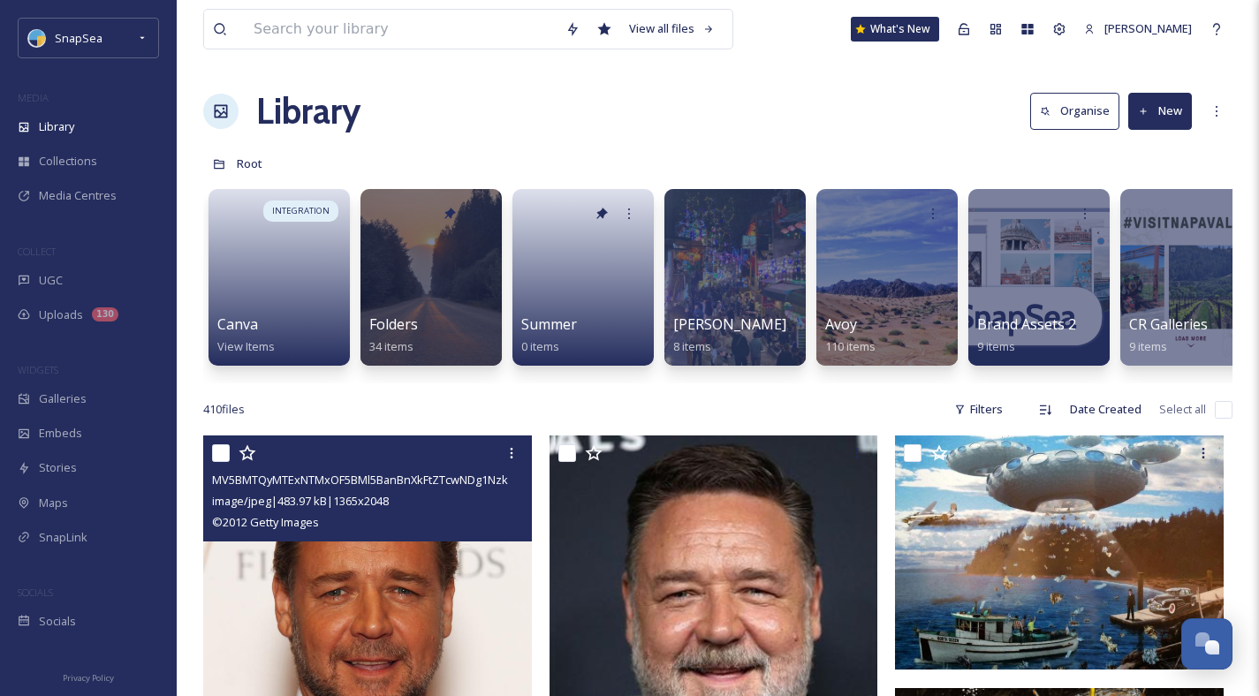
click at [376, 671] on img at bounding box center [367, 682] width 329 height 493
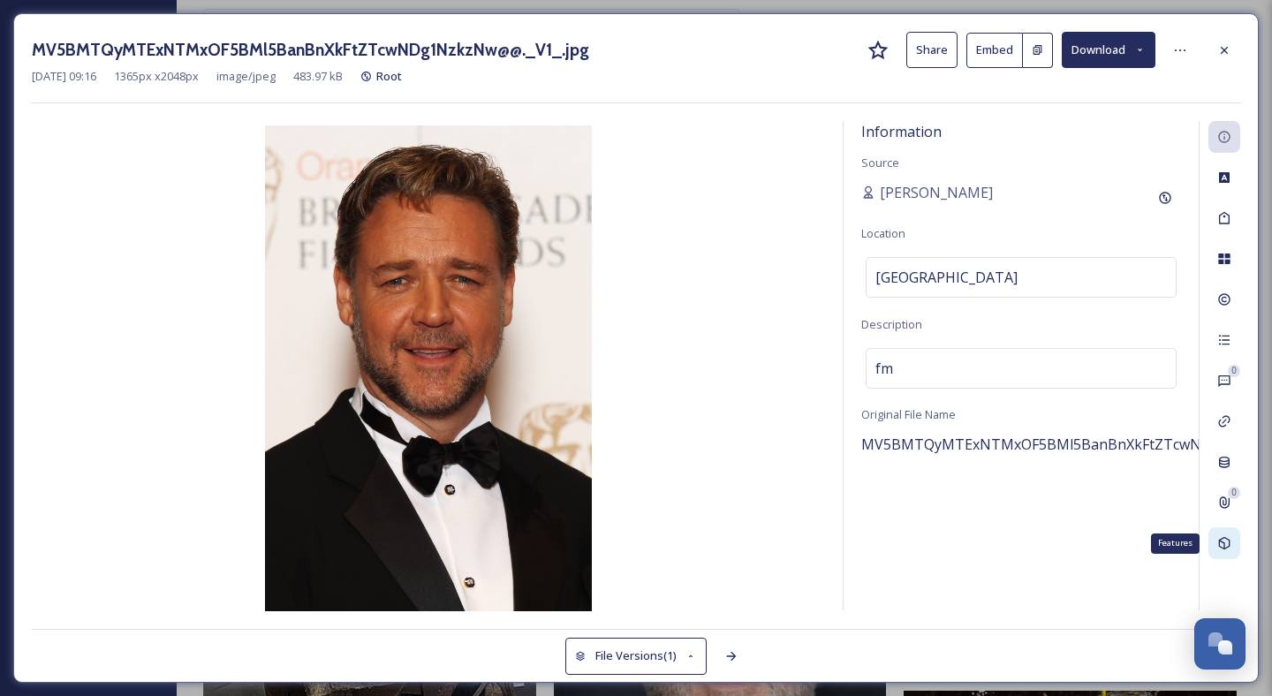
click at [1225, 542] on icon at bounding box center [1224, 543] width 14 height 14
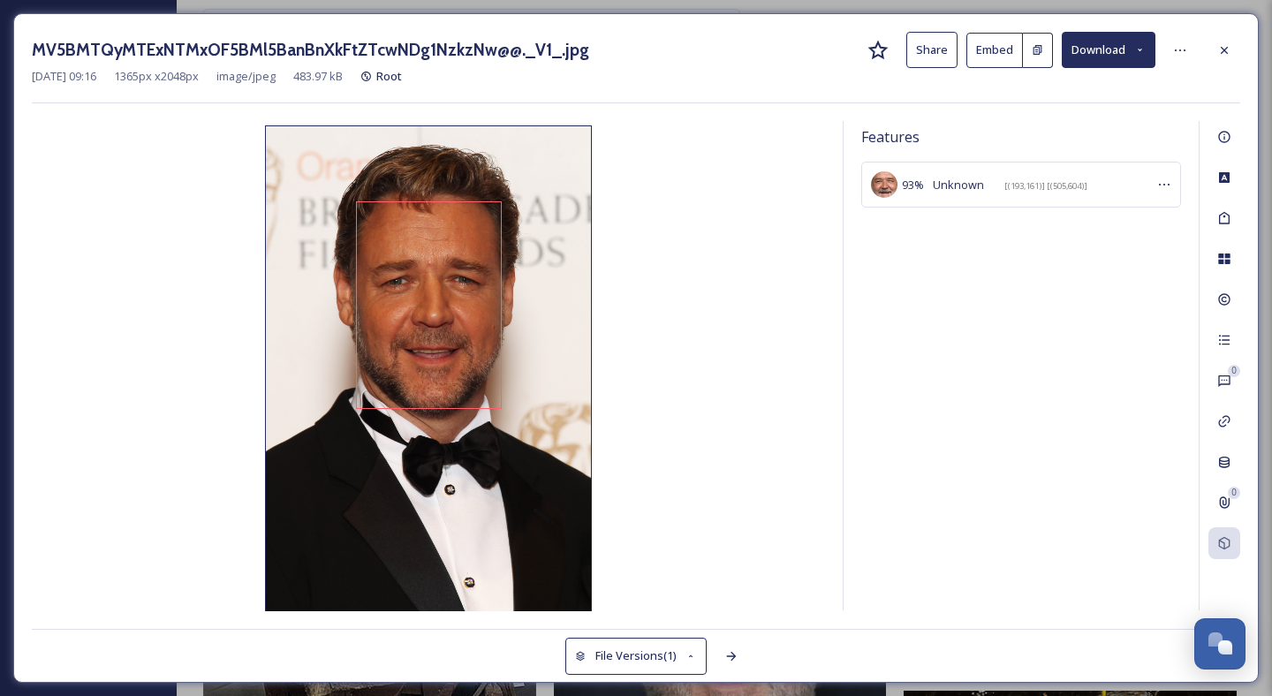
drag, startPoint x: 1236, startPoint y: 57, endPoint x: 1156, endPoint y: 4, distance: 96.3
click at [1236, 57] on div at bounding box center [1225, 50] width 32 height 32
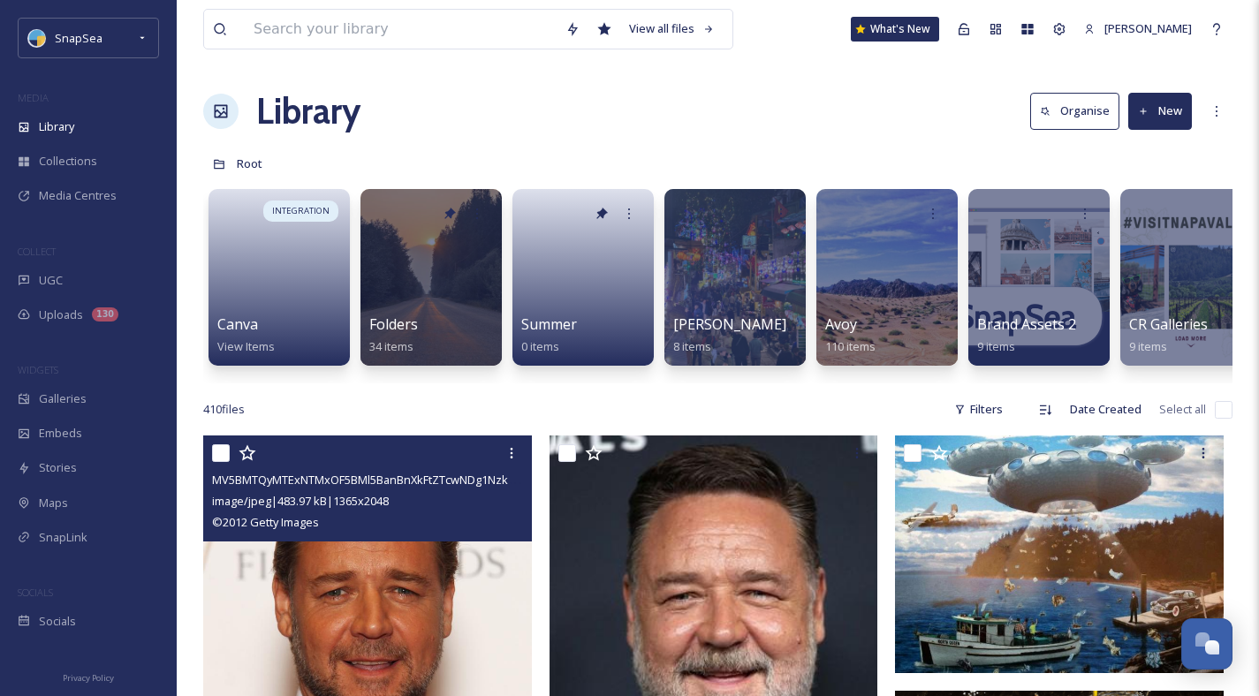
click at [1164, 113] on button "New" at bounding box center [1160, 111] width 64 height 36
click at [1135, 148] on span "File Upload" at bounding box center [1152, 152] width 58 height 17
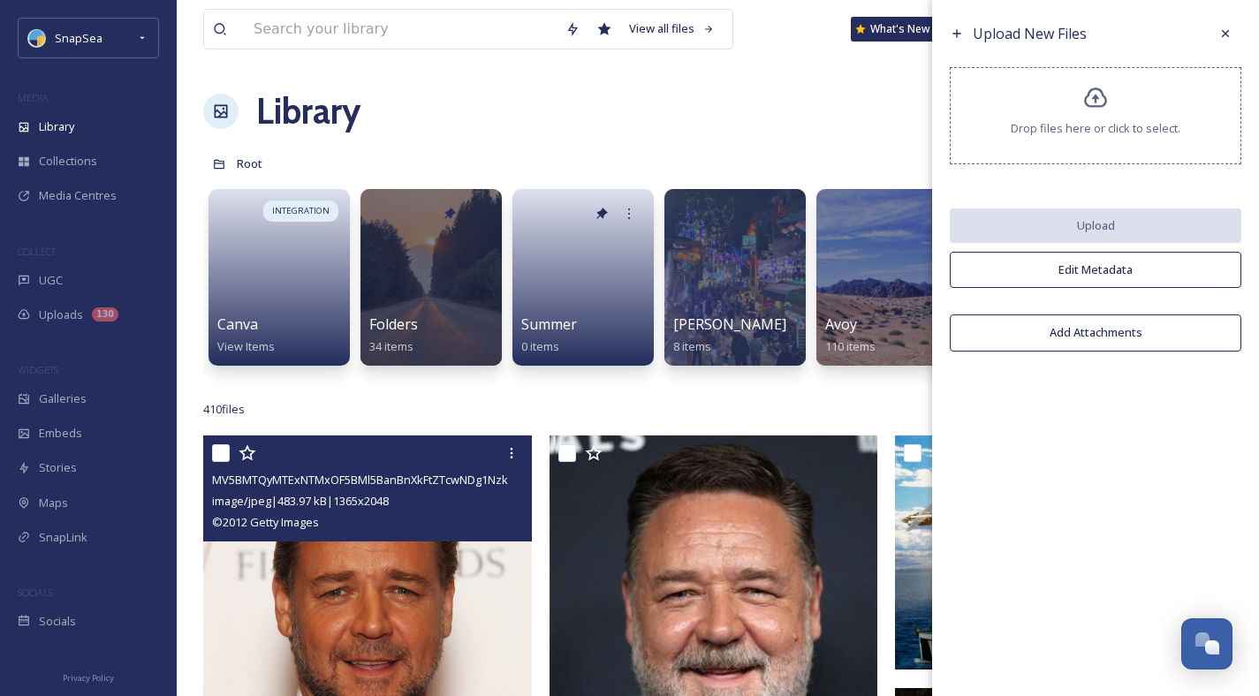
click at [1087, 132] on span "Drop files here or click to select." at bounding box center [1096, 128] width 170 height 17
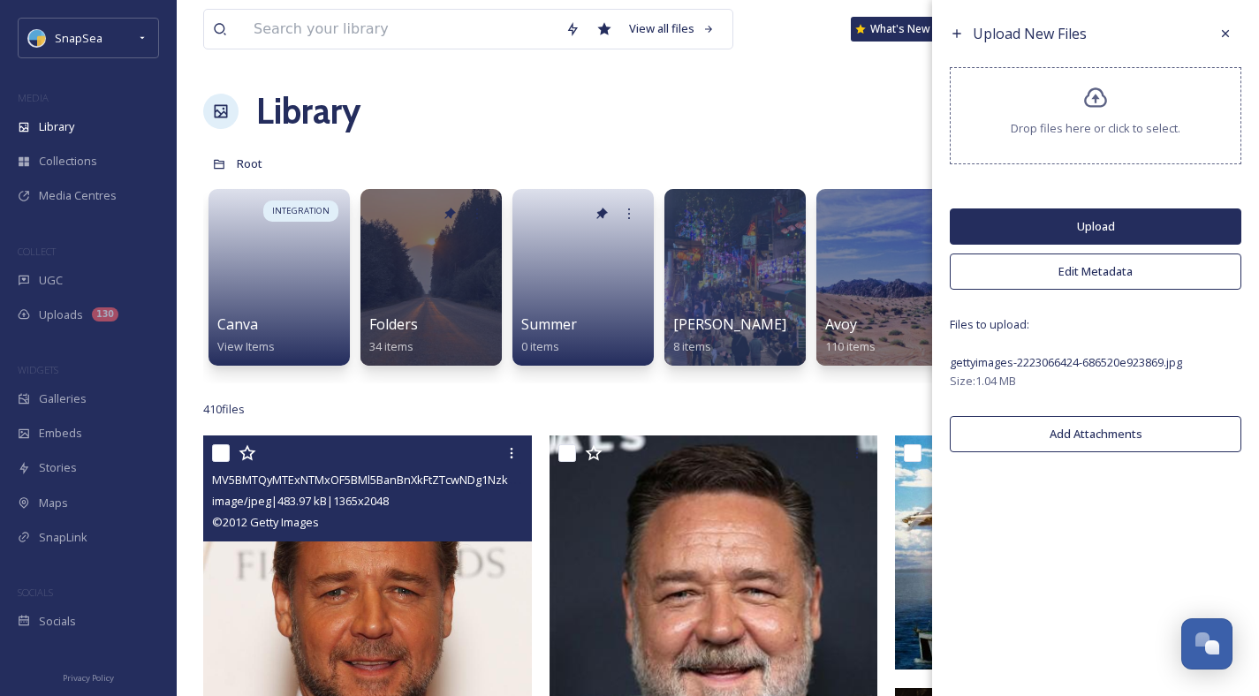
click at [1057, 224] on button "Upload" at bounding box center [1096, 226] width 292 height 36
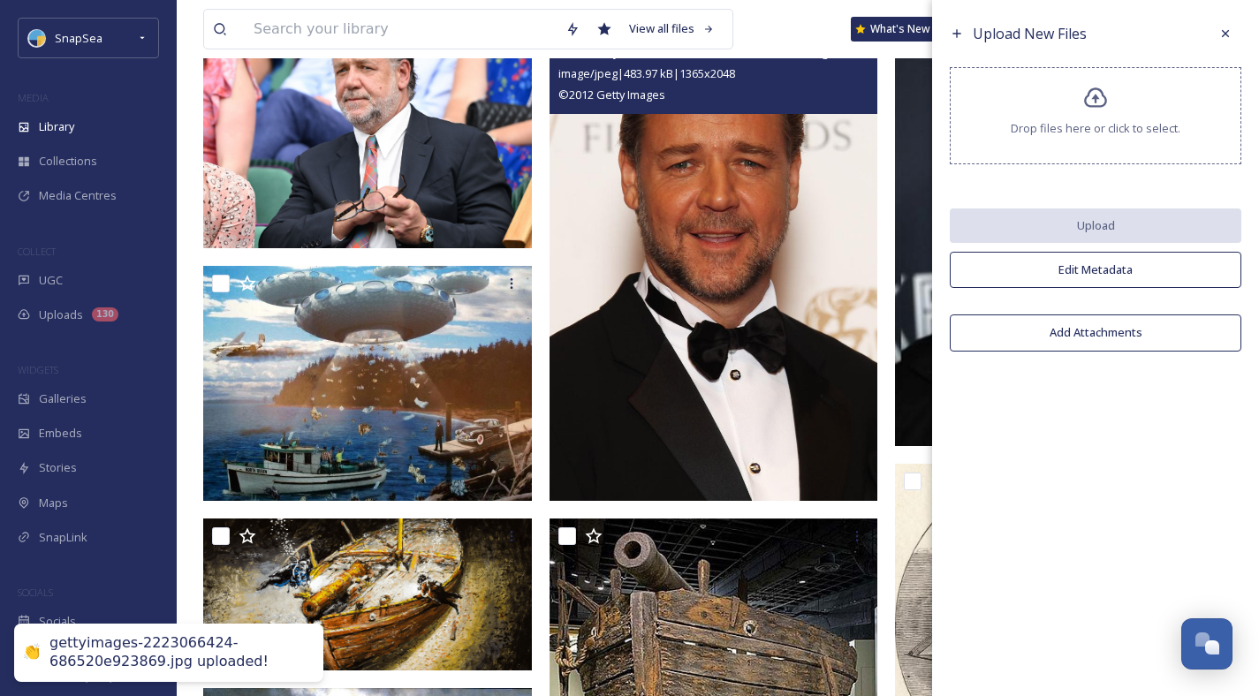
scroll to position [295, 0]
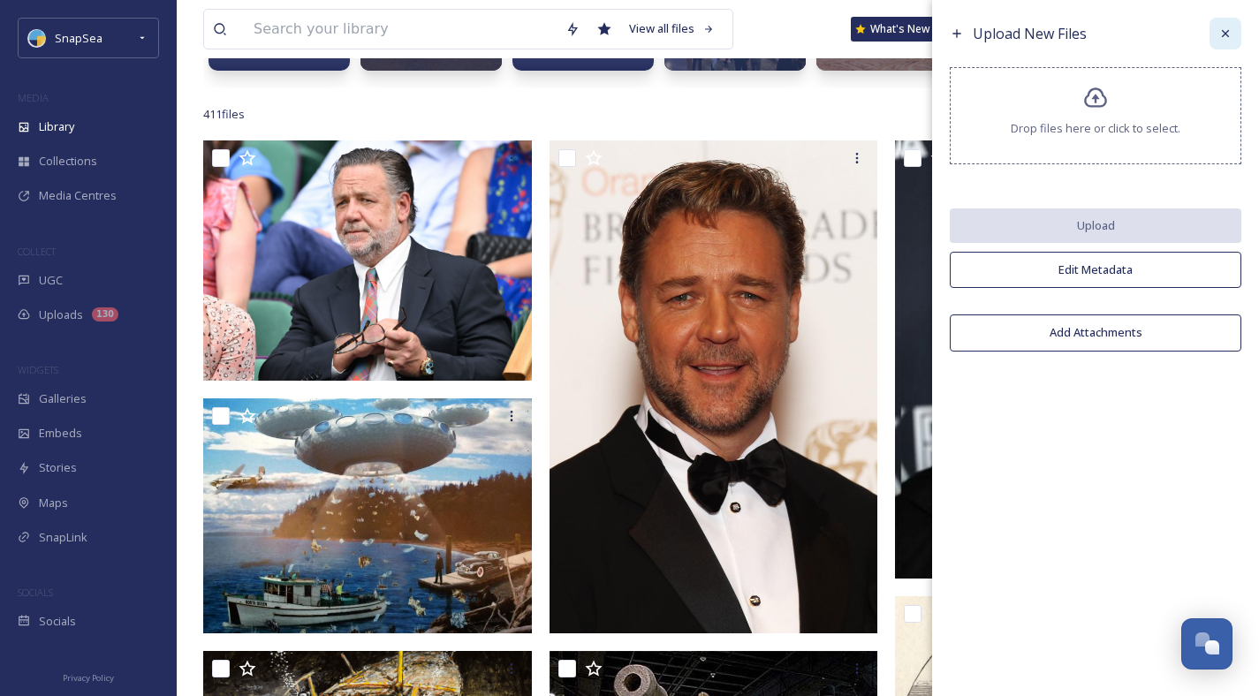
click at [1218, 33] on icon at bounding box center [1225, 34] width 14 height 14
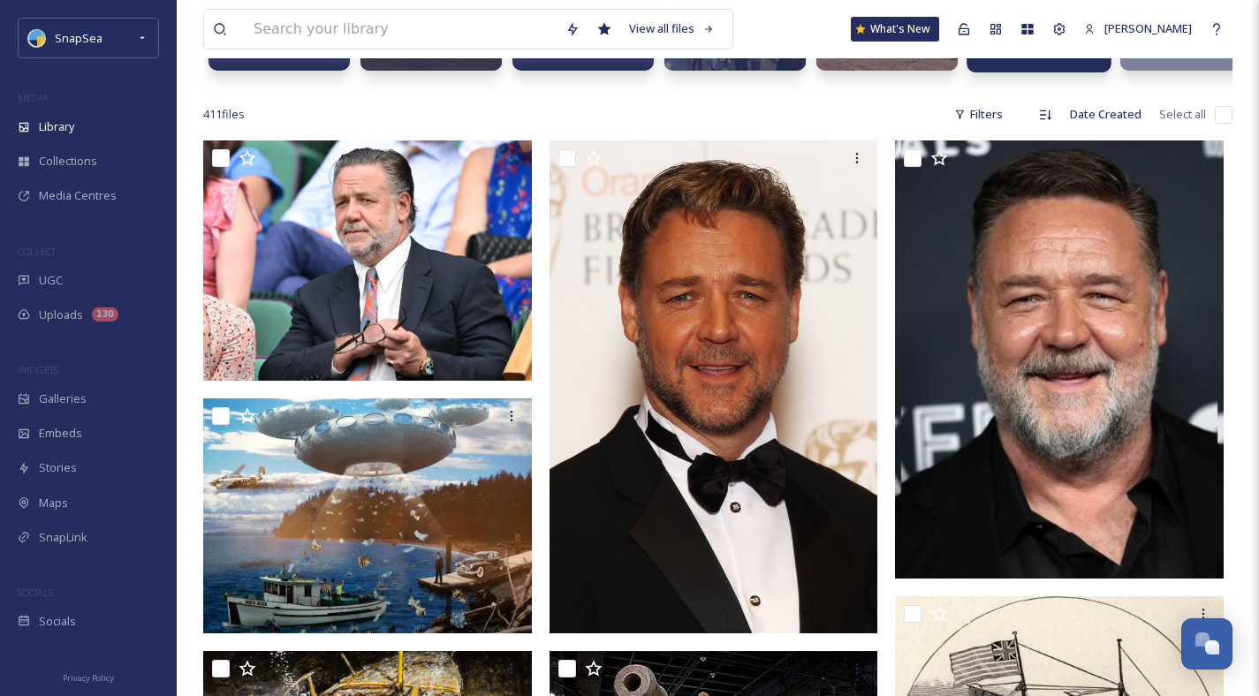
scroll to position [0, 0]
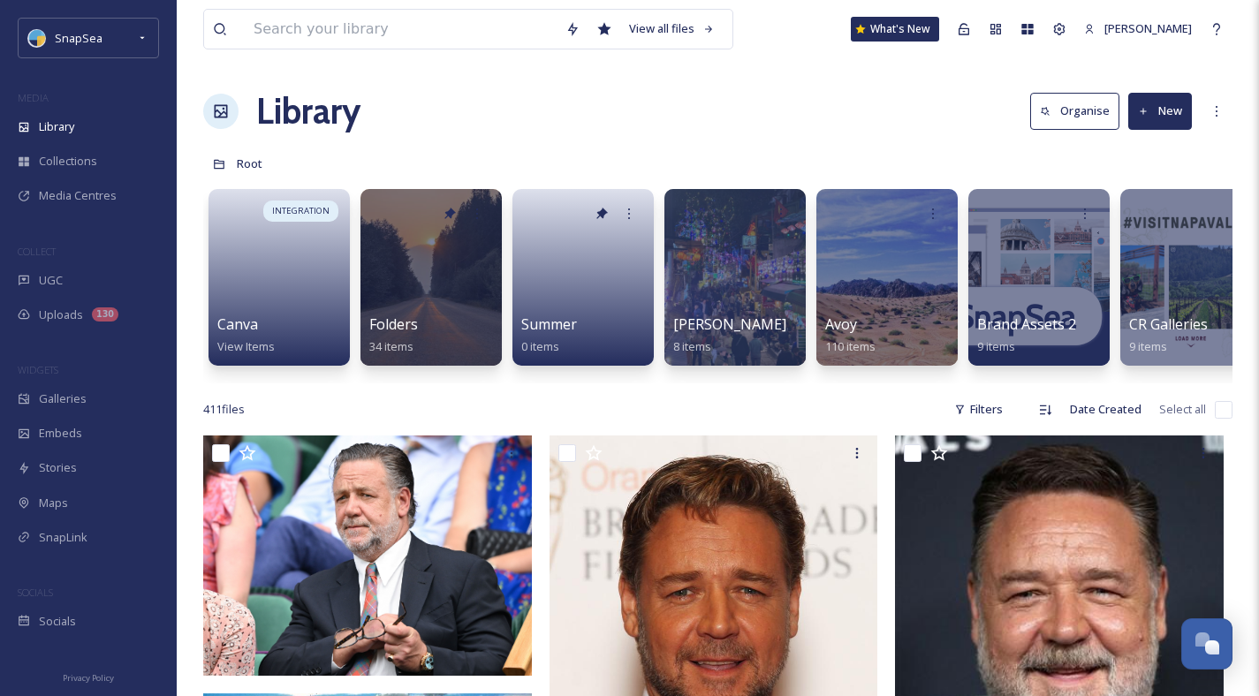
click at [1134, 98] on button "New" at bounding box center [1160, 111] width 64 height 36
click at [1125, 150] on span "File Upload" at bounding box center [1152, 152] width 58 height 17
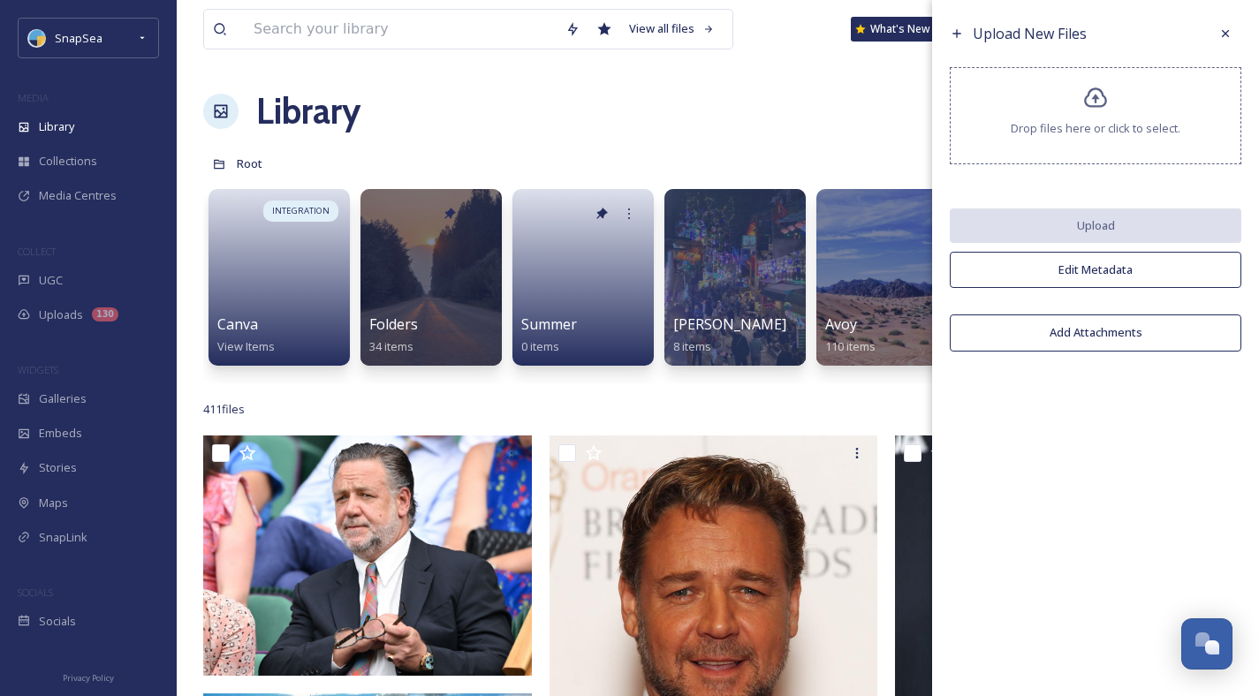
click at [986, 119] on div "Drop files here or click to select." at bounding box center [1096, 115] width 292 height 97
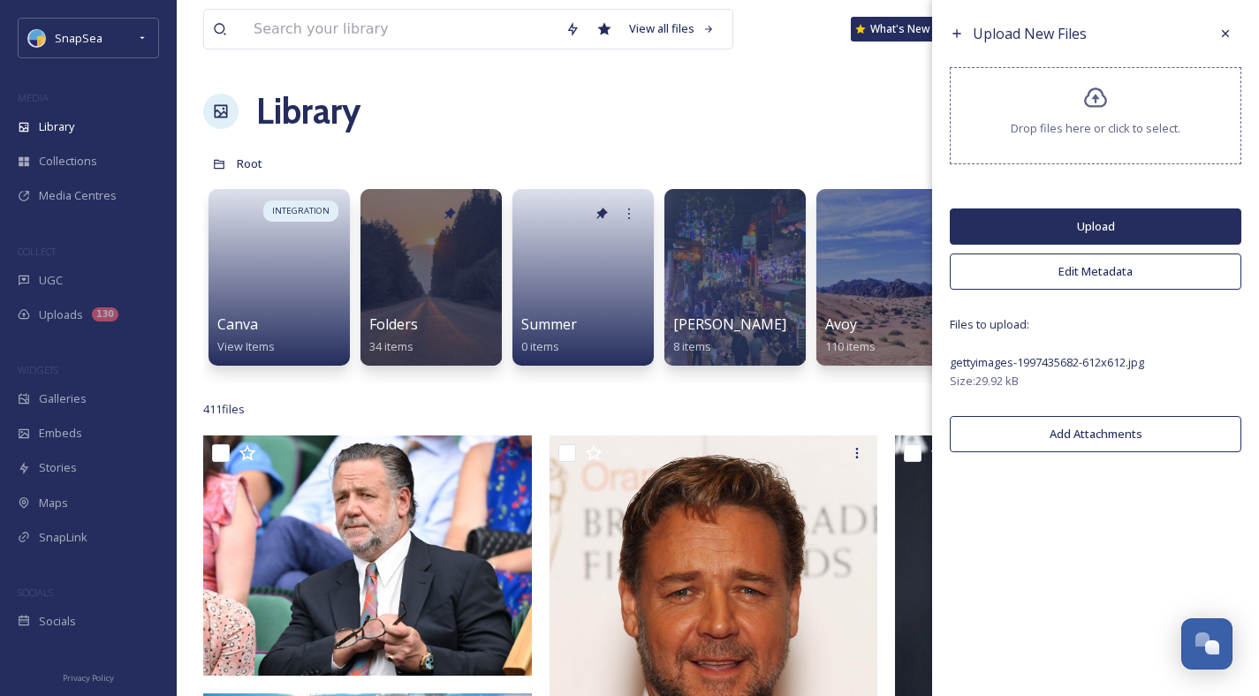
click at [1090, 229] on button "Upload" at bounding box center [1096, 226] width 292 height 36
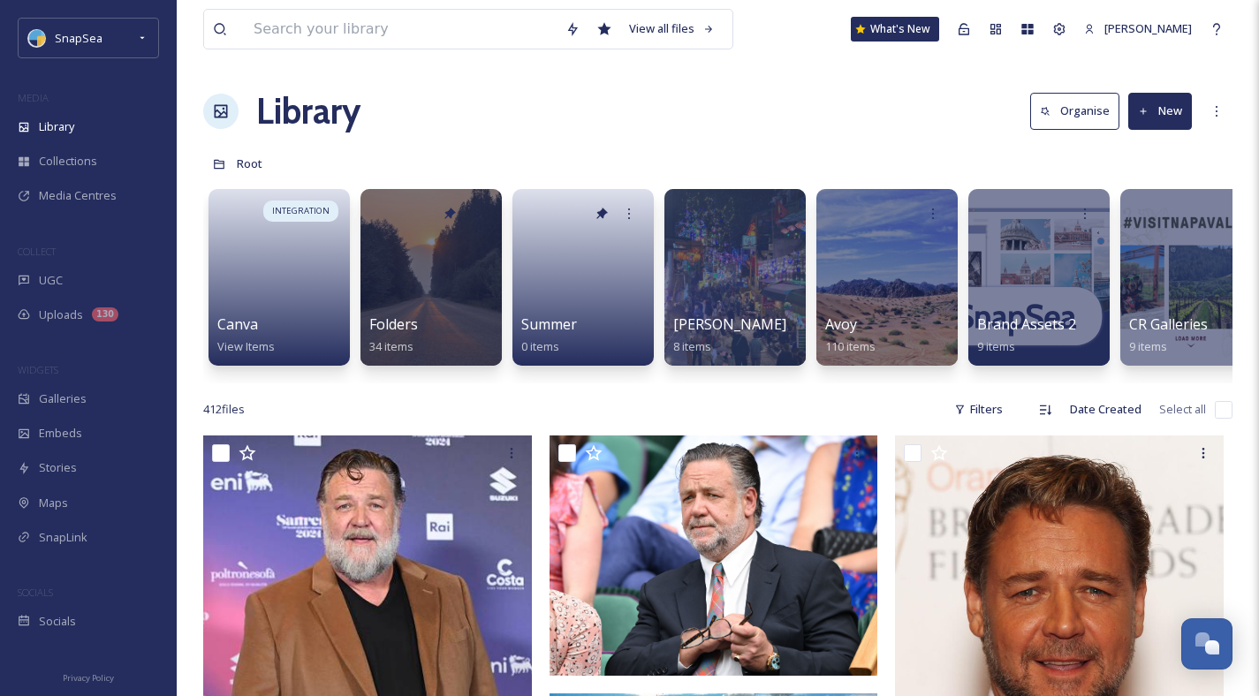
click at [522, 120] on div "Library Organise New" at bounding box center [717, 111] width 1029 height 53
click at [1044, 112] on icon at bounding box center [1046, 111] width 9 height 9
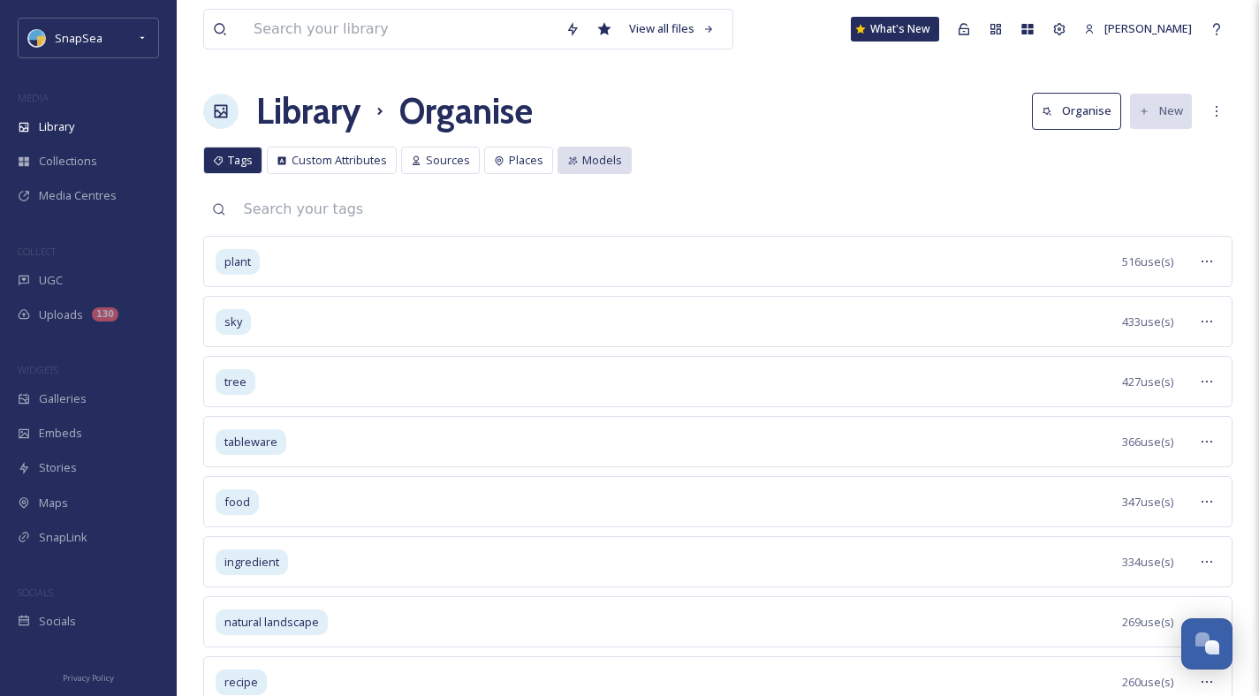
click at [557, 149] on div "Models" at bounding box center [594, 160] width 74 height 27
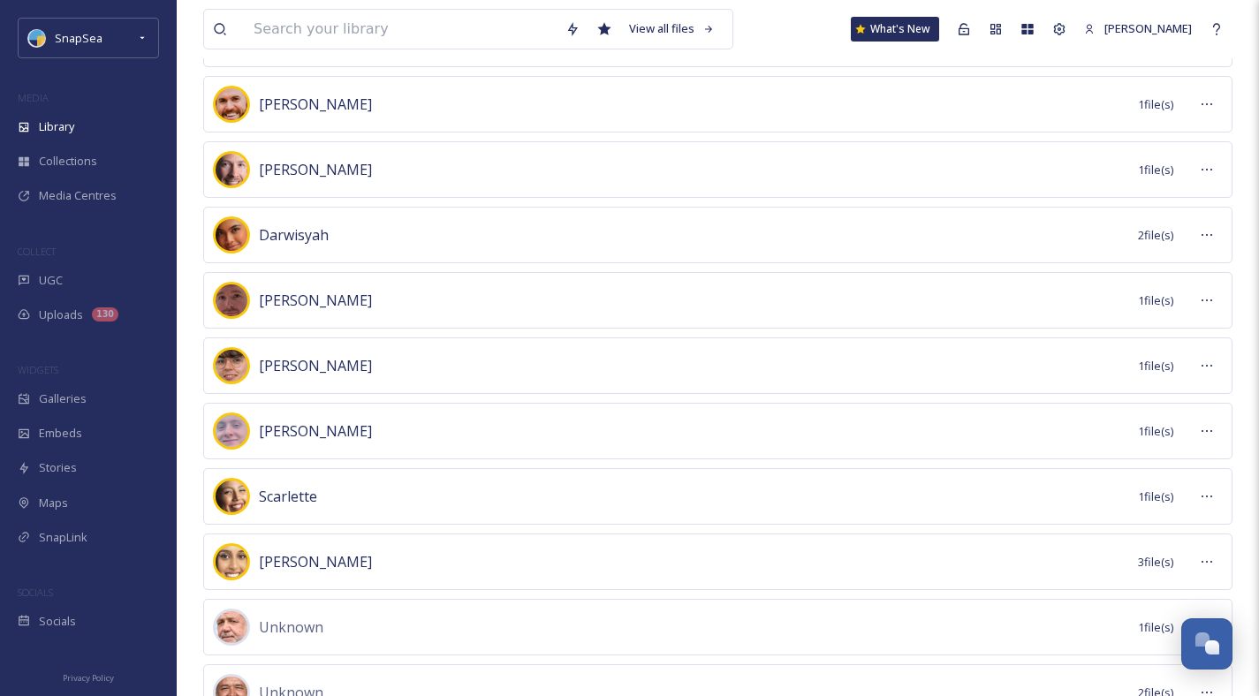
scroll to position [565, 0]
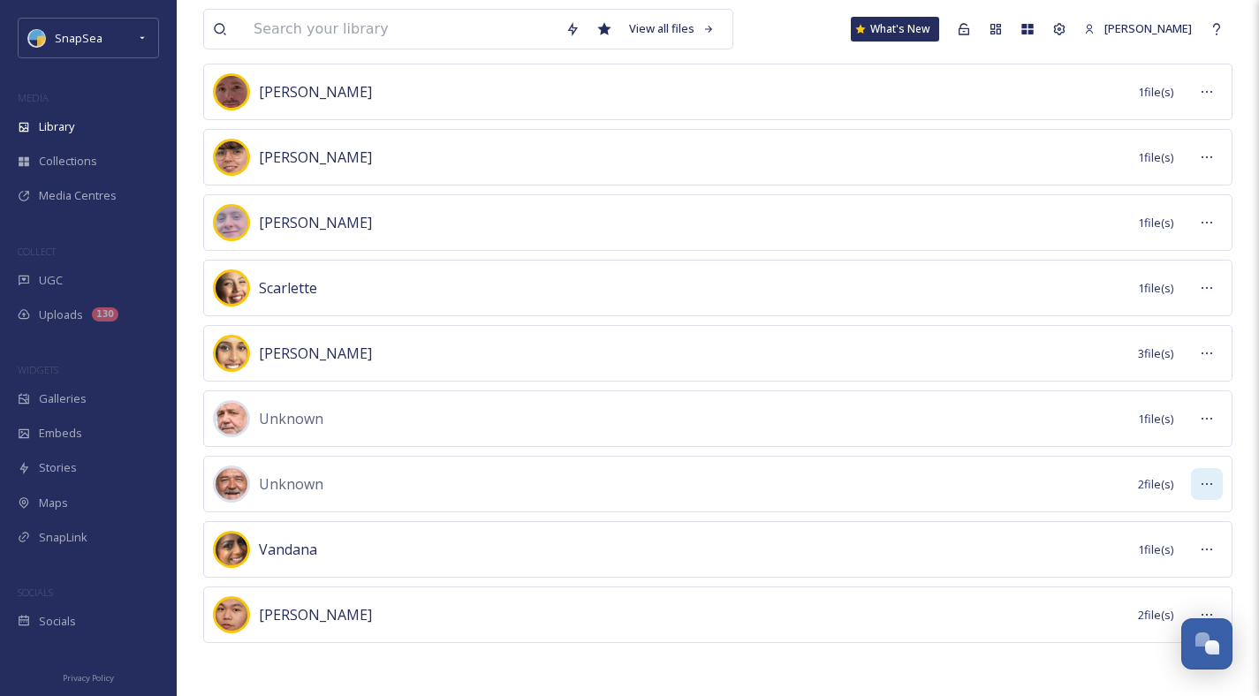
click at [1211, 492] on div at bounding box center [1207, 484] width 32 height 32
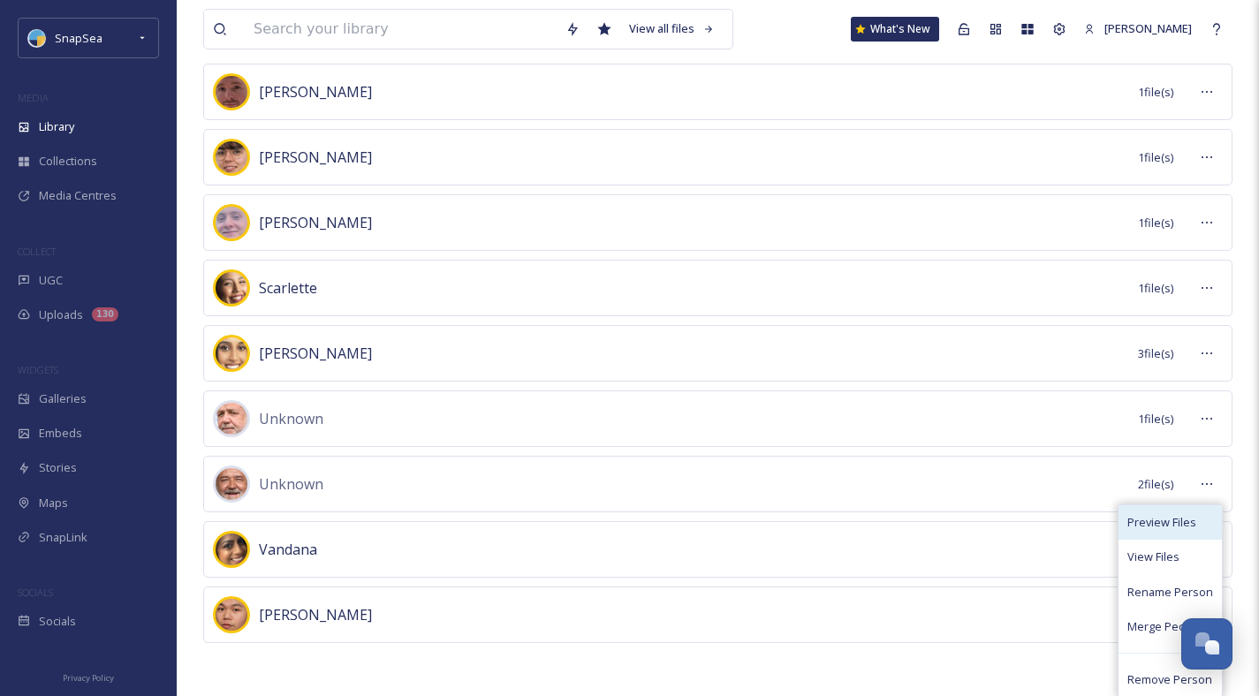
click at [1157, 519] on span "Preview Files" at bounding box center [1161, 522] width 69 height 17
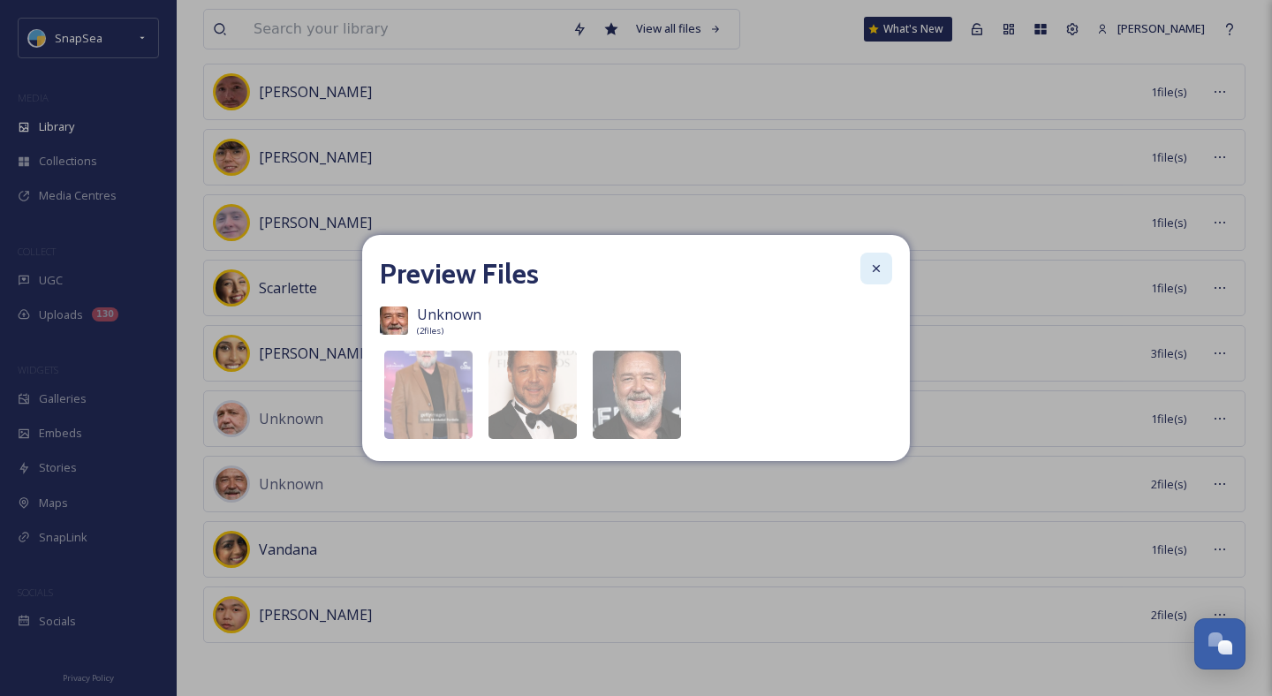
click at [882, 271] on icon at bounding box center [876, 268] width 14 height 14
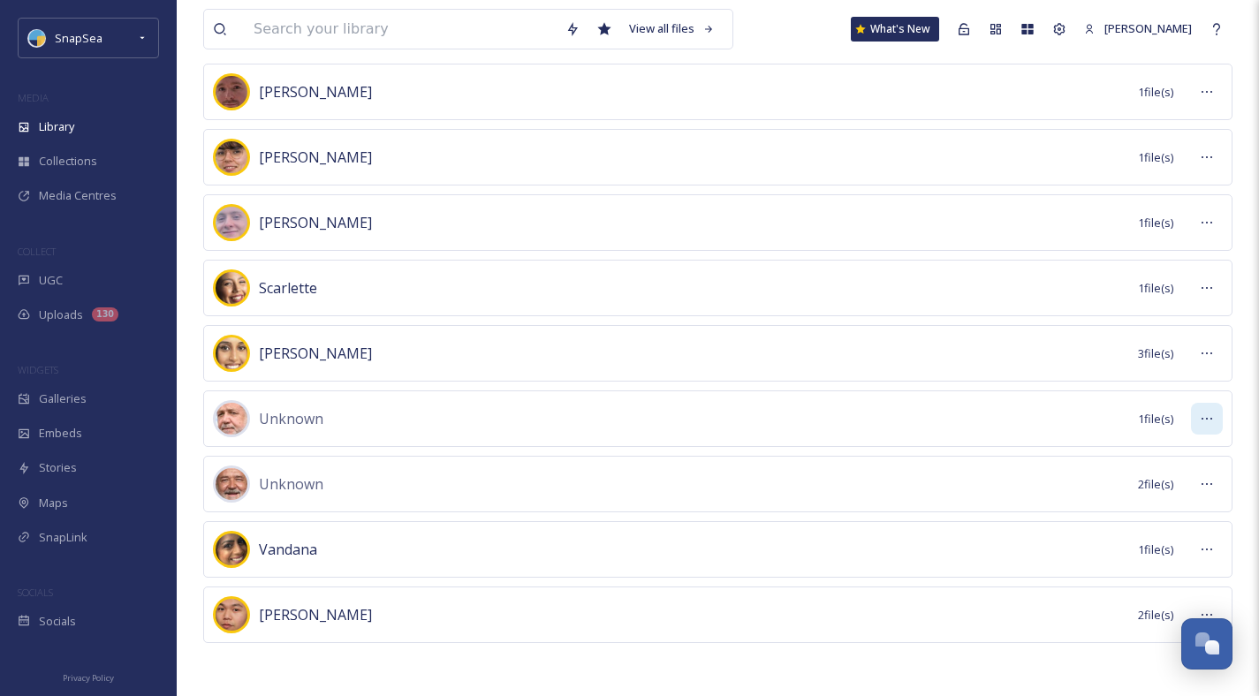
click at [1201, 420] on icon at bounding box center [1207, 419] width 14 height 14
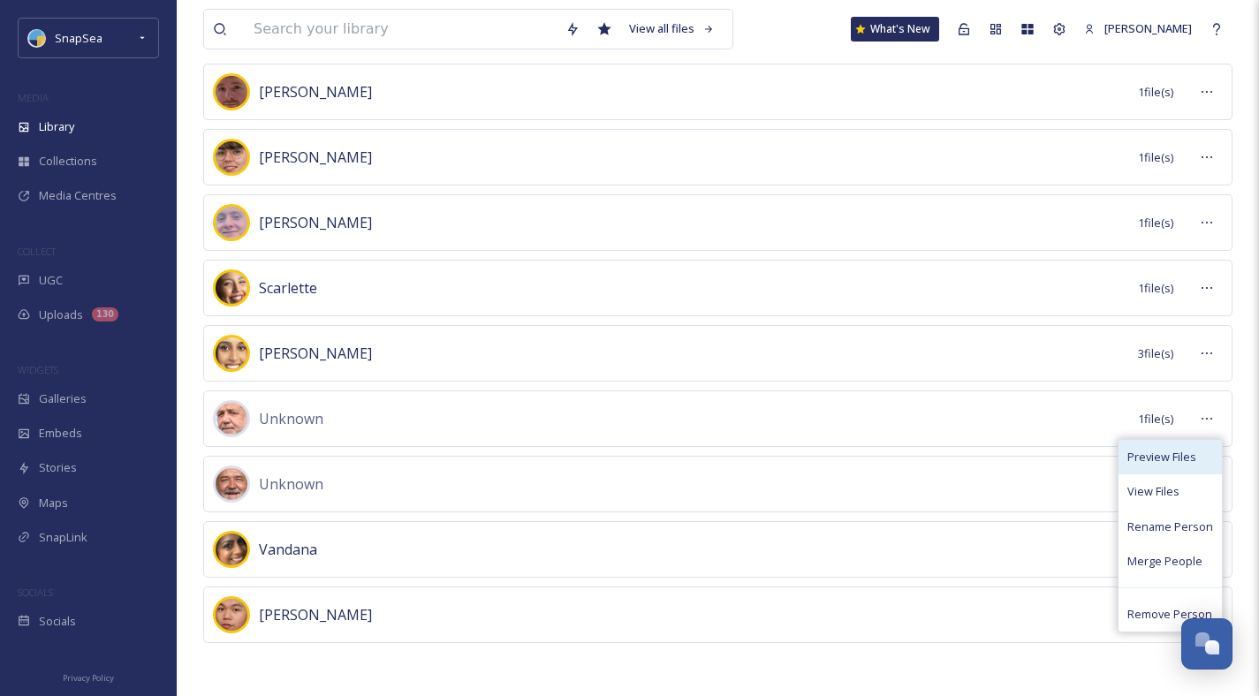
click at [1171, 450] on span "Preview Files" at bounding box center [1161, 457] width 69 height 17
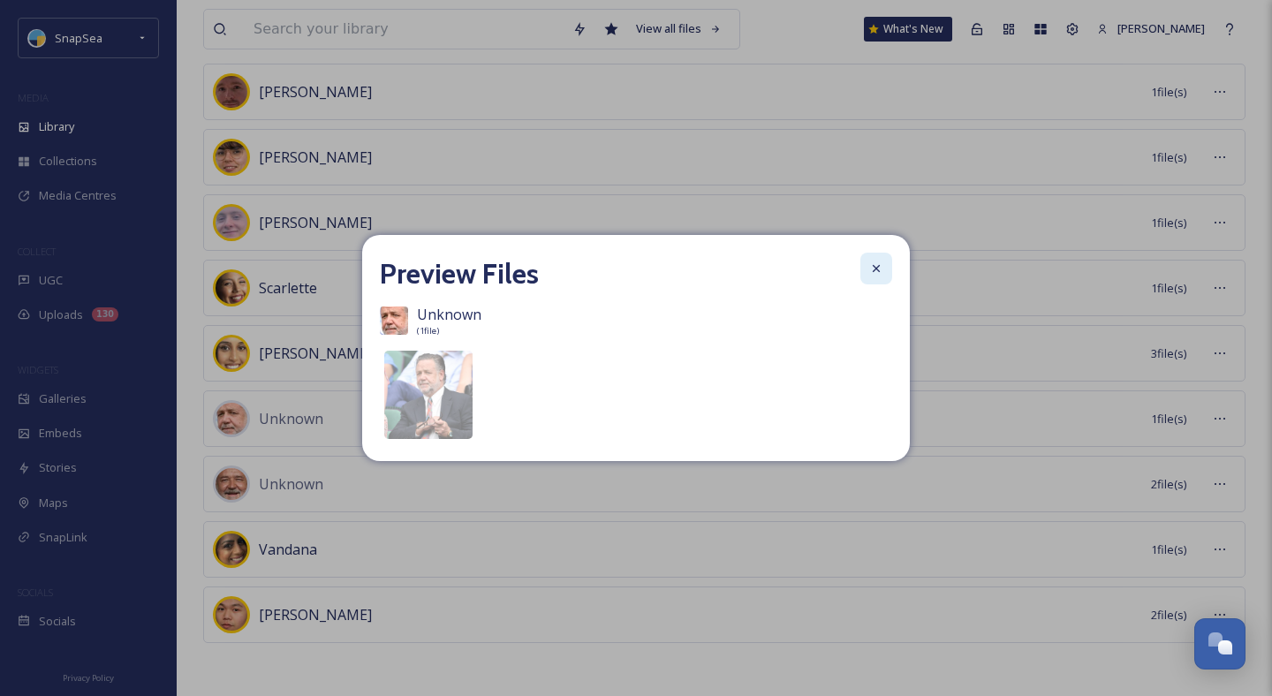
click at [877, 266] on icon at bounding box center [876, 268] width 7 height 7
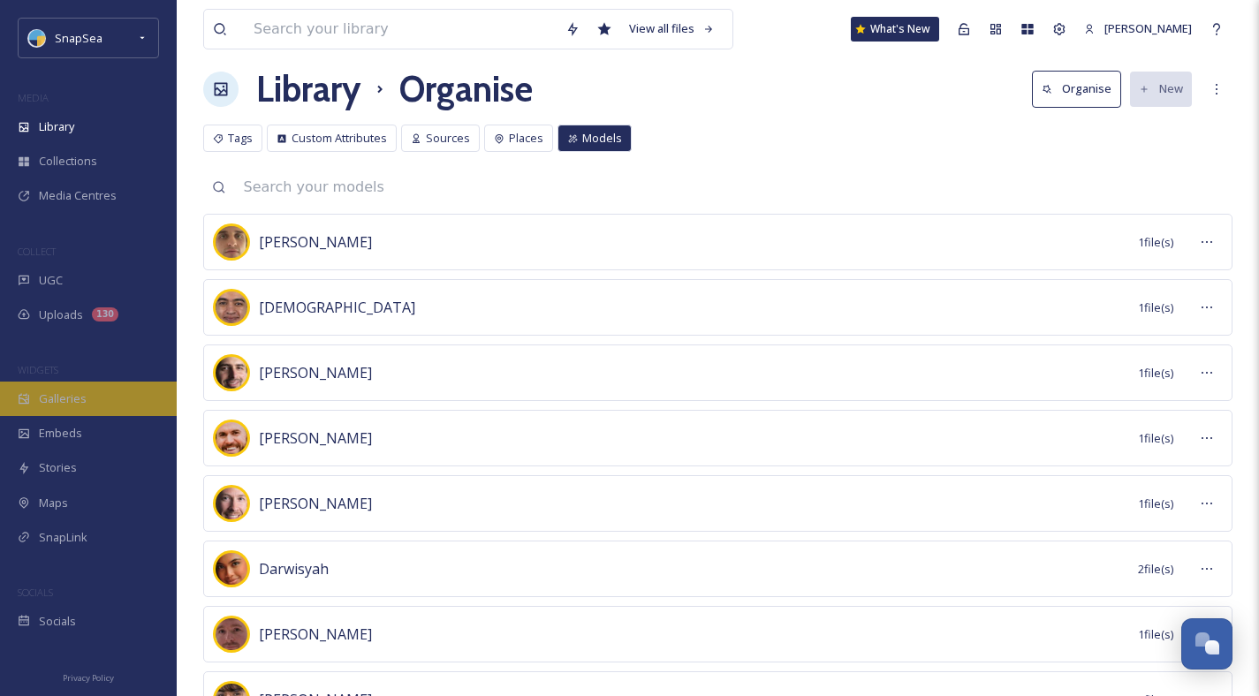
scroll to position [0, 0]
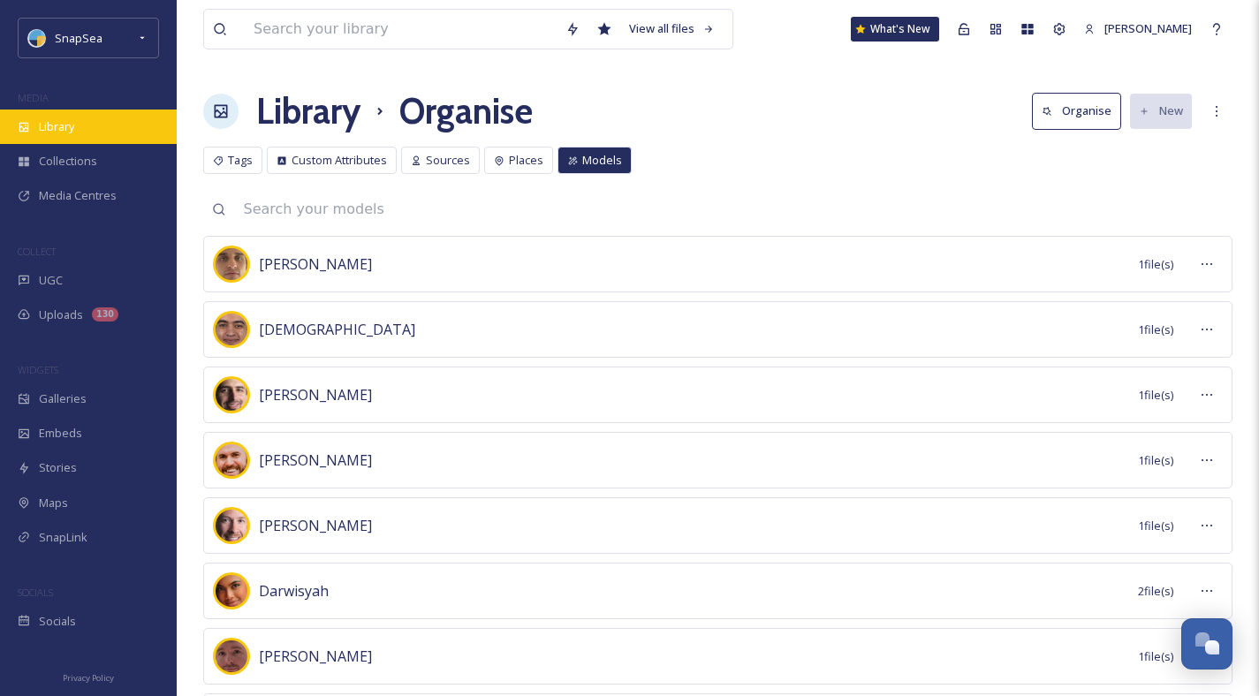
click at [80, 125] on div "Library" at bounding box center [88, 127] width 177 height 34
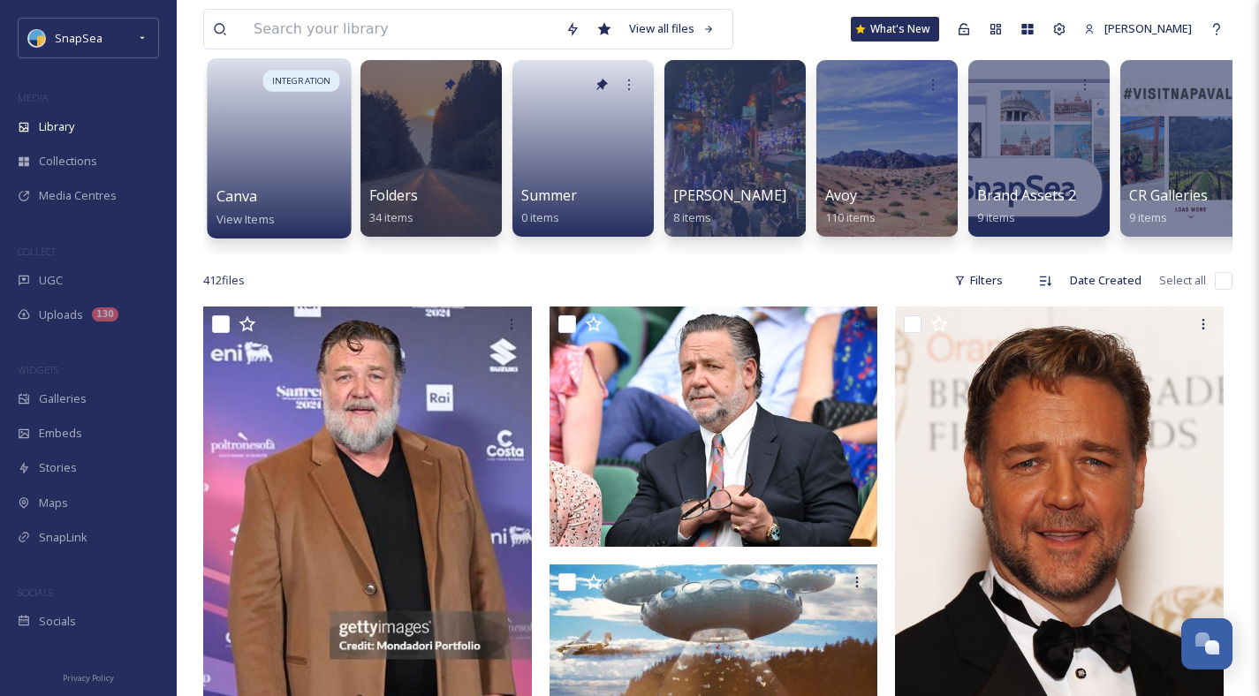
scroll to position [314, 0]
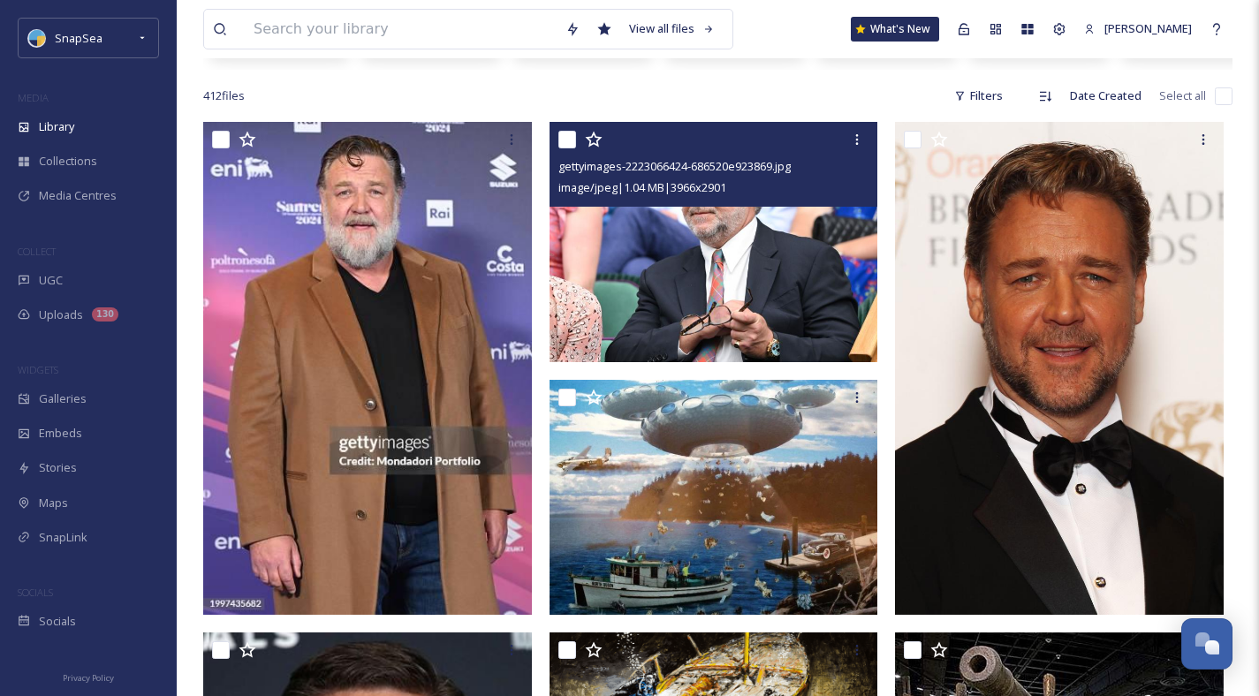
click at [668, 303] on img at bounding box center [713, 242] width 329 height 240
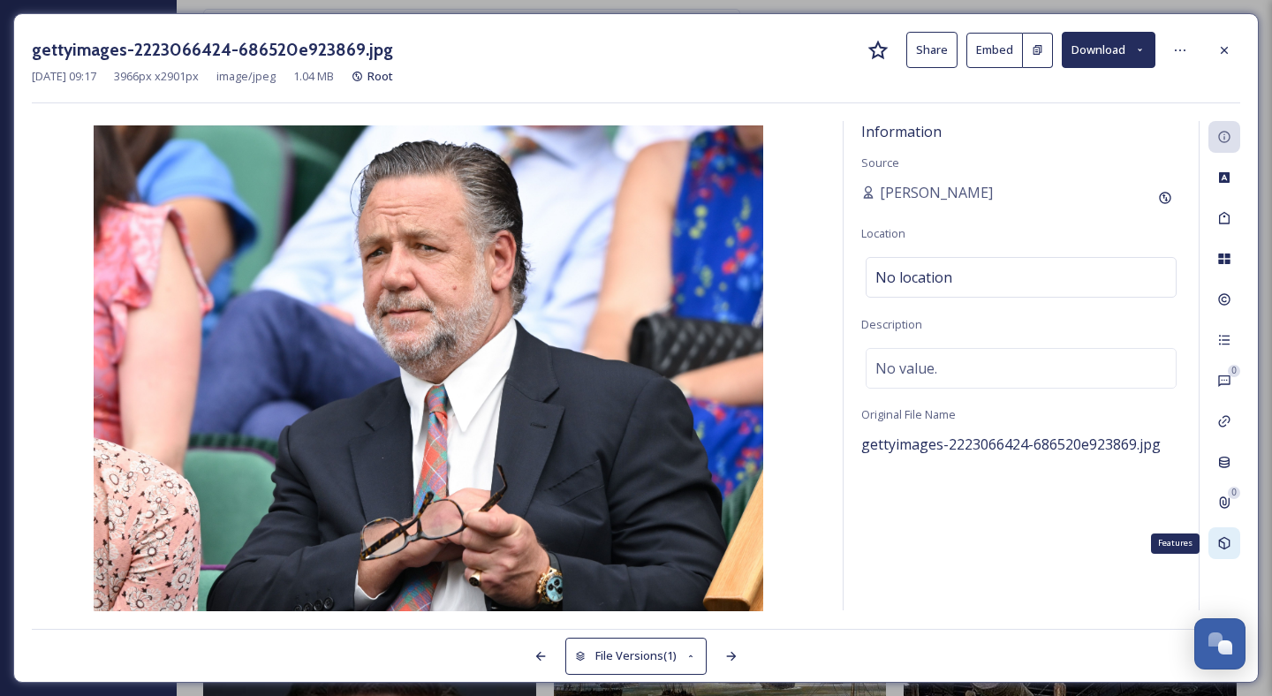
click at [1228, 548] on icon at bounding box center [1224, 543] width 14 height 14
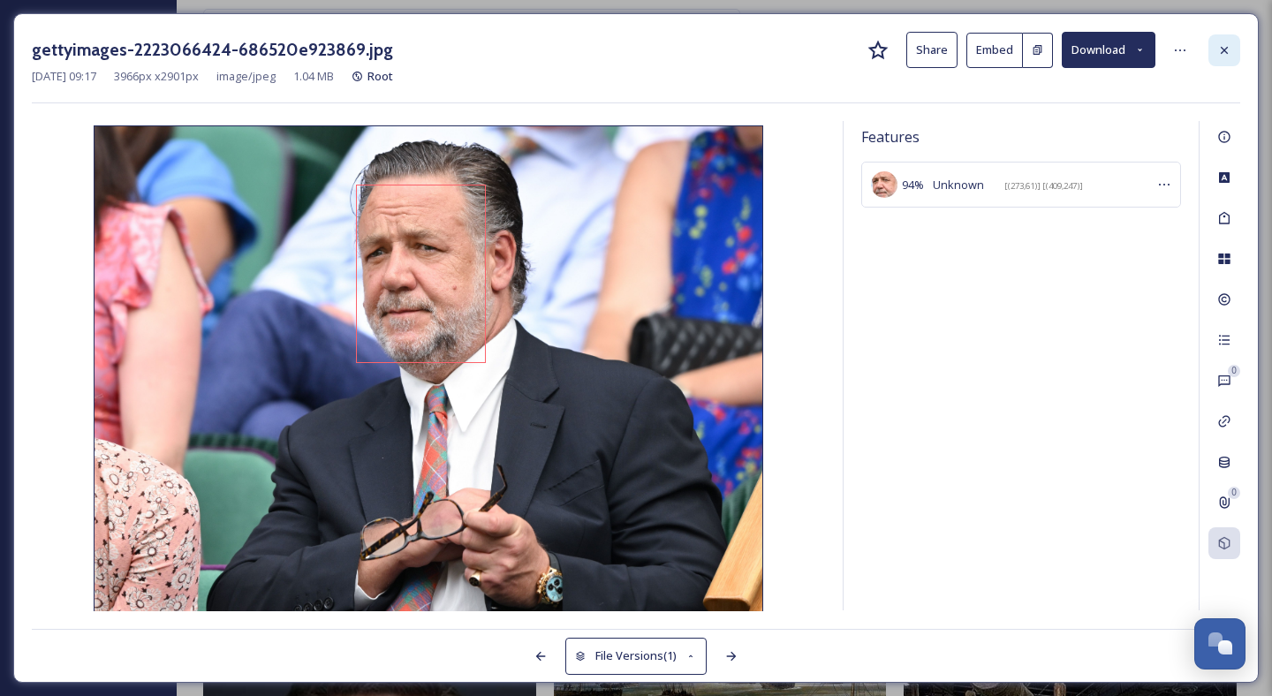
click at [1227, 40] on div at bounding box center [1225, 50] width 32 height 32
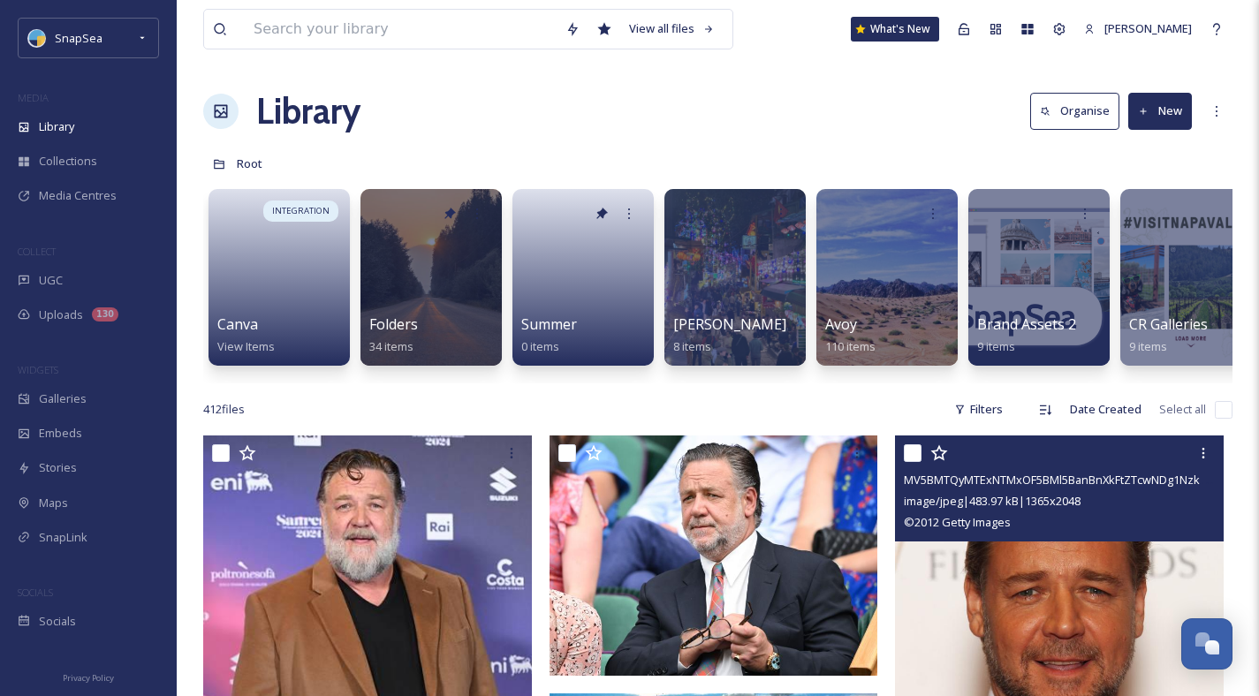
click at [1009, 616] on img at bounding box center [1059, 682] width 329 height 493
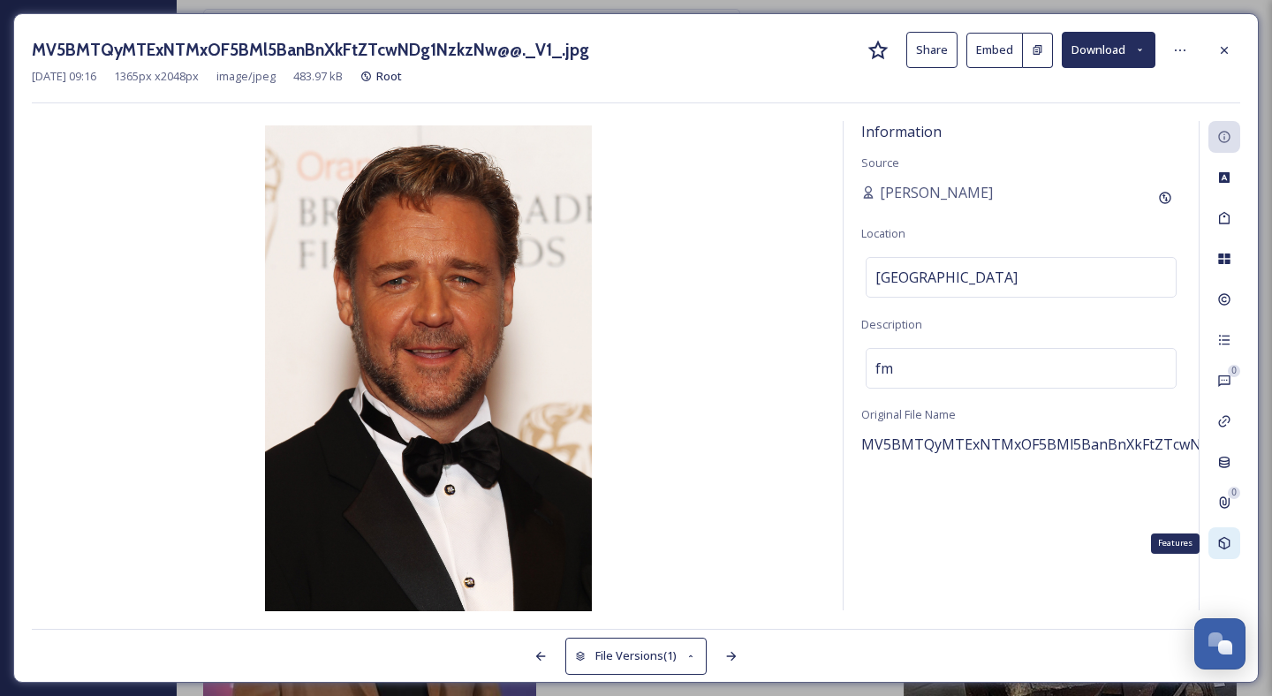
click at [1218, 536] on icon at bounding box center [1224, 543] width 14 height 14
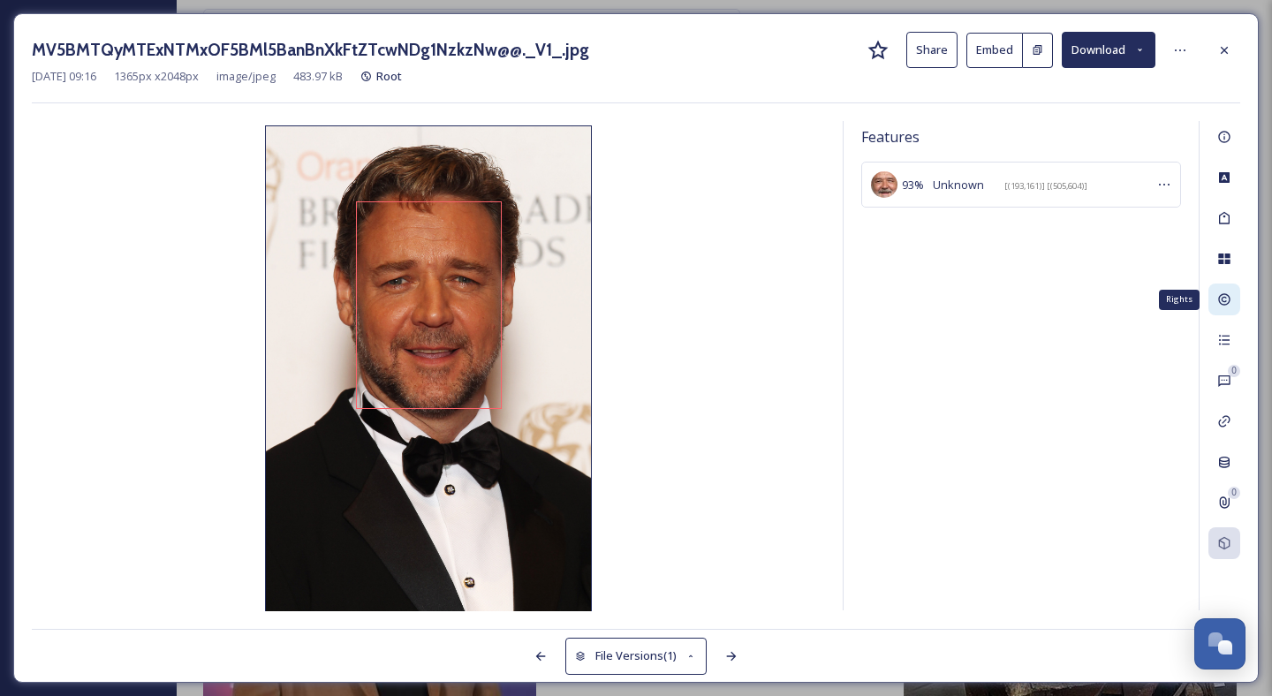
click at [1223, 285] on div "Rights" at bounding box center [1225, 300] width 32 height 32
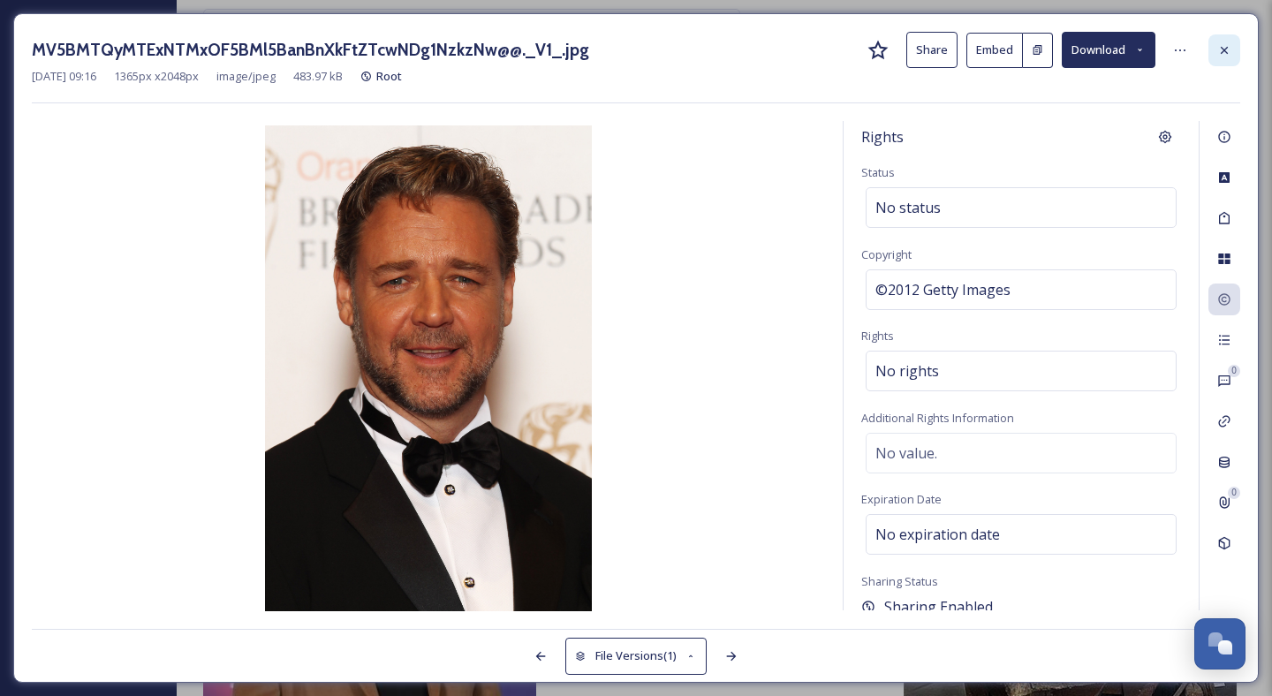
click at [1224, 47] on icon at bounding box center [1224, 50] width 14 height 14
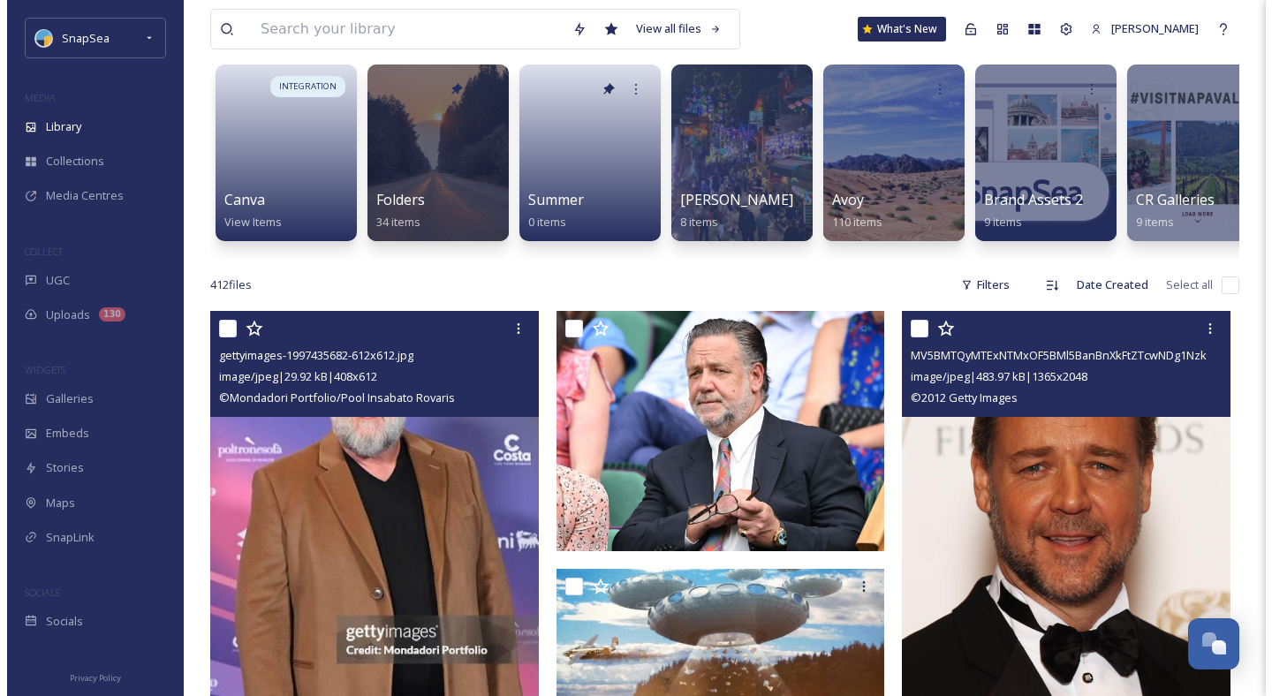
scroll to position [122, 0]
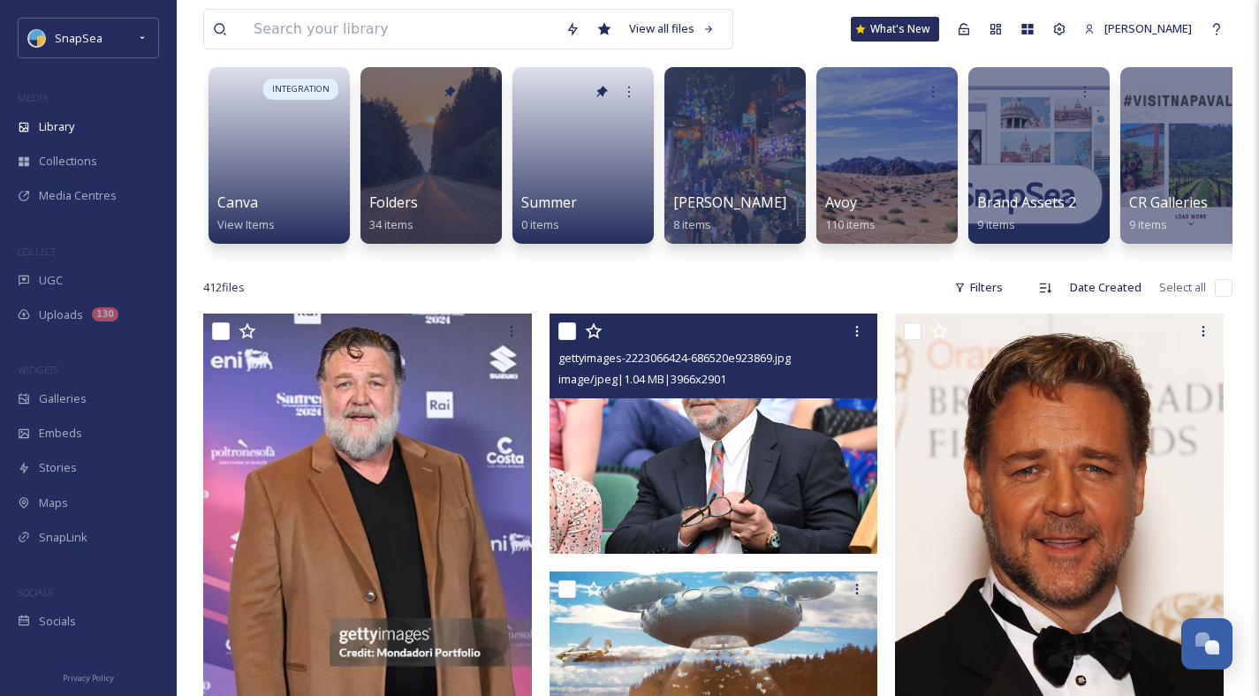
click at [686, 448] on img at bounding box center [713, 434] width 329 height 240
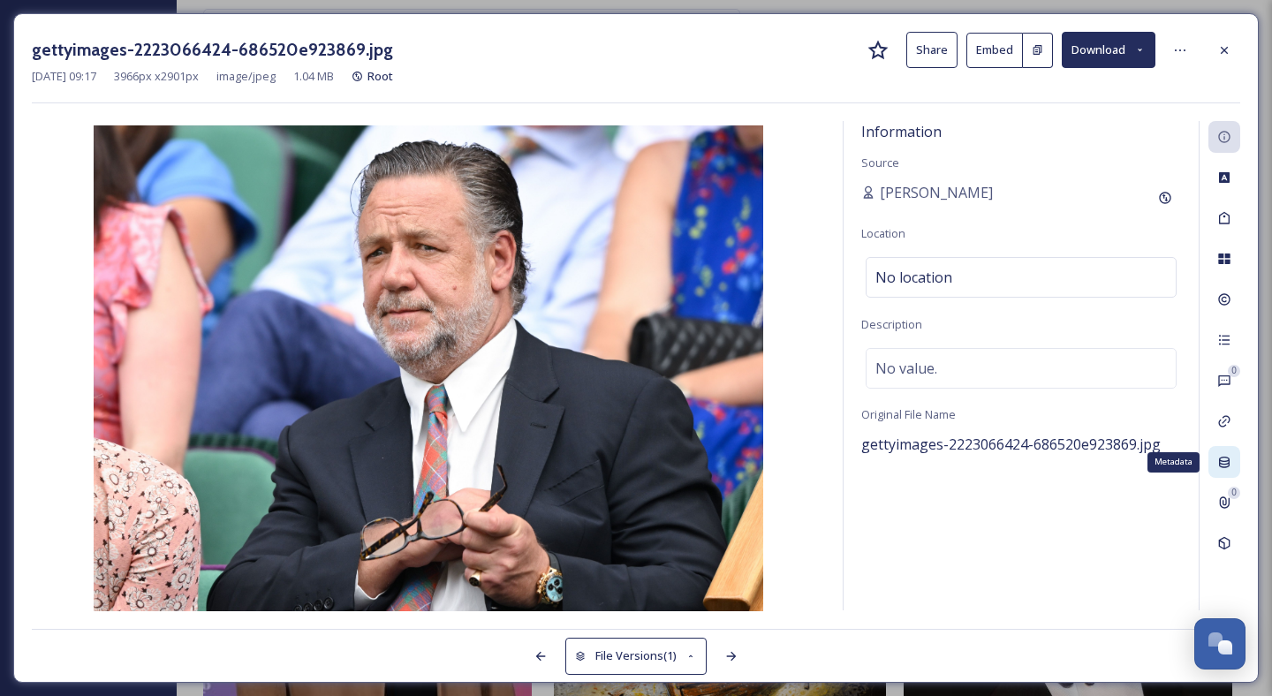
click at [1224, 459] on icon at bounding box center [1224, 462] width 14 height 14
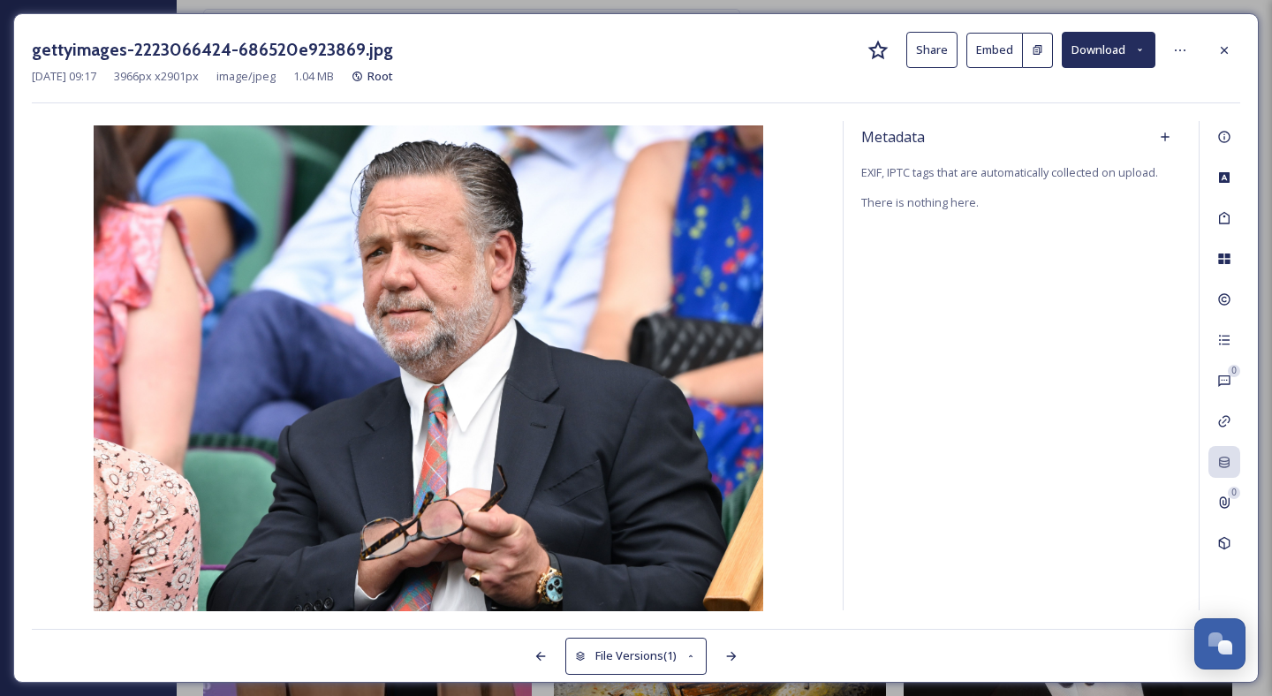
drag, startPoint x: 1219, startPoint y: 44, endPoint x: 1217, endPoint y: 54, distance: 9.9
click at [1219, 45] on icon at bounding box center [1224, 50] width 14 height 14
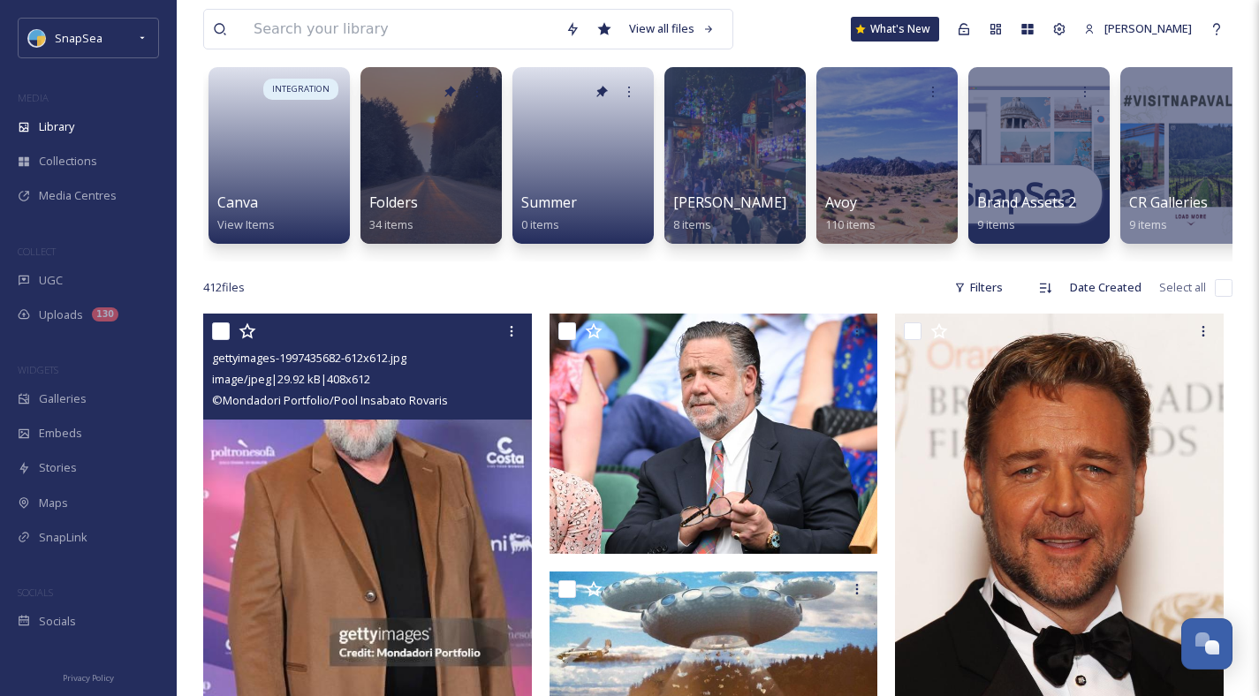
click at [376, 509] on img at bounding box center [367, 560] width 329 height 493
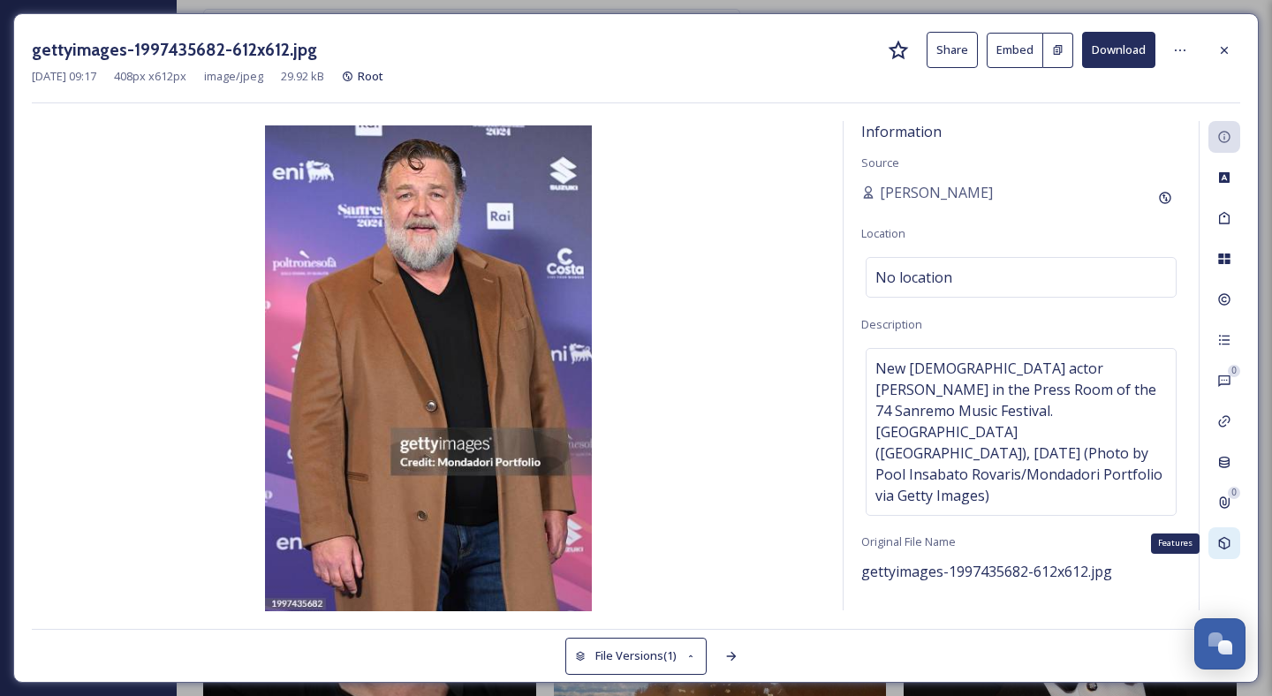
click at [1224, 541] on icon at bounding box center [1224, 543] width 14 height 14
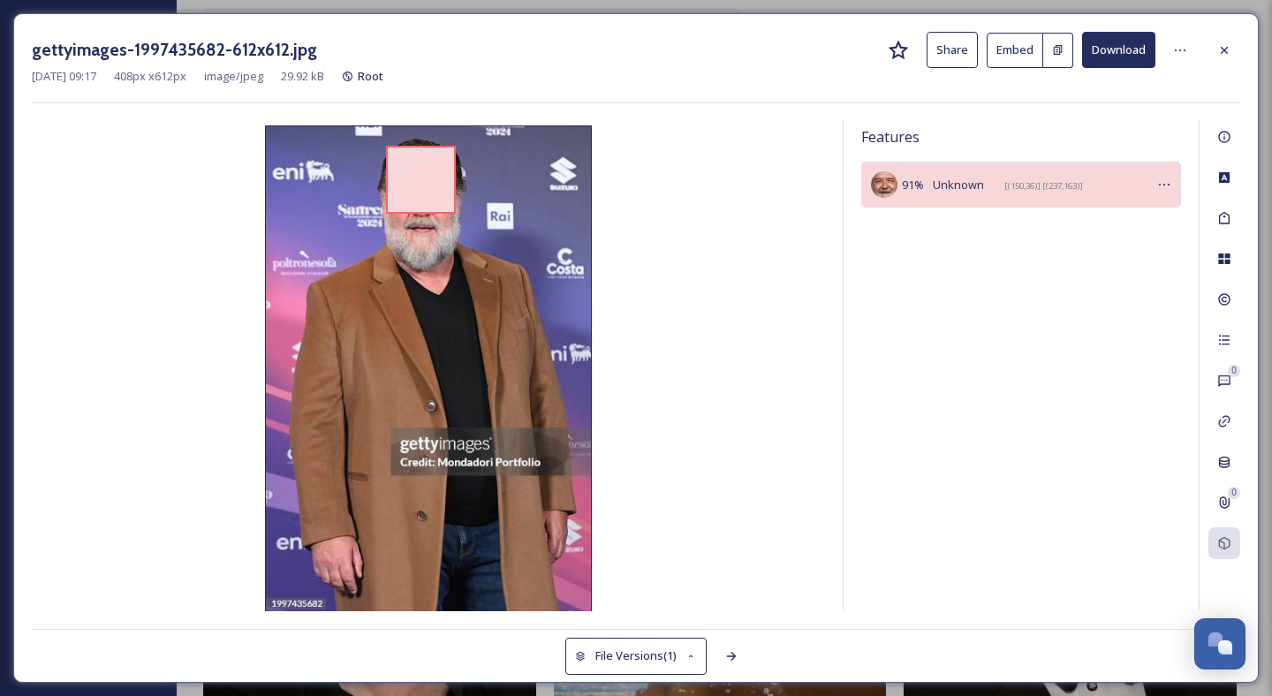
click at [1167, 183] on icon at bounding box center [1164, 185] width 14 height 14
